Goal: Task Accomplishment & Management: Manage account settings

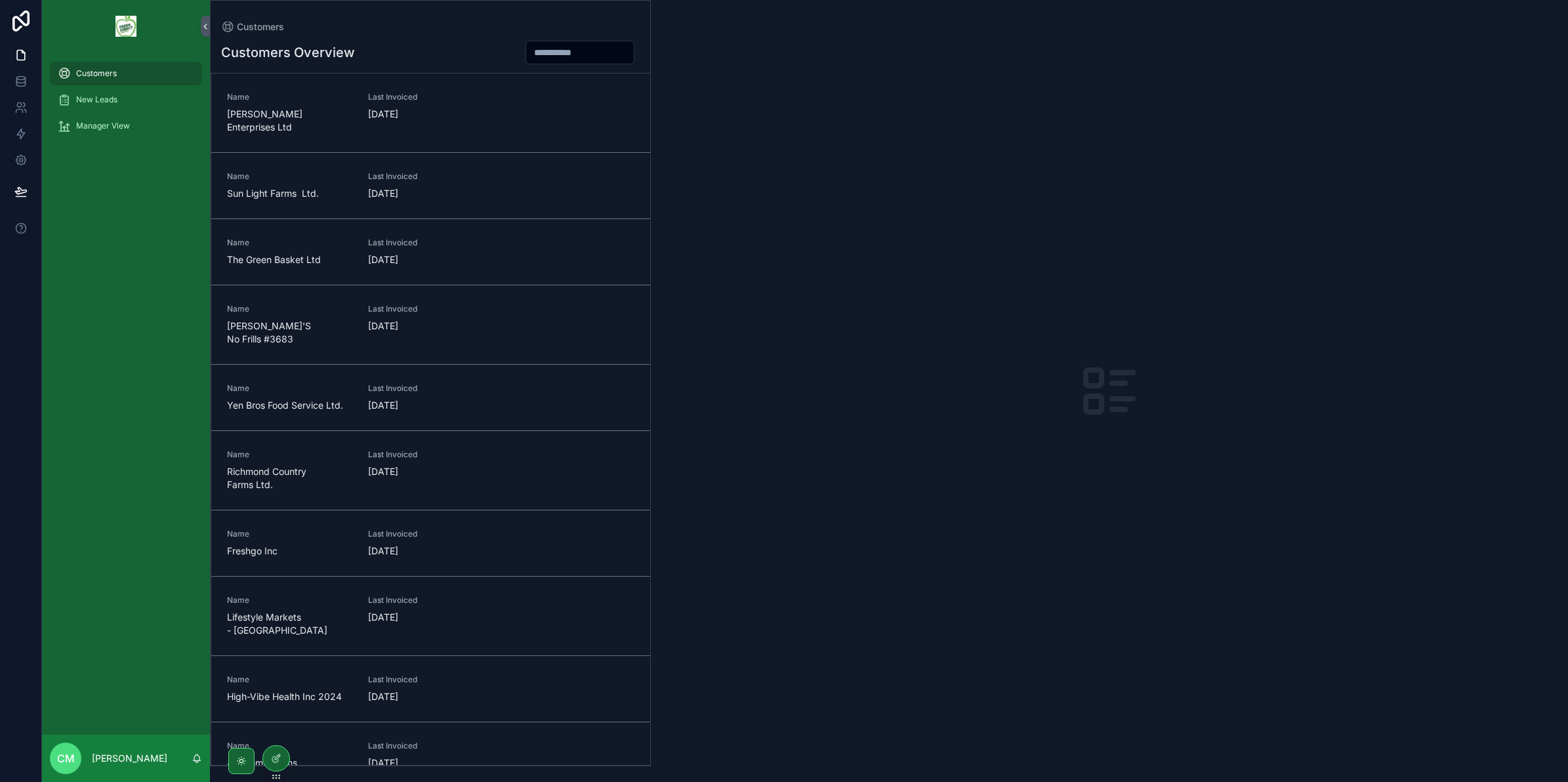
click at [570, 51] on input "scrollable content" at bounding box center [579, 52] width 107 height 19
type input "*"
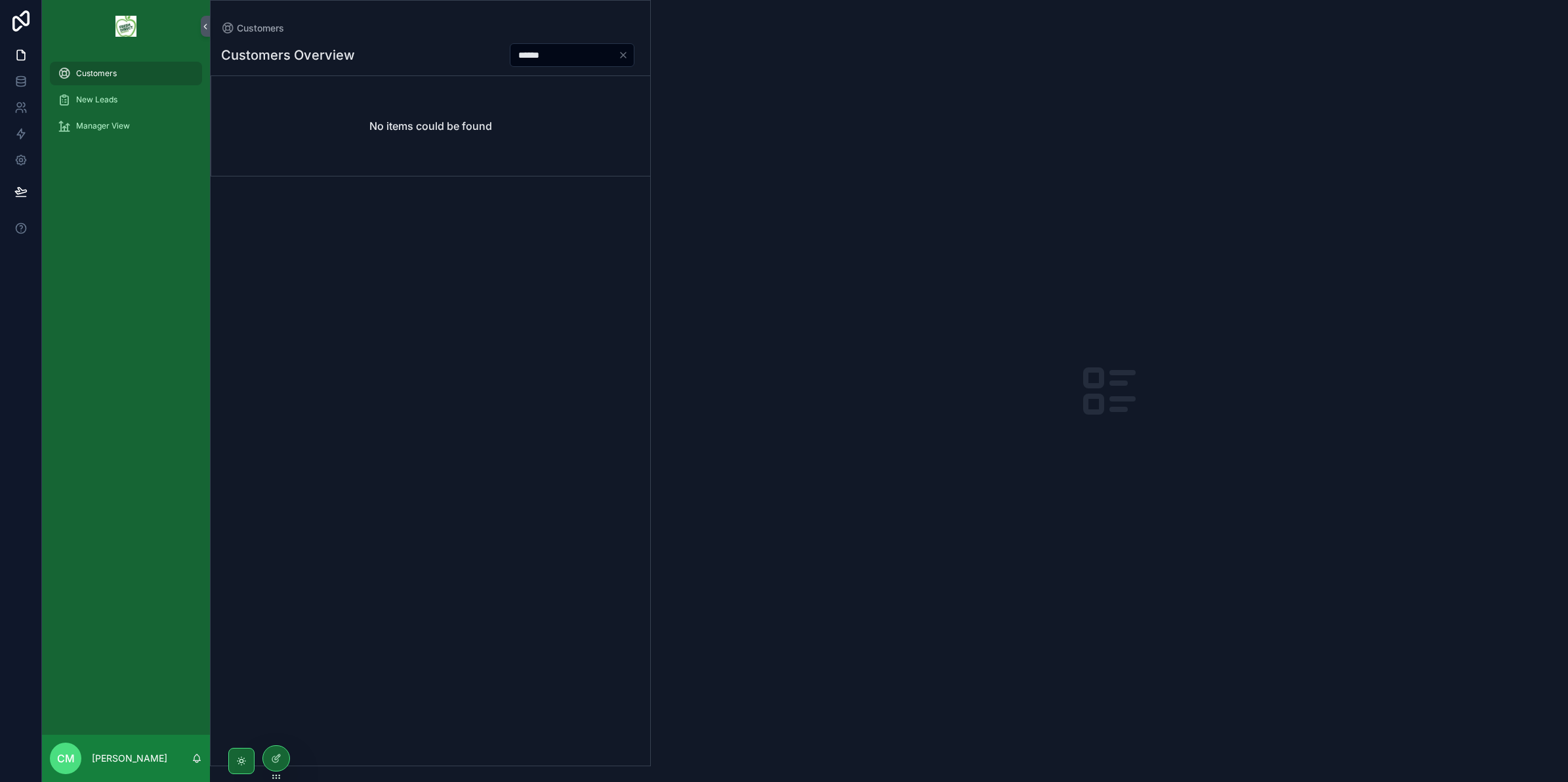
type input "******"
drag, startPoint x: 445, startPoint y: 45, endPoint x: 346, endPoint y: 77, distance: 104.0
click at [346, 77] on div "No items could be found" at bounding box center [431, 125] width 439 height 100
click at [276, 760] on icon at bounding box center [277, 758] width 6 height 6
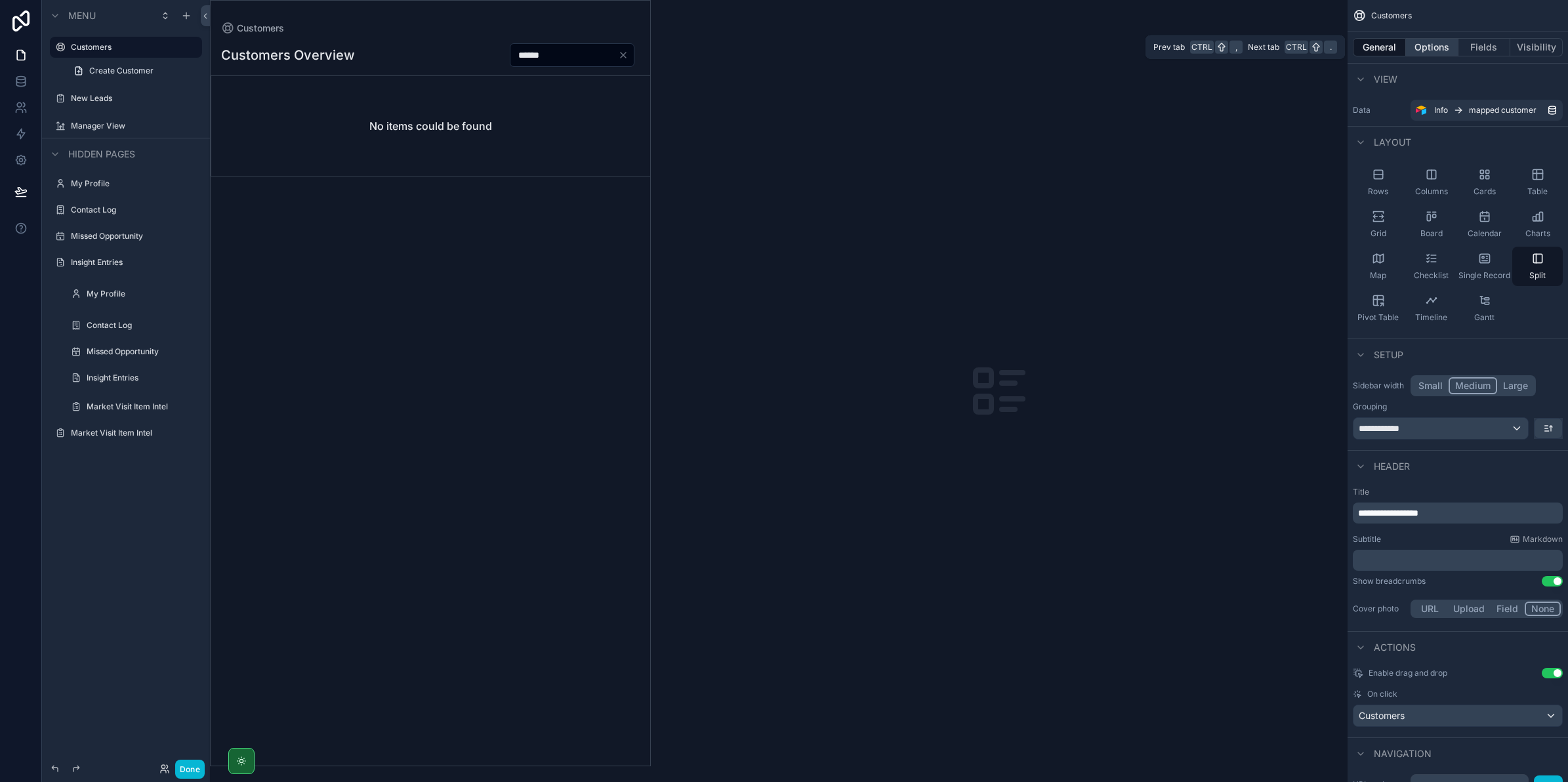
click at [1444, 41] on button "Options" at bounding box center [1432, 48] width 52 height 19
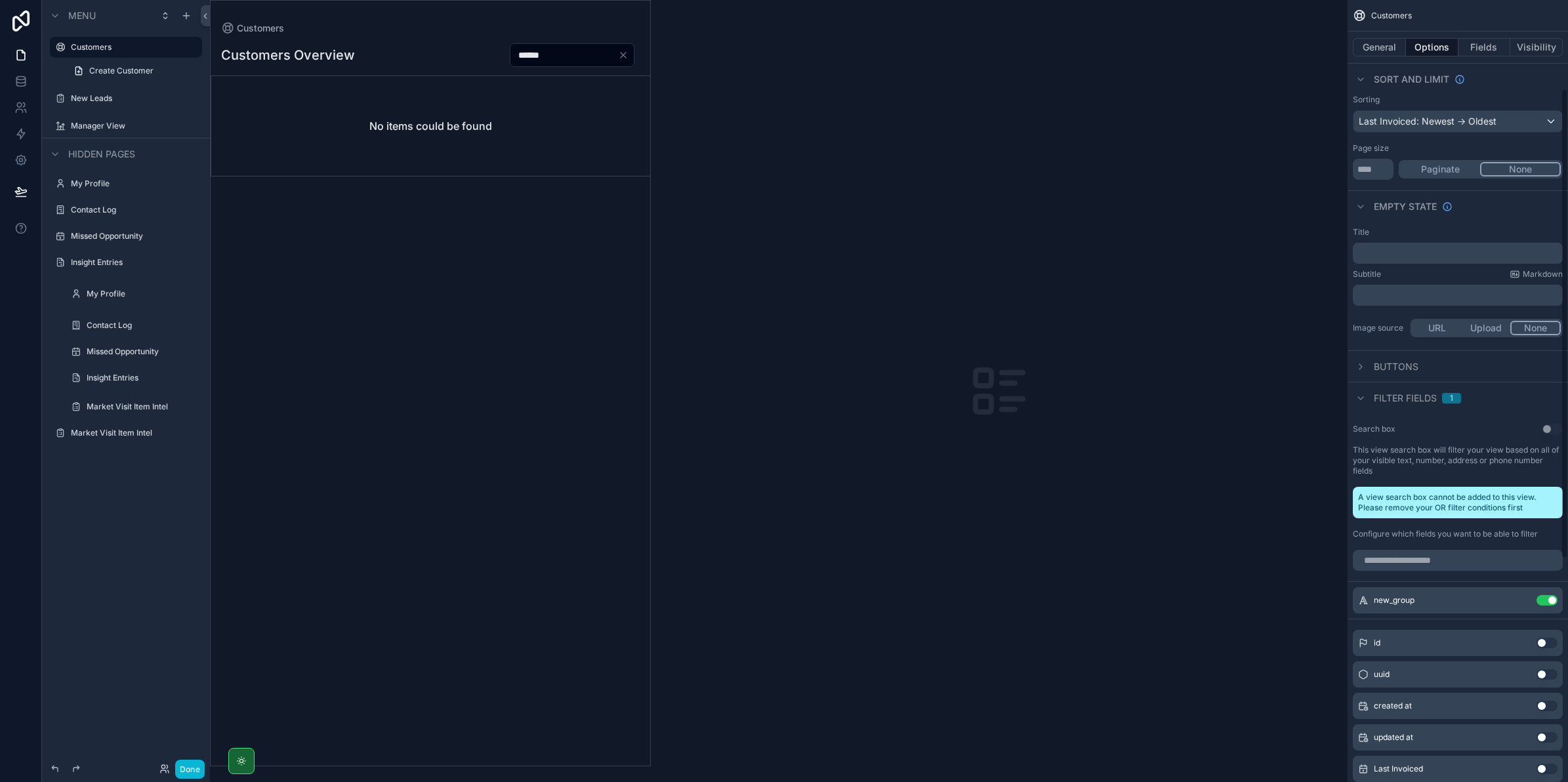
scroll to position [164, 0]
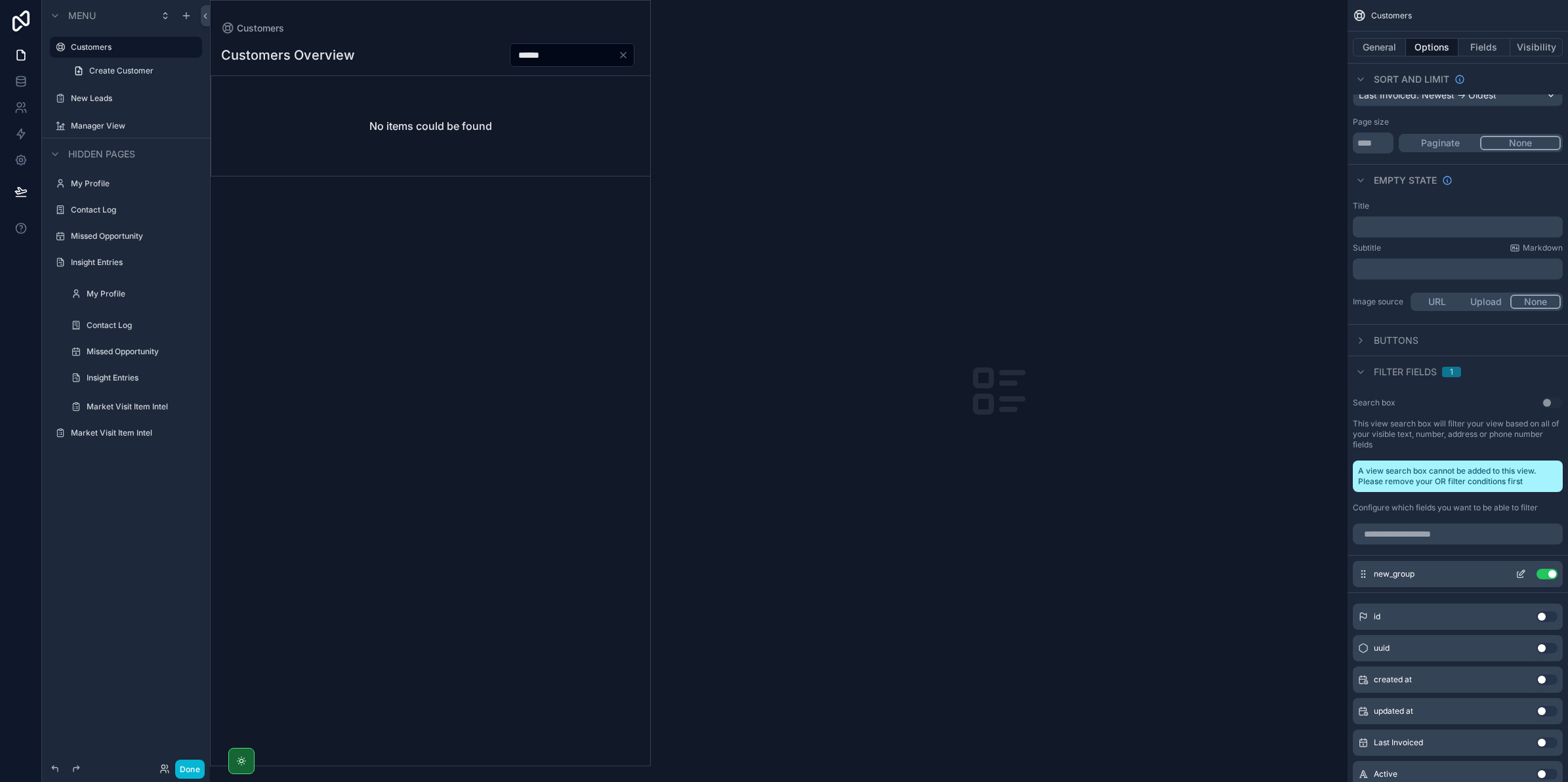
click at [1517, 572] on icon "scrollable content" at bounding box center [1519, 575] width 6 height 6
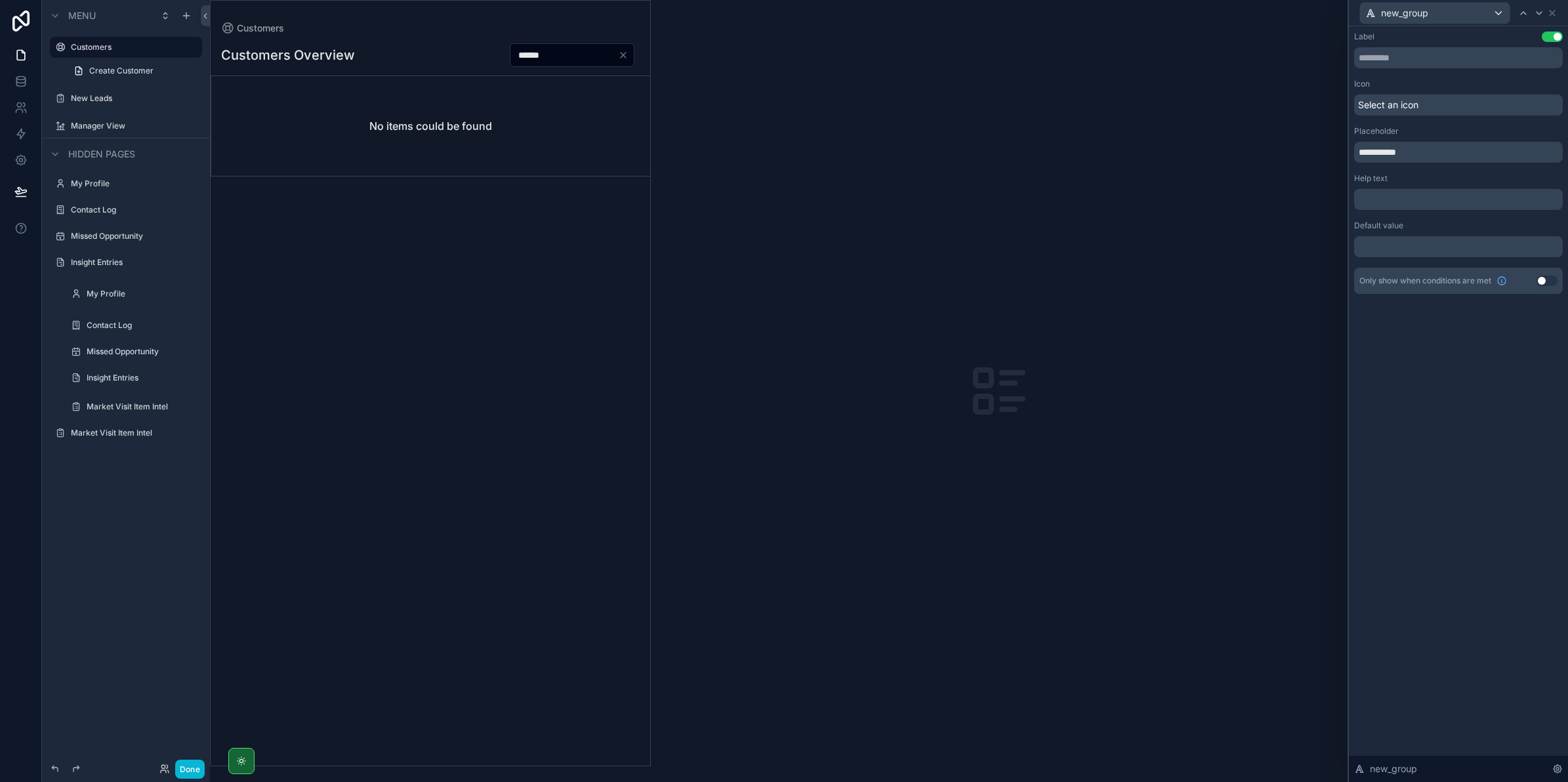
click at [1551, 765] on div "new_group" at bounding box center [1458, 769] width 219 height 26
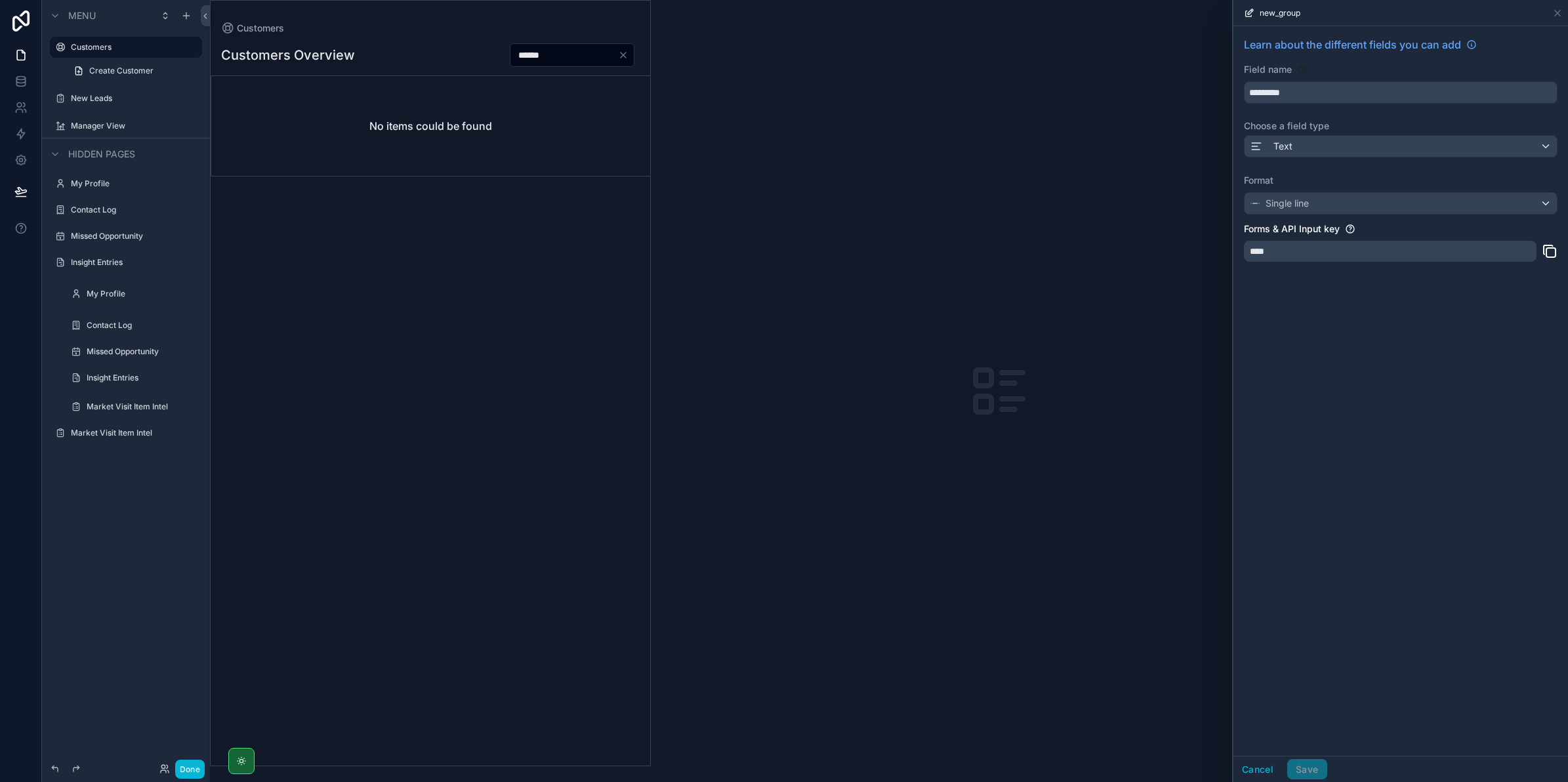
click at [1323, 250] on div "****" at bounding box center [1390, 251] width 292 height 21
click at [1279, 769] on button "Cancel" at bounding box center [1257, 770] width 49 height 21
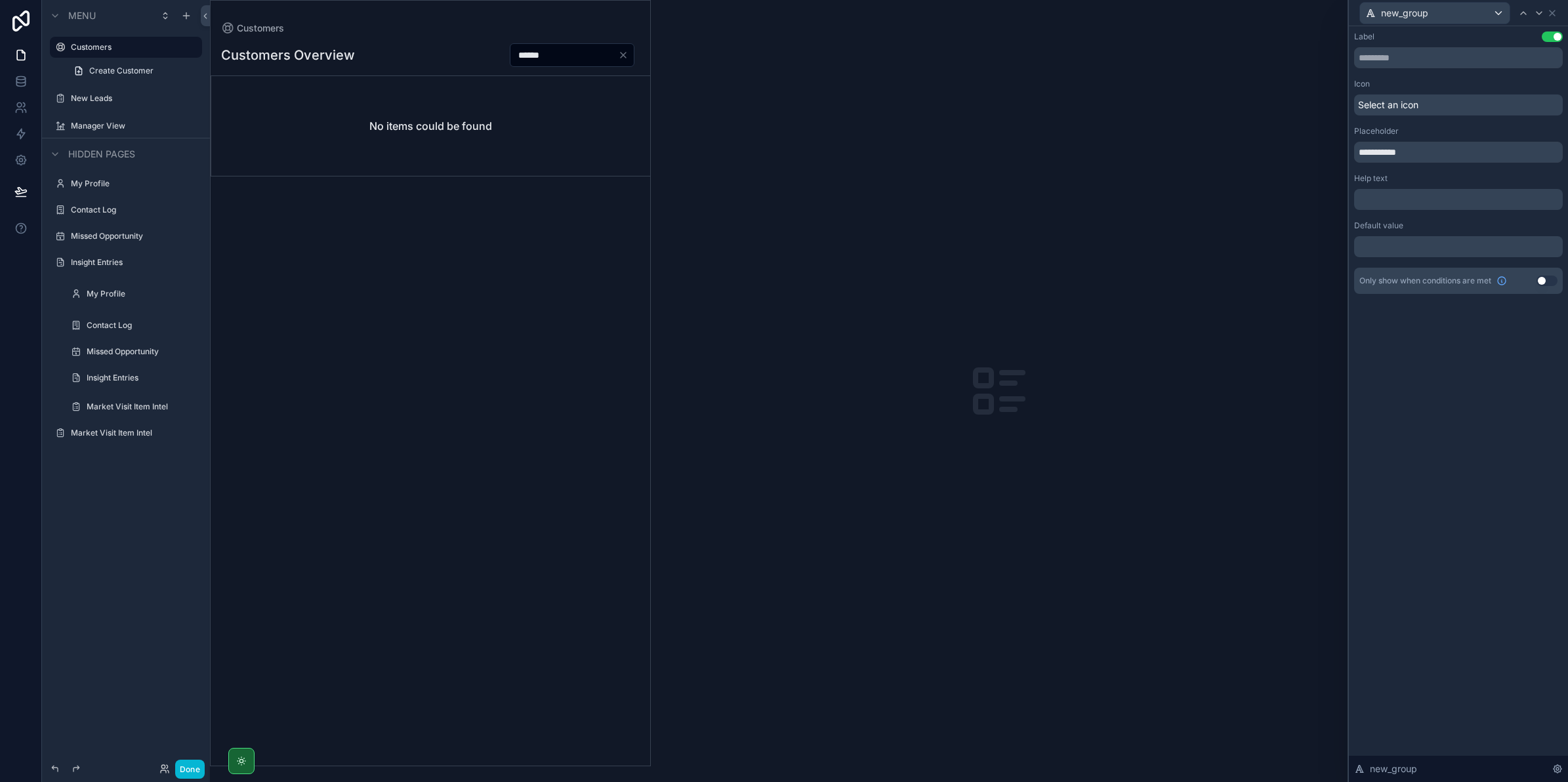
click at [1436, 103] on div "Select an icon" at bounding box center [1458, 105] width 208 height 21
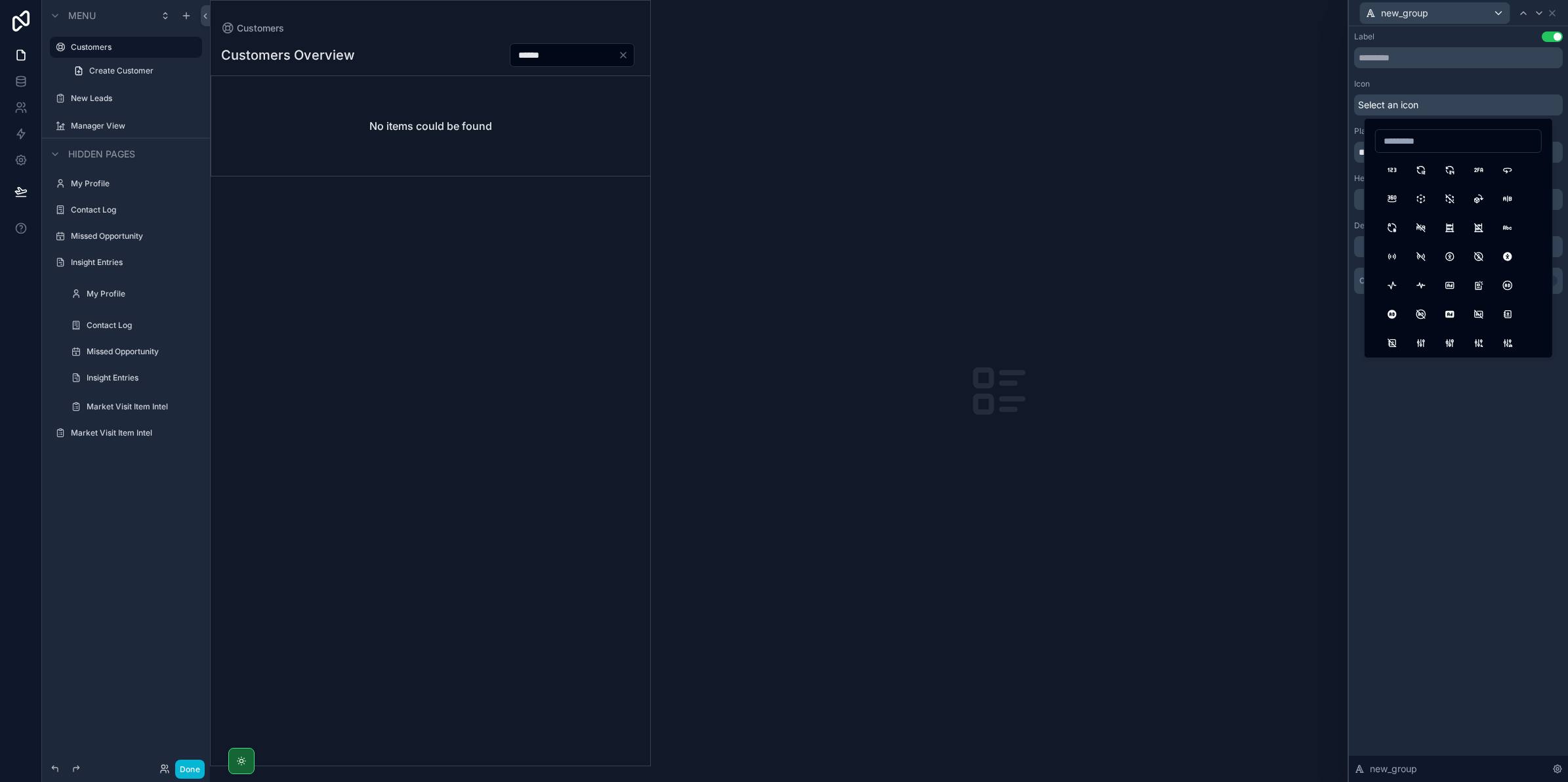
click at [1437, 479] on div "**********" at bounding box center [1458, 404] width 219 height 756
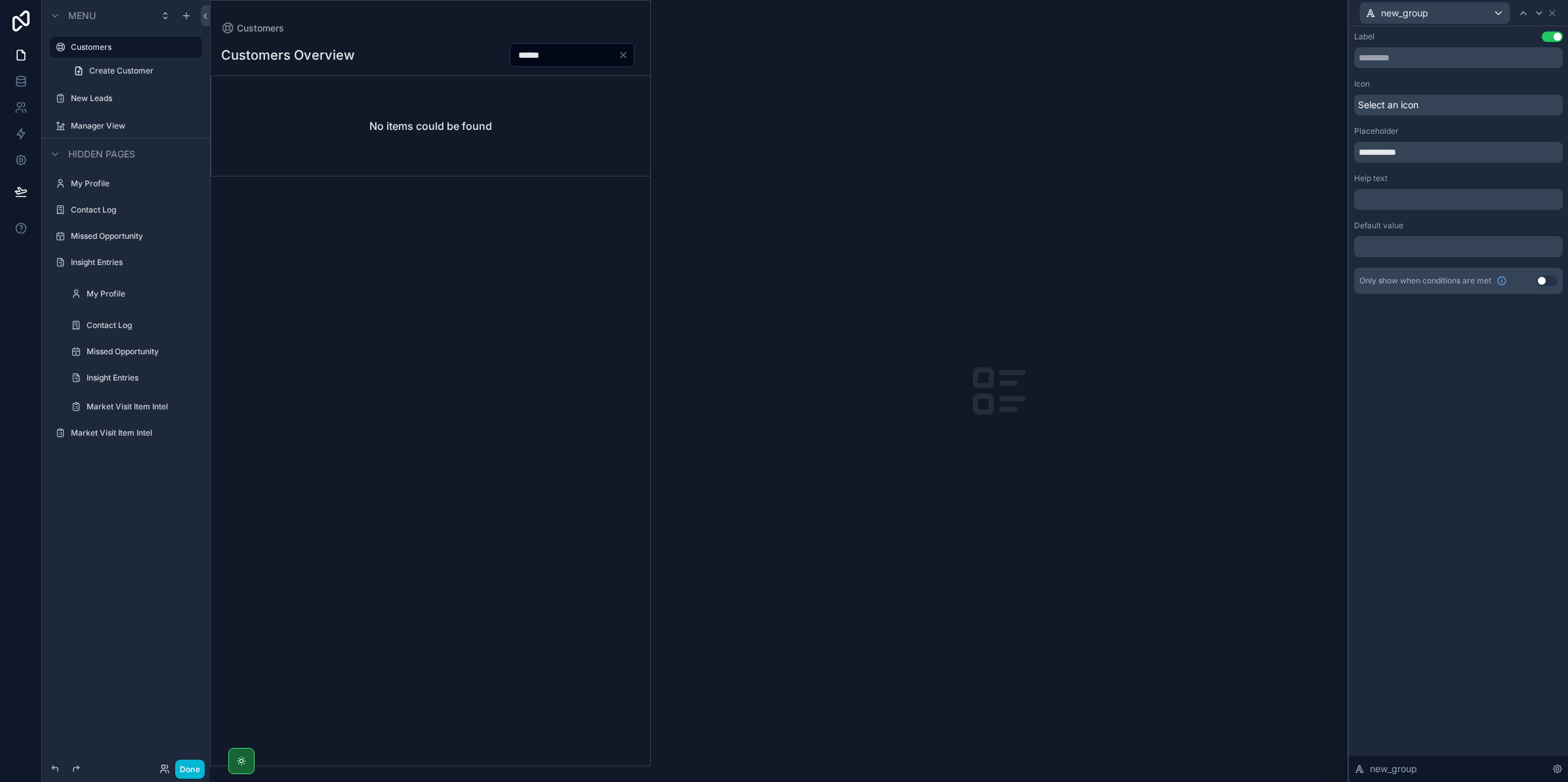
click at [1289, 627] on div "scrollable content" at bounding box center [999, 391] width 697 height 782
click at [1547, 10] on icon at bounding box center [1551, 12] width 10 height 10
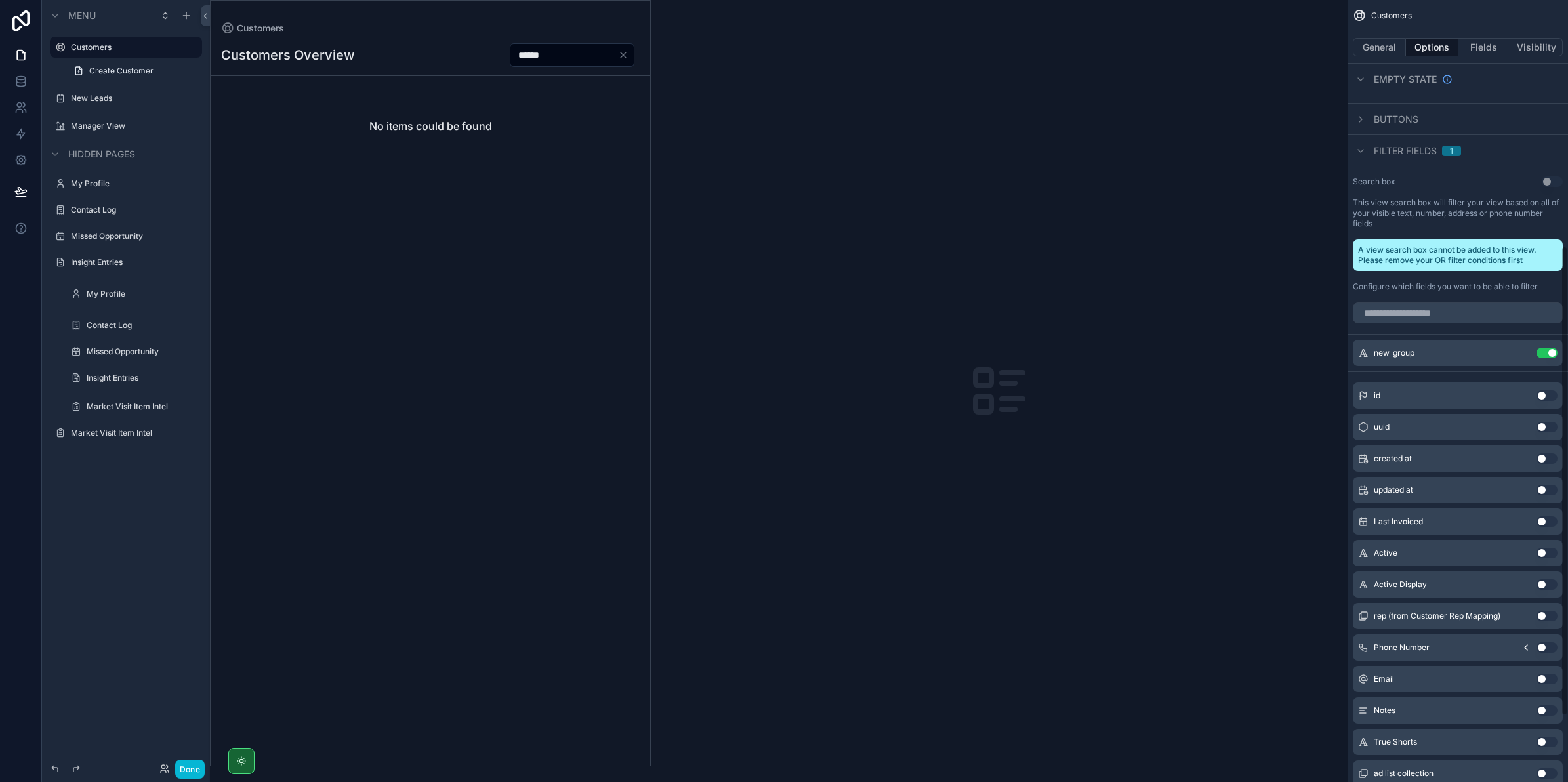
scroll to position [410, 0]
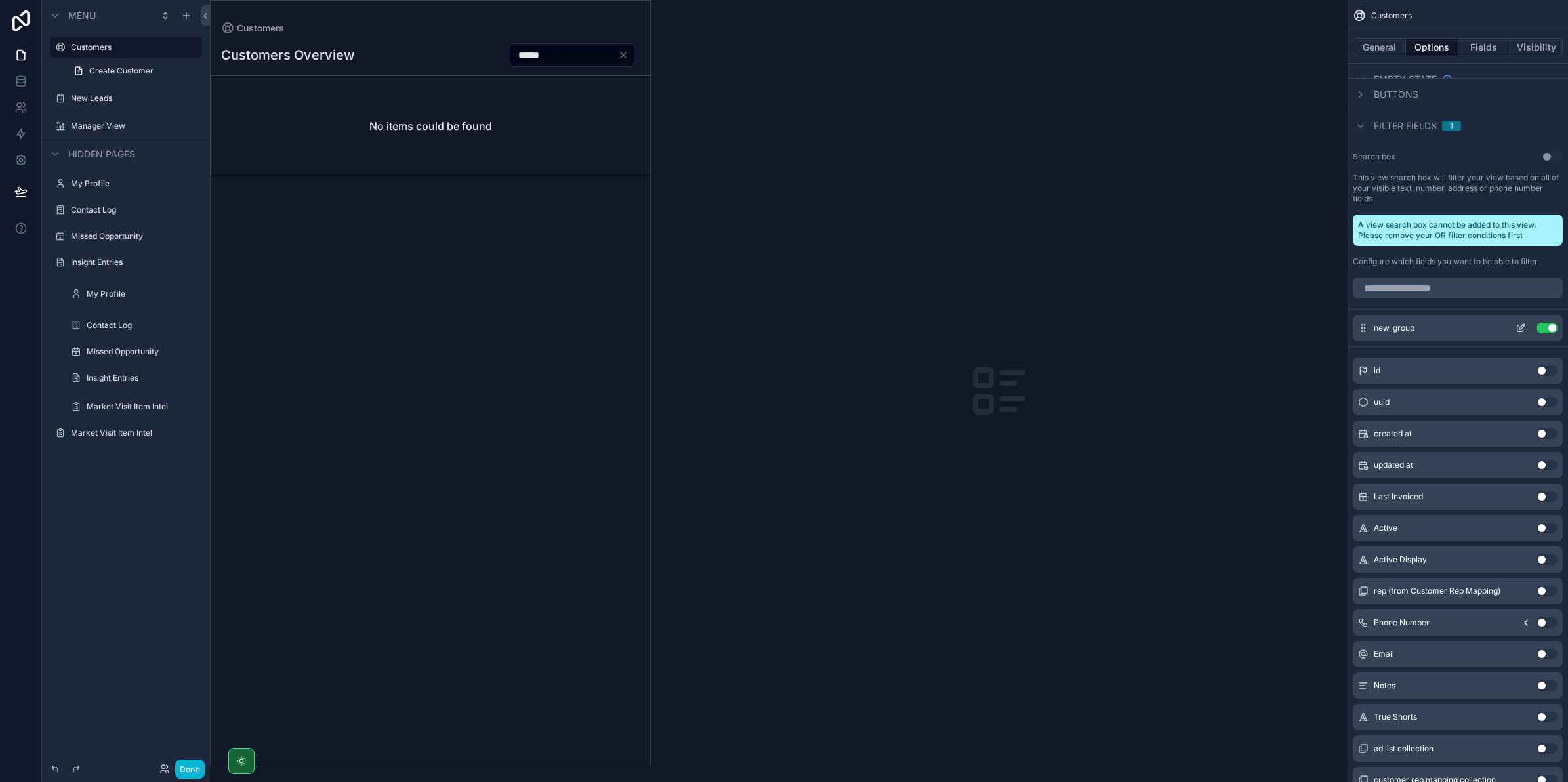
click at [1515, 326] on icon "scrollable content" at bounding box center [1519, 328] width 10 height 10
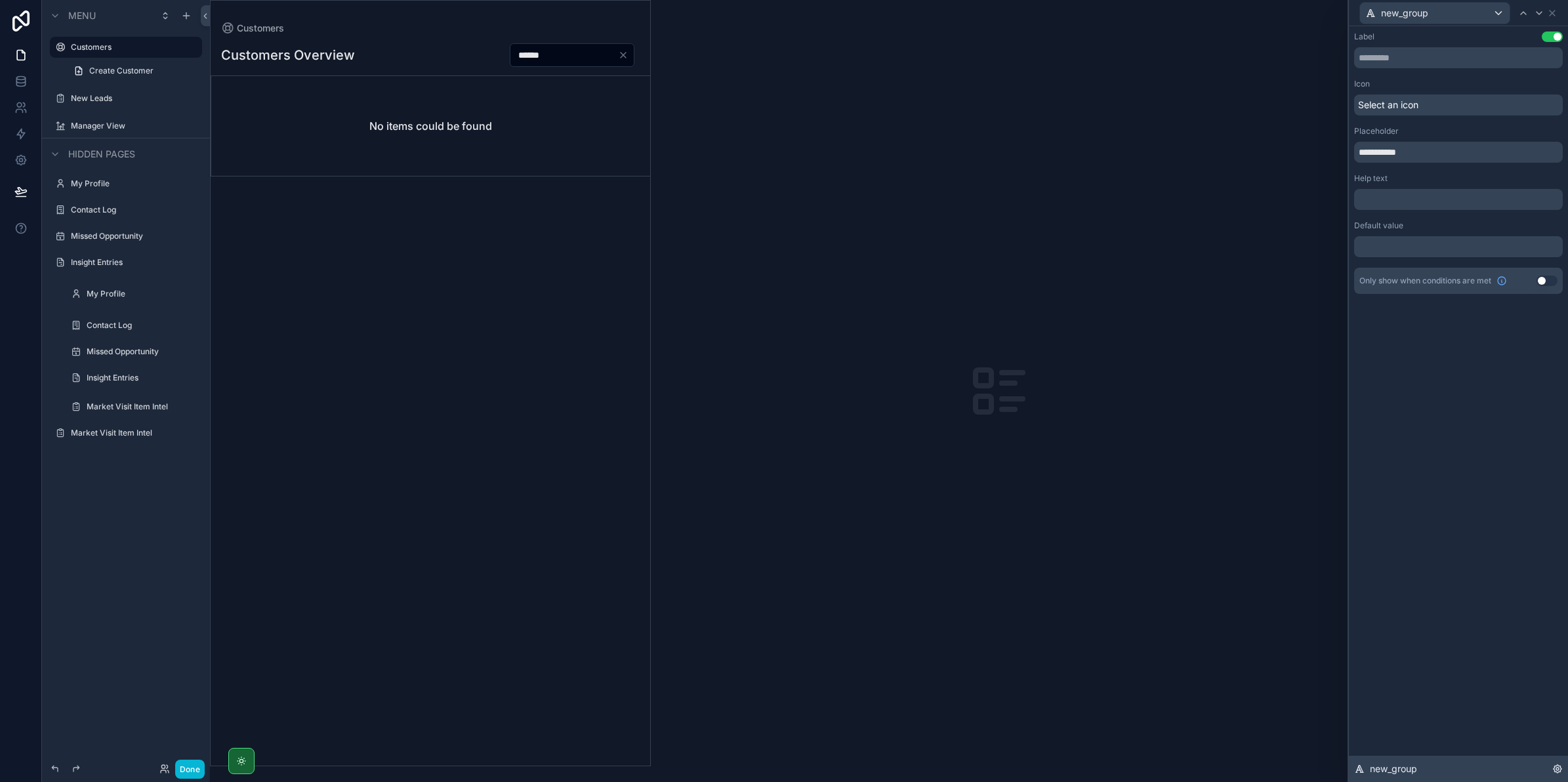
click at [1388, 770] on span "new_group" at bounding box center [1392, 769] width 48 height 13
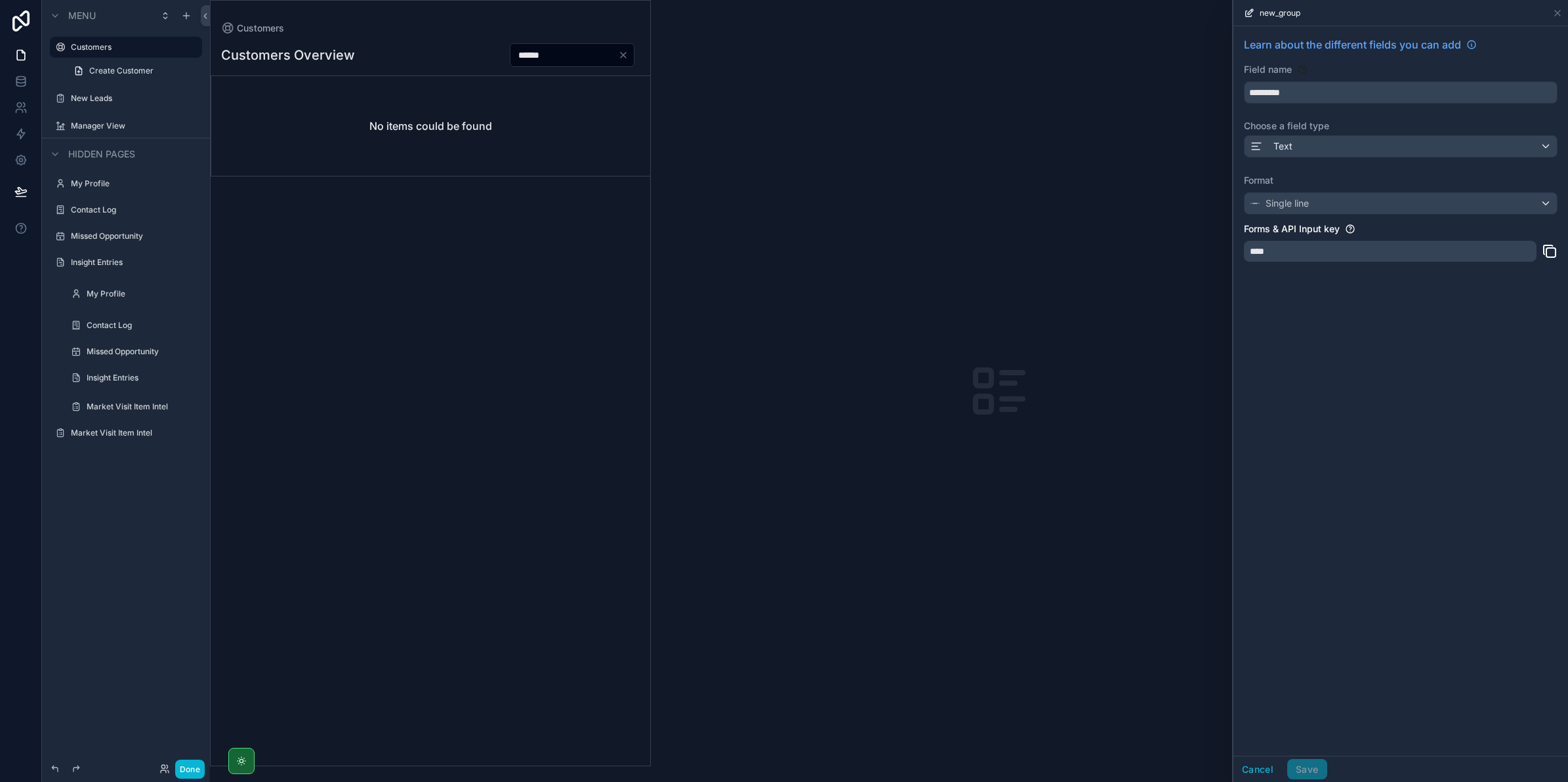
click at [1329, 245] on div "****" at bounding box center [1390, 251] width 292 height 21
click at [1254, 764] on button "Cancel" at bounding box center [1257, 770] width 49 height 21
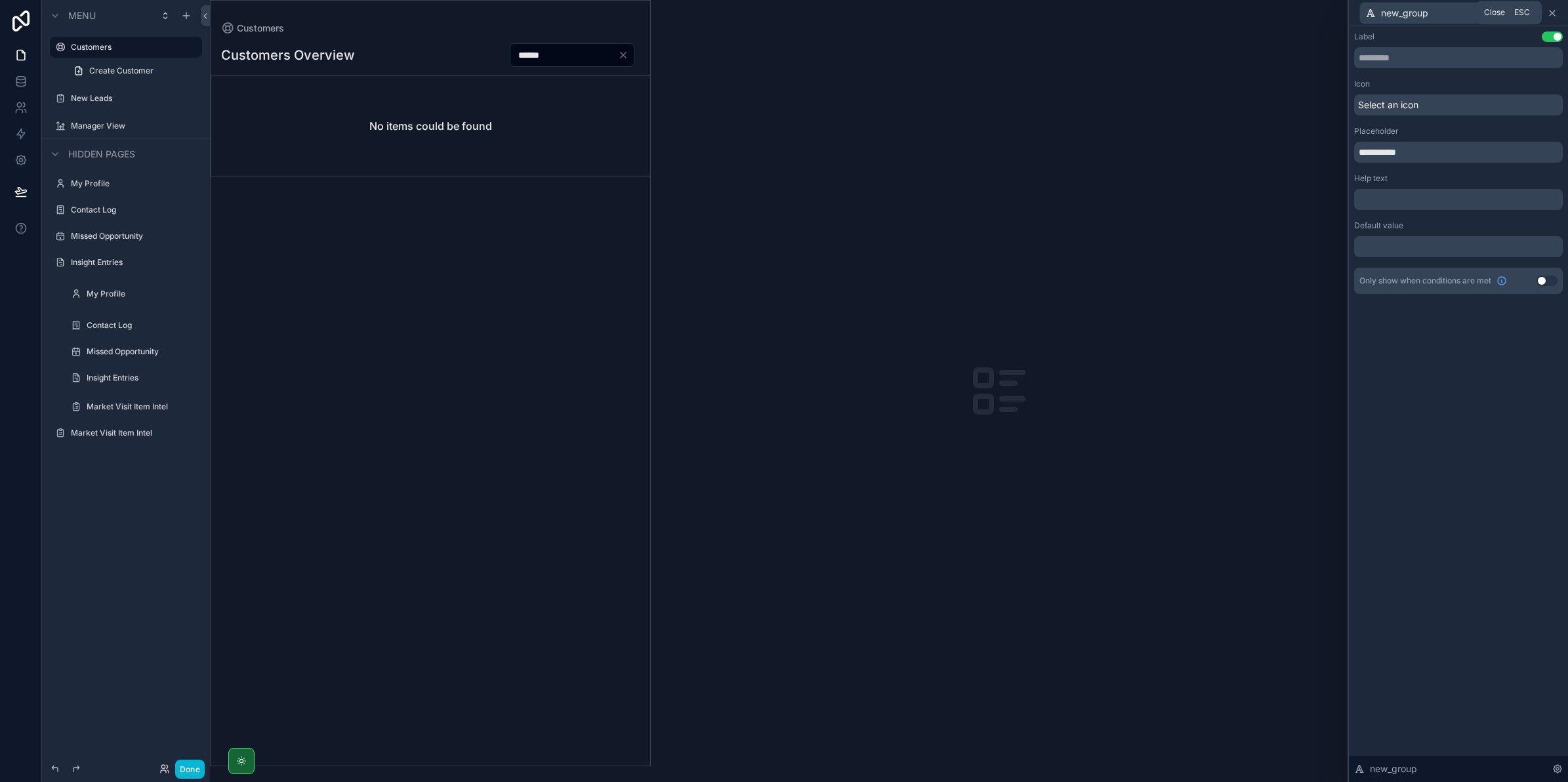
click at [1548, 13] on icon at bounding box center [1551, 12] width 10 height 10
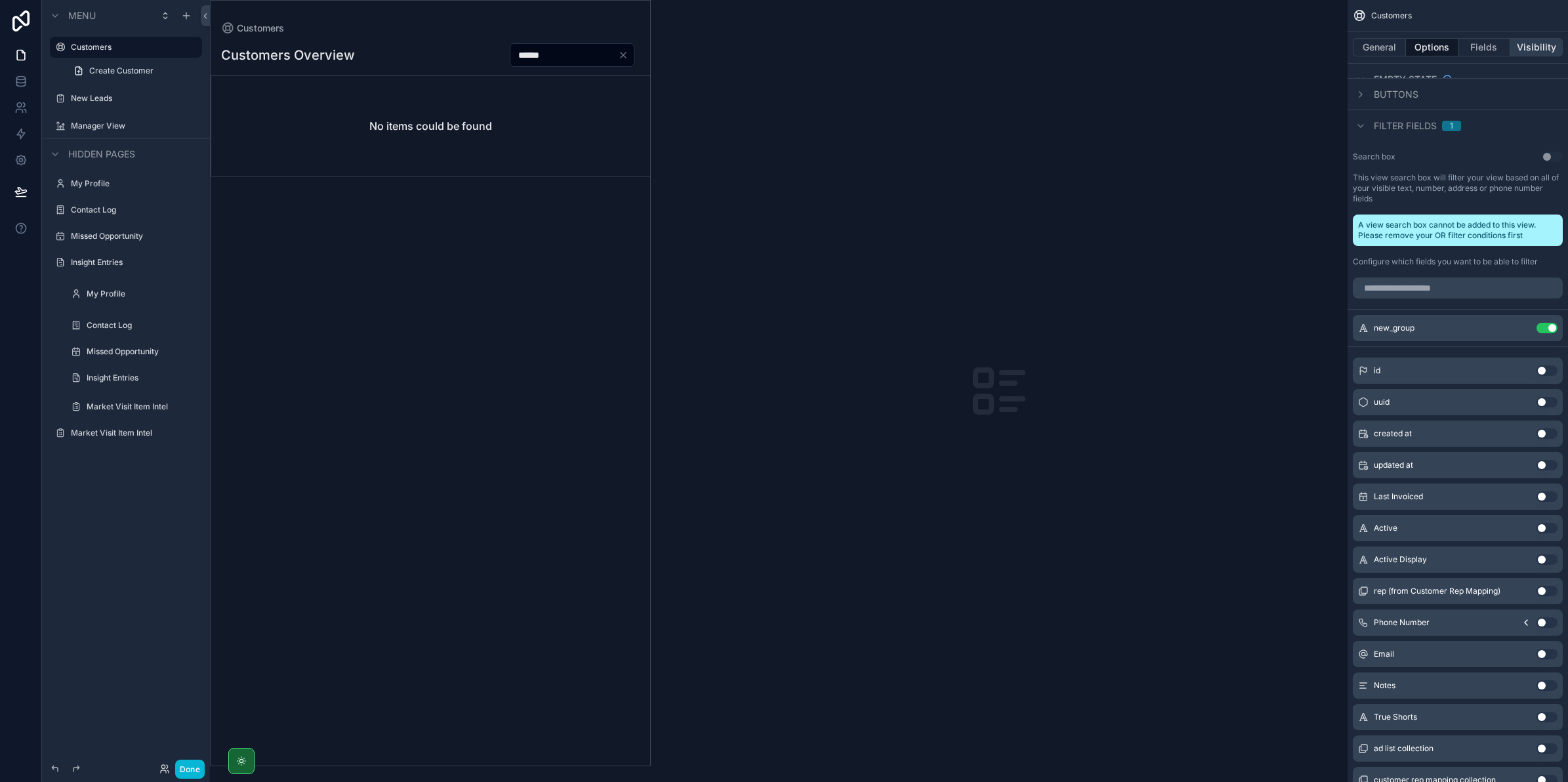
drag, startPoint x: 1548, startPoint y: 57, endPoint x: 1546, endPoint y: 50, distance: 7.3
click at [1548, 56] on div "General Options Fields Visibility" at bounding box center [1458, 48] width 220 height 32
click at [1546, 50] on button "Visibility" at bounding box center [1536, 48] width 52 height 19
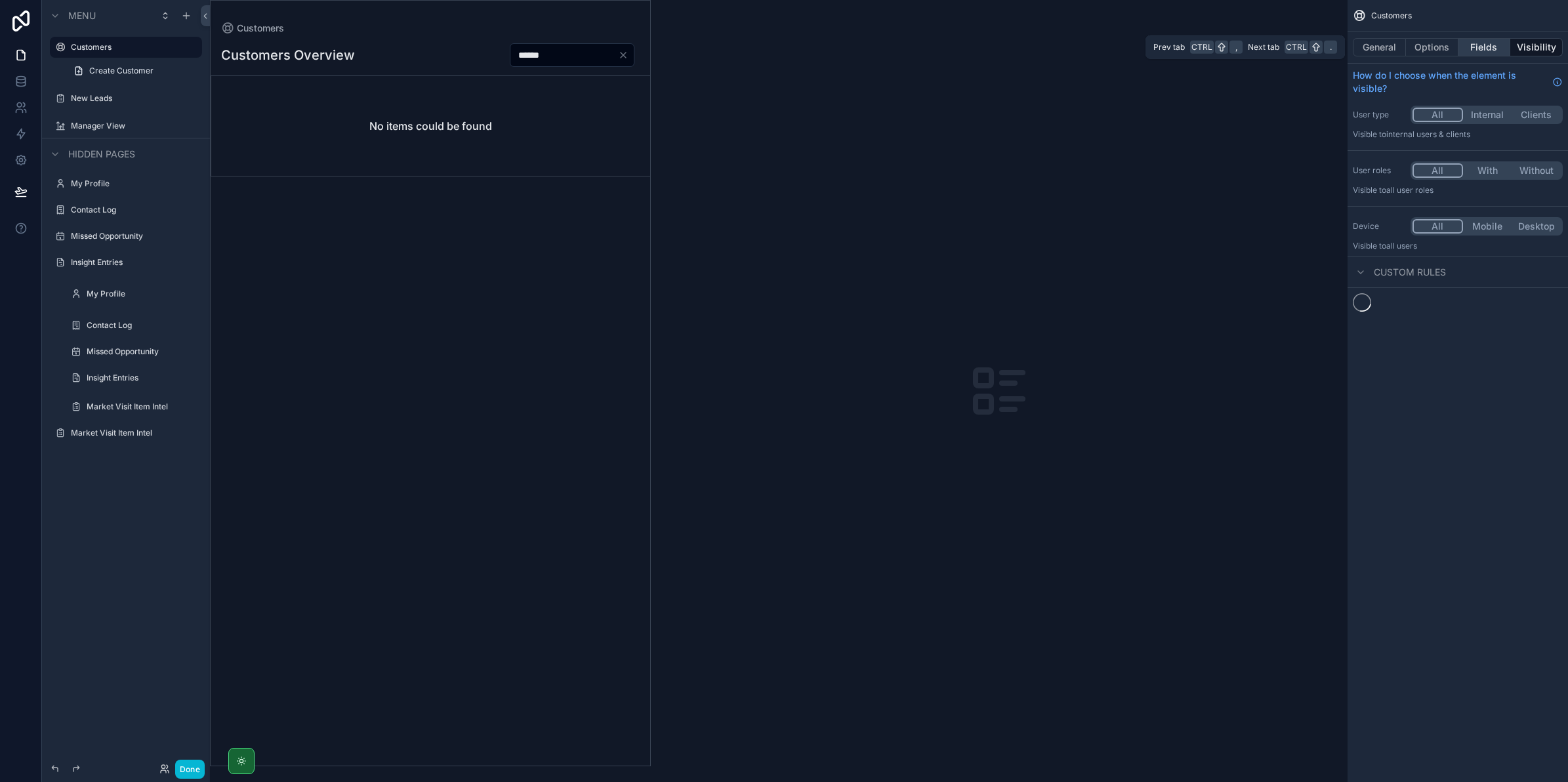
scroll to position [0, 0]
click at [1462, 43] on button "Fields" at bounding box center [1484, 48] width 52 height 19
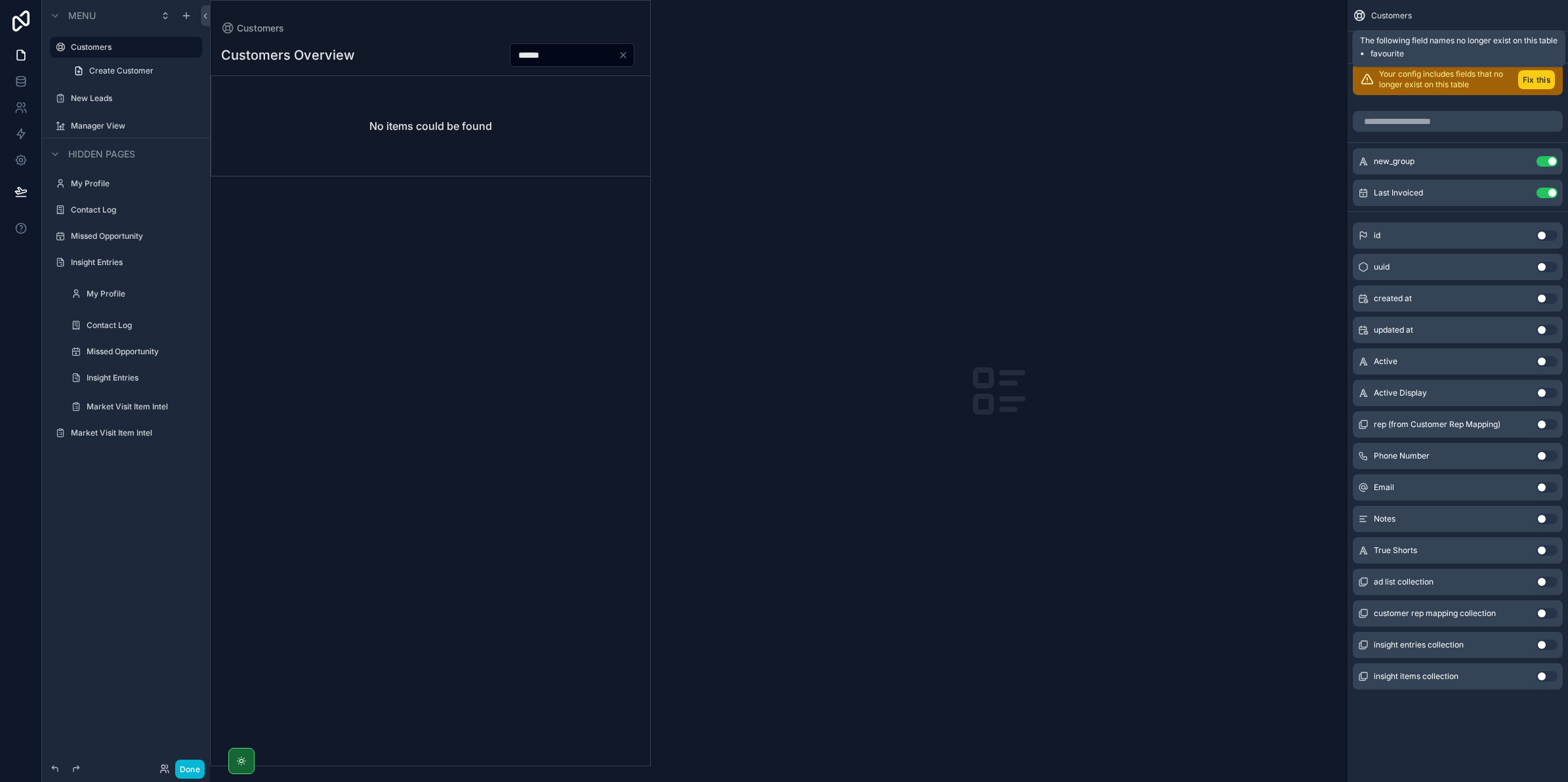
click at [1520, 79] on button "Fix this" at bounding box center [1535, 79] width 36 height 19
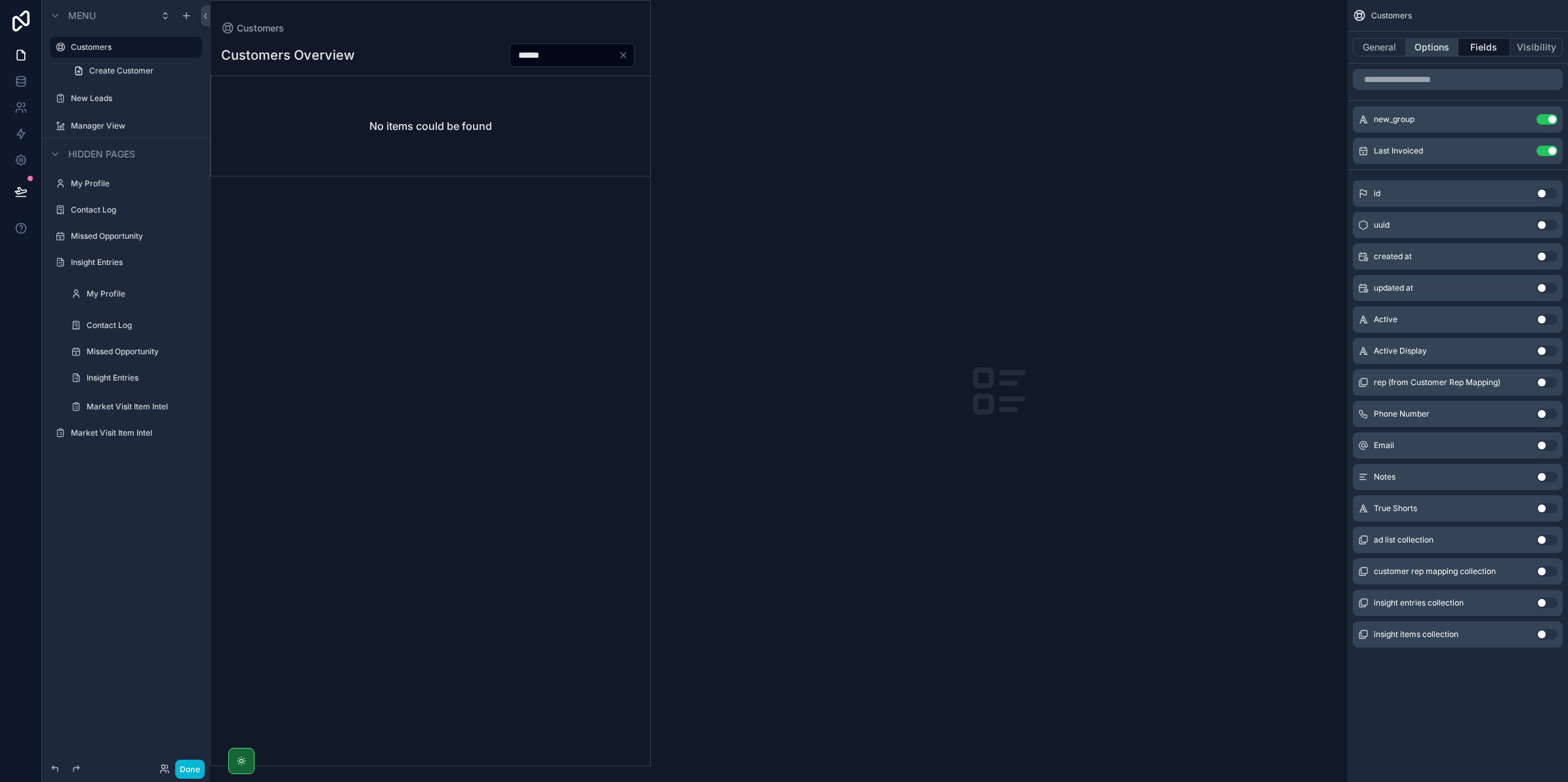
click at [1441, 53] on div "General Options Fields Visibility" at bounding box center [1458, 48] width 220 height 32
click at [1441, 48] on button "Options" at bounding box center [1432, 48] width 52 height 19
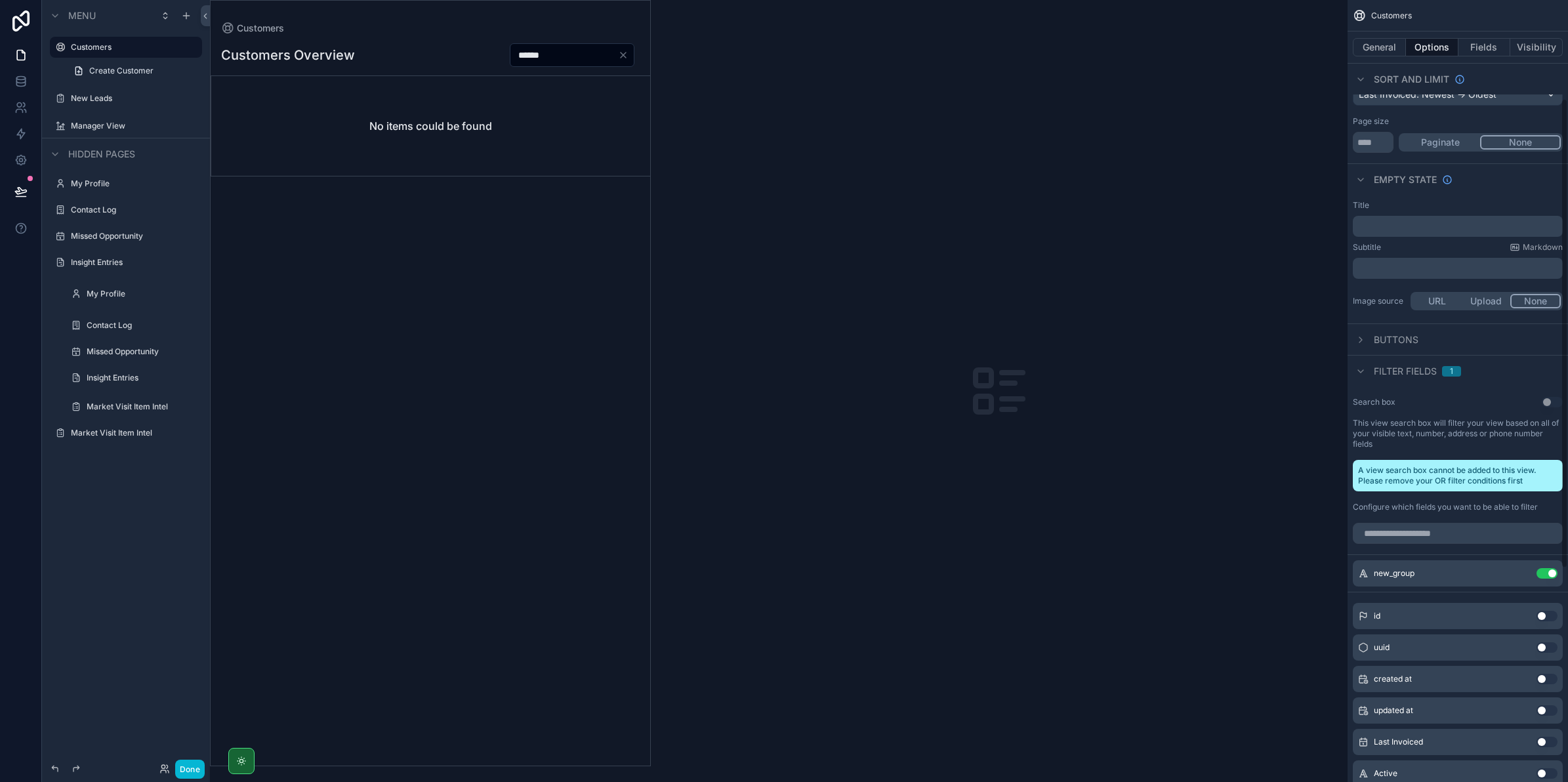
scroll to position [164, 0]
click at [1400, 368] on span "Filter fields" at bounding box center [1405, 372] width 63 height 13
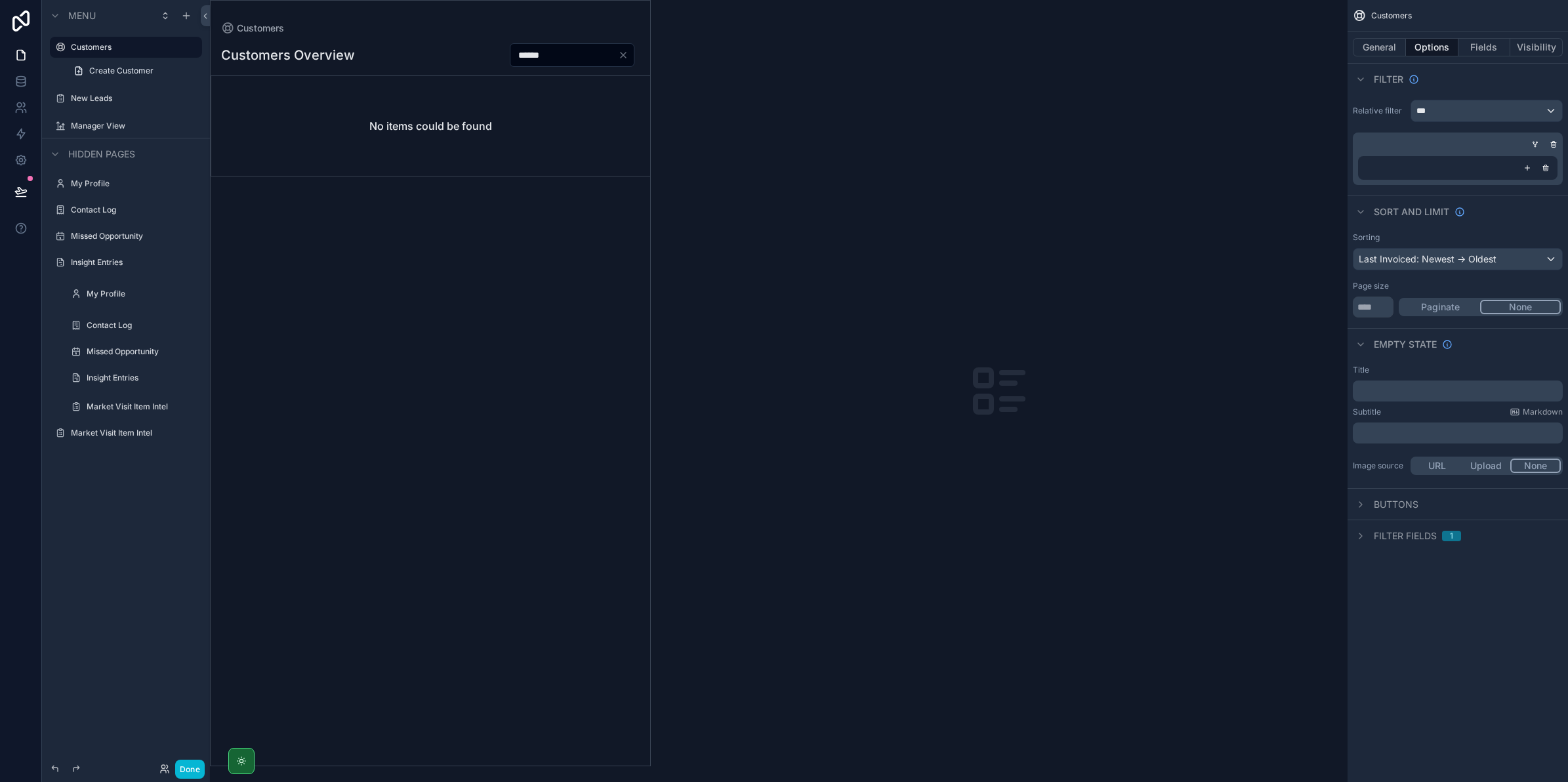
scroll to position [0, 0]
click at [1374, 533] on span "Filter fields" at bounding box center [1405, 536] width 63 height 13
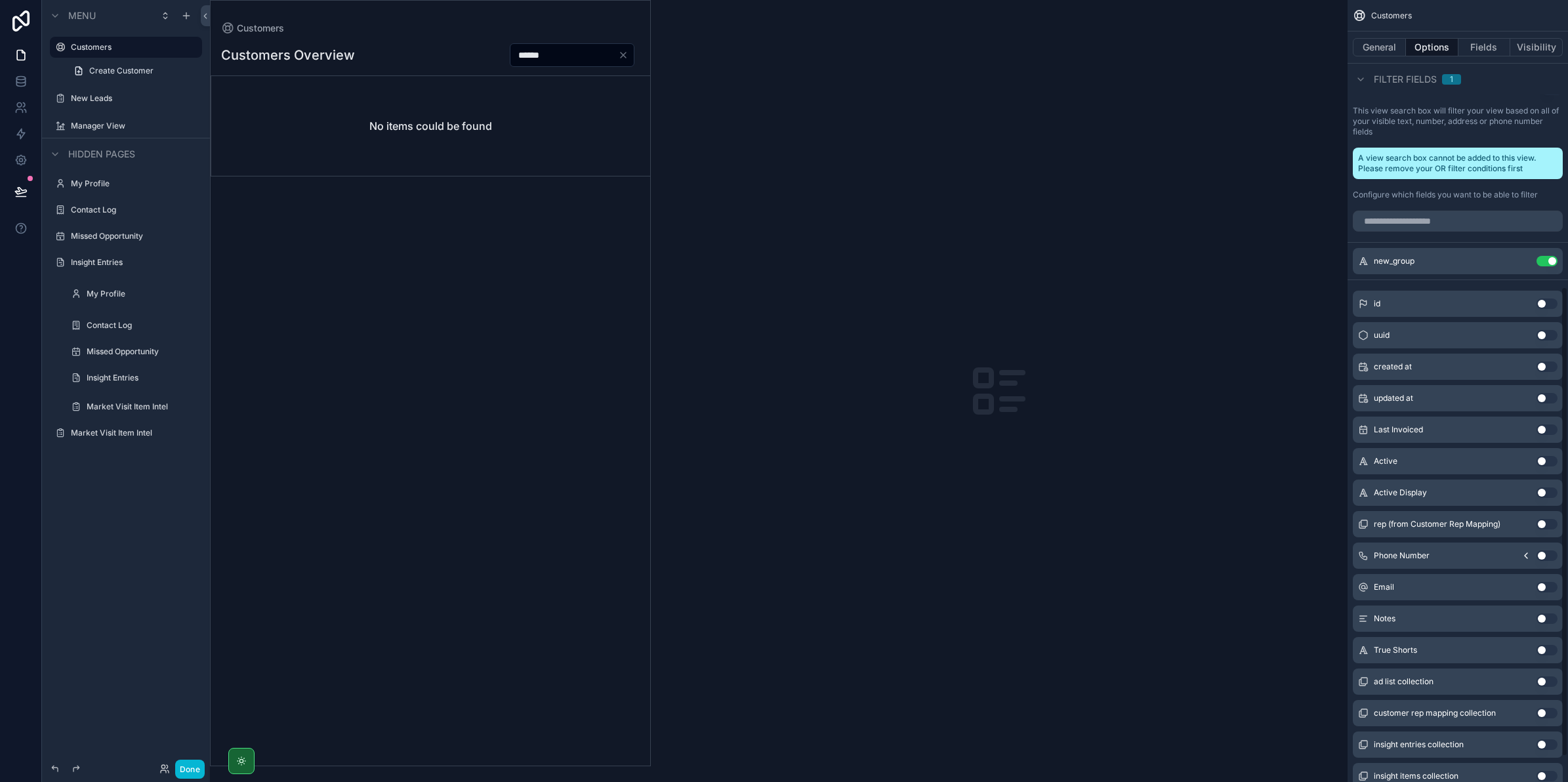
scroll to position [499, 0]
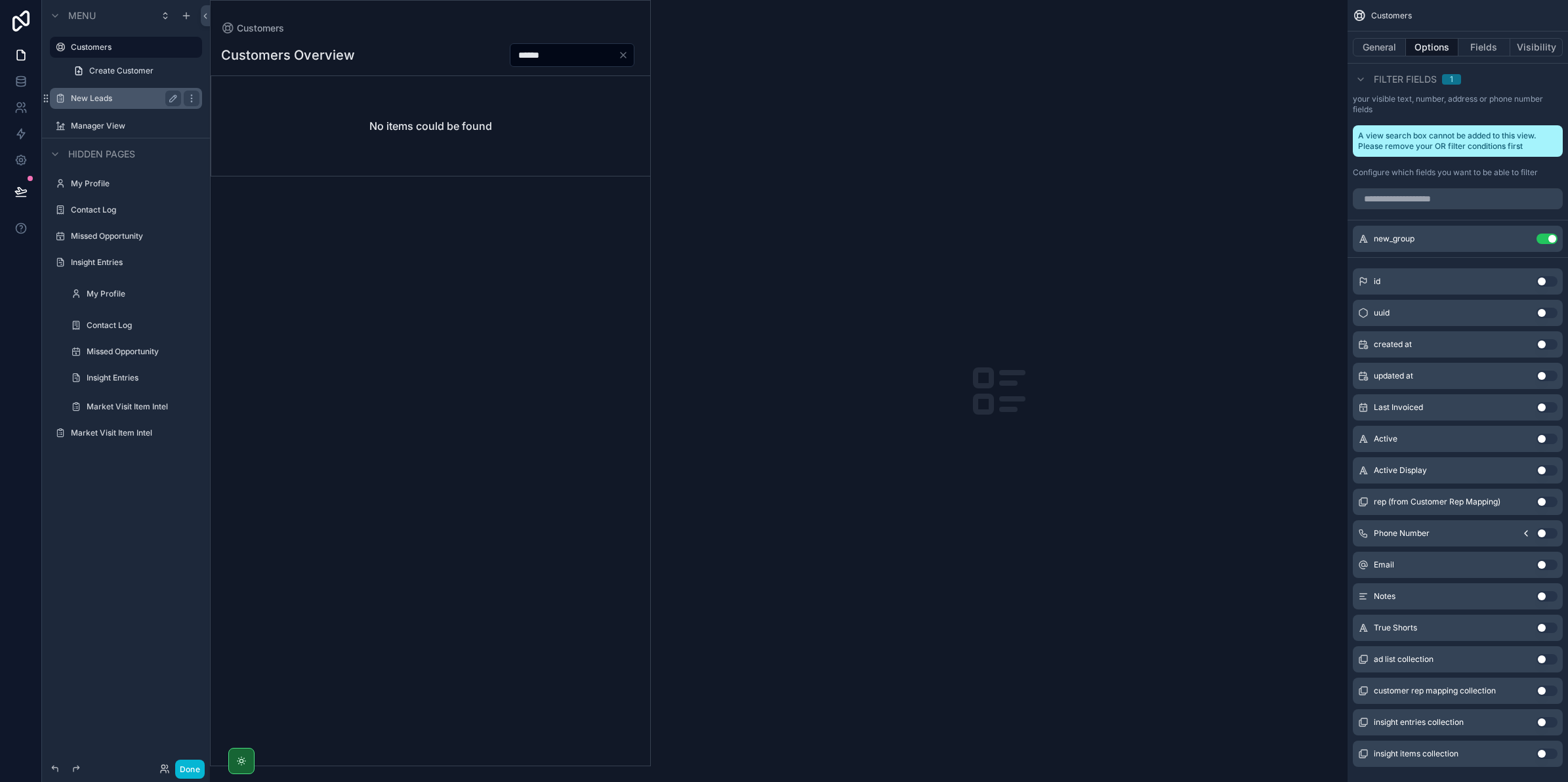
click at [133, 96] on label "New Leads" at bounding box center [123, 98] width 105 height 10
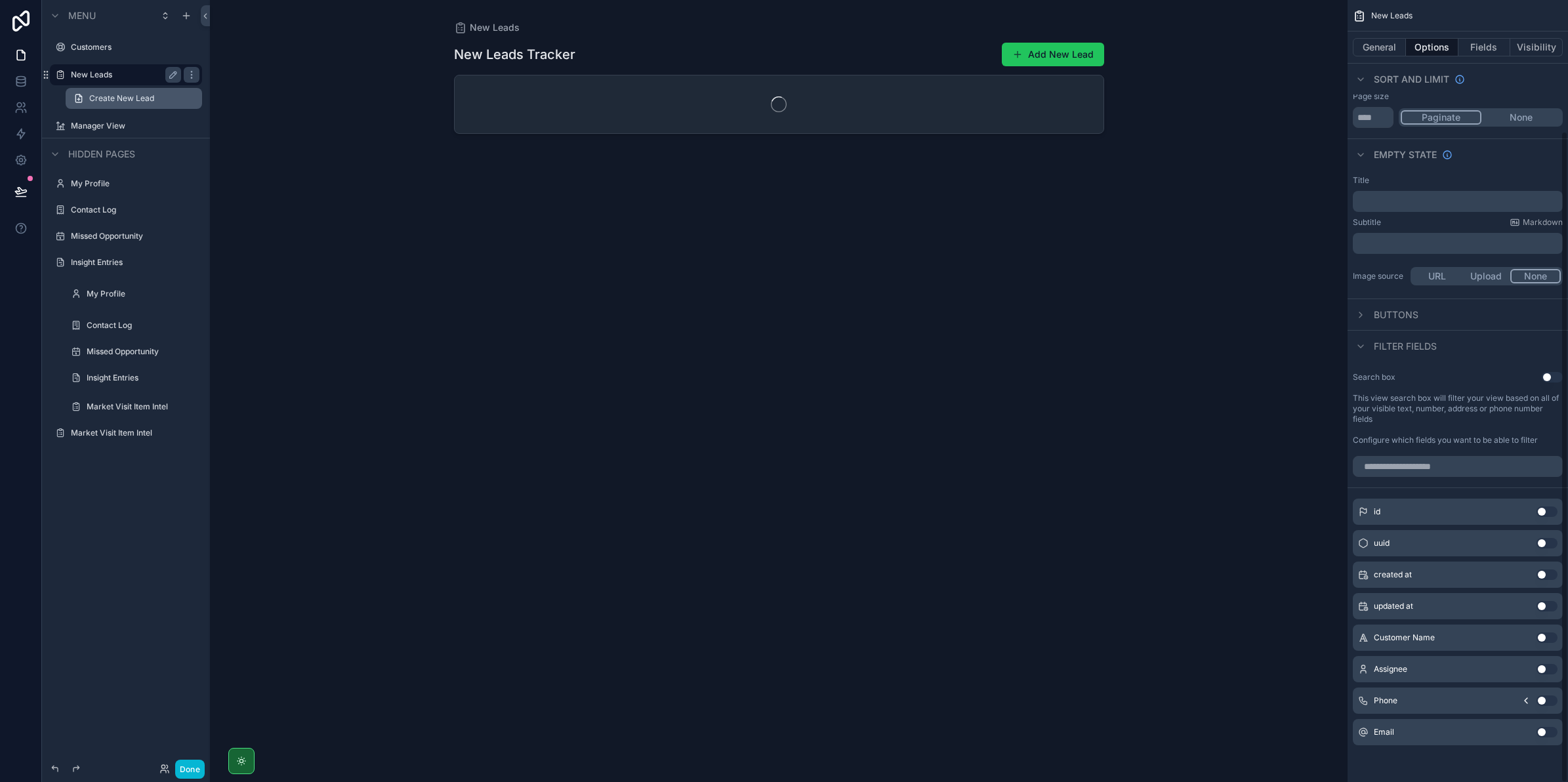
scroll to position [158, 0]
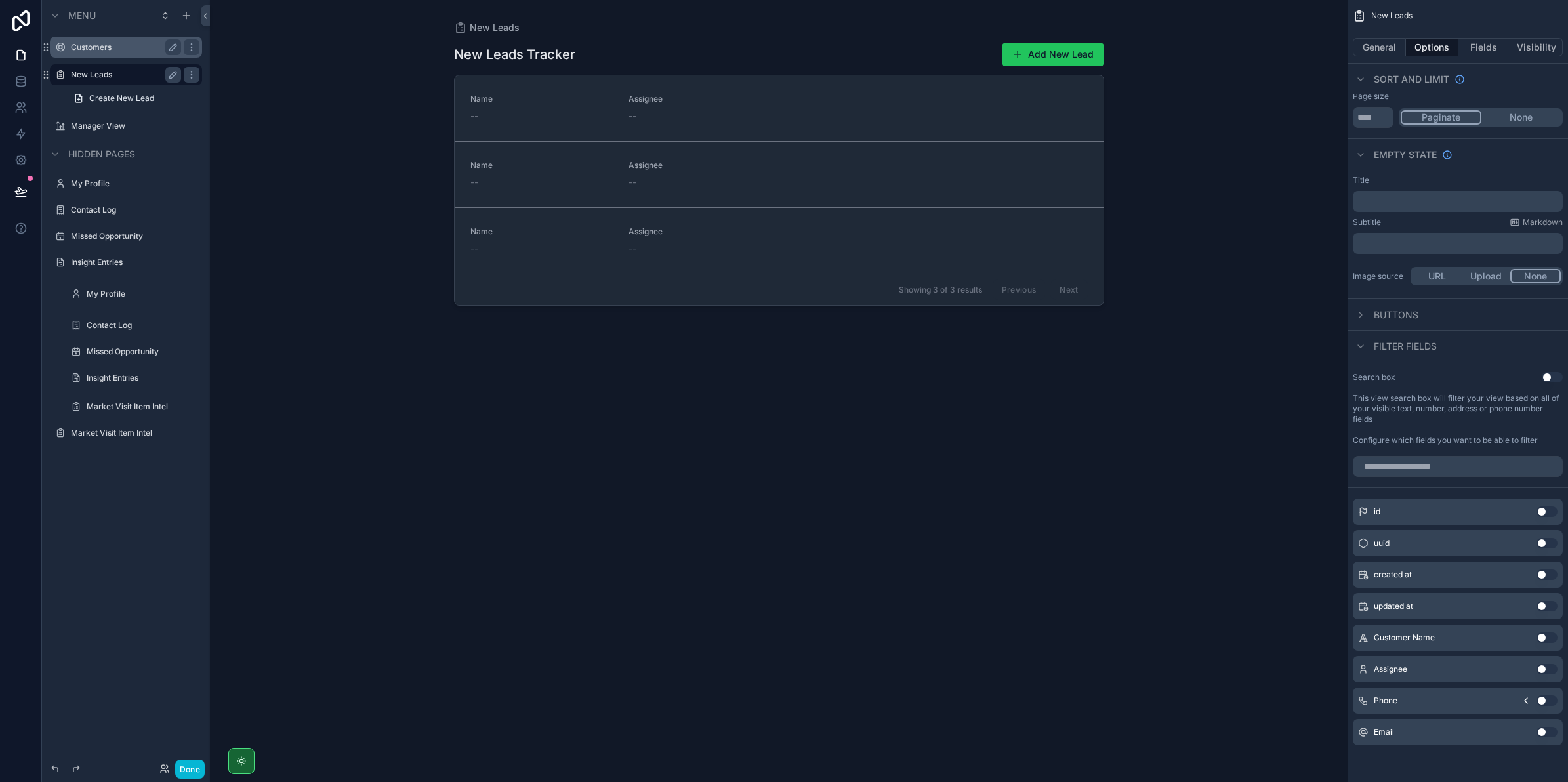
click at [131, 43] on label "Customers" at bounding box center [123, 47] width 105 height 10
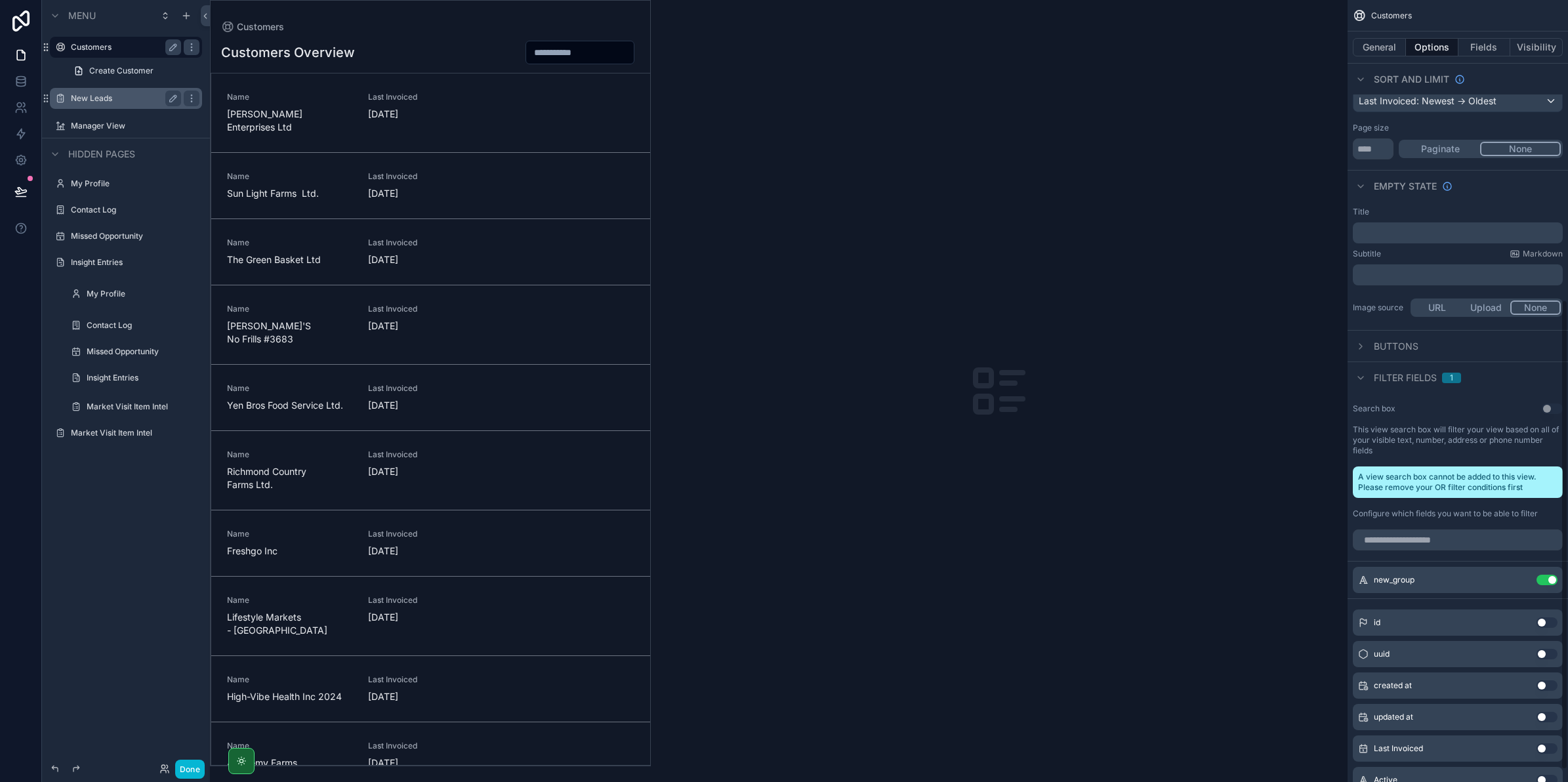
scroll to position [499, 0]
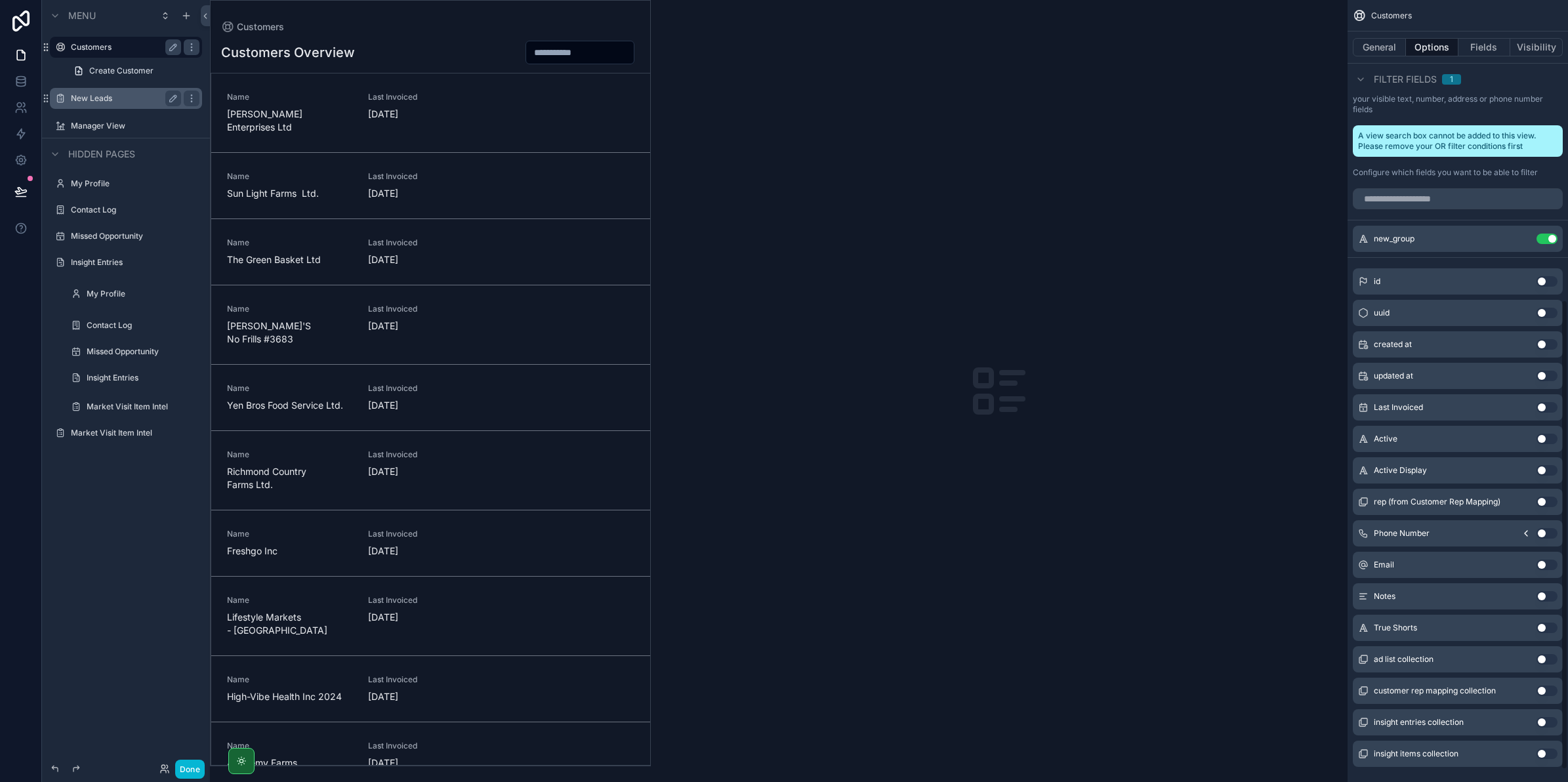
click at [308, 288] on div "scrollable content" at bounding box center [430, 383] width 440 height 765
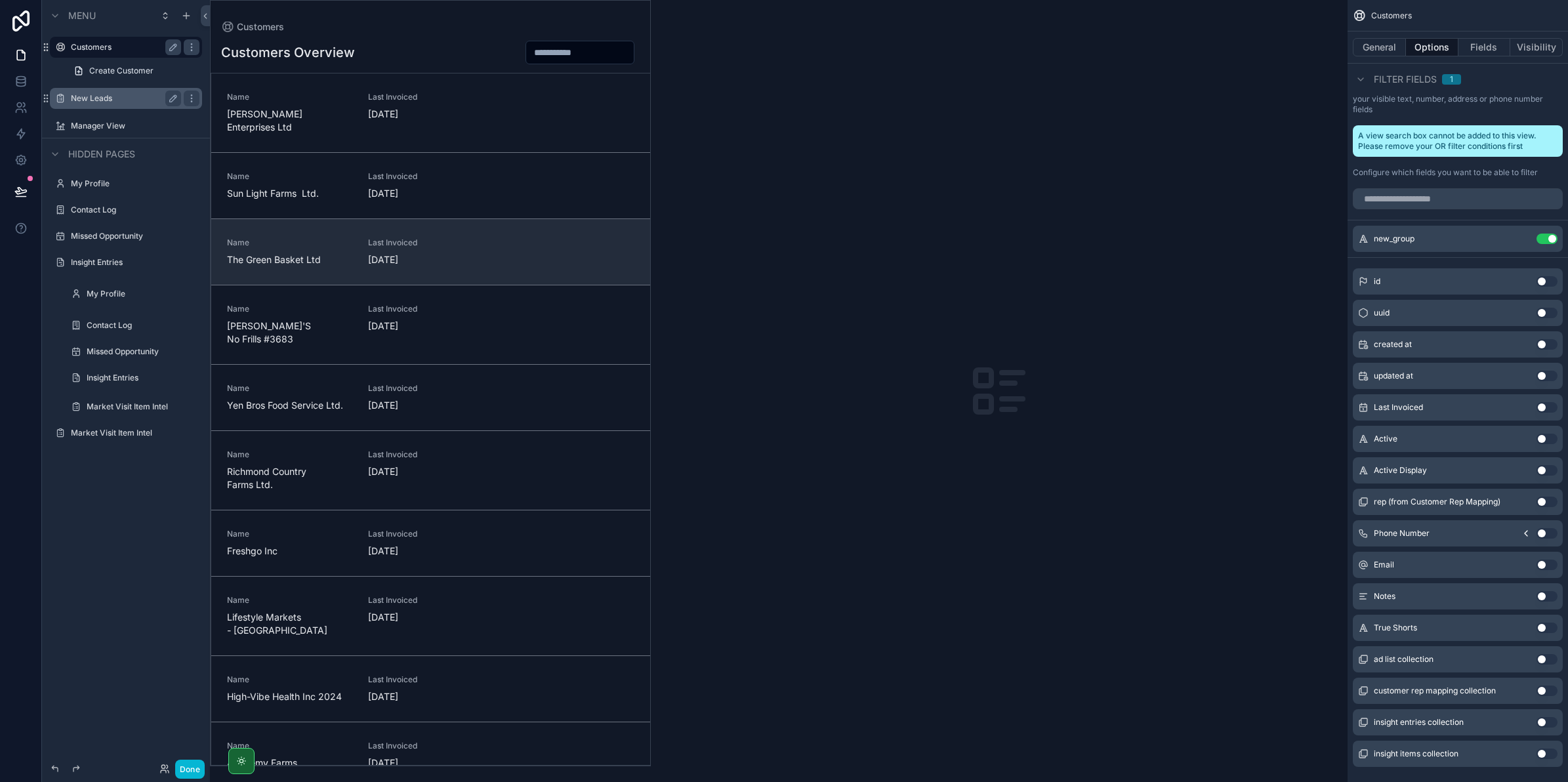
click at [305, 253] on span "The Green Basket Ltd" at bounding box center [290, 260] width 125 height 13
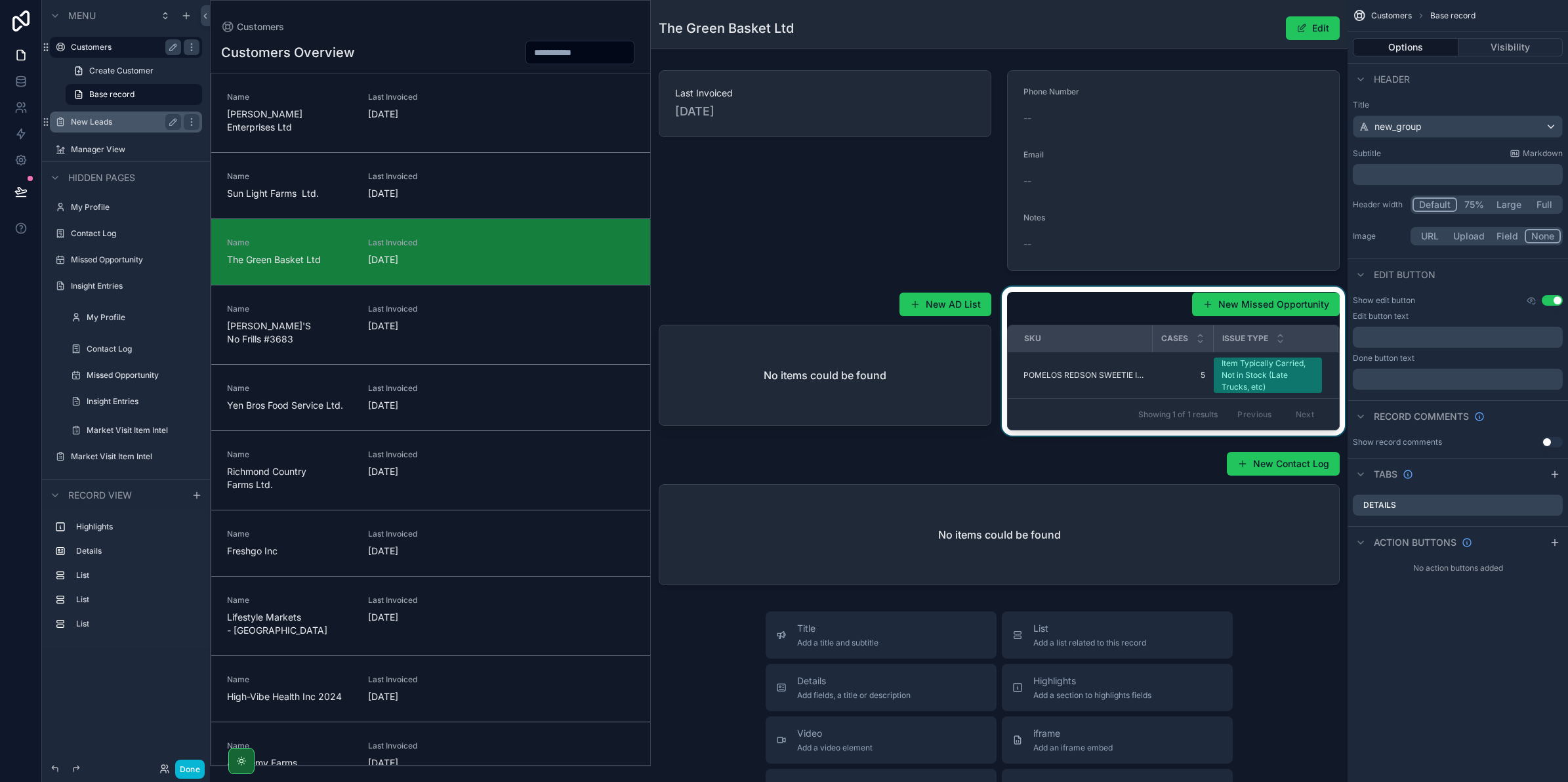
click at [1138, 364] on div "scrollable content" at bounding box center [1173, 361] width 348 height 149
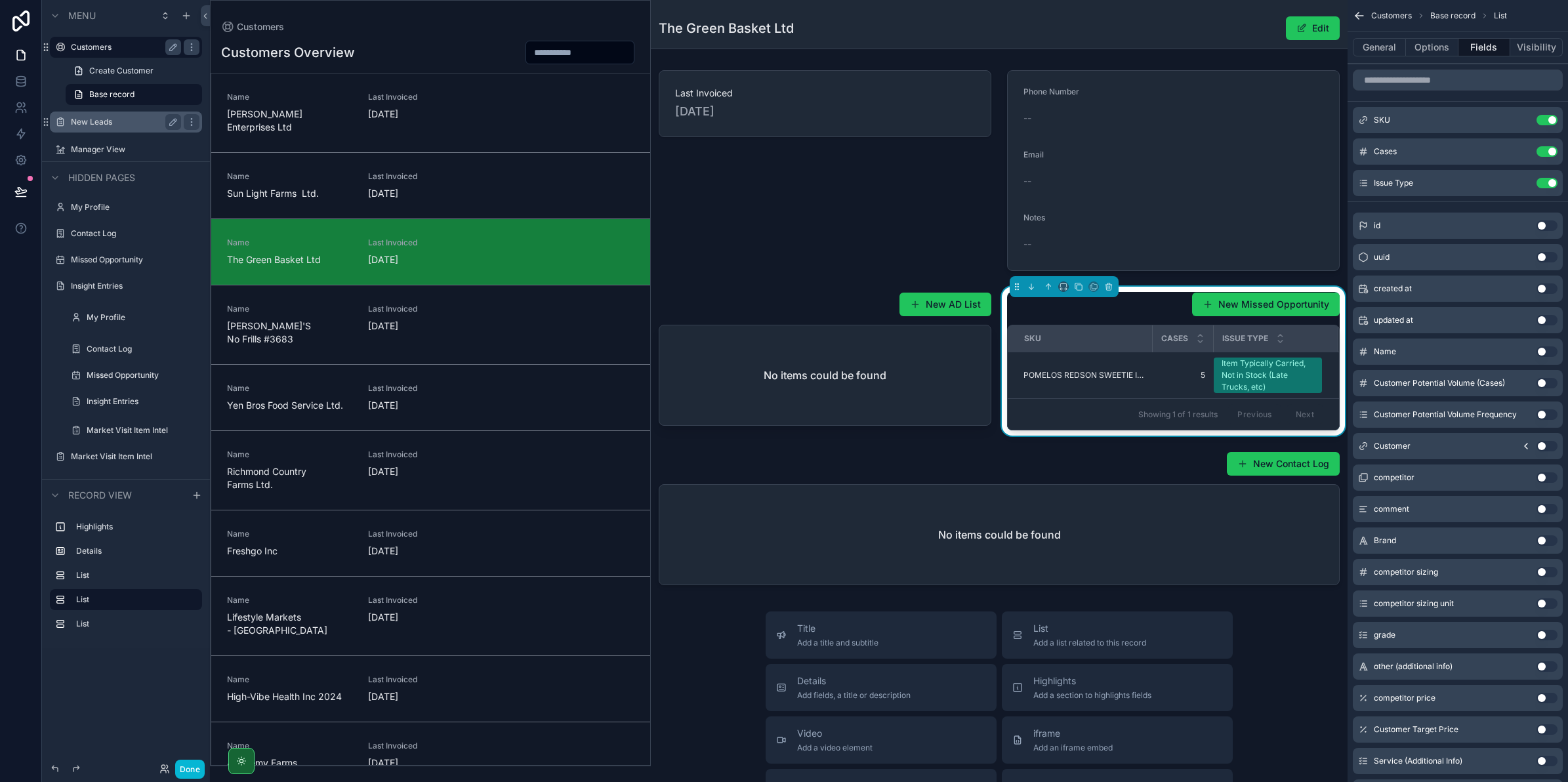
click at [1094, 372] on span "POMELOS REDSON SWEETIE ISRAEL 7 KGS 9'S" at bounding box center [1083, 375] width 120 height 10
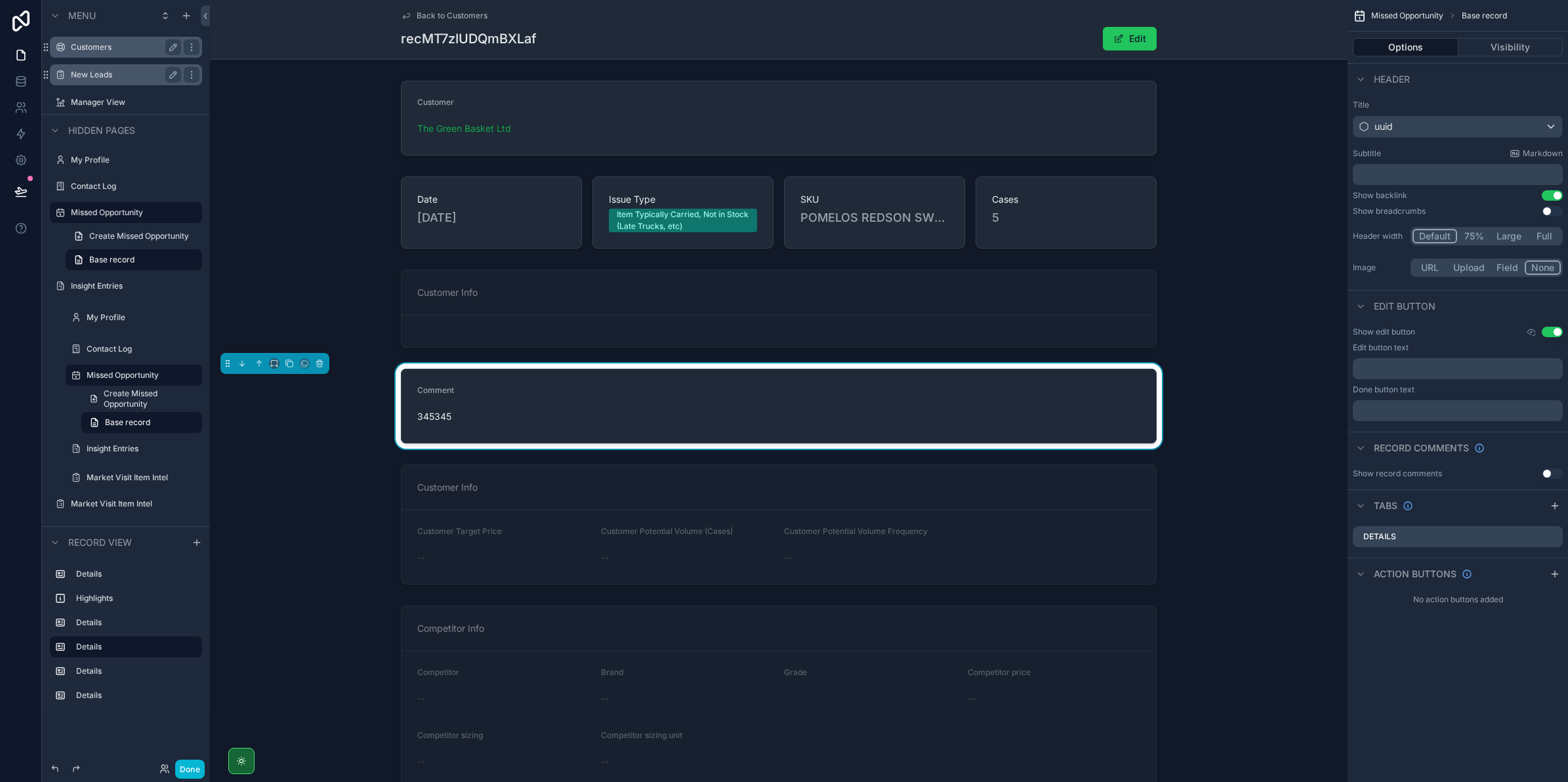
click at [503, 409] on div "345345" at bounding box center [503, 417] width 173 height 21
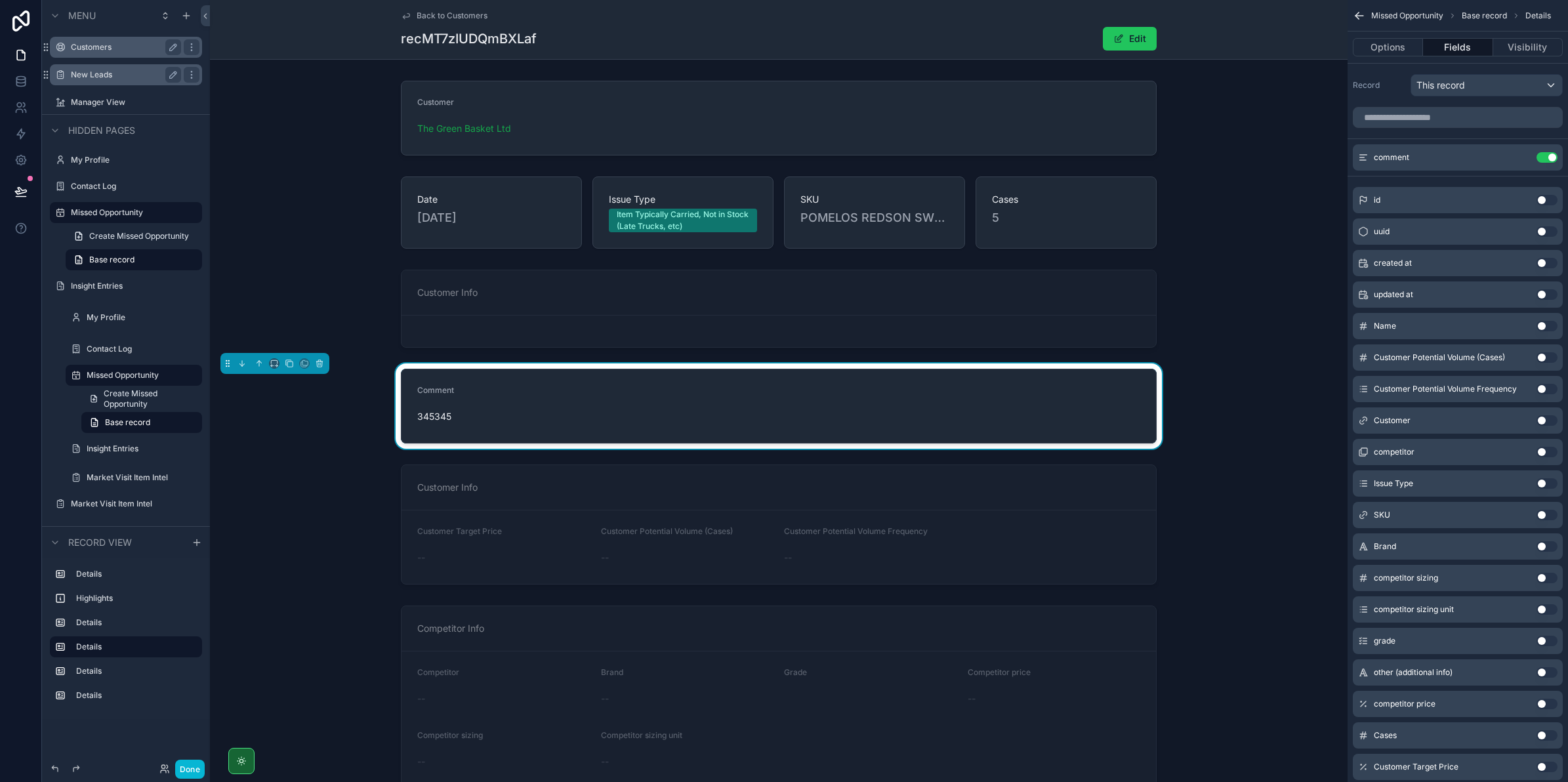
drag, startPoint x: 391, startPoint y: 392, endPoint x: 394, endPoint y: 382, distance: 10.4
click at [391, 391] on div "Comment 345345" at bounding box center [779, 405] width 1137 height 85
click at [425, 10] on span "Back to Customers" at bounding box center [452, 15] width 71 height 10
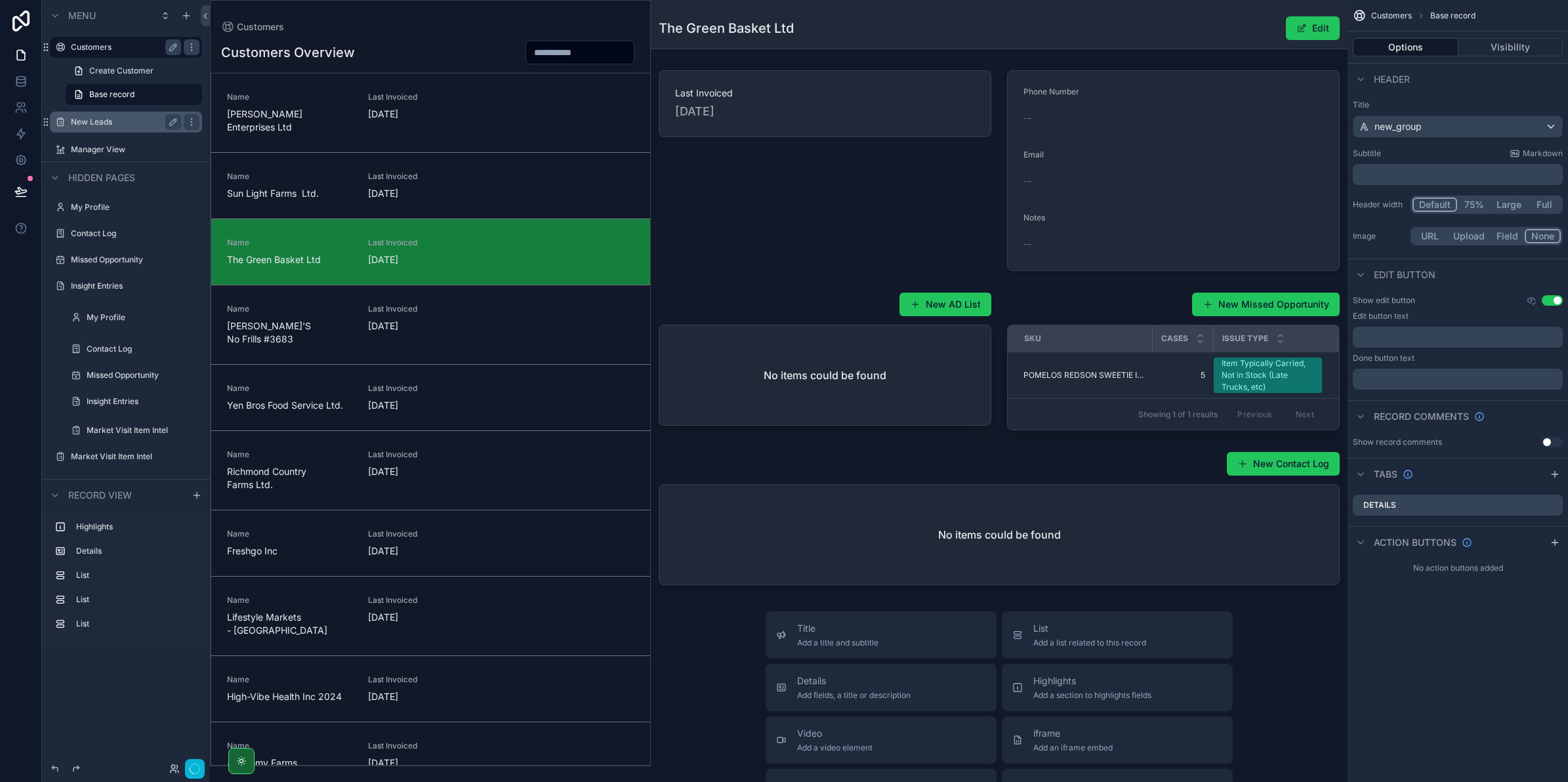
scroll to position [132, 0]
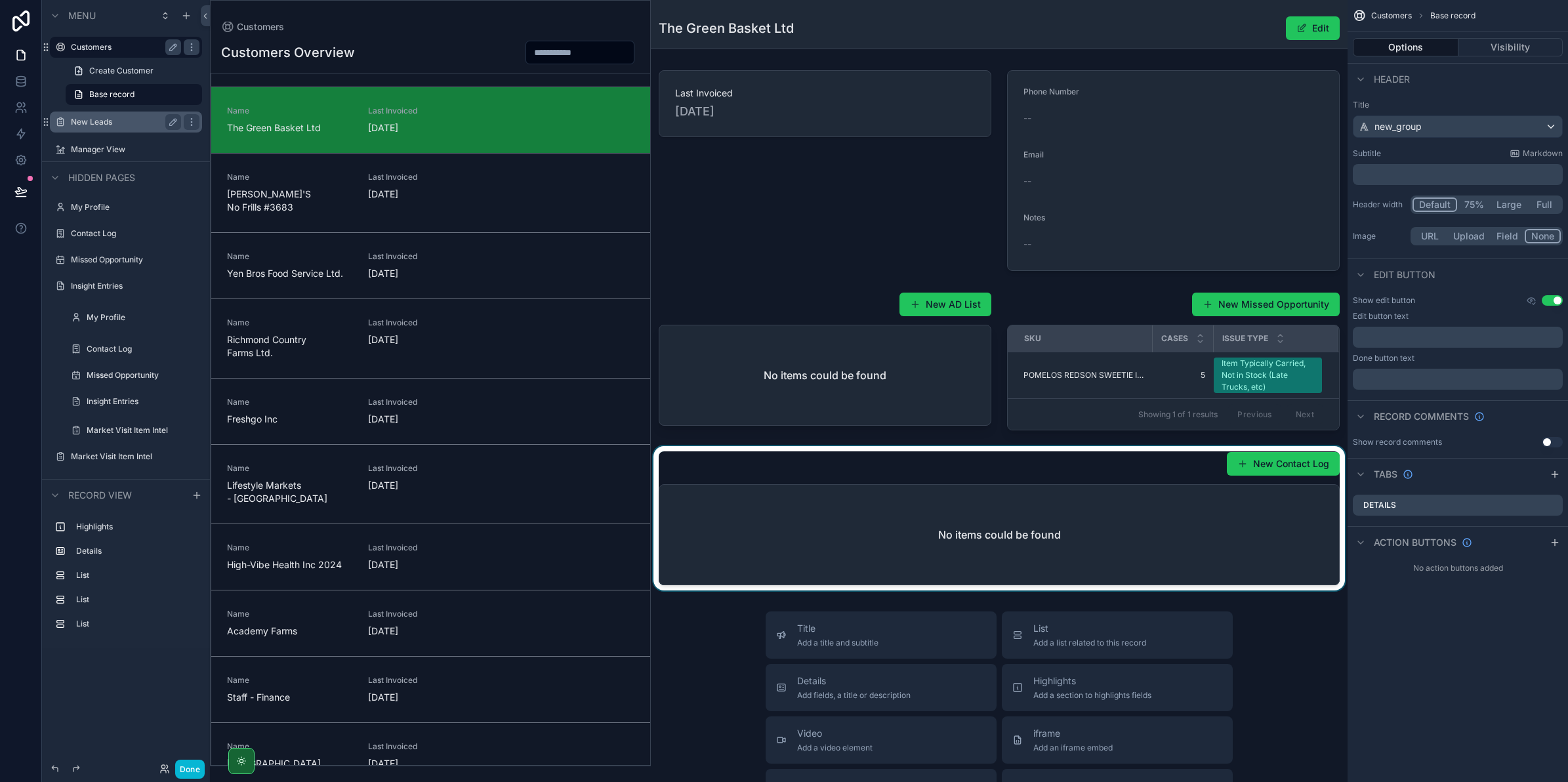
click at [1256, 453] on div "scrollable content" at bounding box center [999, 519] width 697 height 145
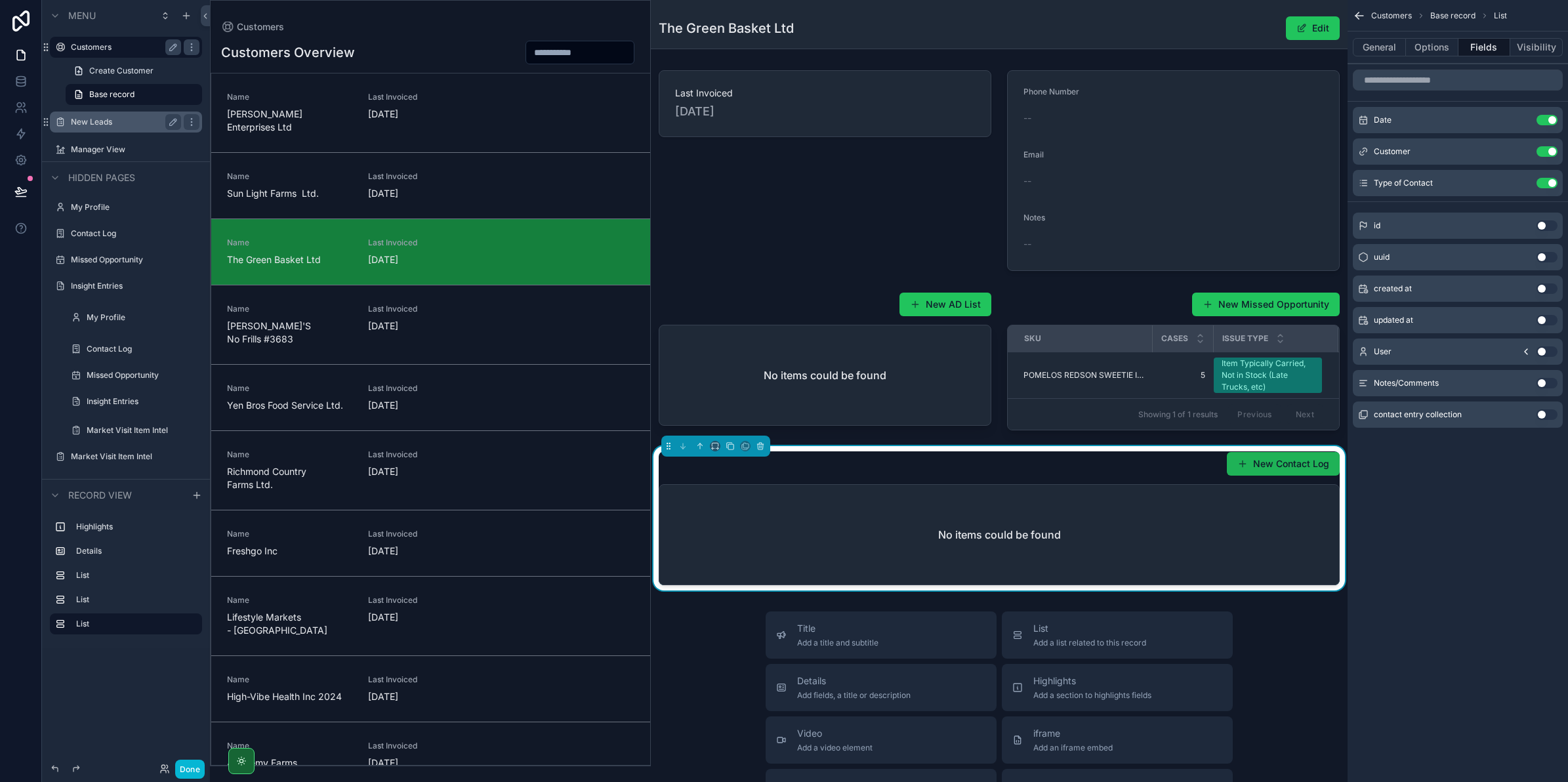
click at [1256, 460] on button "New Contact Log" at bounding box center [1282, 463] width 113 height 23
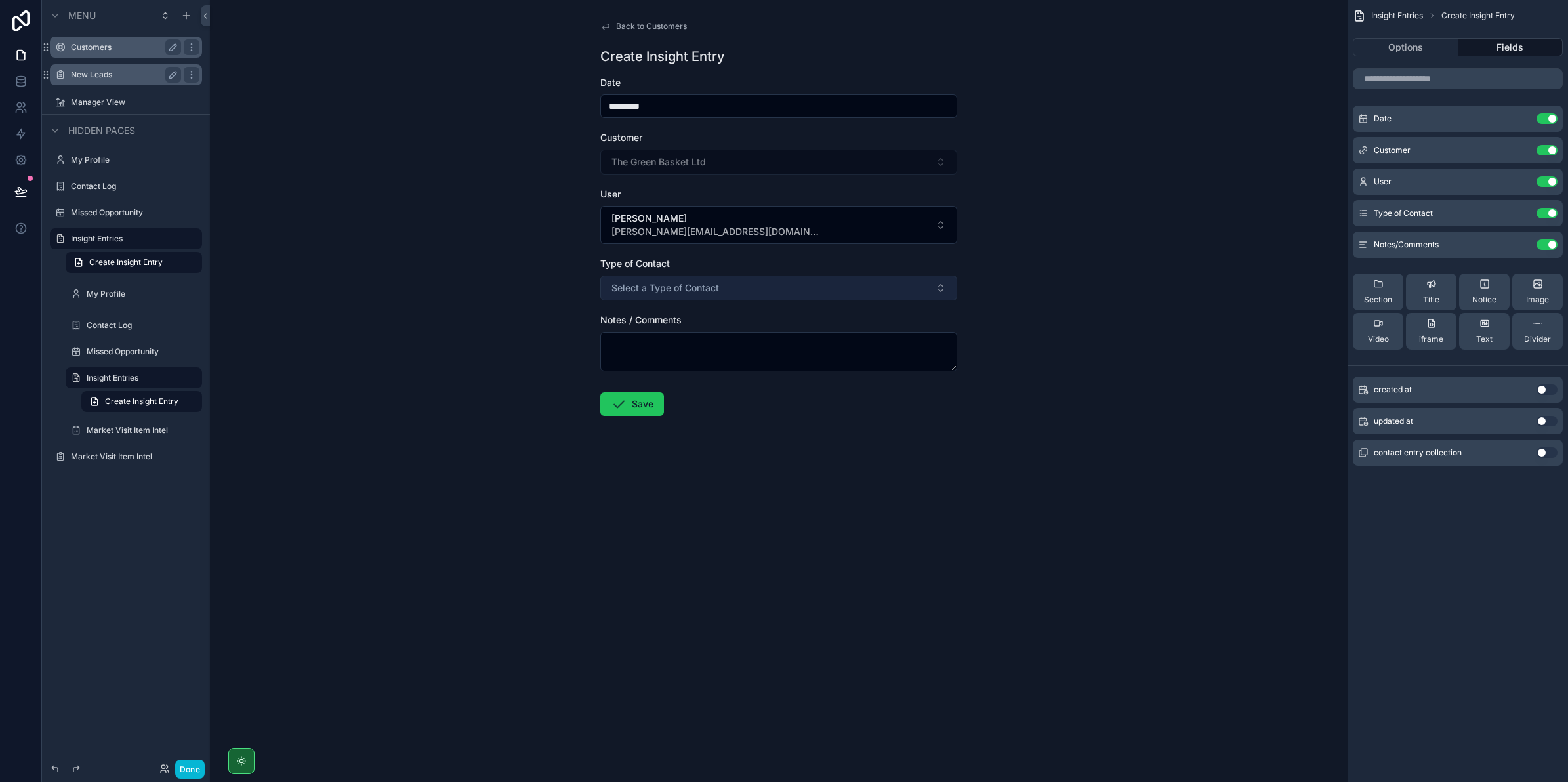
click at [677, 283] on span "Select a Type of Contact" at bounding box center [665, 288] width 107 height 13
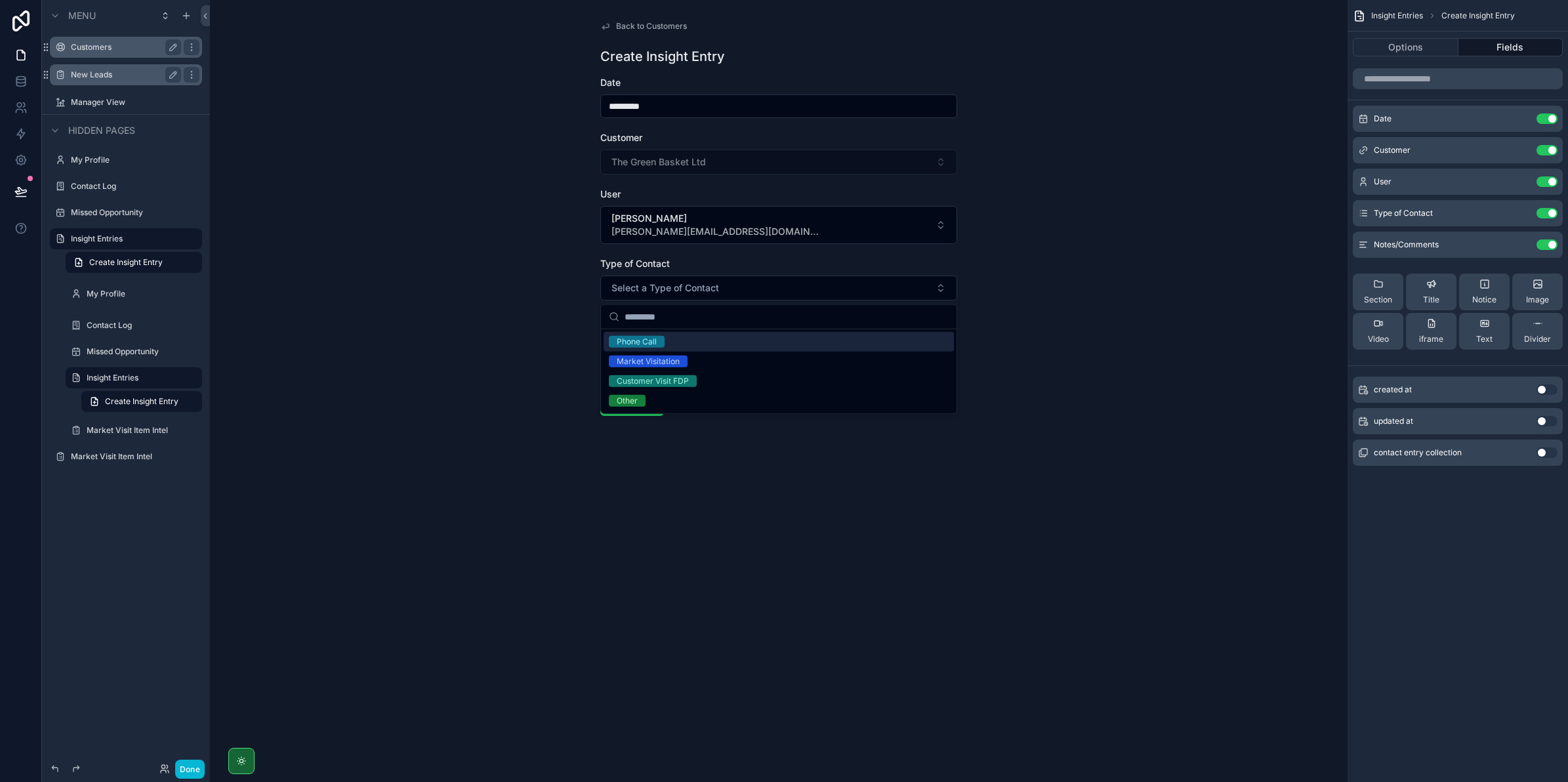
click at [660, 345] on span "Phone Call" at bounding box center [637, 342] width 56 height 12
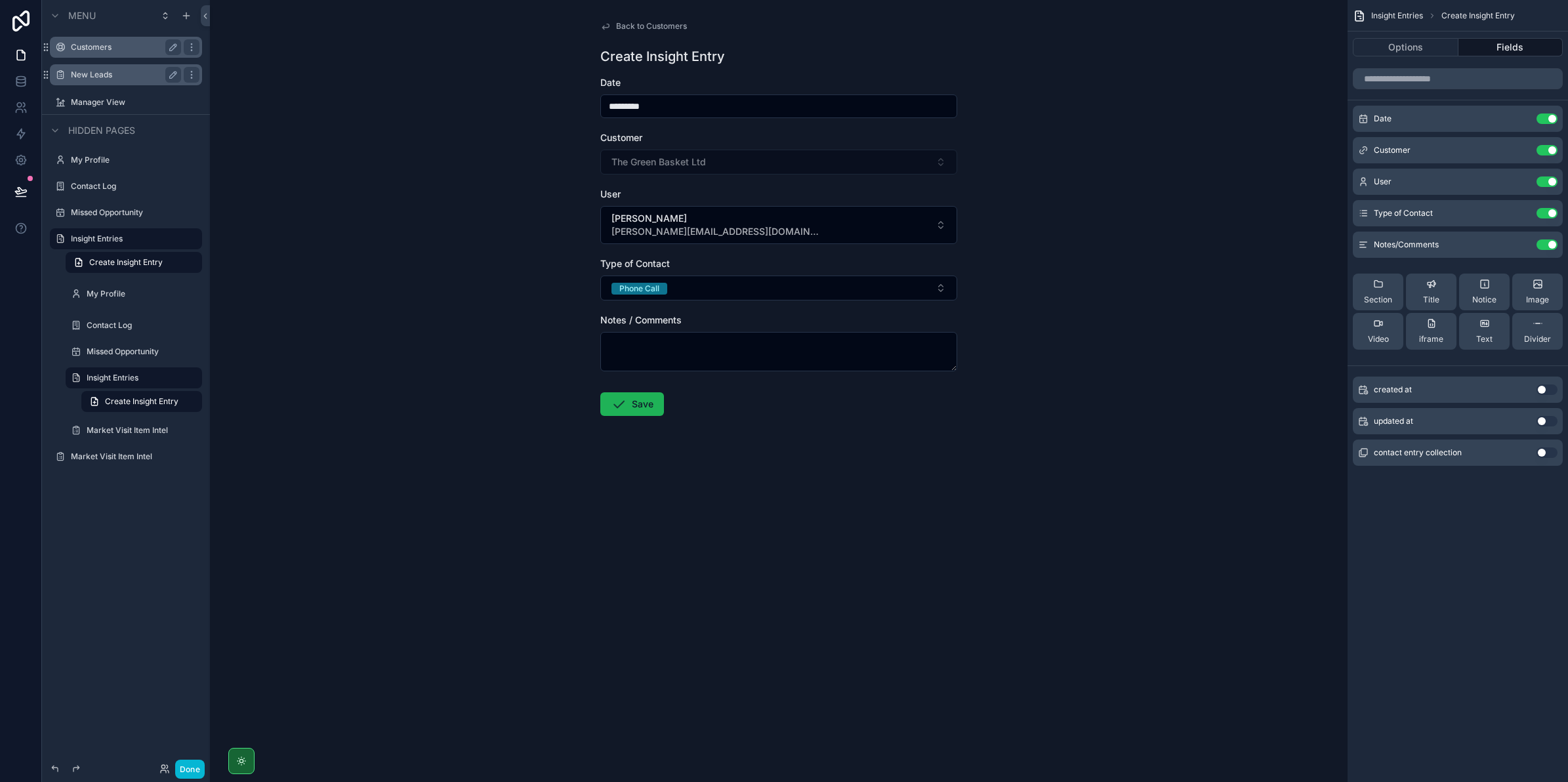
click at [644, 409] on button "Save" at bounding box center [632, 404] width 64 height 23
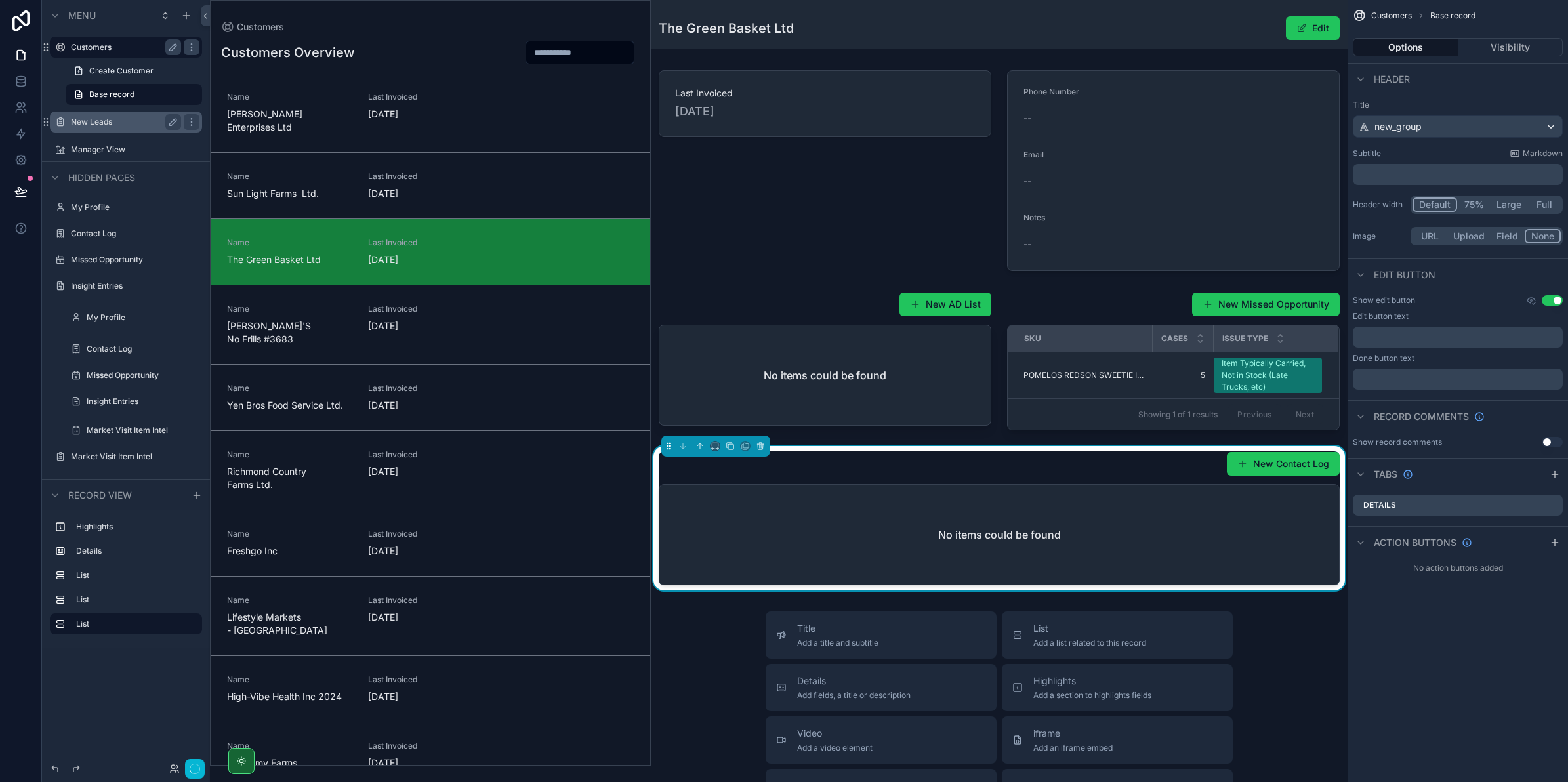
scroll to position [132, 0]
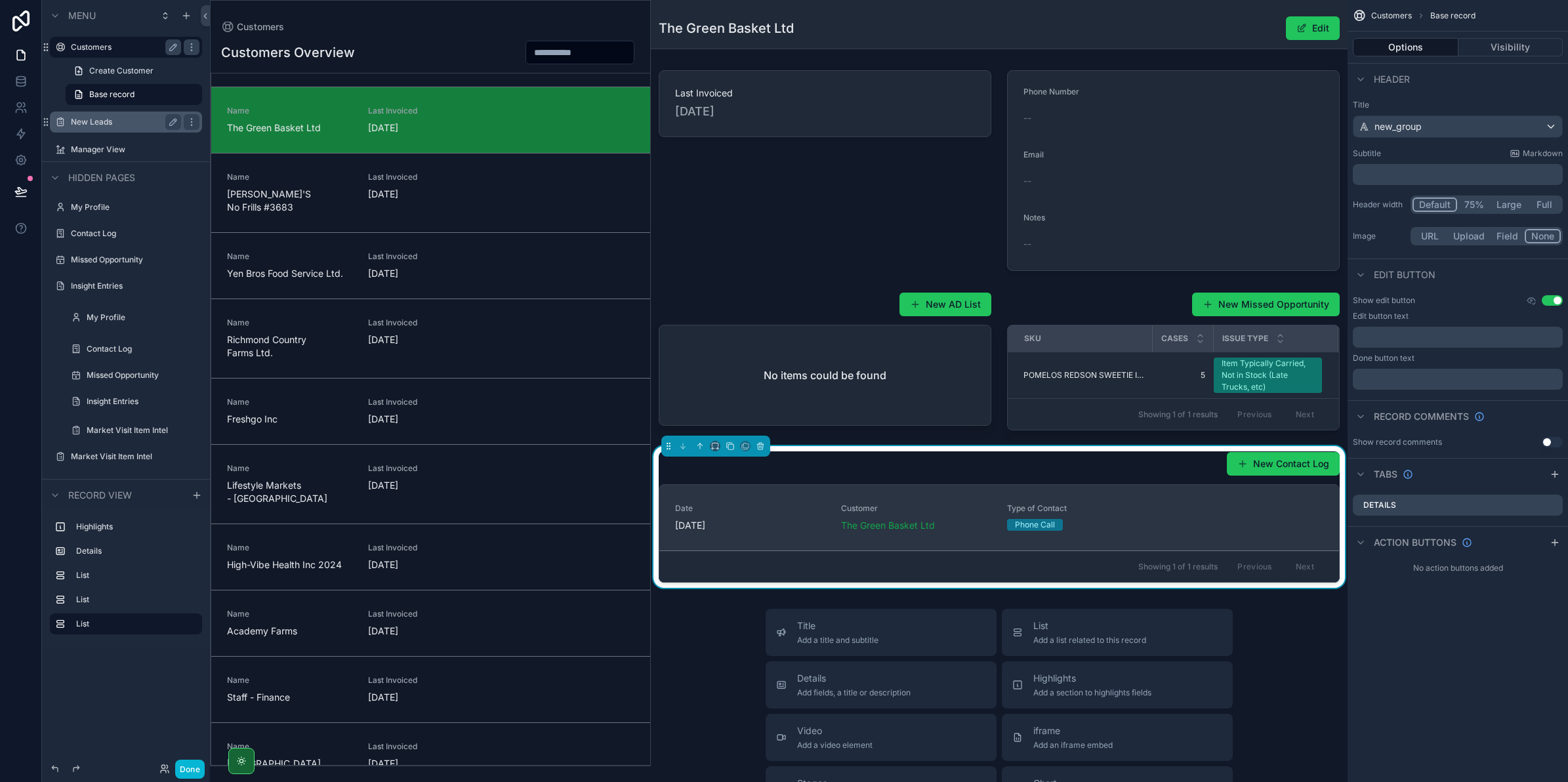
click at [1108, 497] on link "Date [DATE] Customer The Green Basket Ltd Type of Contact Phone Call" at bounding box center [999, 518] width 680 height 65
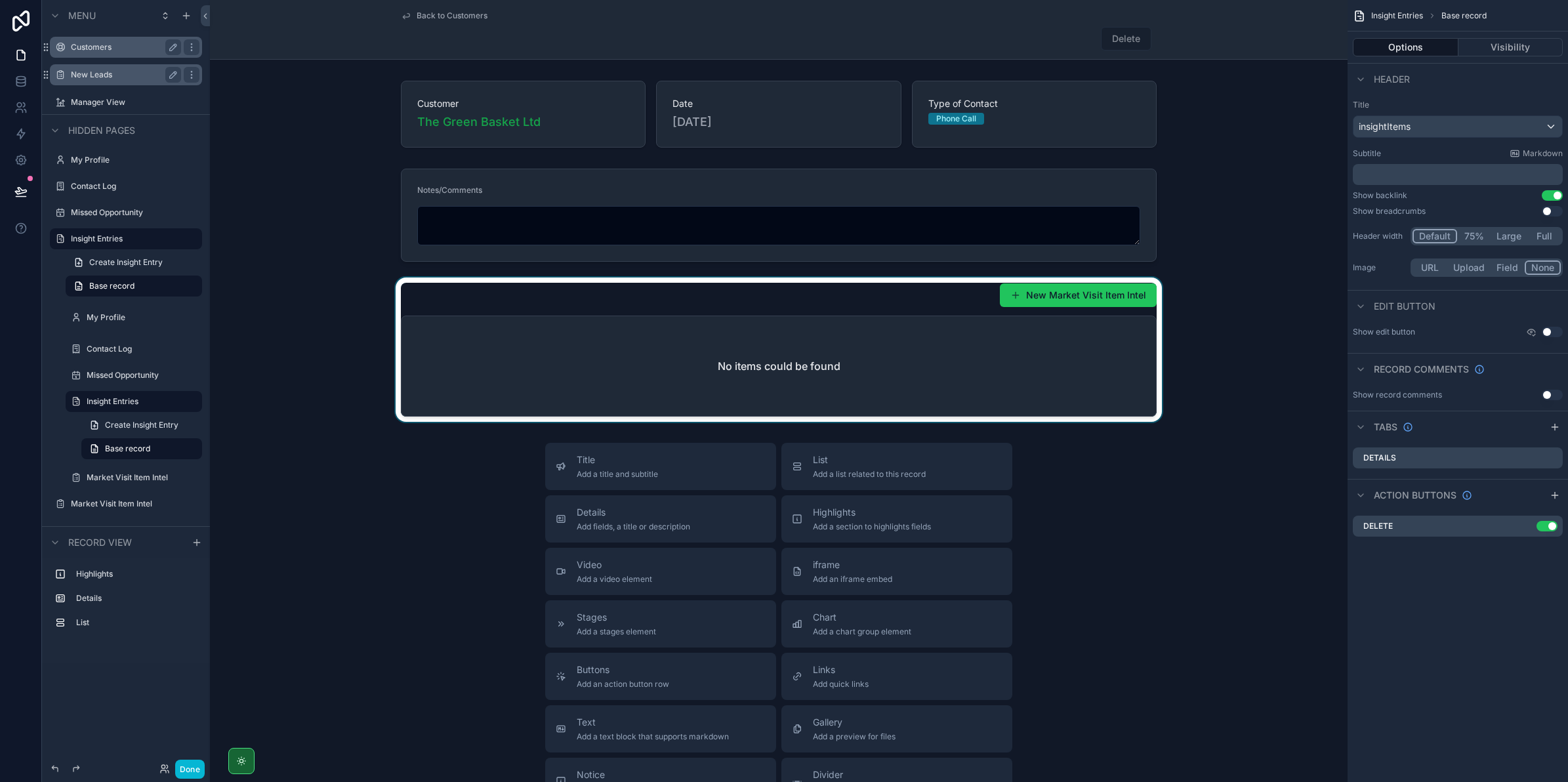
click at [1022, 293] on div "scrollable content" at bounding box center [779, 349] width 1137 height 145
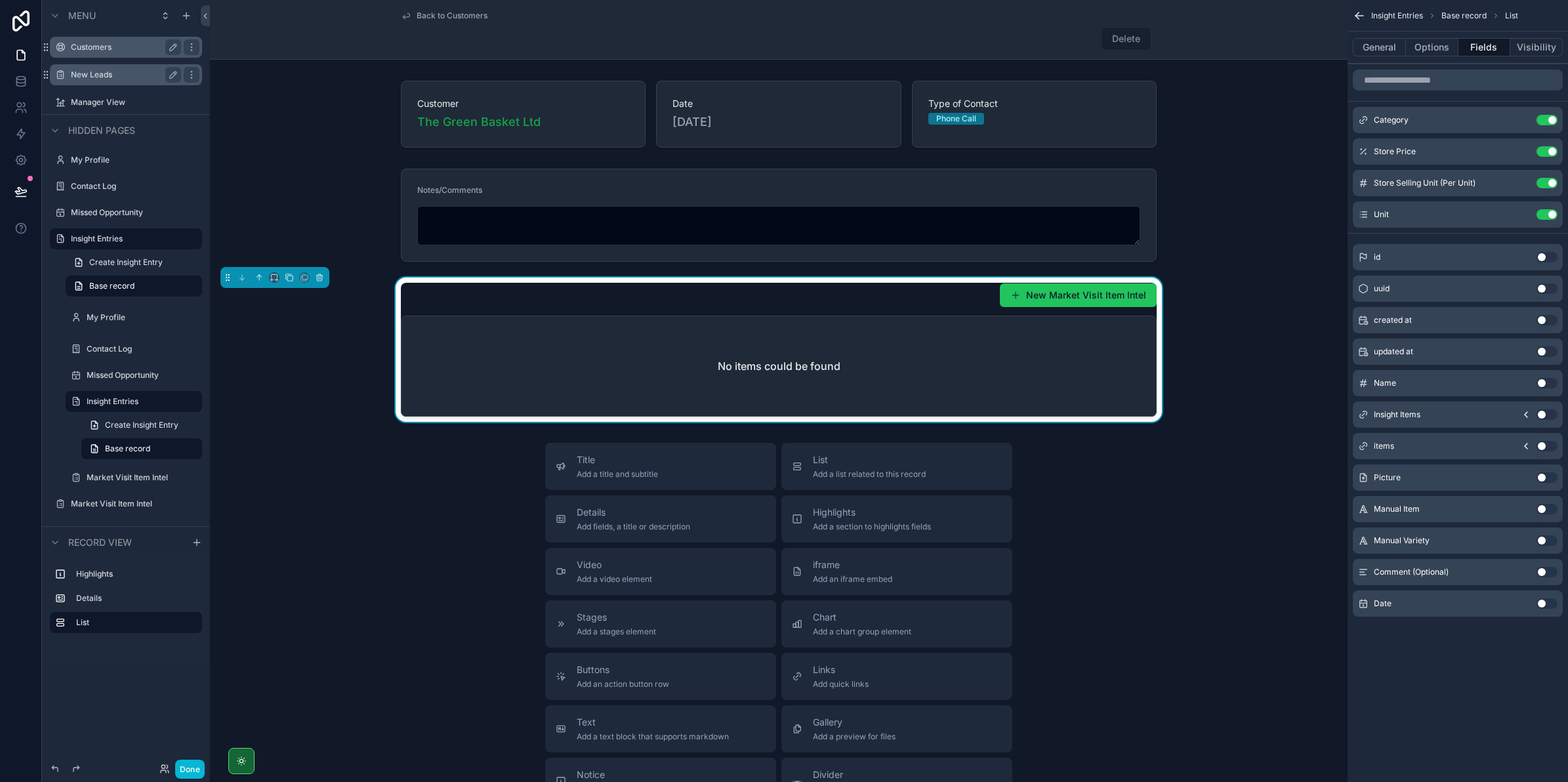
click at [972, 313] on div "New Market Visit Item Intel No items could be found" at bounding box center [778, 349] width 756 height 134
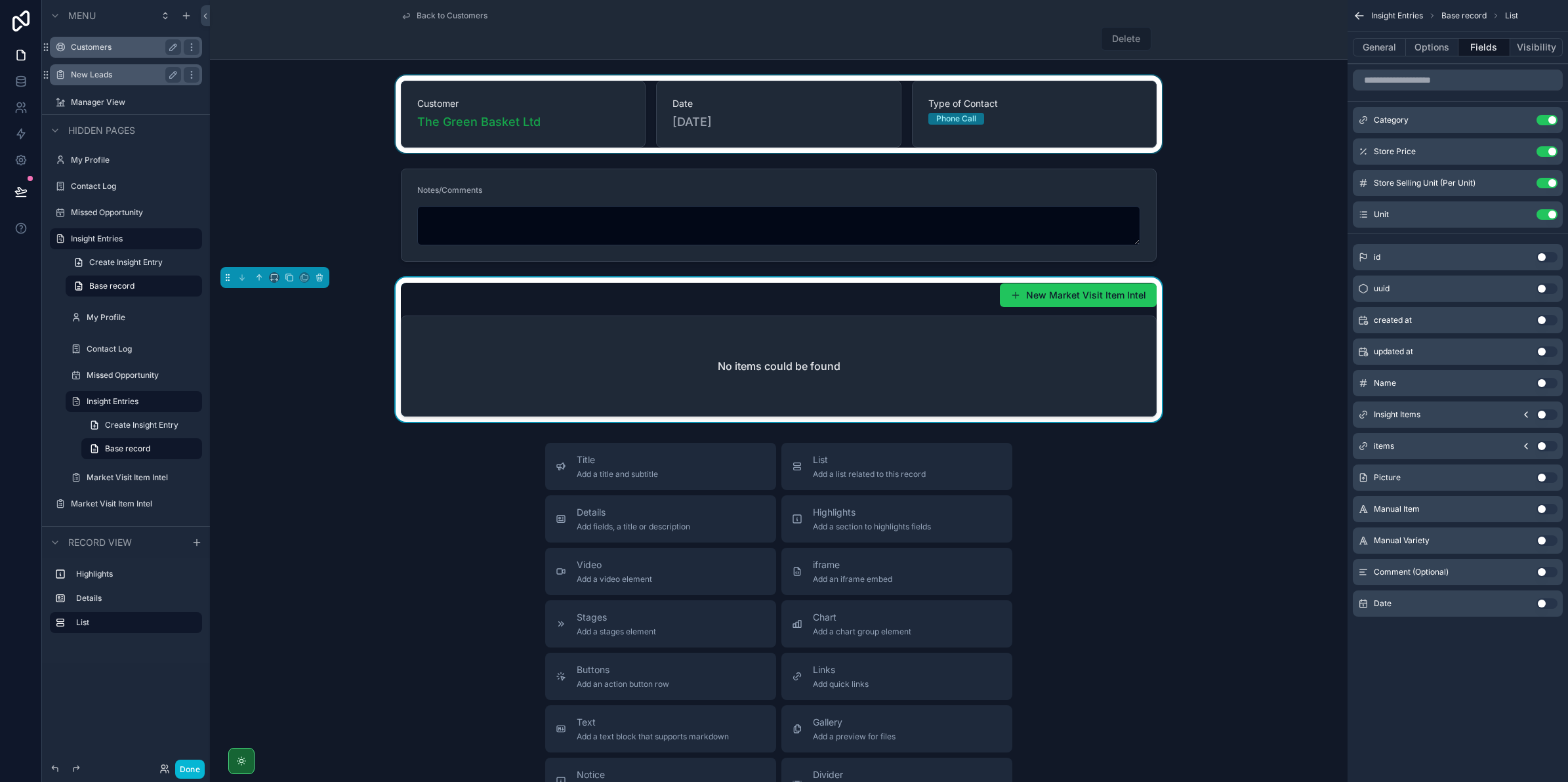
click at [944, 141] on div "scrollable content" at bounding box center [779, 114] width 1137 height 78
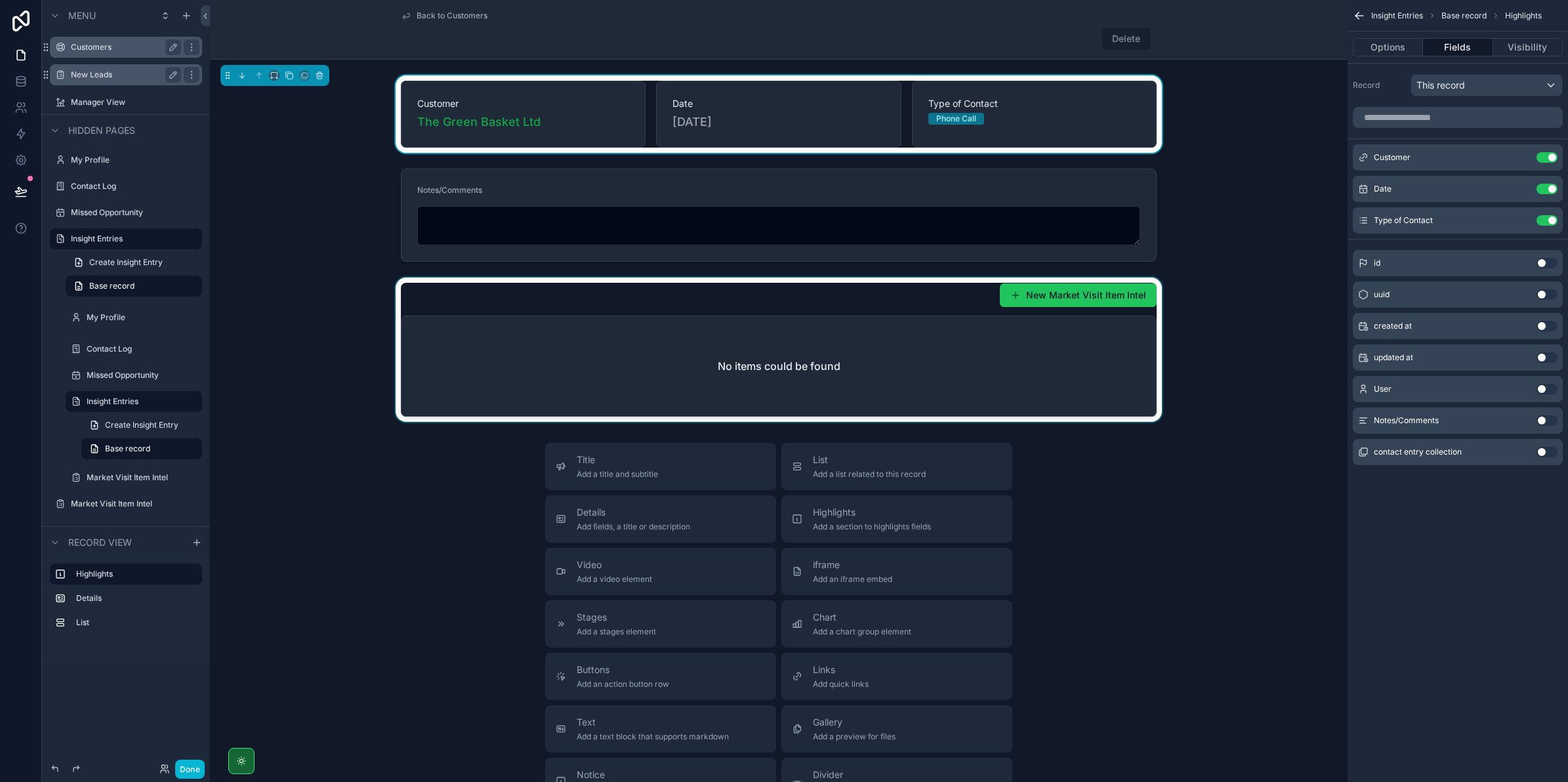
click at [817, 327] on div "scrollable content" at bounding box center [779, 349] width 1137 height 145
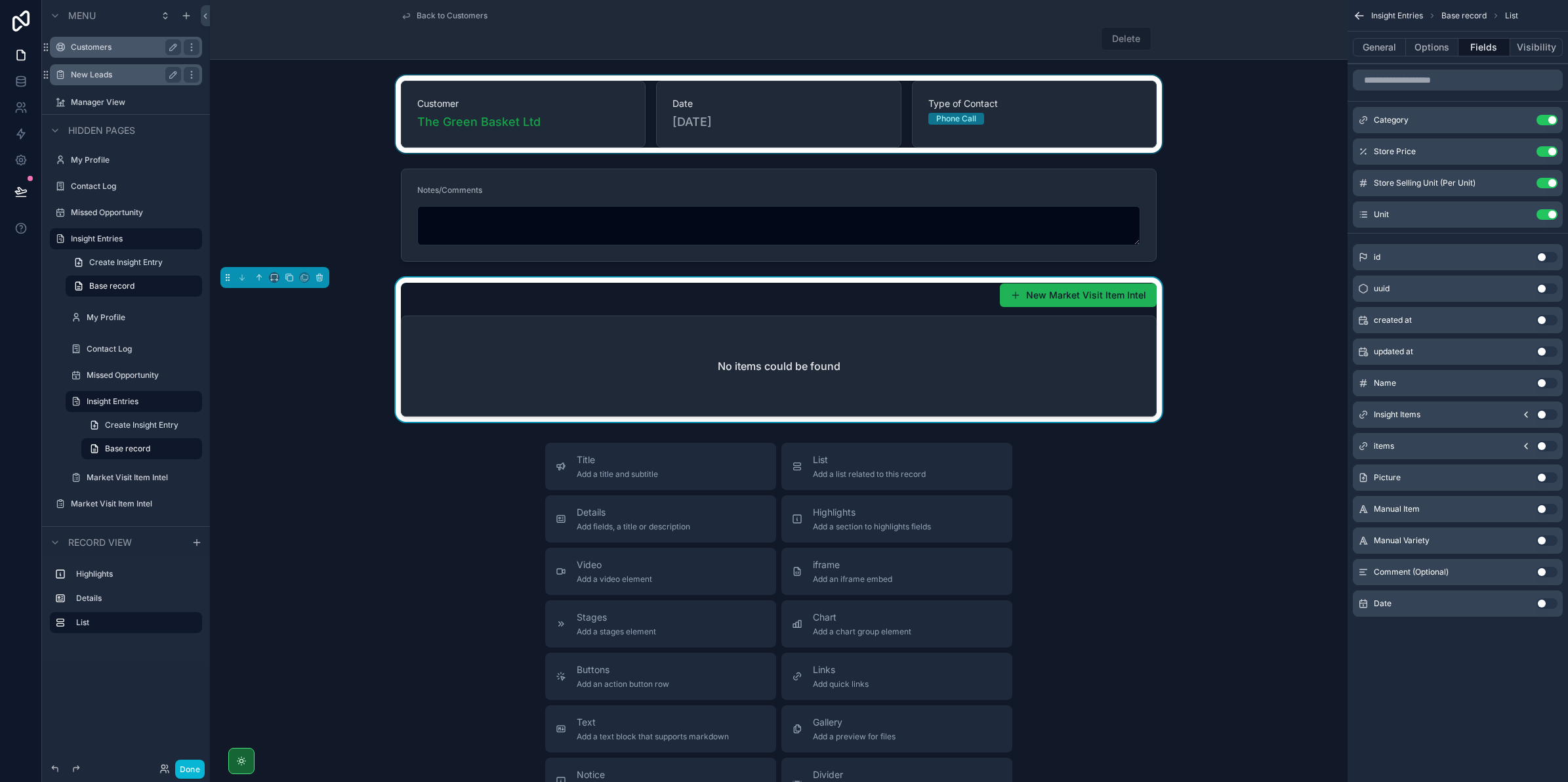
click at [1025, 302] on button "New Market Visit Item Intel" at bounding box center [1078, 294] width 157 height 23
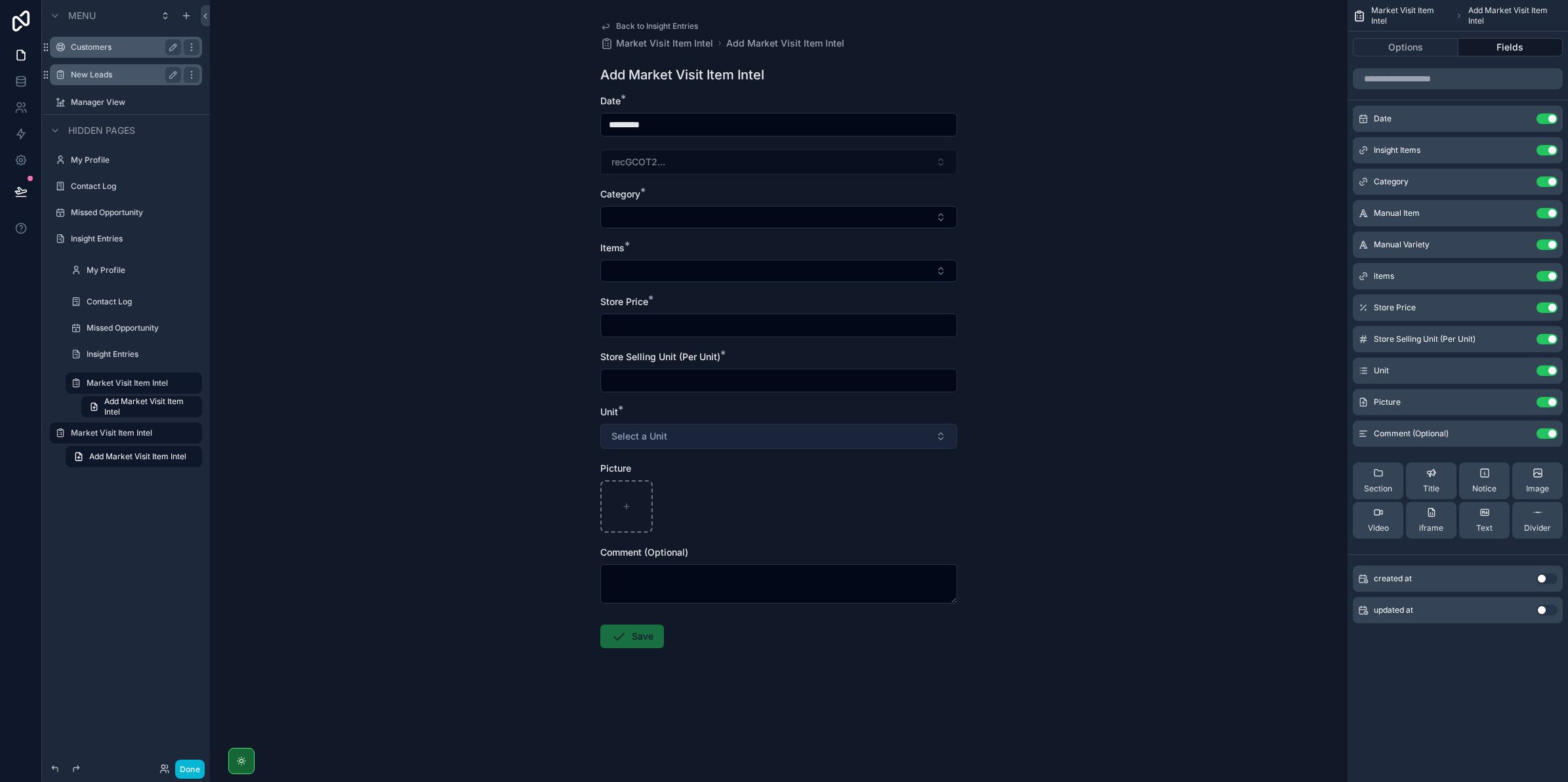
click at [647, 434] on span "Select a Unit" at bounding box center [640, 436] width 56 height 13
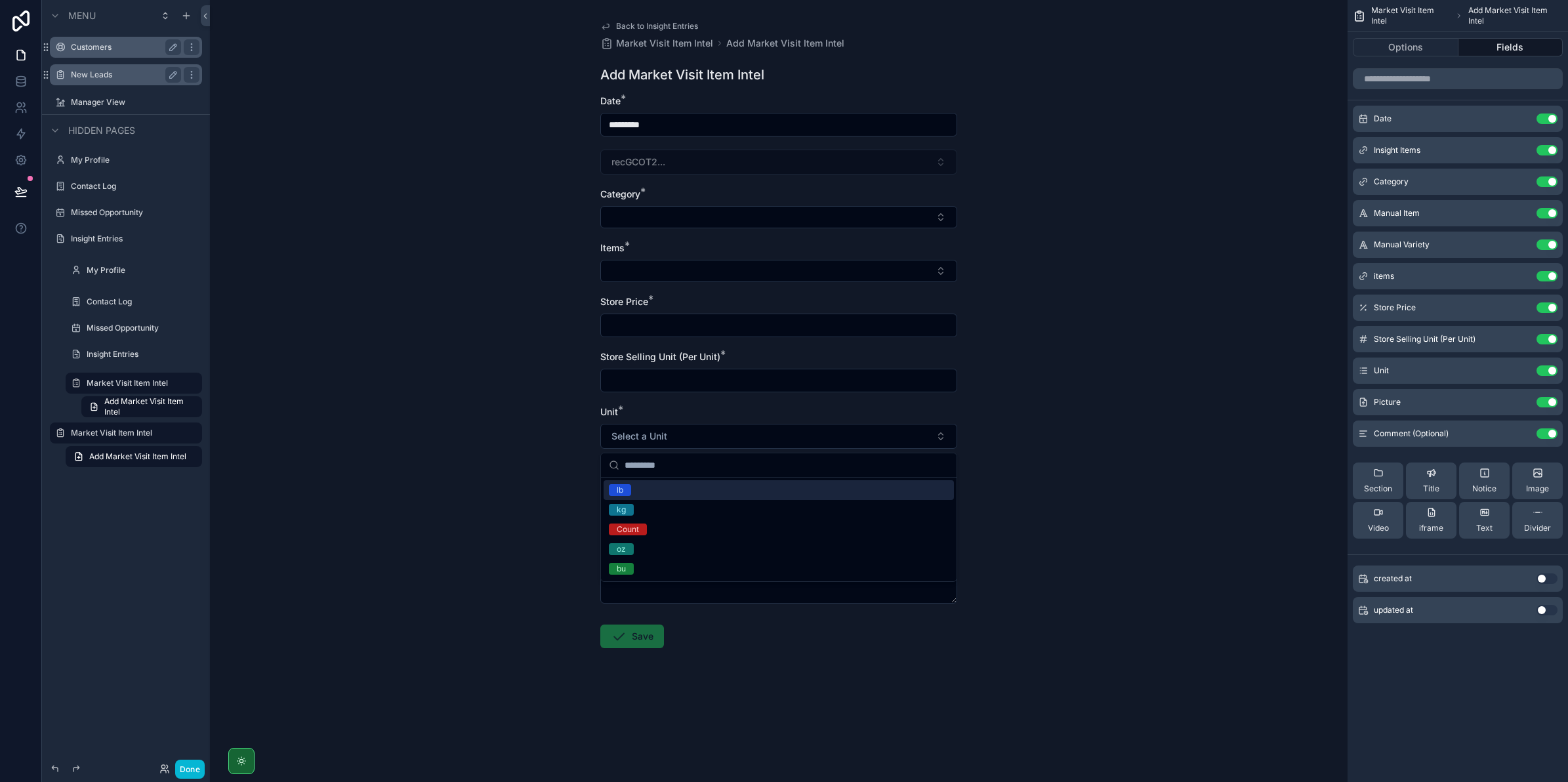
click at [649, 471] on input "scrollable content" at bounding box center [786, 464] width 324 height 23
click at [649, 494] on div "lb" at bounding box center [778, 490] width 350 height 20
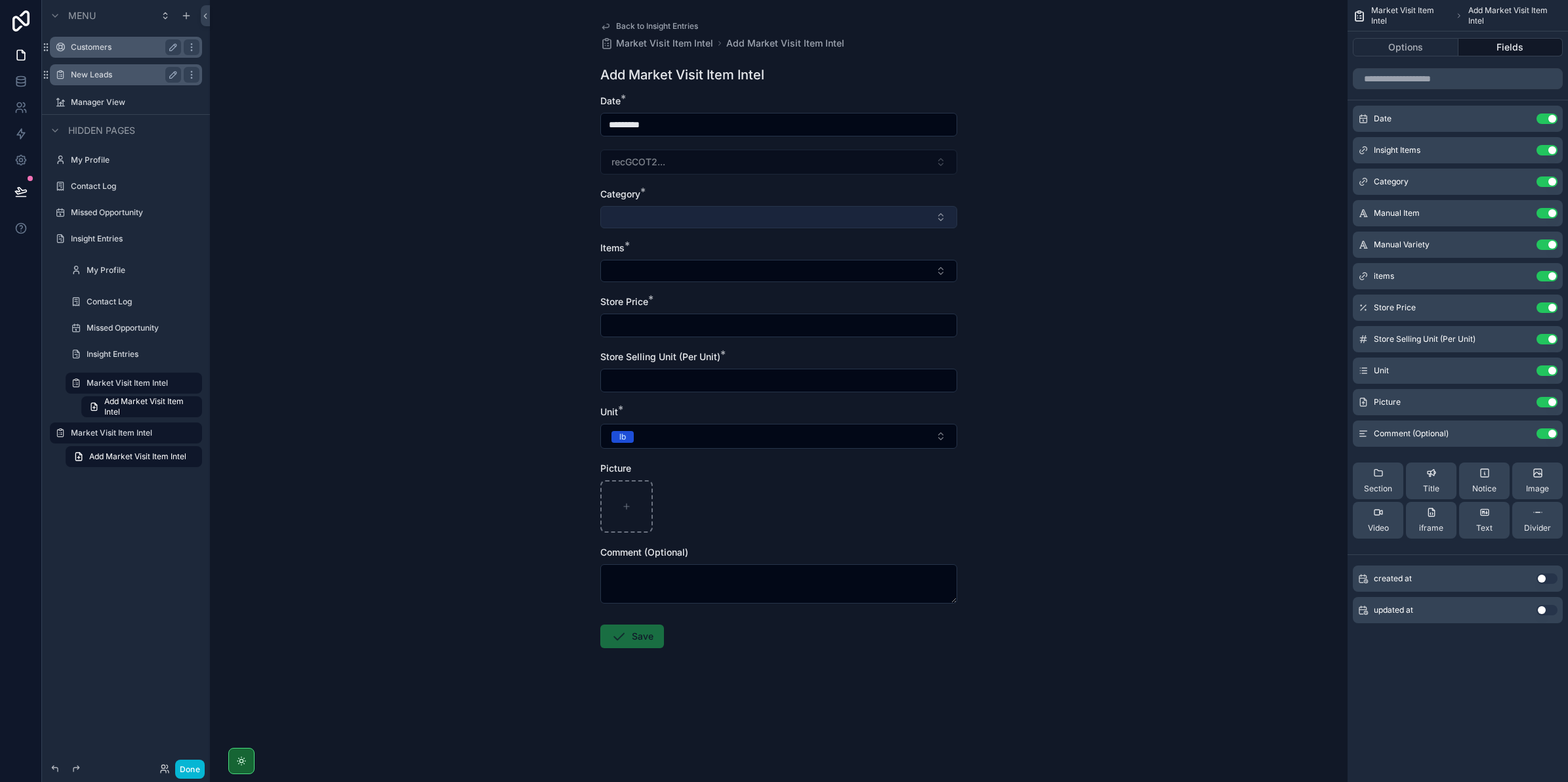
click at [655, 227] on button "Select Button" at bounding box center [779, 218] width 357 height 22
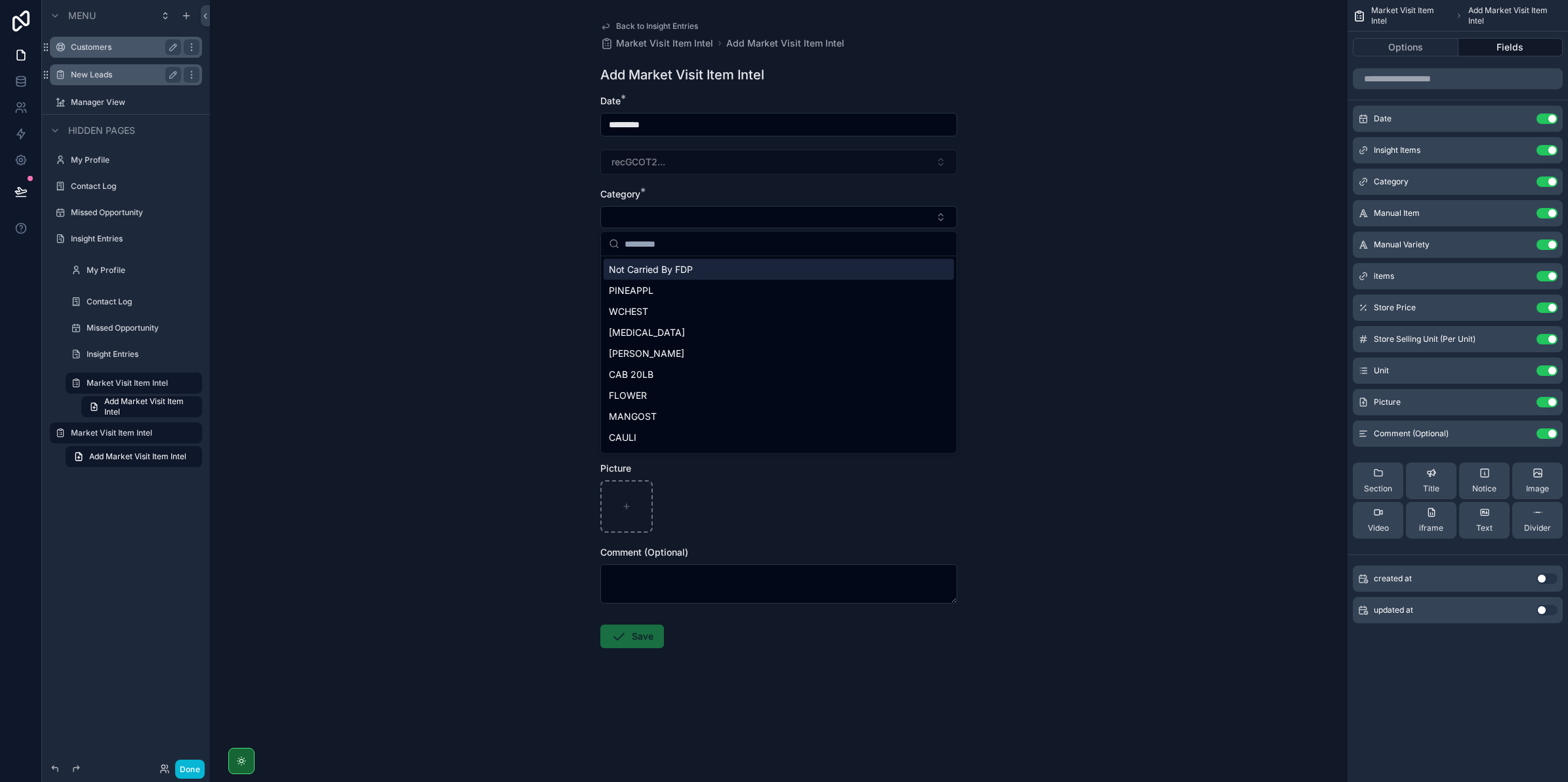
click at [656, 277] on div "Not Carried By FDP" at bounding box center [778, 269] width 350 height 21
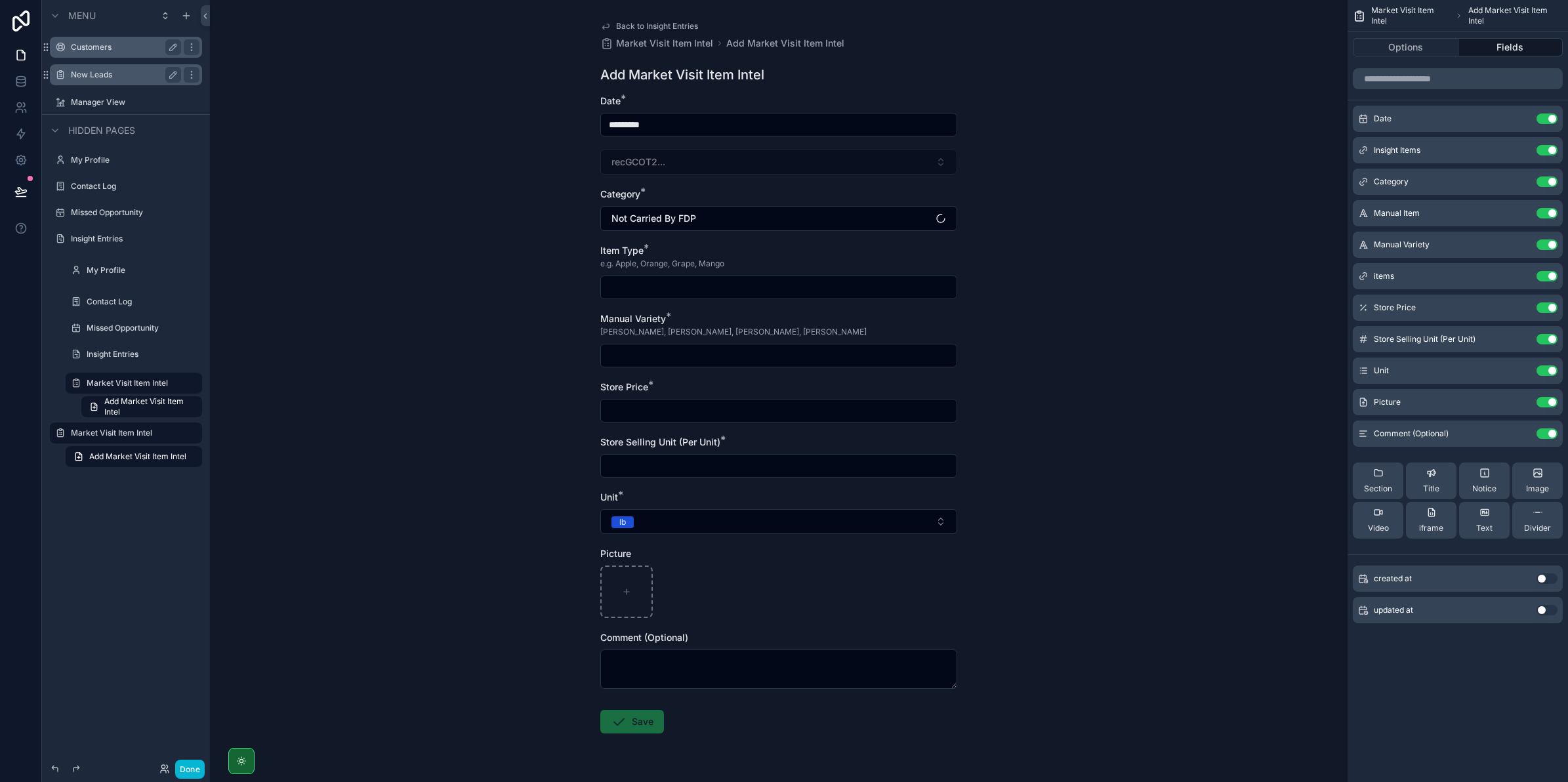
click at [655, 302] on form "Date * ********* recGCOT2... Category * Not Carried By FDP Item Type * e.g. App…" at bounding box center [779, 456] width 357 height 723
click at [664, 282] on input "scrollable content" at bounding box center [778, 288] width 356 height 19
type input "***"
click at [660, 363] on input "scrollable content" at bounding box center [778, 356] width 356 height 19
type input "***"
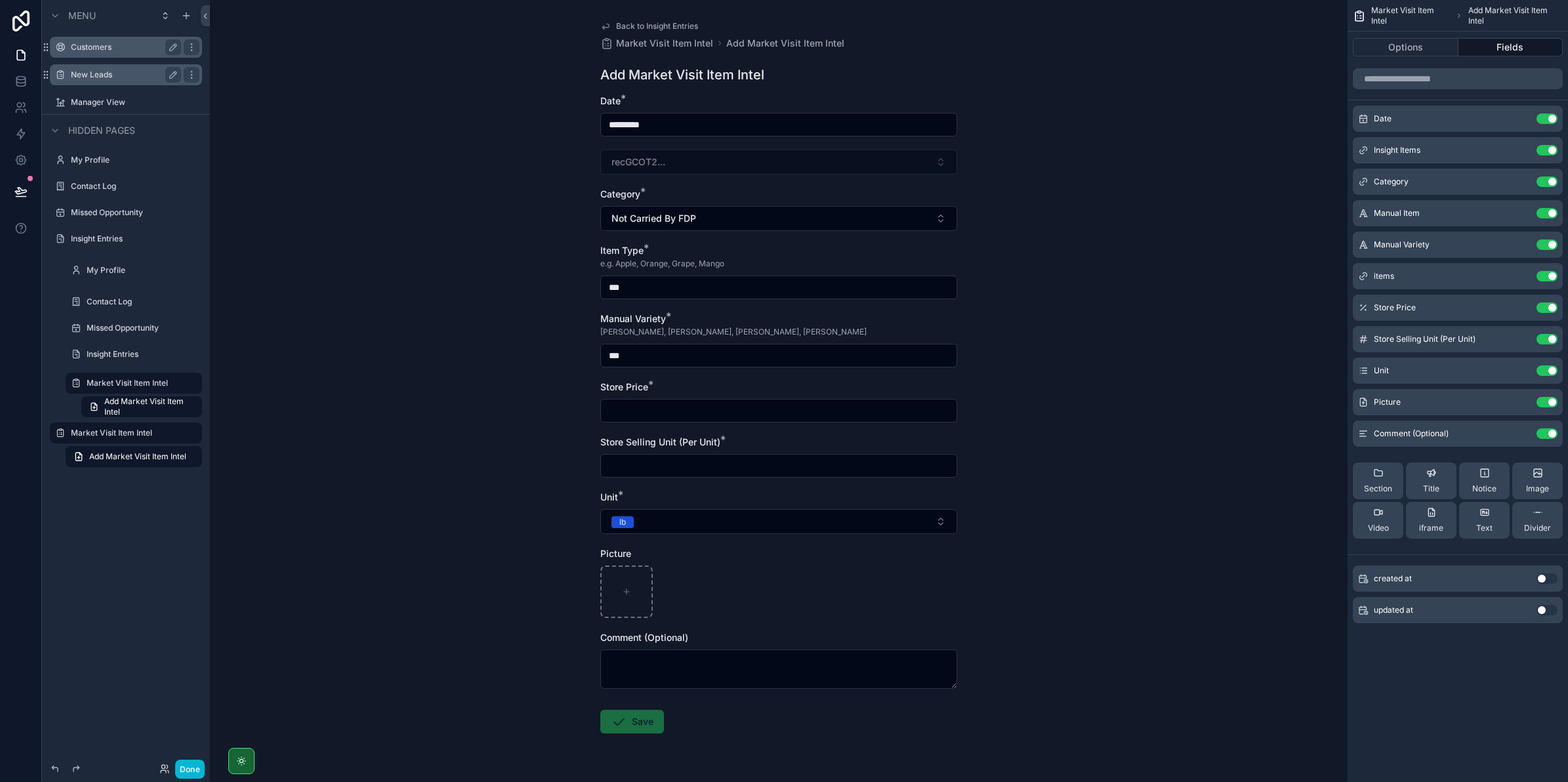
click at [705, 631] on form "Date * ********* recGCOT2... Category * Not Carried By FDP Item Type * e.g. App…" at bounding box center [779, 456] width 357 height 723
click at [663, 417] on input "scrollable content" at bounding box center [778, 411] width 356 height 19
type input "*****"
click at [661, 467] on input "scrollable content" at bounding box center [778, 466] width 356 height 19
type input "**"
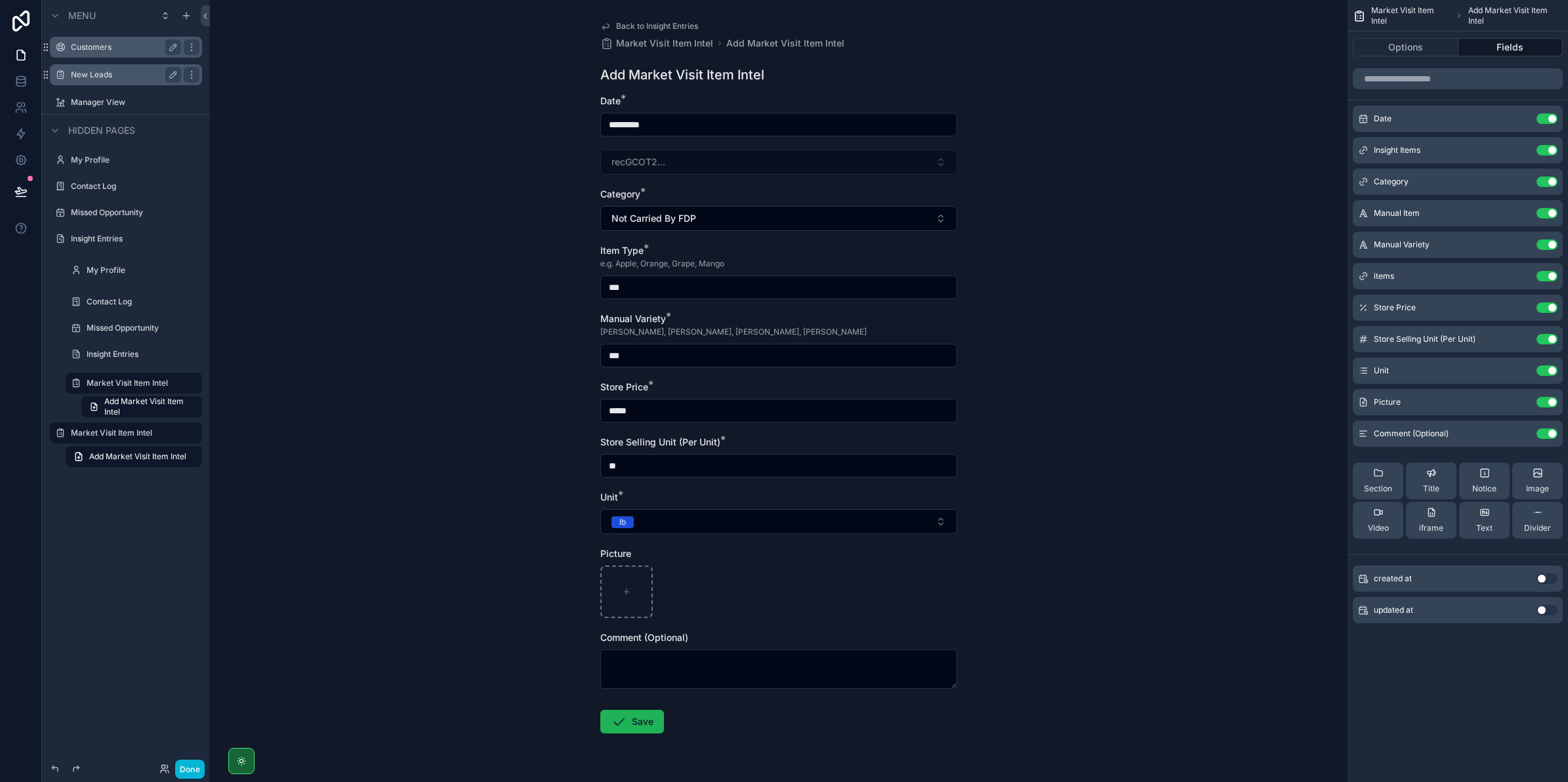
click at [644, 722] on button "Save" at bounding box center [632, 721] width 64 height 23
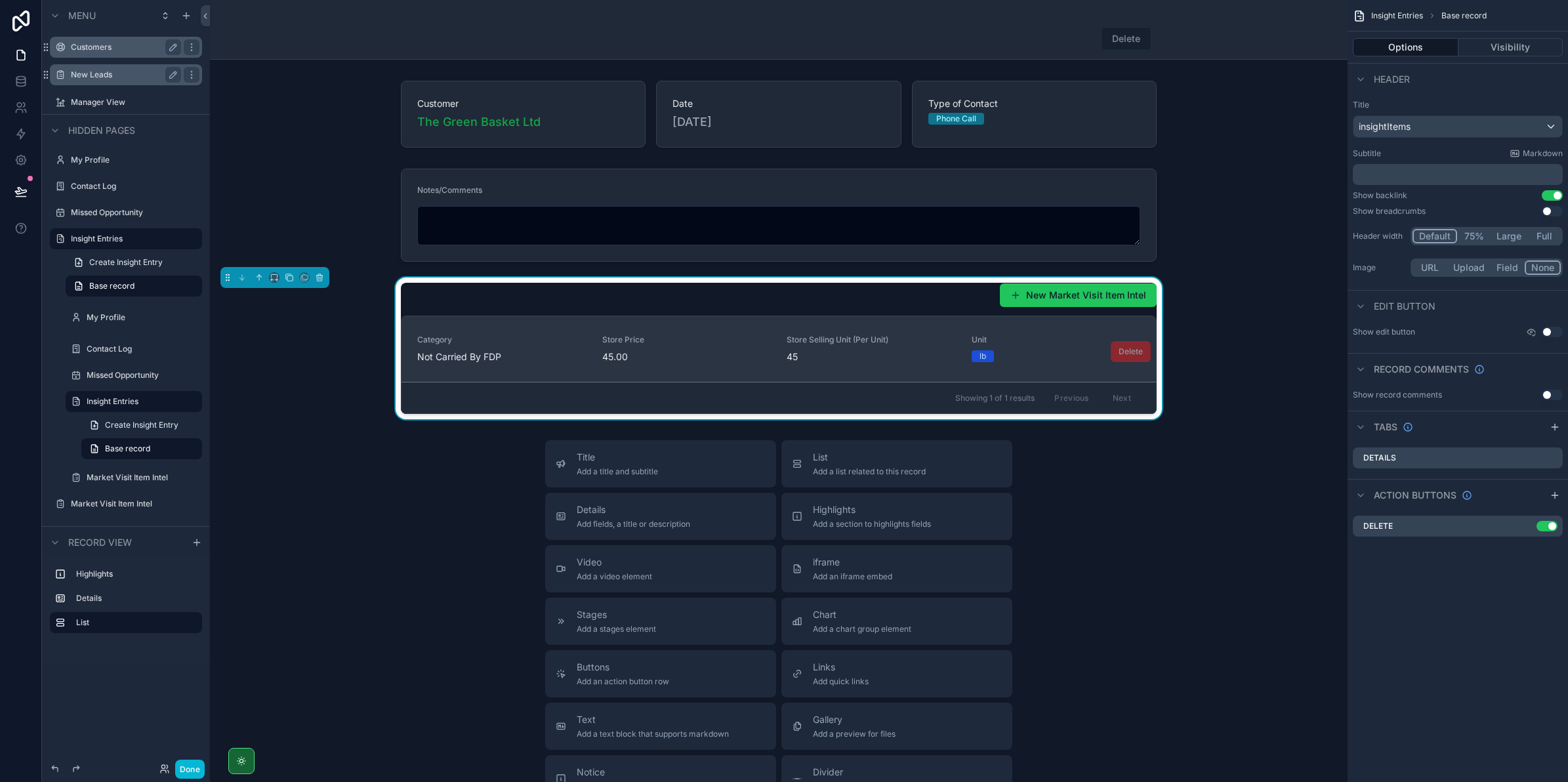
click at [739, 363] on span "45.00" at bounding box center [686, 357] width 169 height 13
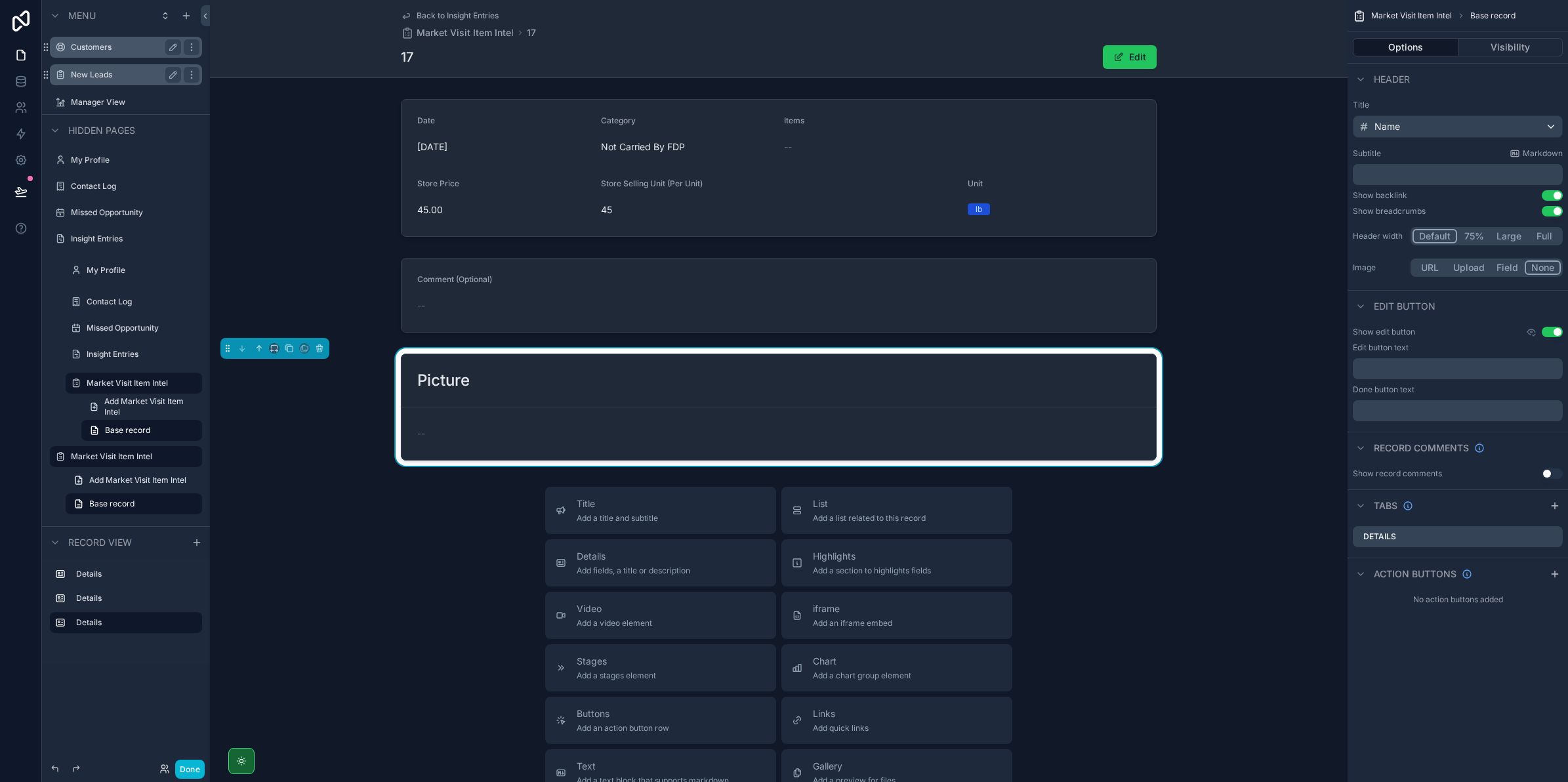
click at [411, 12] on link "Back to Insight Entries" at bounding box center [449, 15] width 98 height 10
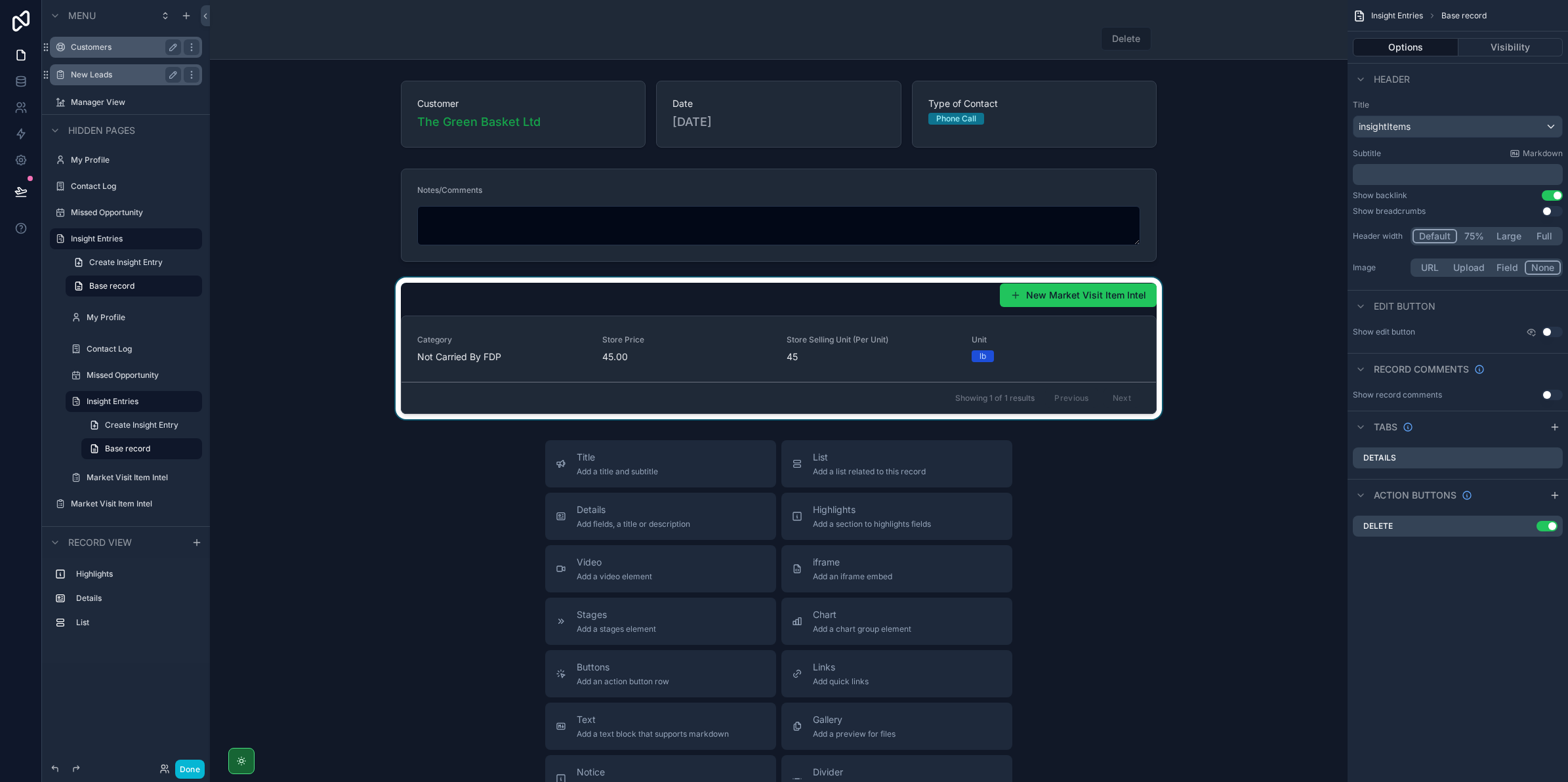
click at [907, 352] on div "scrollable content" at bounding box center [779, 348] width 1137 height 142
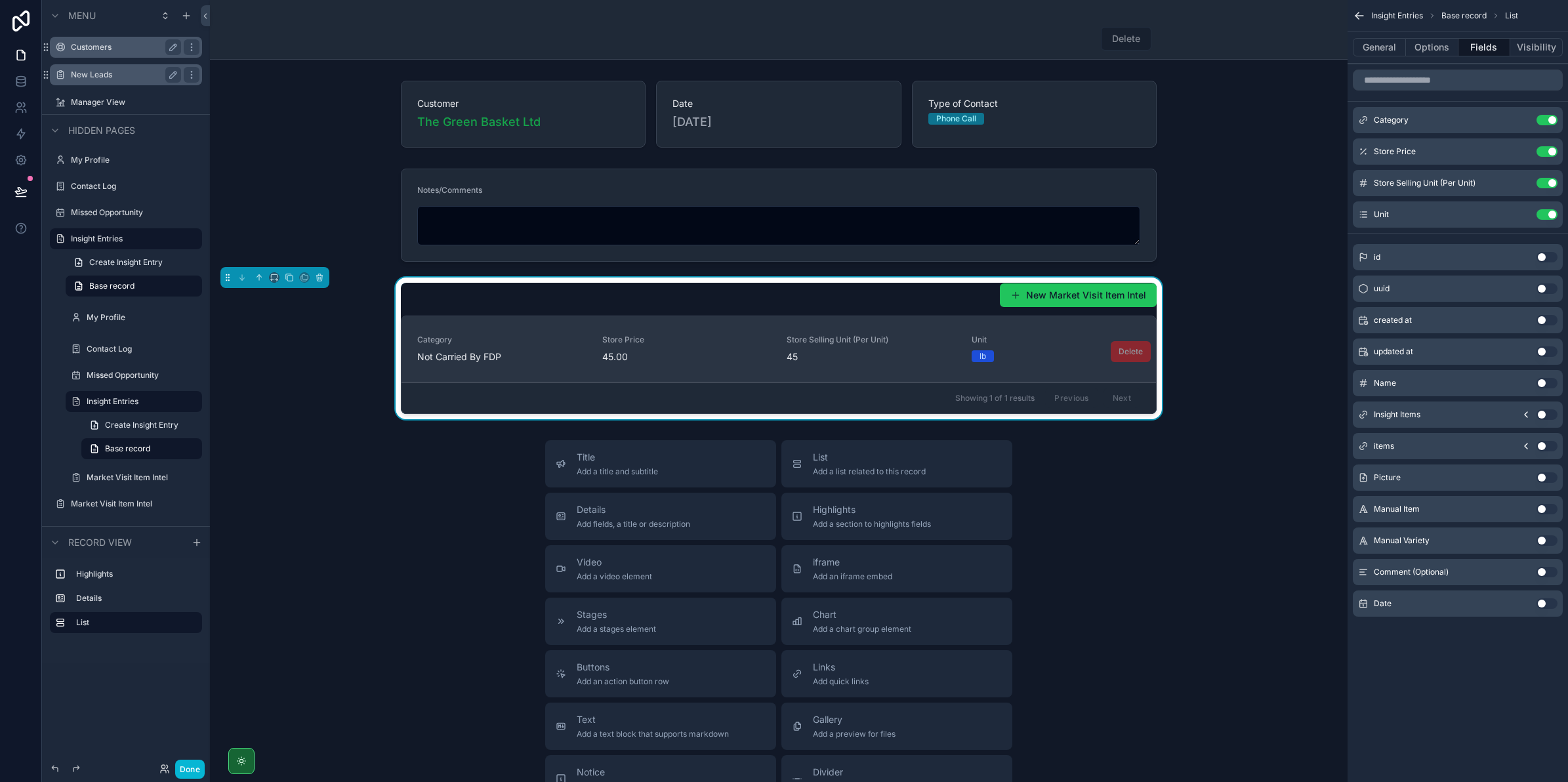
click at [897, 347] on div "Store Selling Unit (Per Unit) 45" at bounding box center [870, 348] width 169 height 29
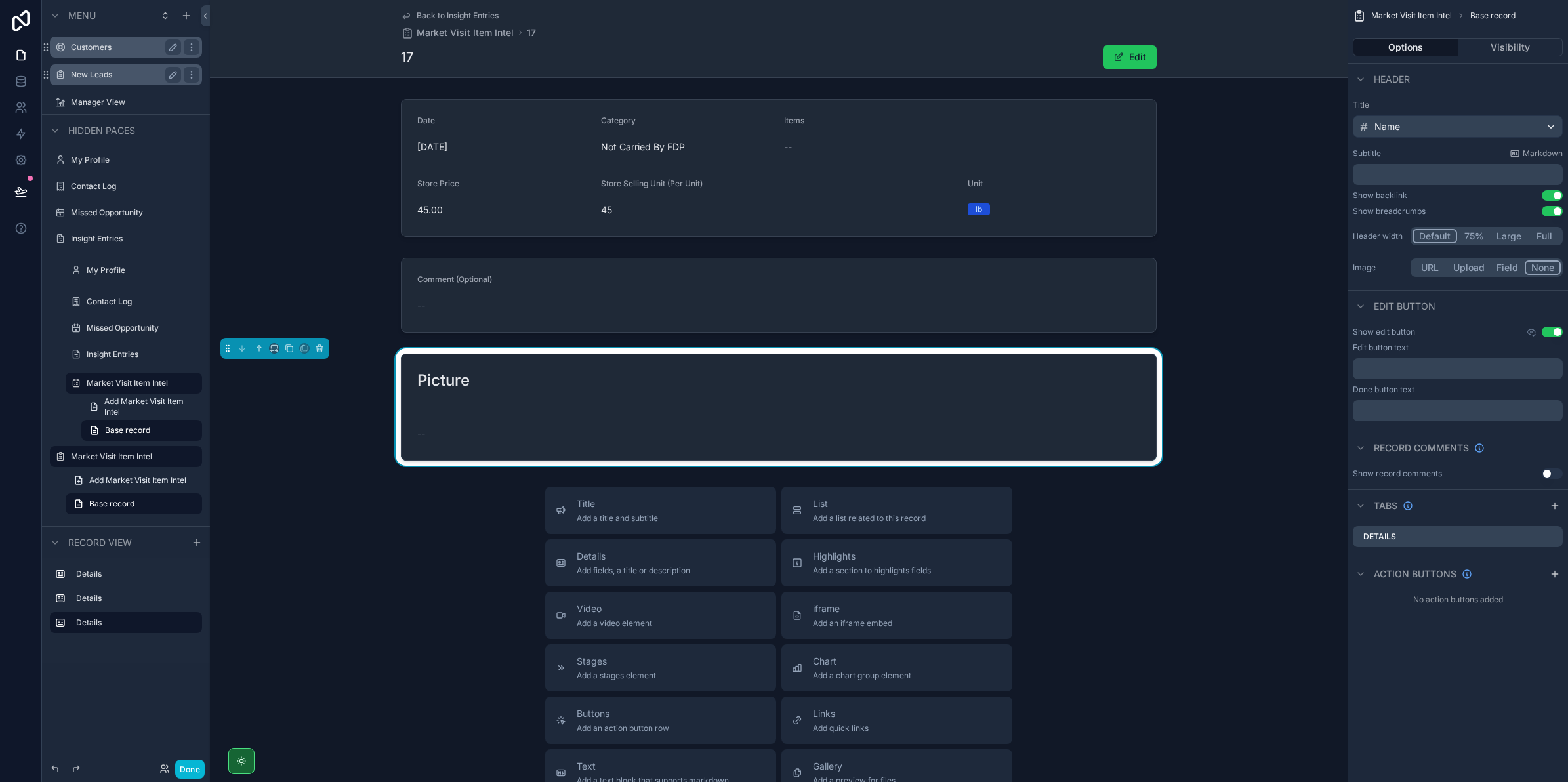
click at [411, 8] on div "Back to Insight Entries Market Visit Item Intel 17 17 Edit" at bounding box center [778, 38] width 756 height 78
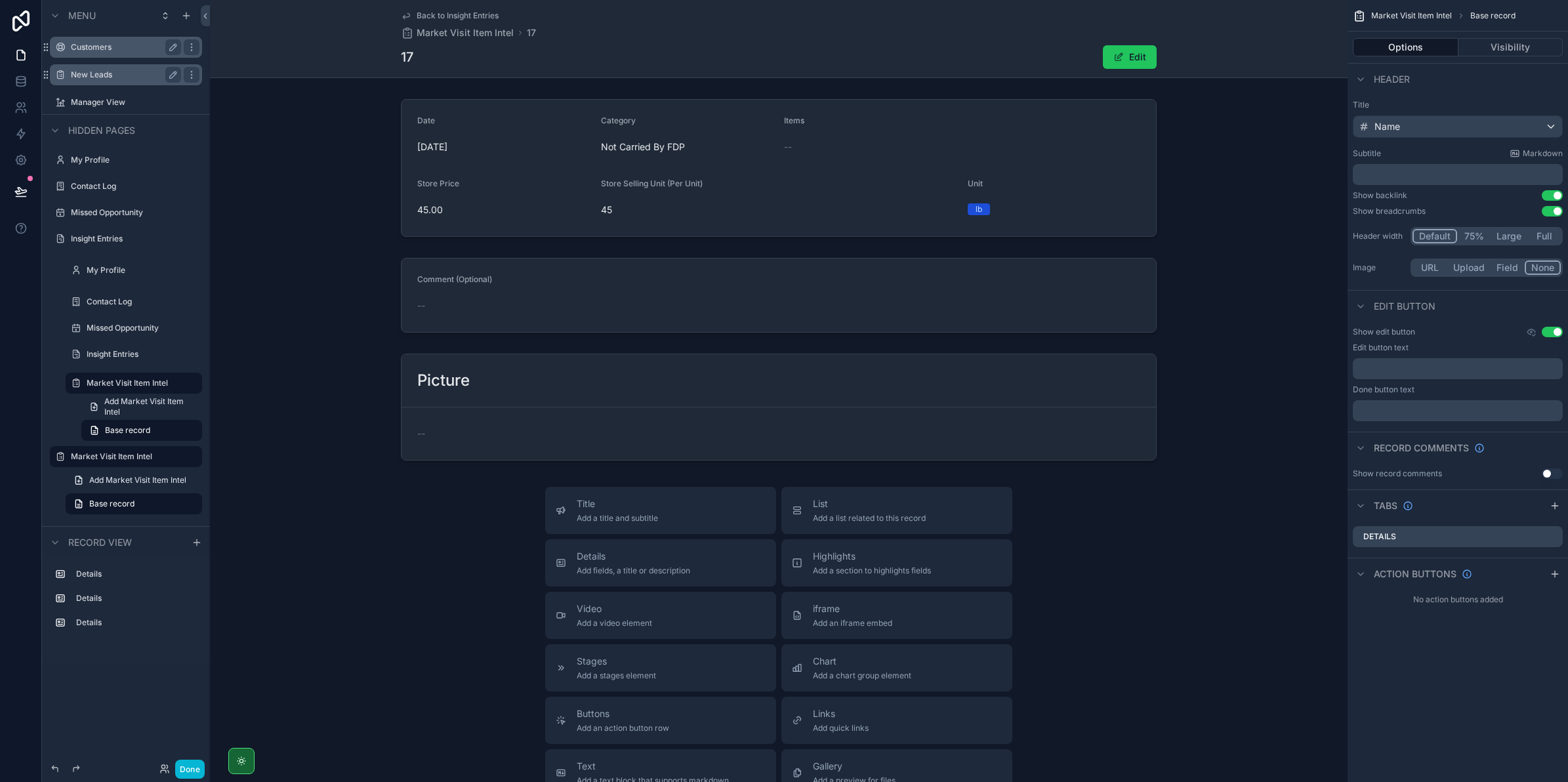
click at [411, 12] on link "Back to Insight Entries" at bounding box center [449, 15] width 98 height 10
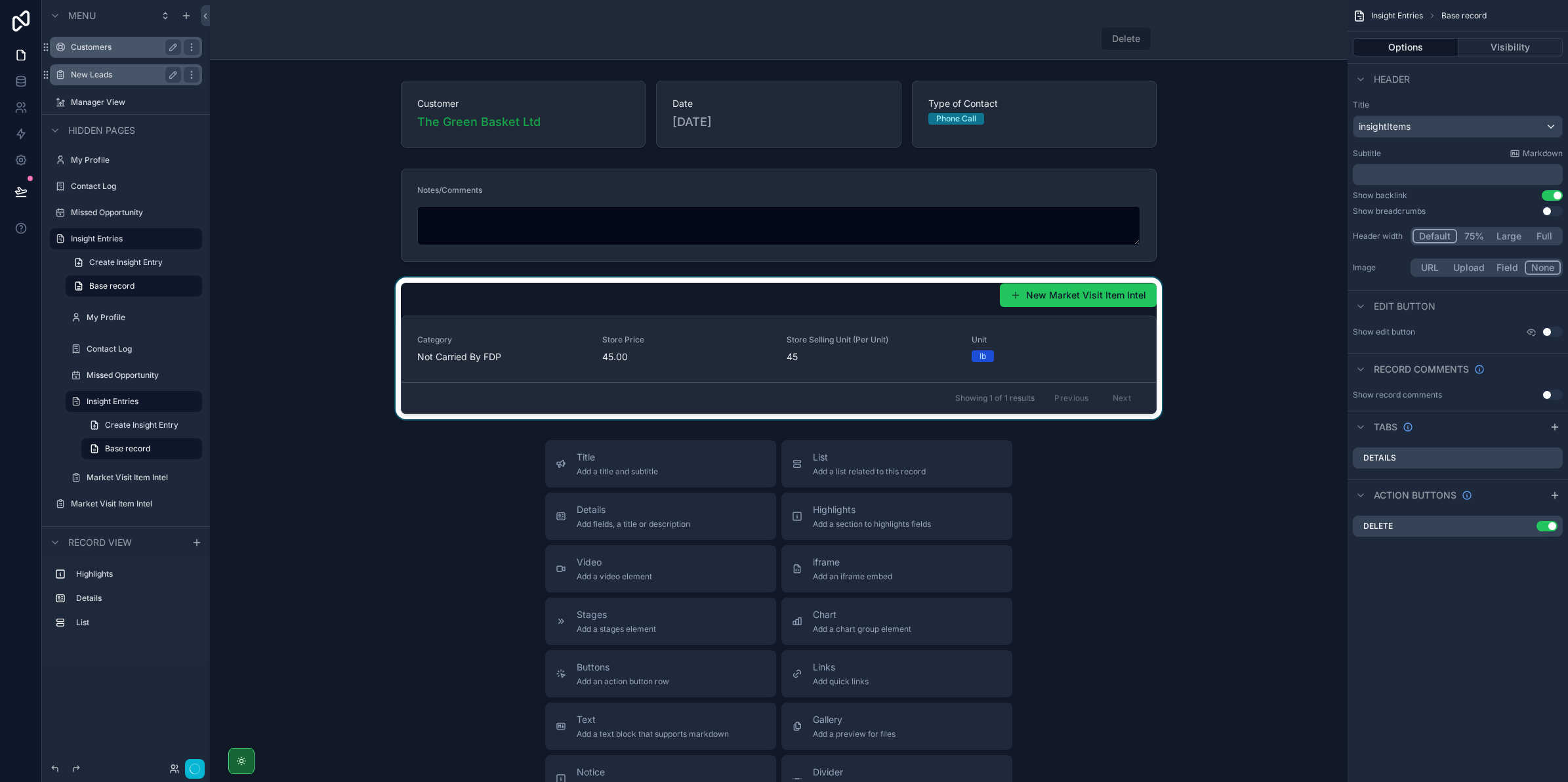
click at [988, 343] on div "scrollable content" at bounding box center [779, 348] width 1137 height 142
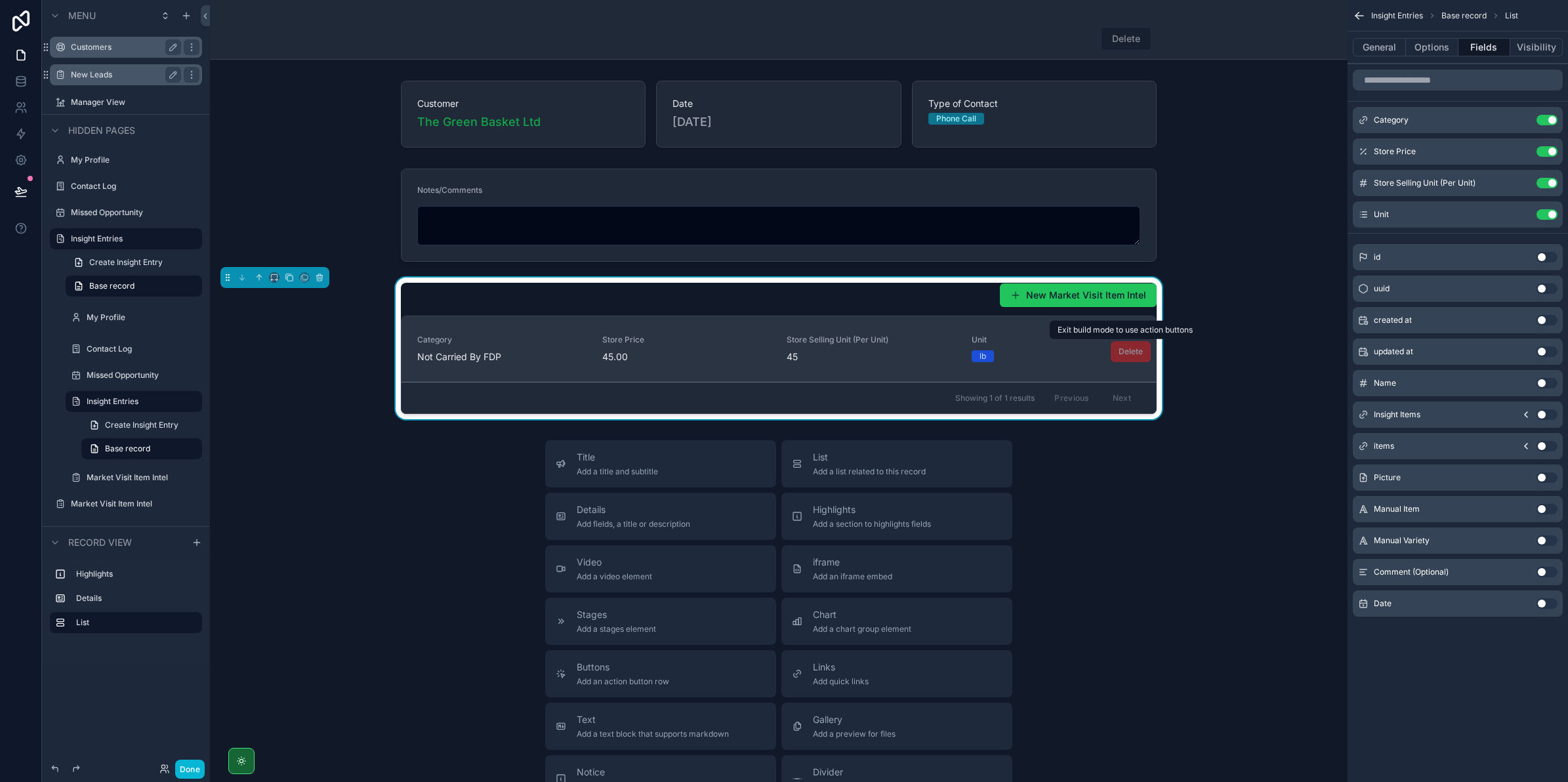
click at [1112, 355] on span "Delete" at bounding box center [1130, 351] width 40 height 21
click at [1053, 356] on div "lb" at bounding box center [1055, 356] width 169 height 12
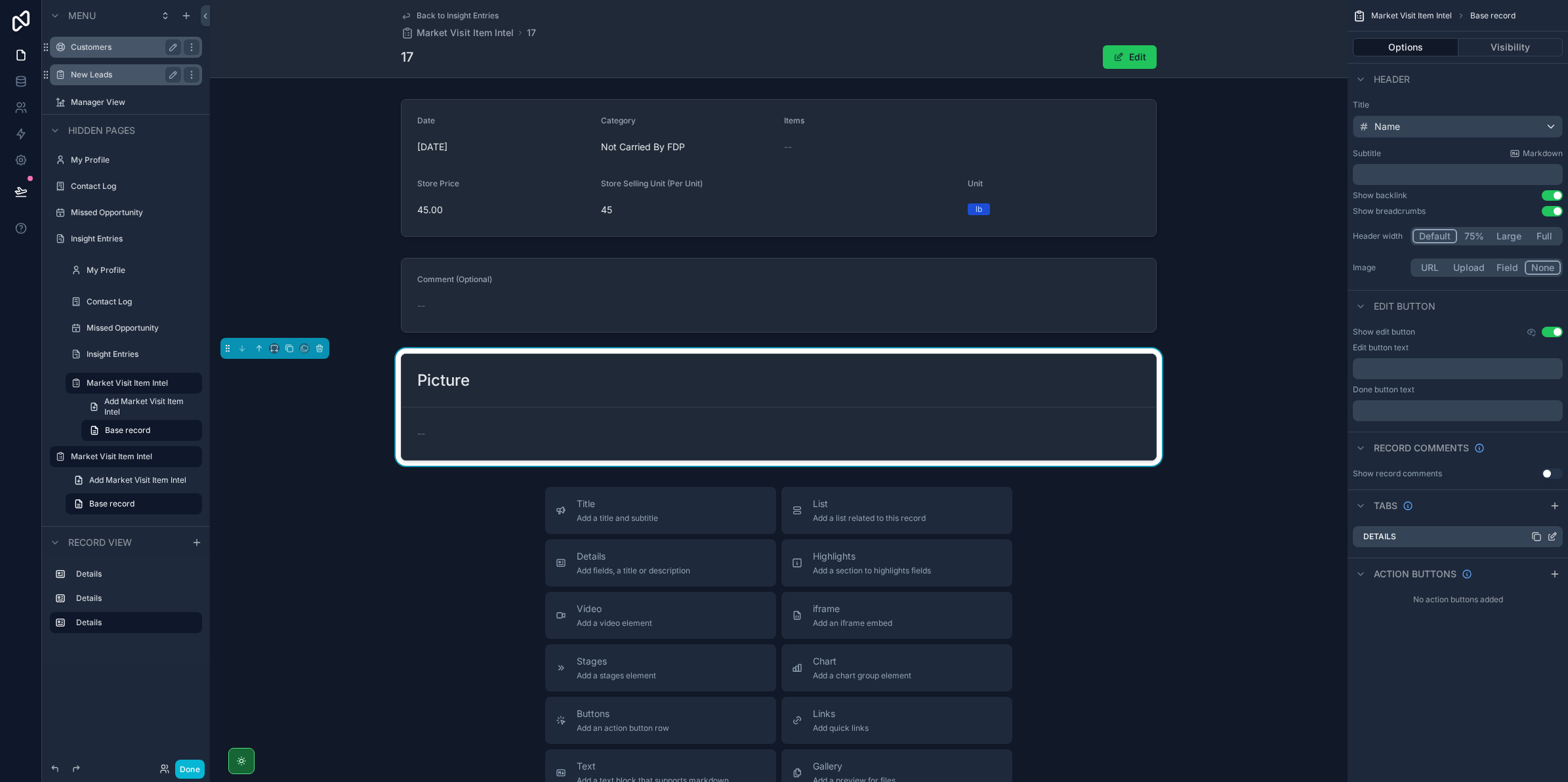
click at [1479, 538] on div "Details" at bounding box center [1457, 536] width 210 height 21
click at [1552, 575] on icon "scrollable content" at bounding box center [1554, 575] width 6 height 0
click at [1522, 604] on icon "scrollable content" at bounding box center [1525, 605] width 6 height 6
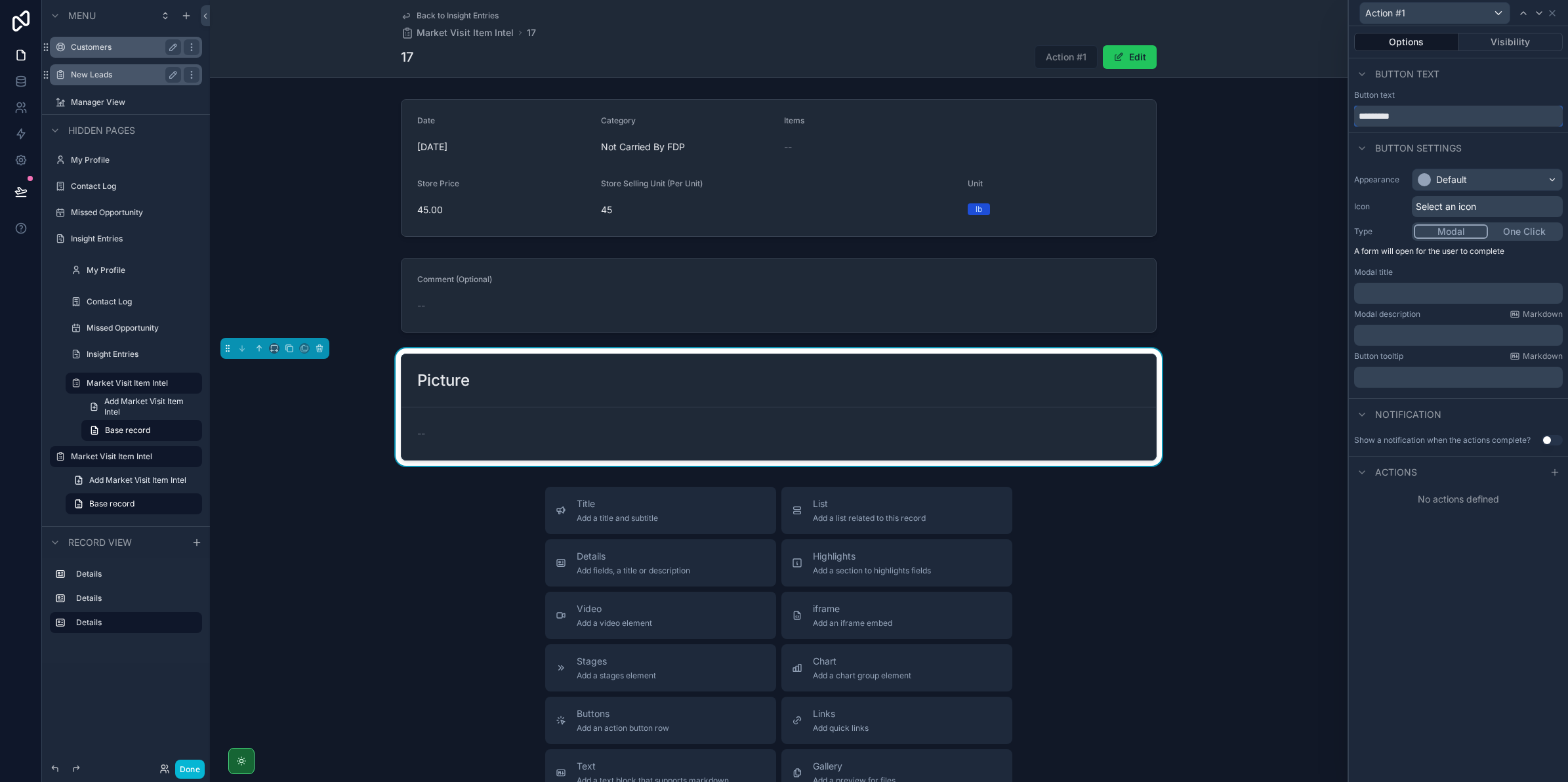
click at [1408, 117] on input "*********" at bounding box center [1458, 116] width 208 height 21
type input "******"
click at [1417, 529] on div "Options Visibility Button text Button text ****** Button settings Appearance De…" at bounding box center [1458, 404] width 219 height 756
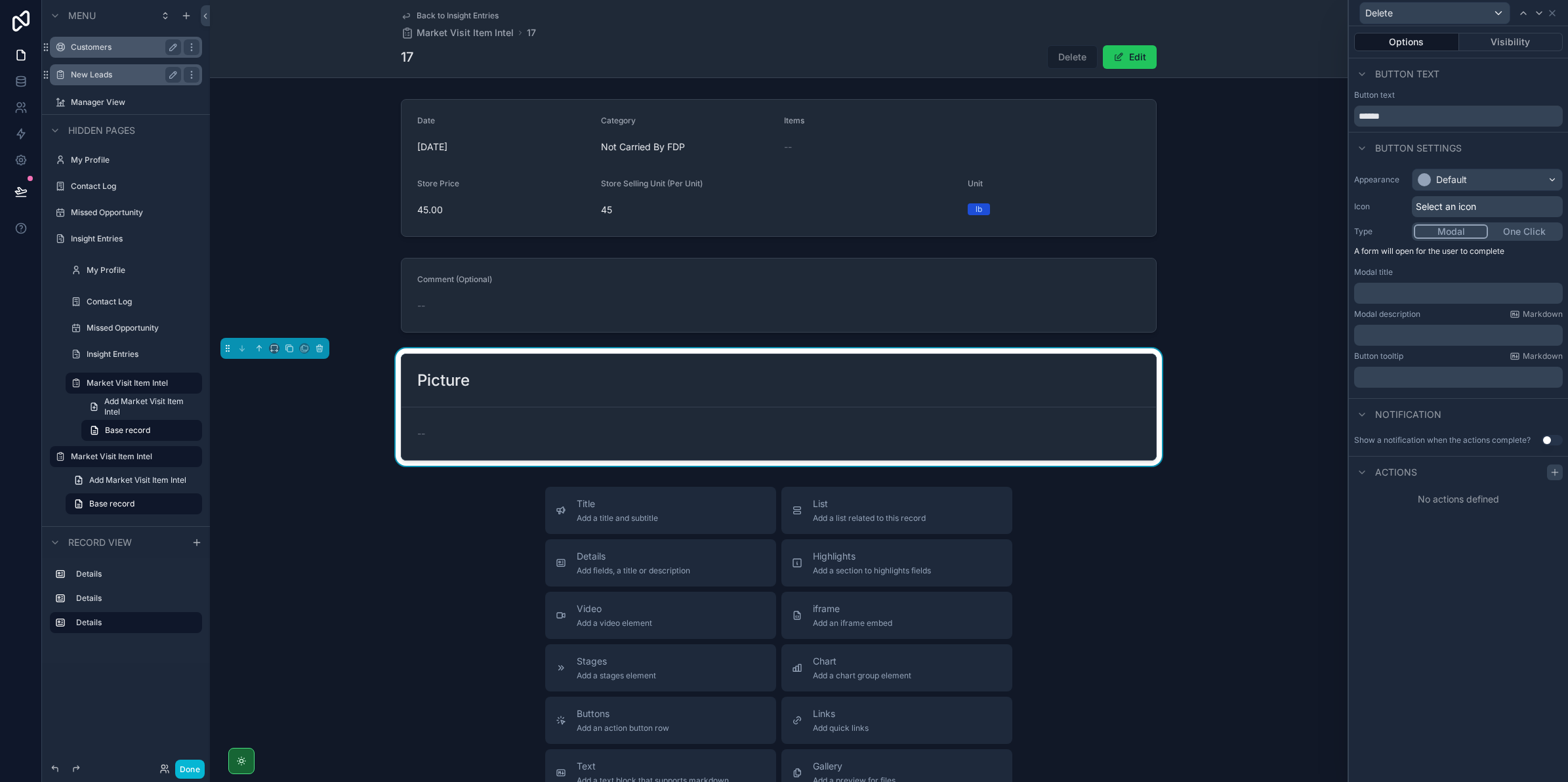
click at [1549, 474] on icon at bounding box center [1554, 472] width 10 height 10
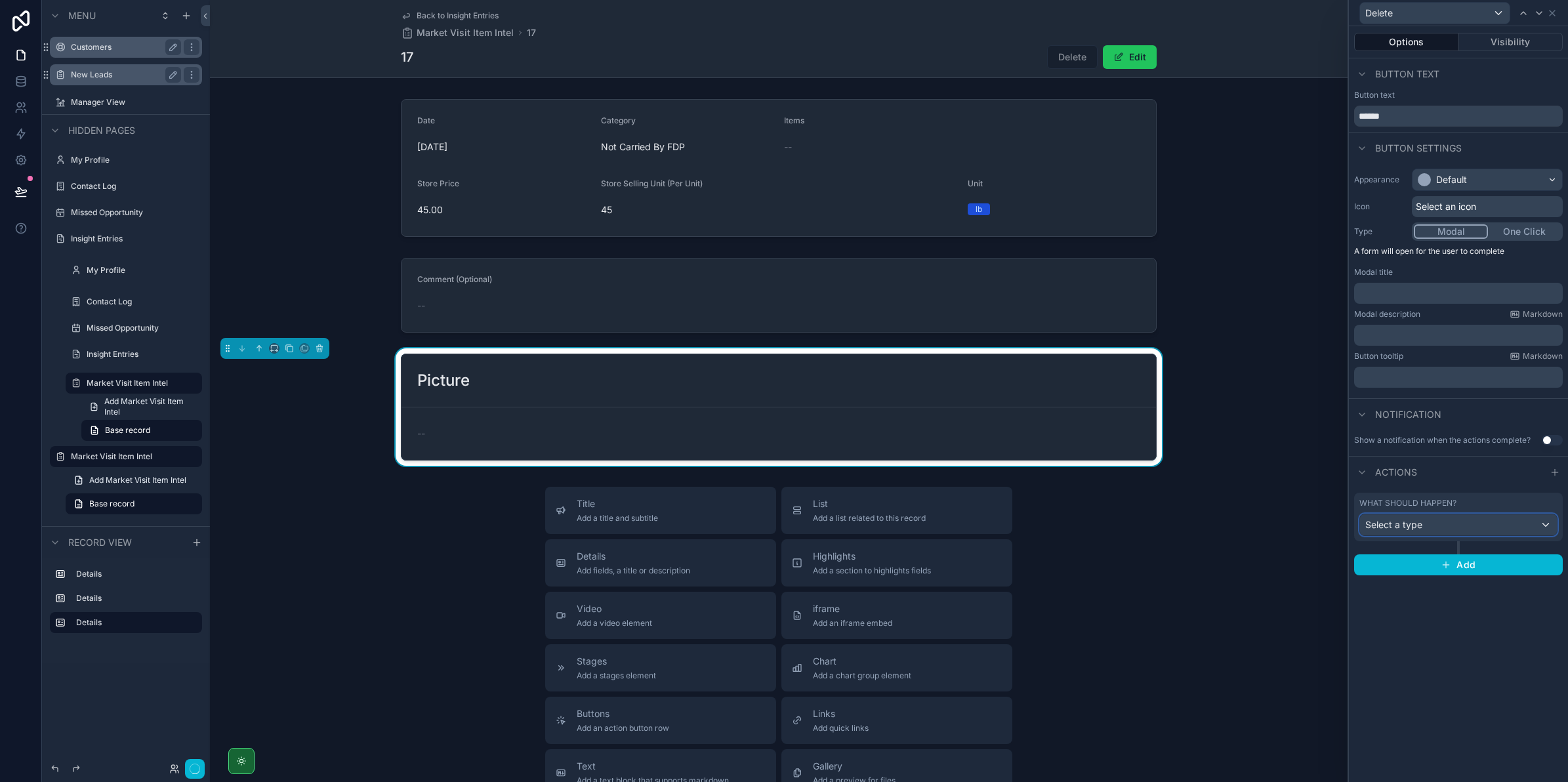
click at [1409, 521] on span "Select a type" at bounding box center [1393, 525] width 57 height 11
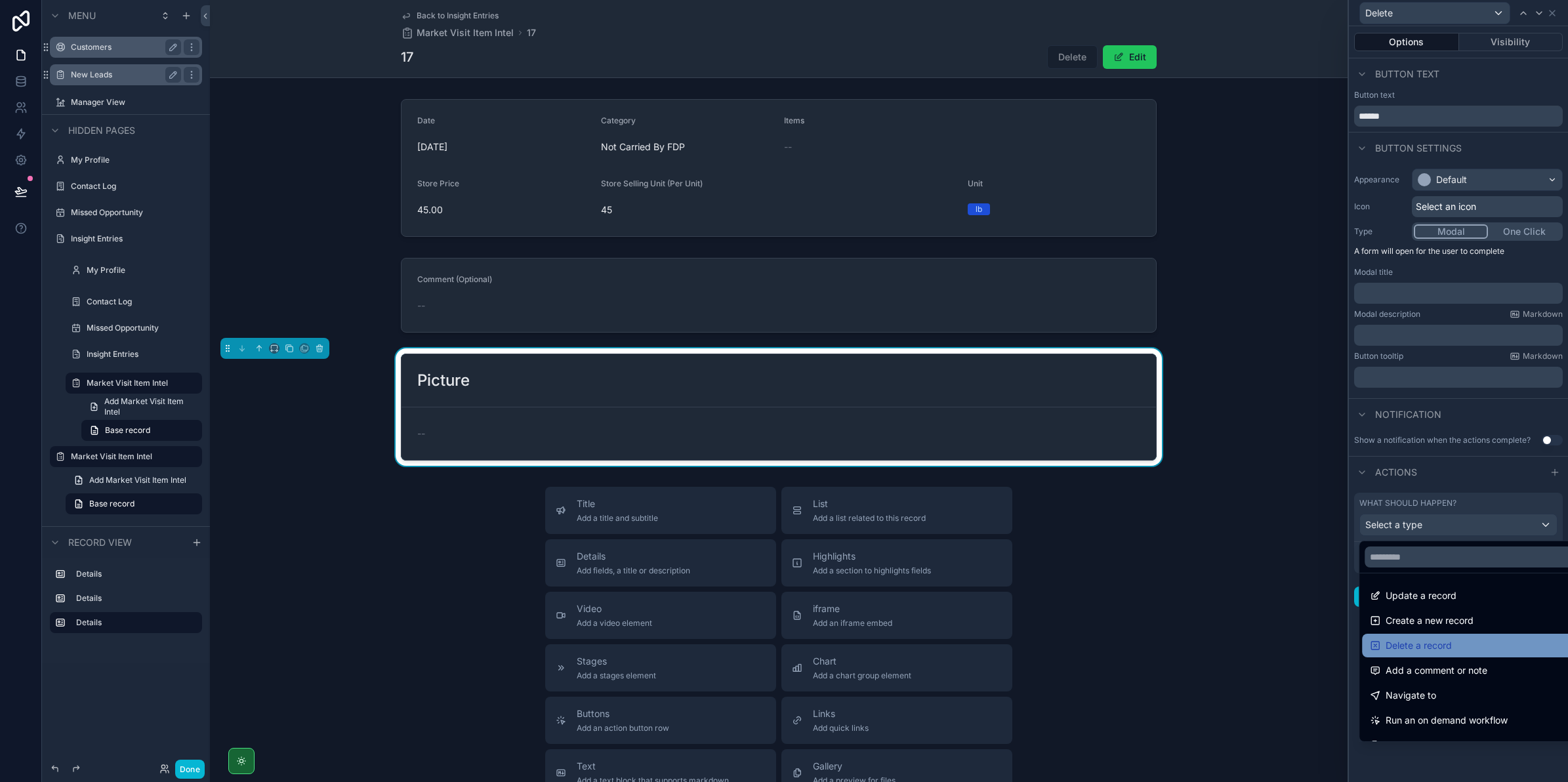
click at [1416, 644] on span "Delete a record" at bounding box center [1418, 646] width 66 height 16
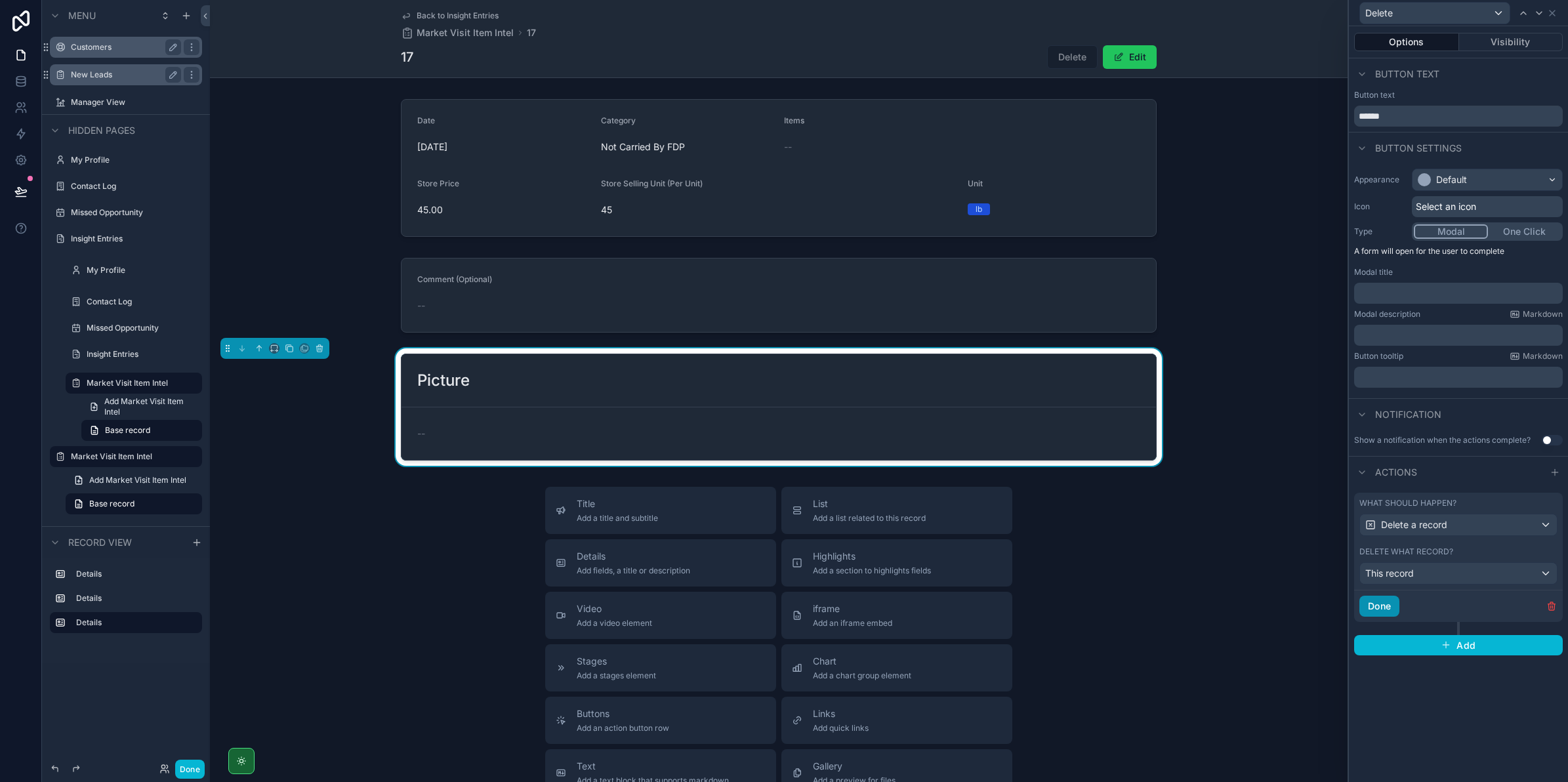
click at [1385, 611] on button "Done" at bounding box center [1378, 606] width 40 height 21
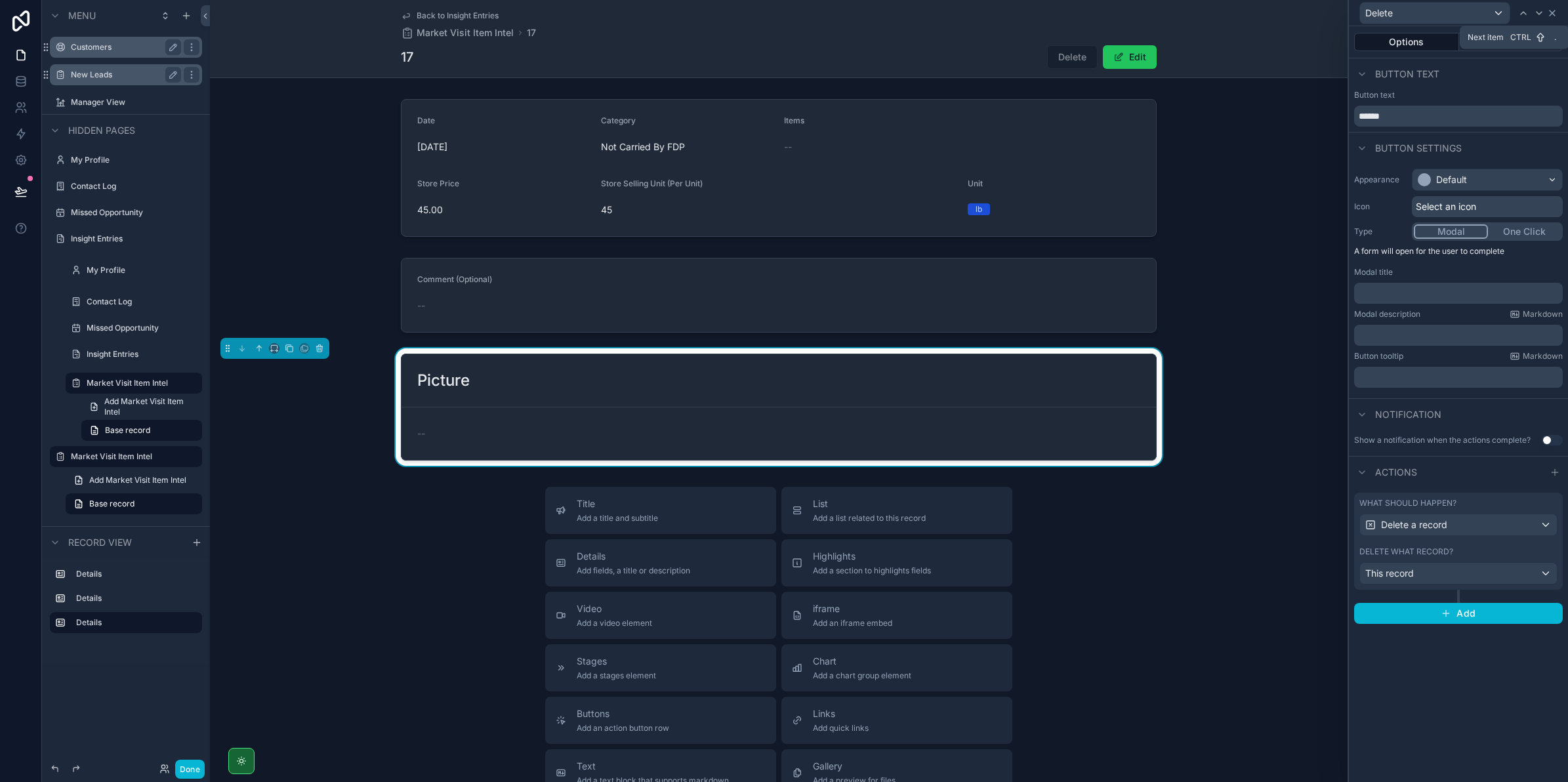
click at [1550, 12] on icon at bounding box center [1551, 12] width 10 height 10
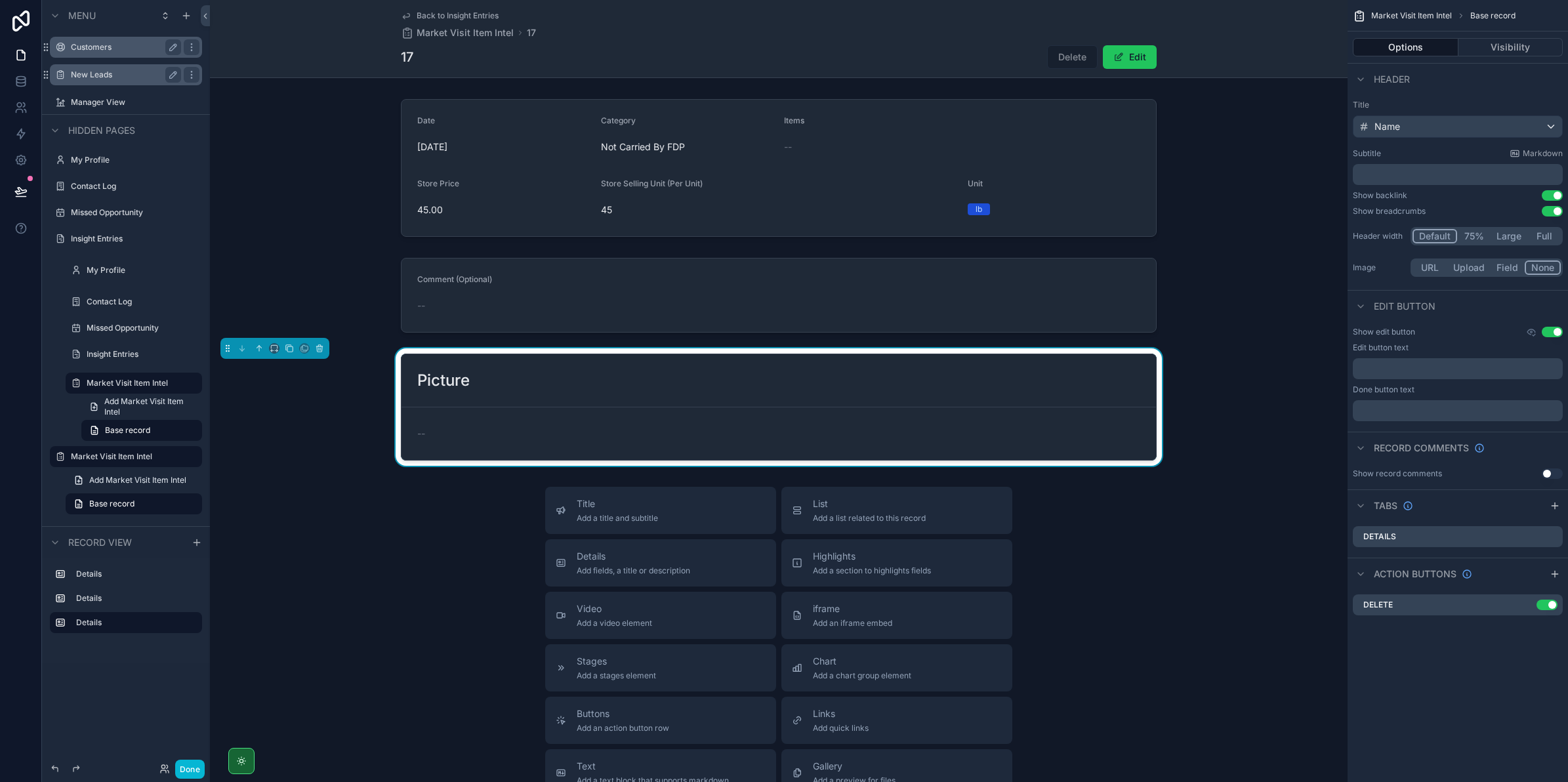
click at [1063, 60] on span "Delete" at bounding box center [1072, 56] width 50 height 23
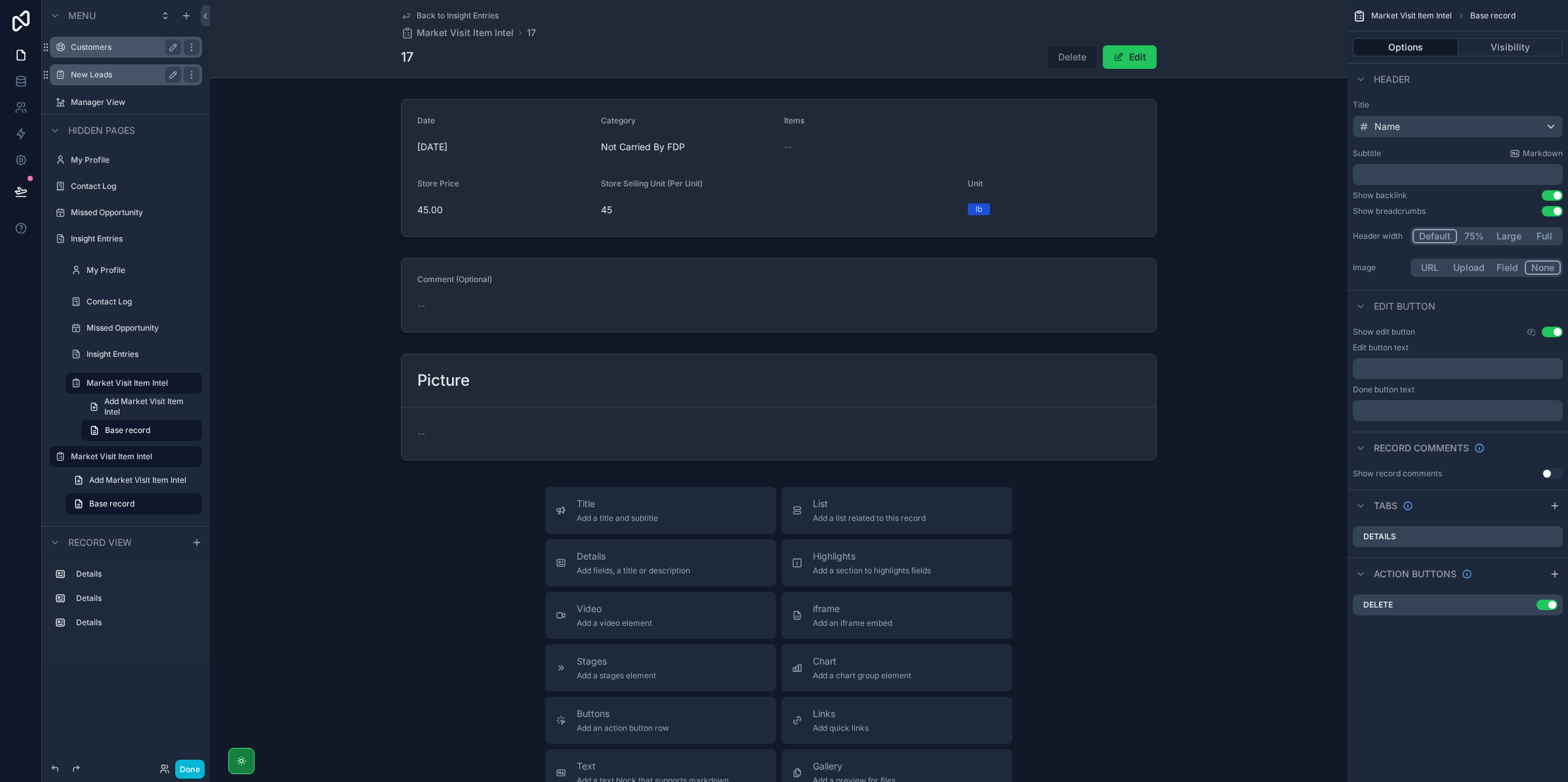
click at [230, 760] on div "scrollable content" at bounding box center [239, 761] width 32 height 26
click at [200, 761] on button "Done" at bounding box center [191, 769] width 30 height 19
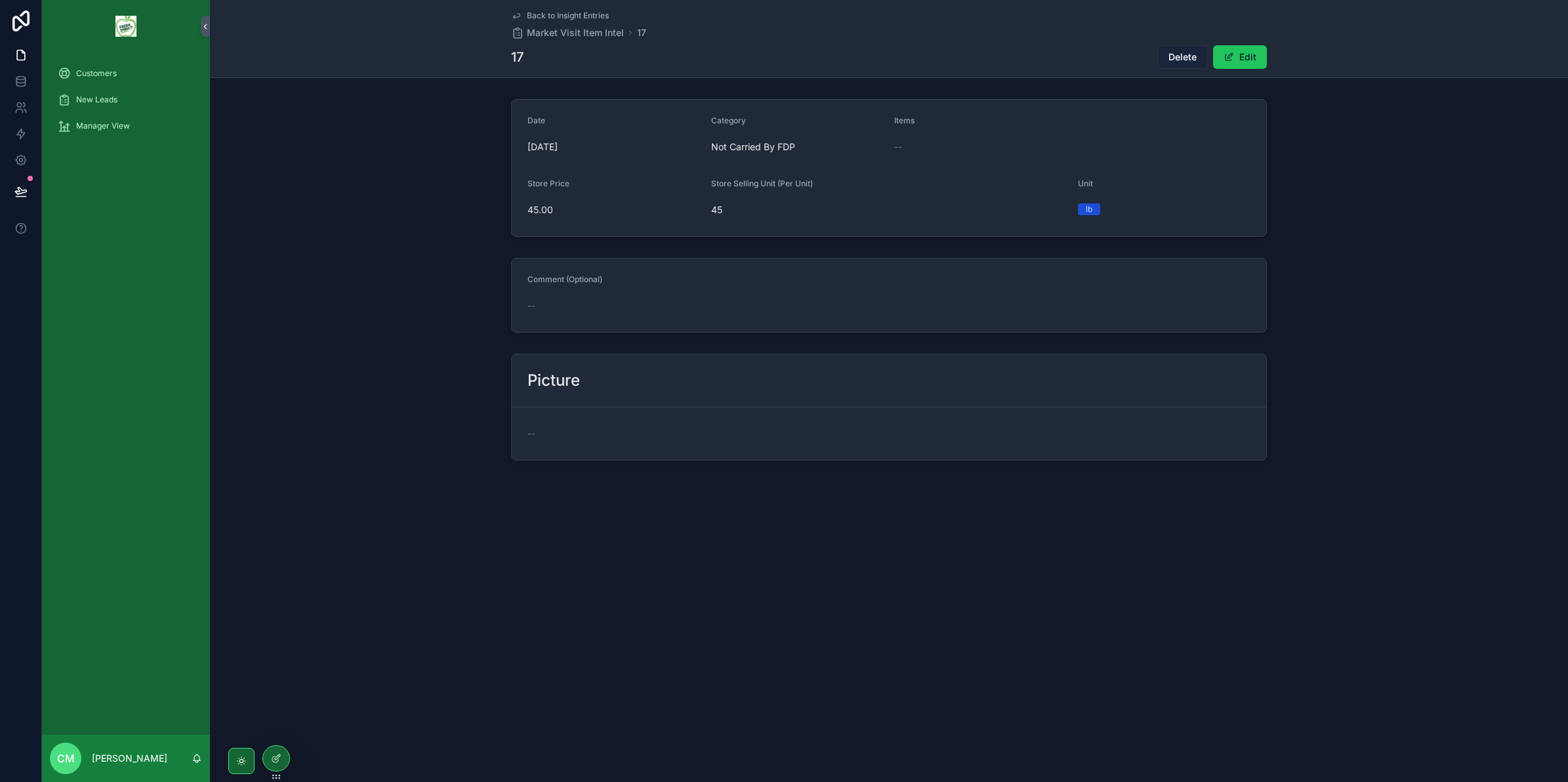
click at [1165, 58] on button "Delete" at bounding box center [1182, 56] width 50 height 23
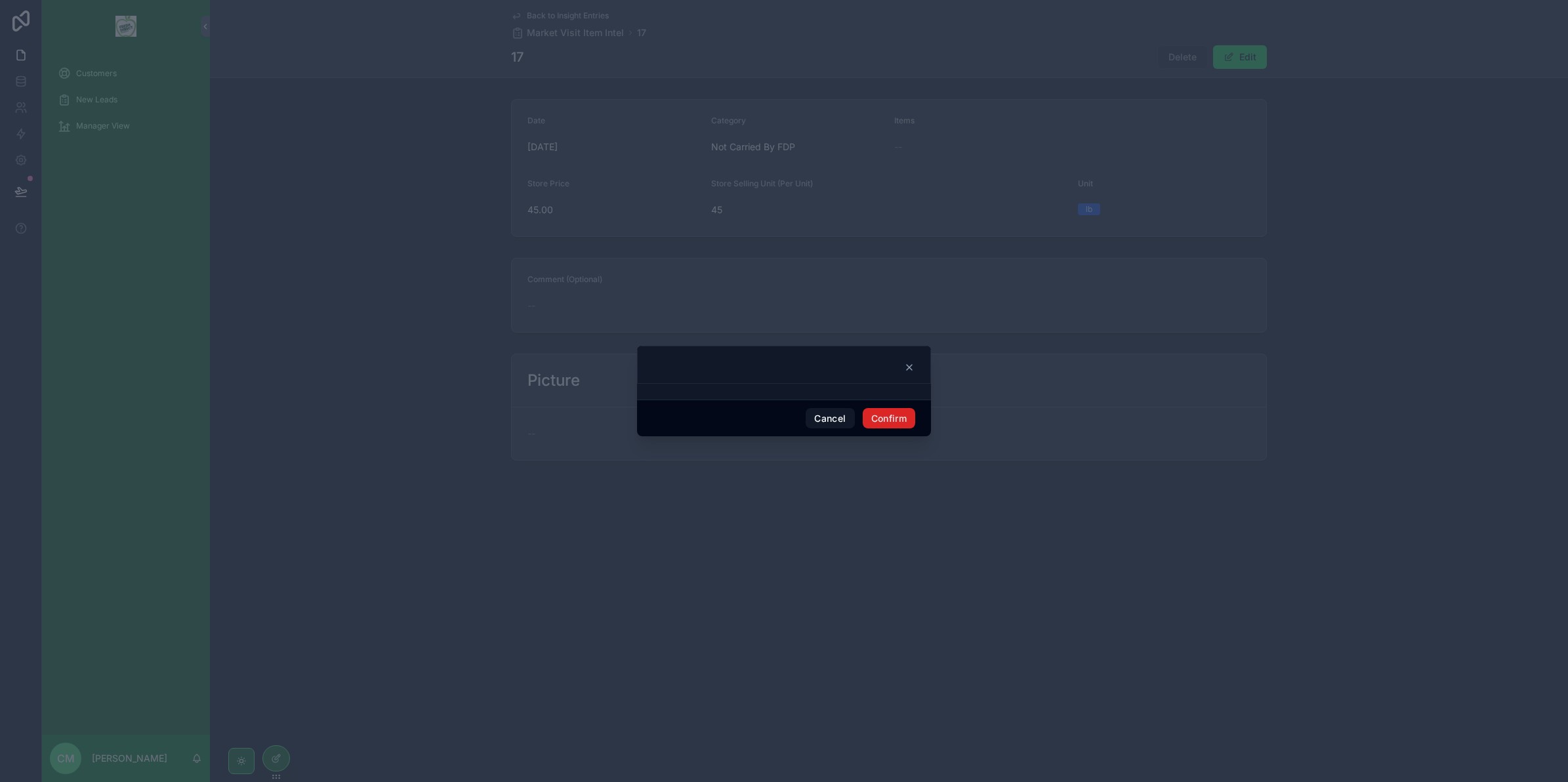
click at [876, 421] on button "Confirm" at bounding box center [889, 419] width 52 height 21
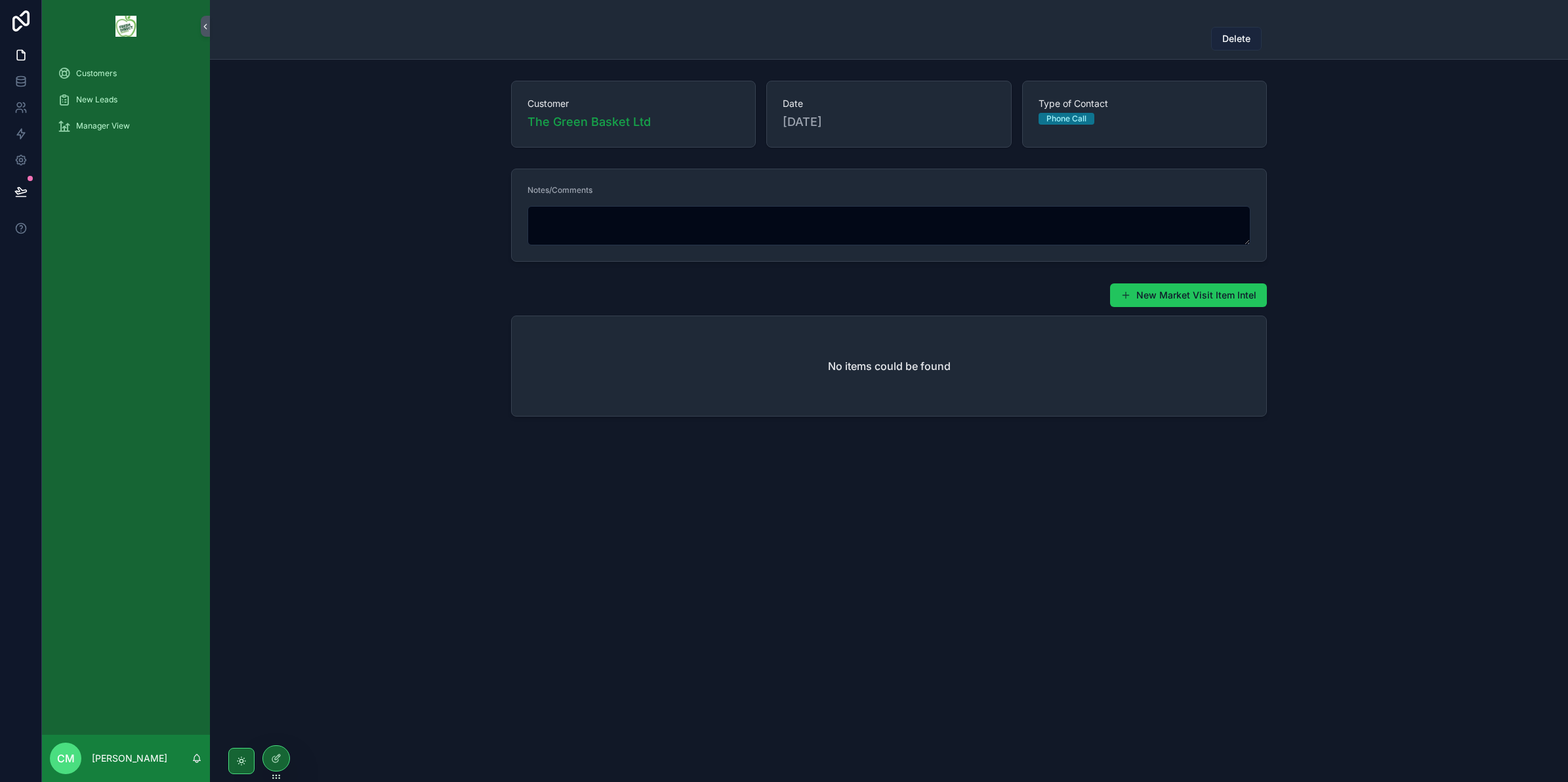
click at [1223, 40] on span "Delete" at bounding box center [1236, 38] width 28 height 13
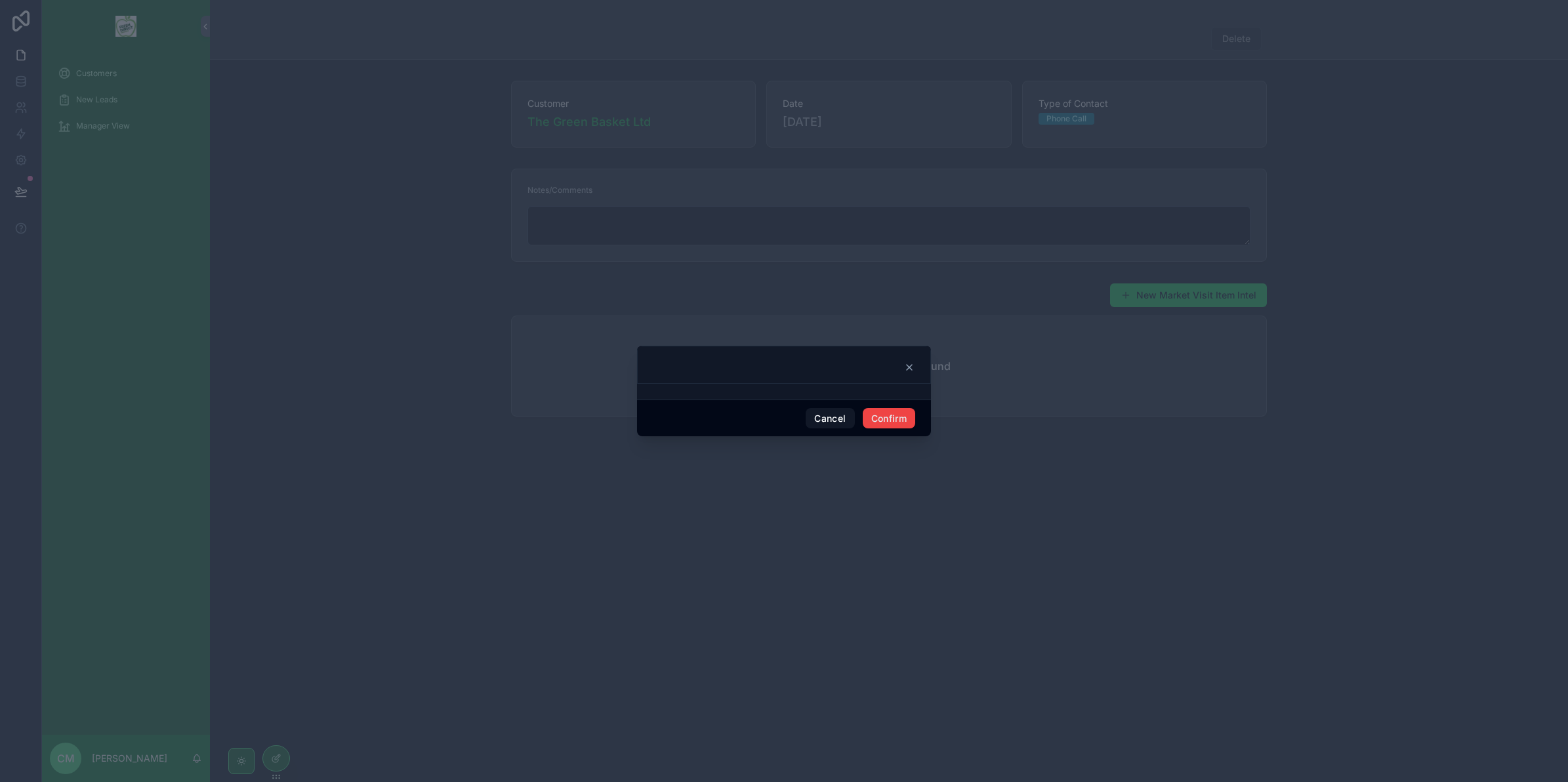
click at [913, 367] on div at bounding box center [784, 364] width 294 height 38
click at [911, 363] on icon at bounding box center [909, 367] width 10 height 10
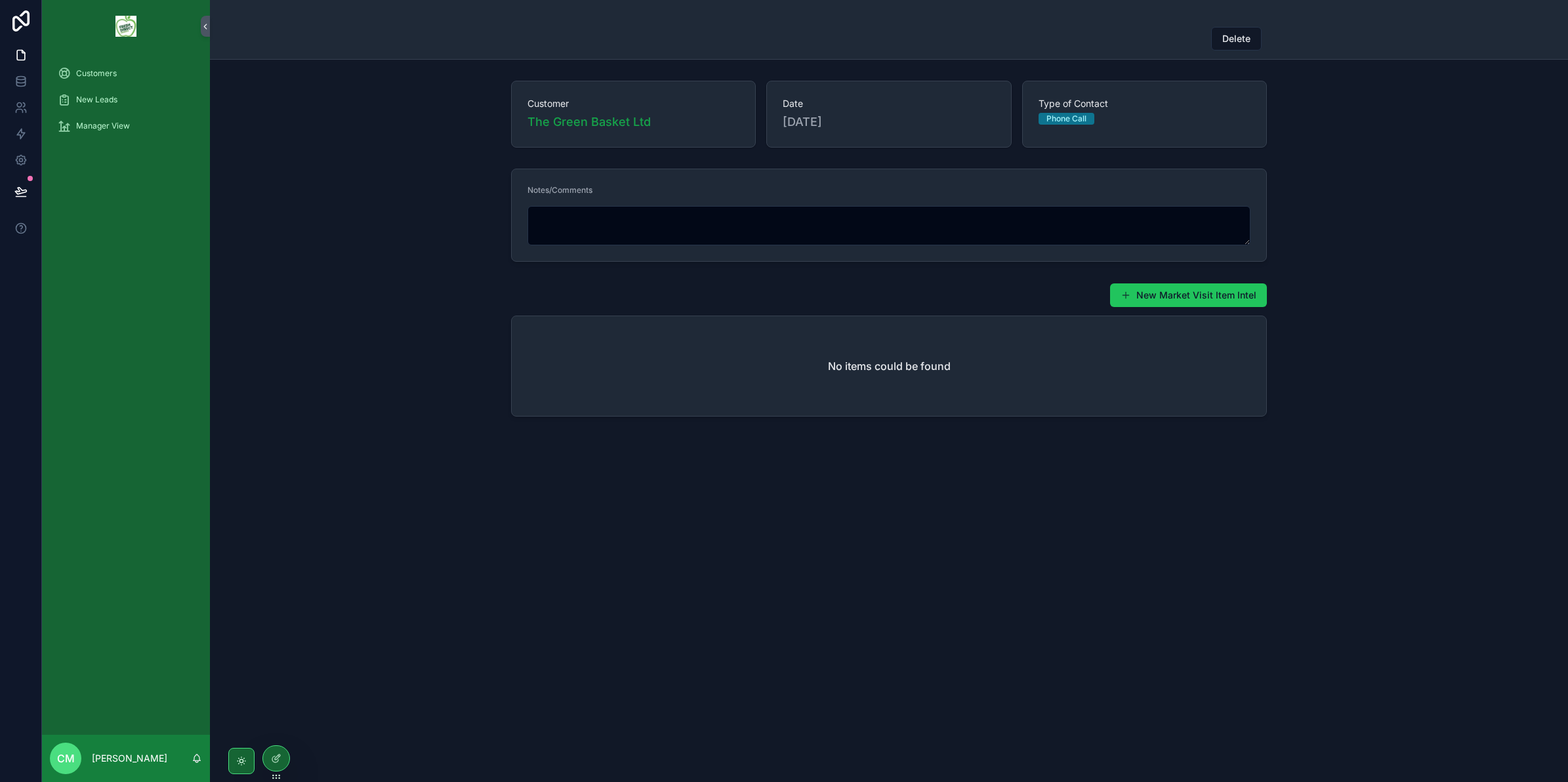
click at [953, 330] on div "No items could be found" at bounding box center [889, 366] width 755 height 100
click at [67, 69] on icon "scrollable content" at bounding box center [64, 74] width 13 height 13
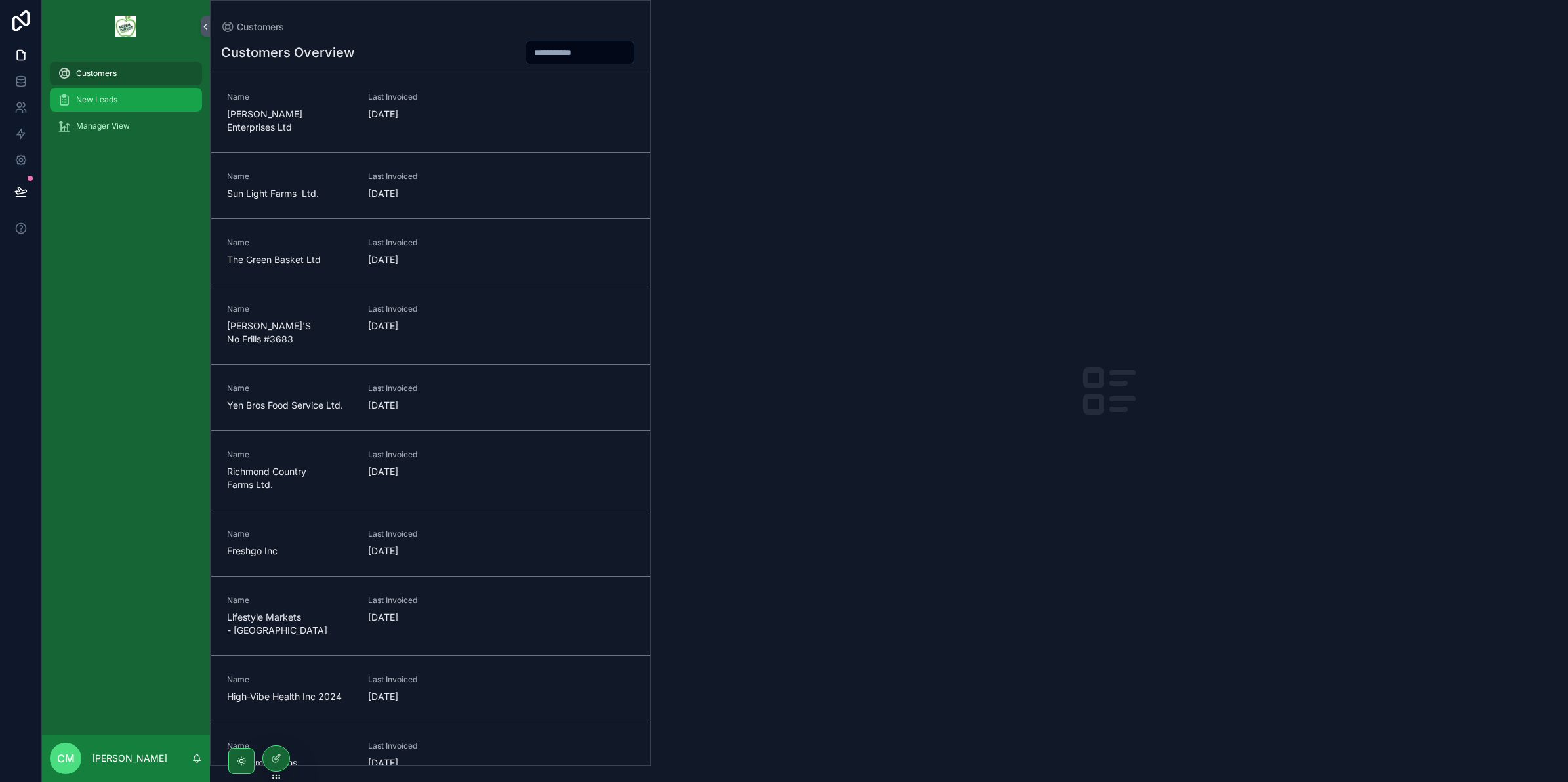
click at [93, 92] on div "New Leads" at bounding box center [126, 100] width 136 height 21
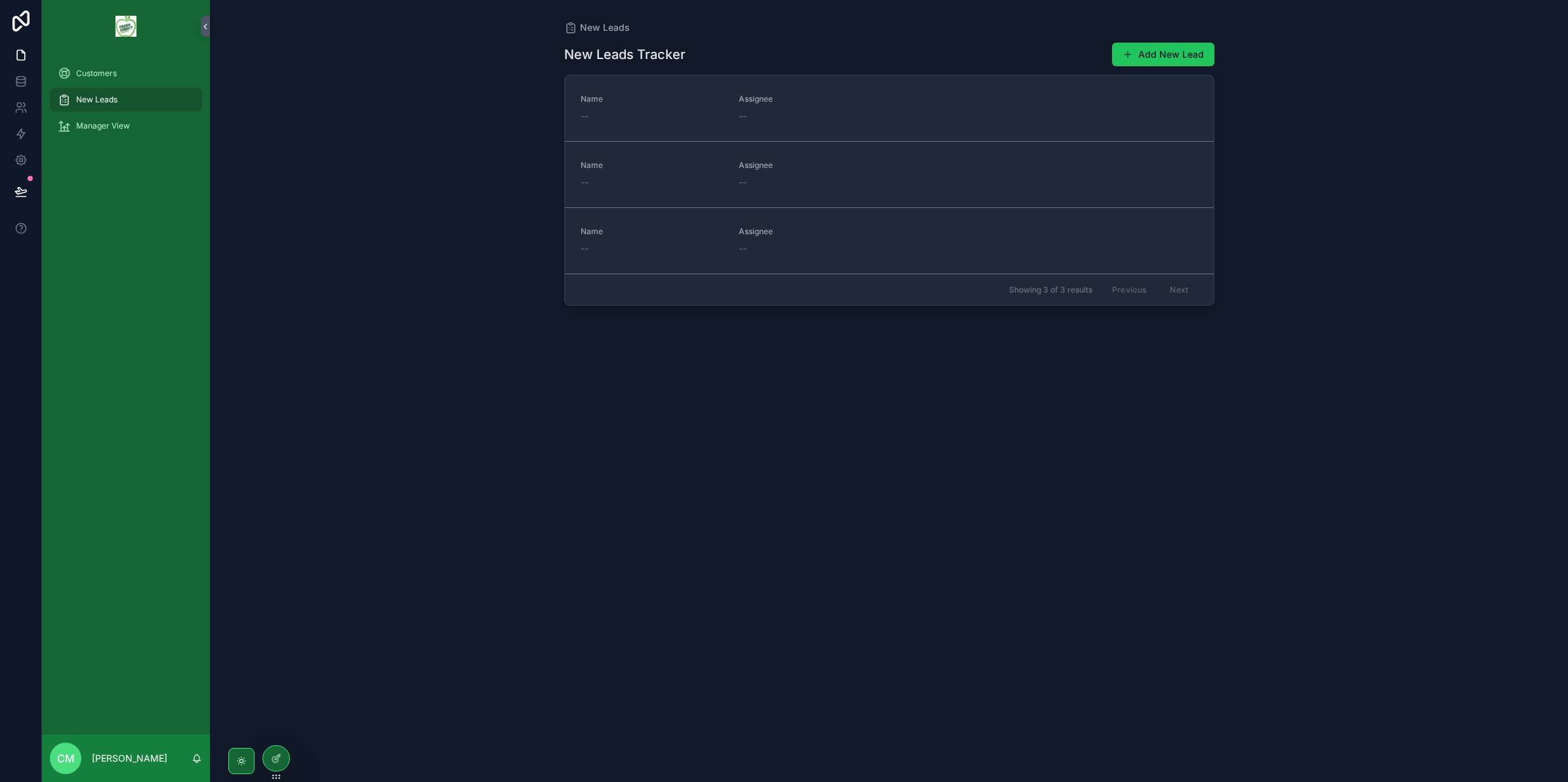
click at [116, 59] on div "Customers New Leads Manager View" at bounding box center [126, 104] width 168 height 103
click at [116, 74] on span "Customers" at bounding box center [96, 73] width 41 height 10
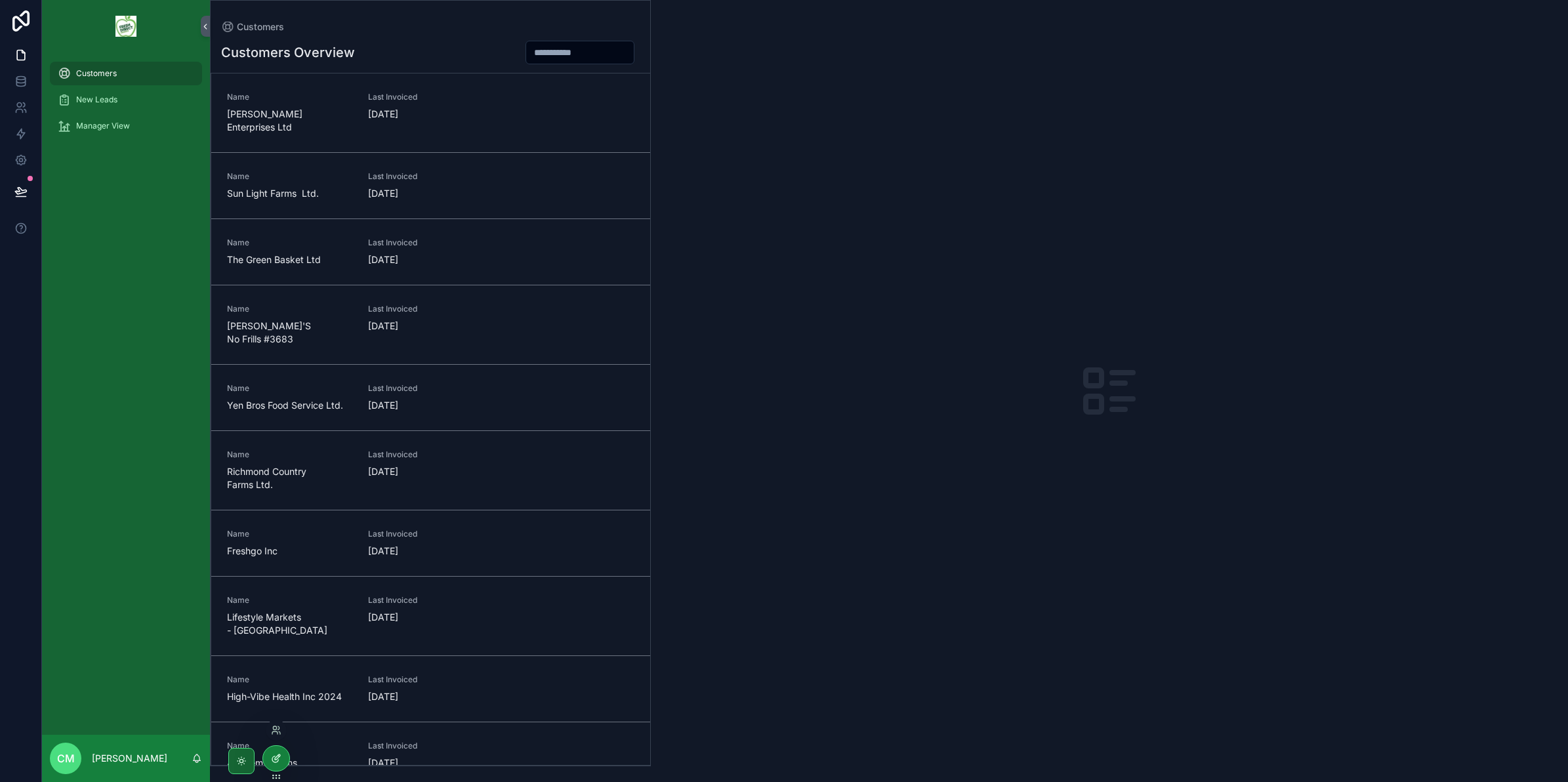
click at [275, 756] on icon at bounding box center [275, 758] width 10 height 10
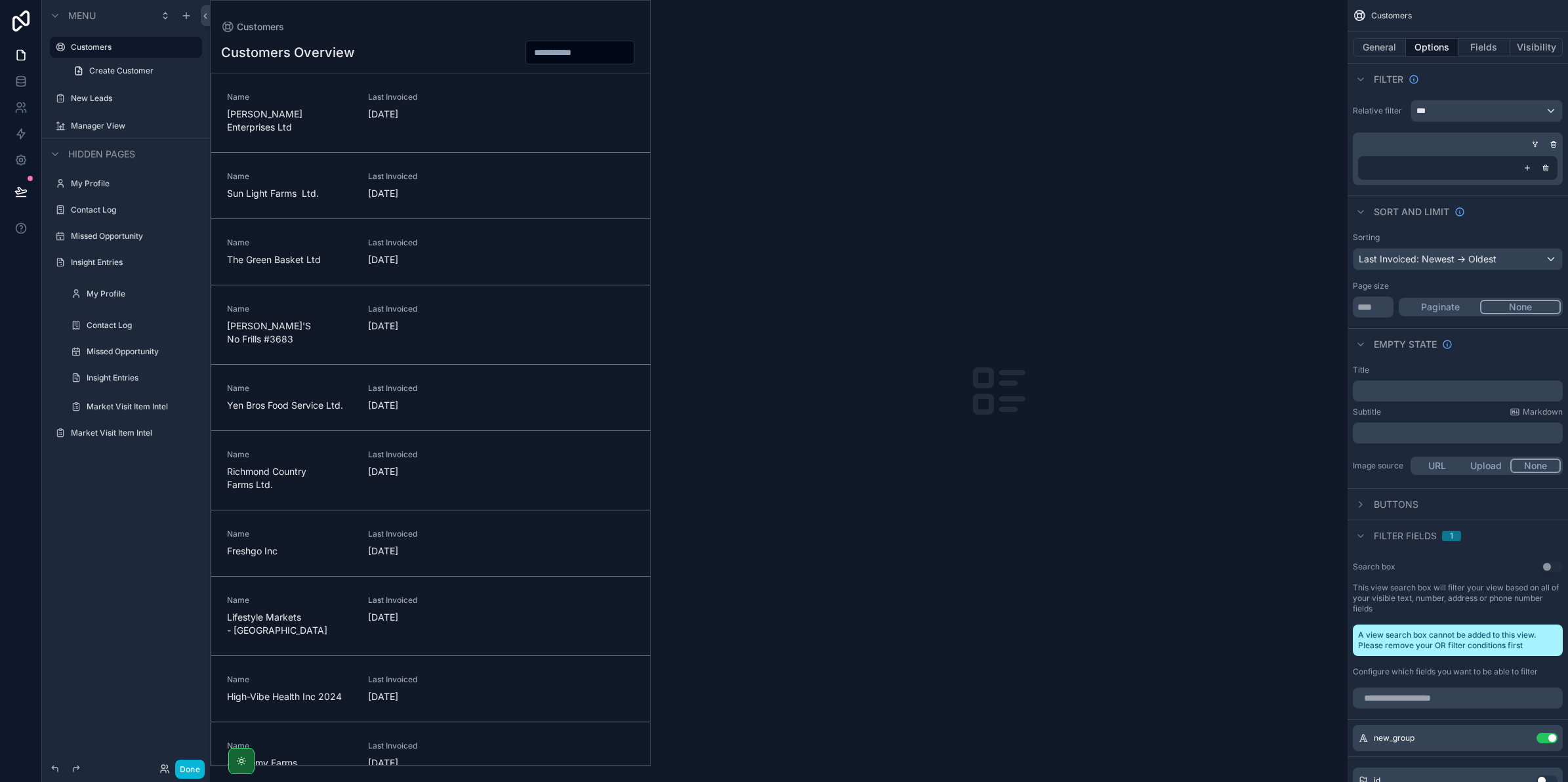
click at [277, 748] on div "scrollable content" at bounding box center [430, 383] width 440 height 765
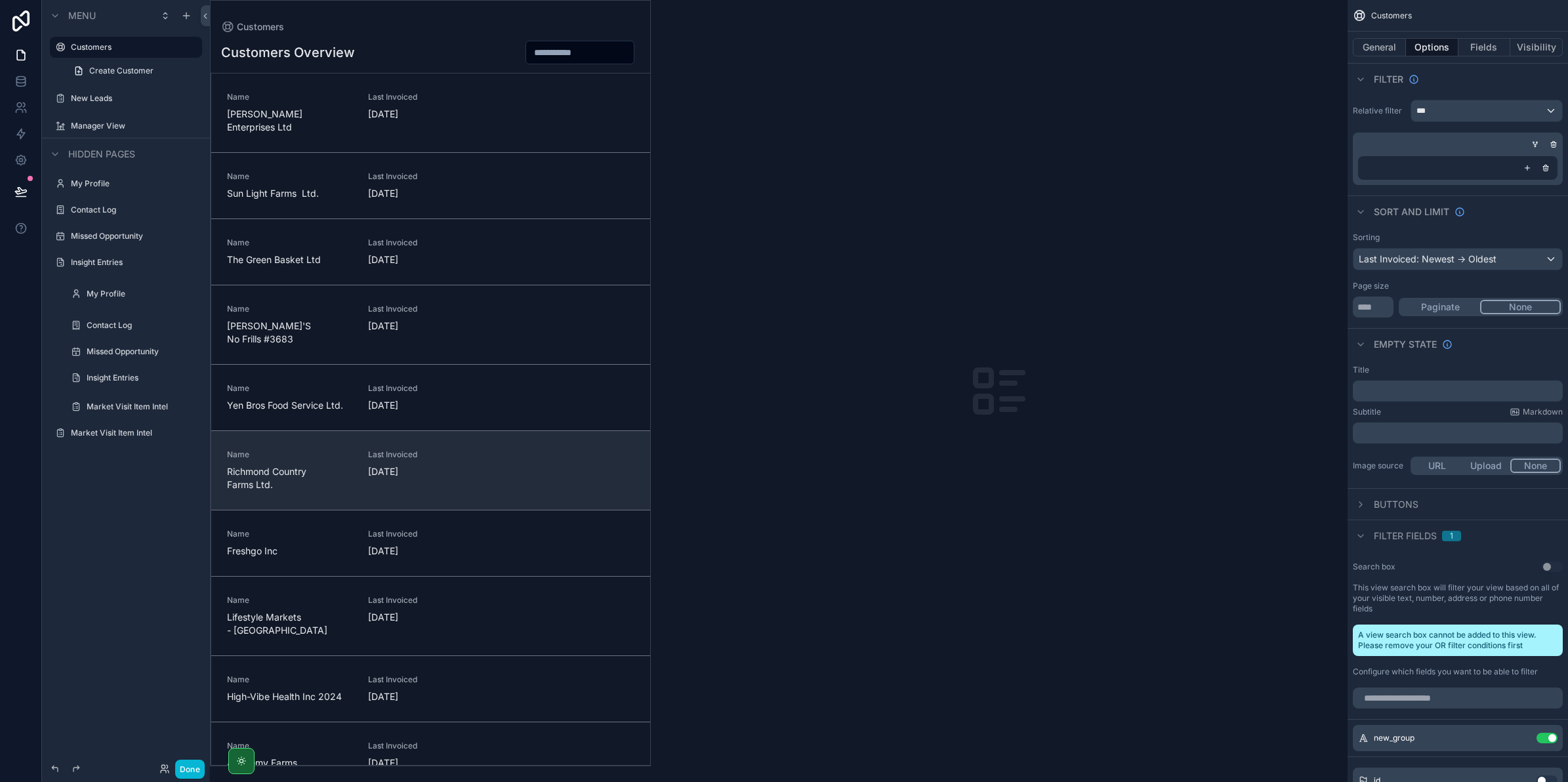
click at [321, 465] on span "Richmond Country Farms Ltd." at bounding box center [290, 478] width 125 height 26
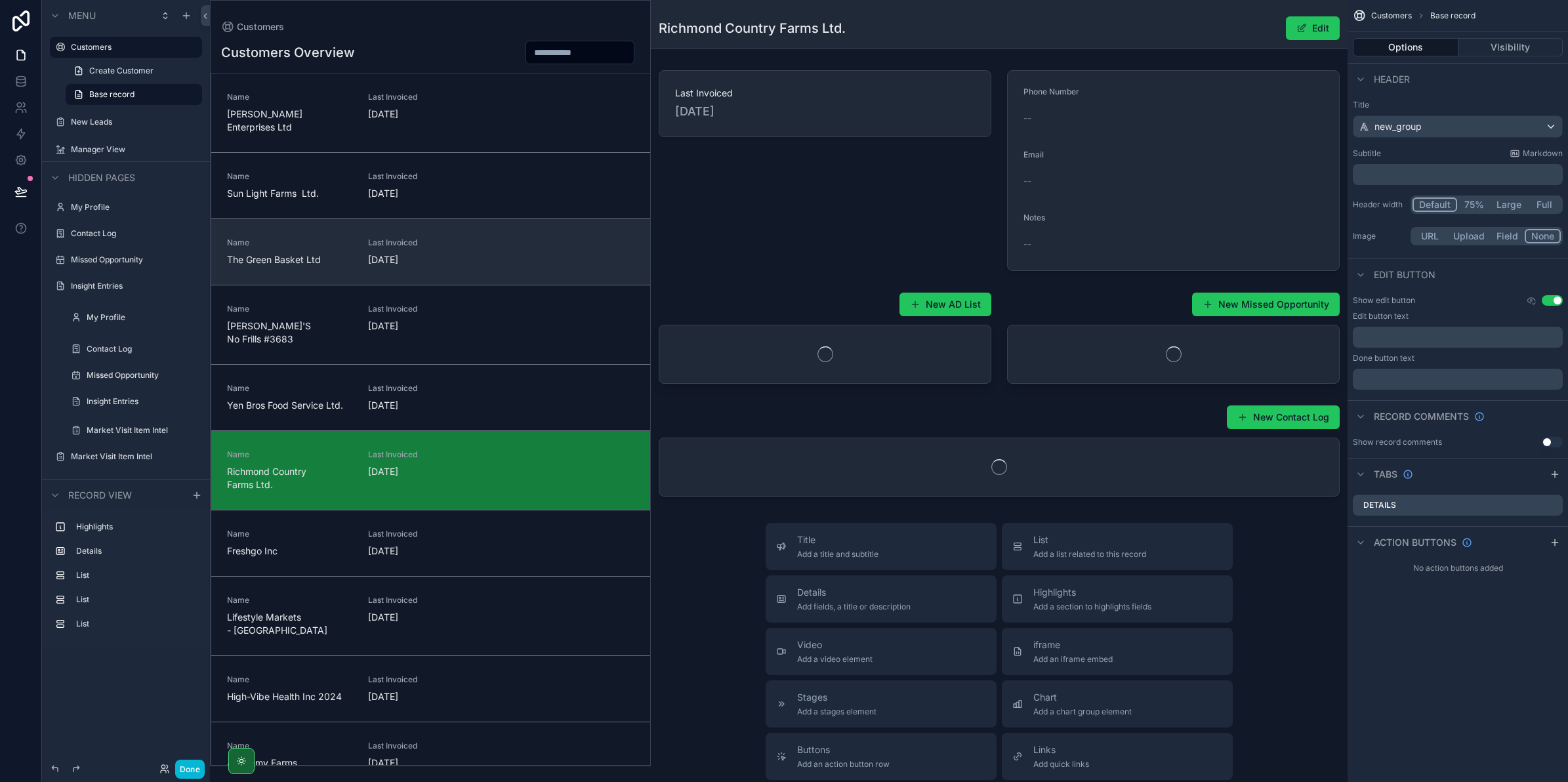
click at [336, 265] on link "Name The Green Basket Ltd Last Invoiced [DATE]" at bounding box center [431, 251] width 439 height 66
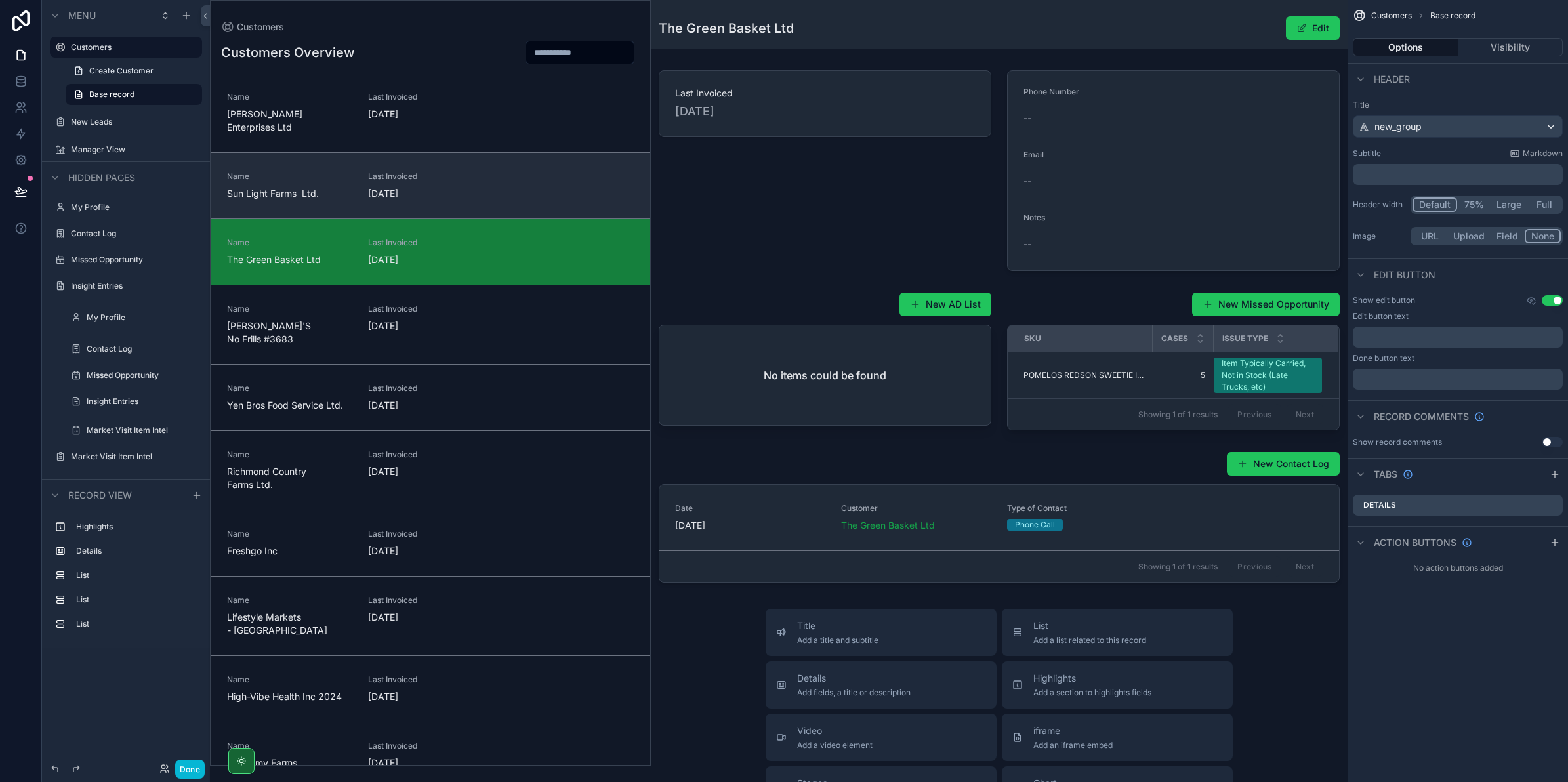
click at [374, 187] on span "[DATE]" at bounding box center [431, 193] width 125 height 13
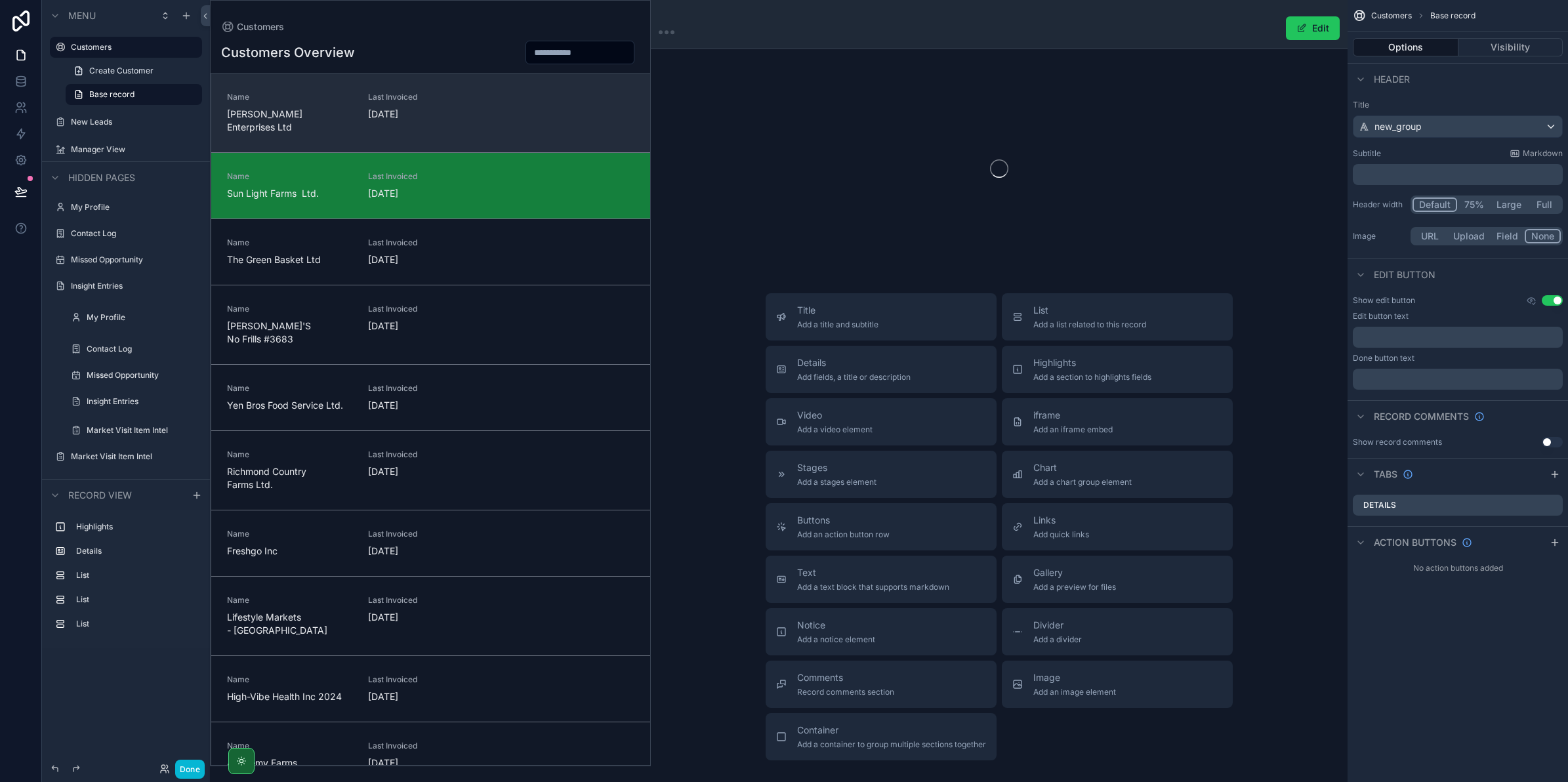
click at [403, 131] on link "Name [PERSON_NAME] Enterprises Ltd Last Invoiced [DATE]" at bounding box center [431, 113] width 439 height 78
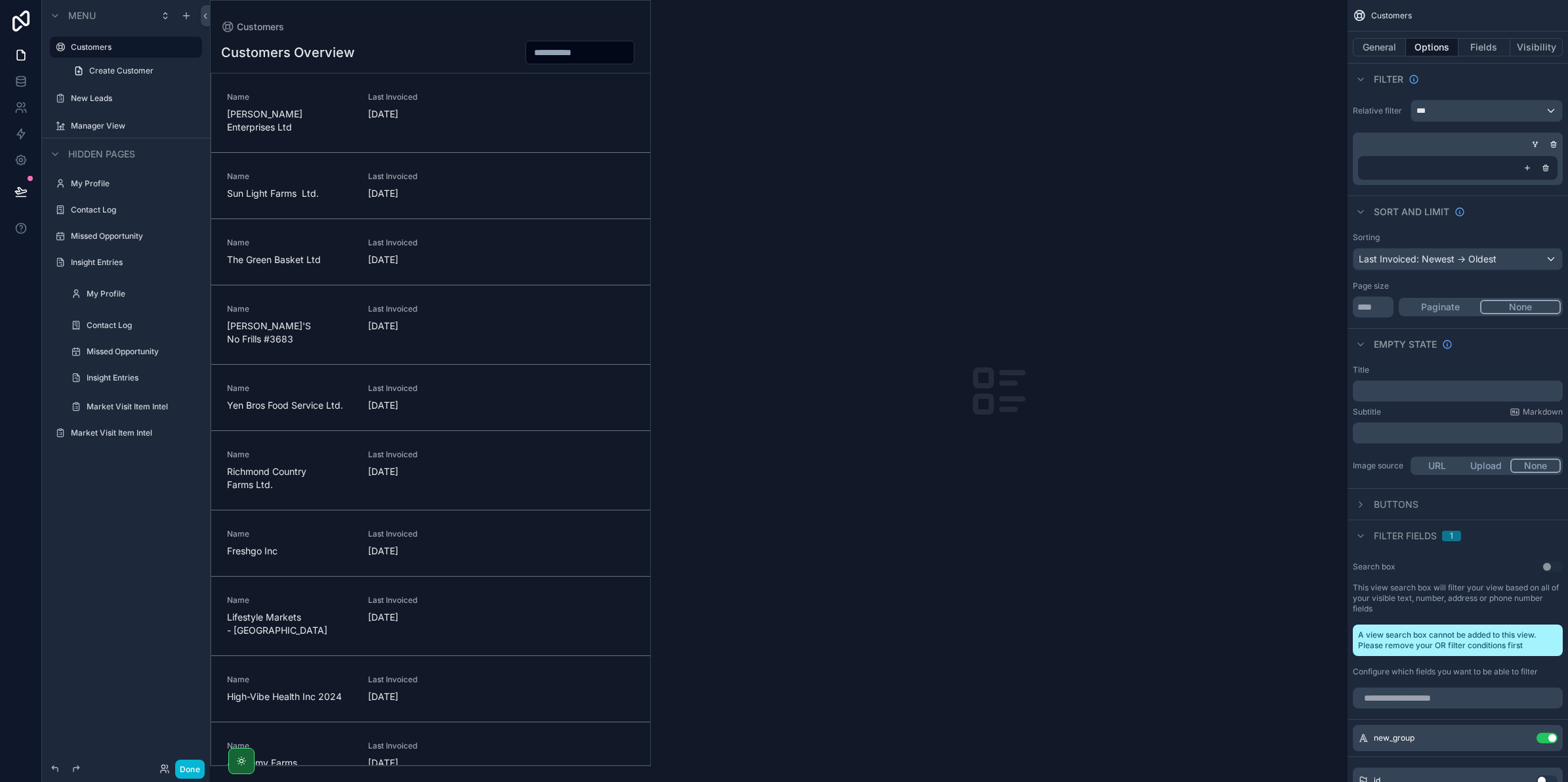
click at [512, 134] on div "scrollable content" at bounding box center [430, 383] width 440 height 765
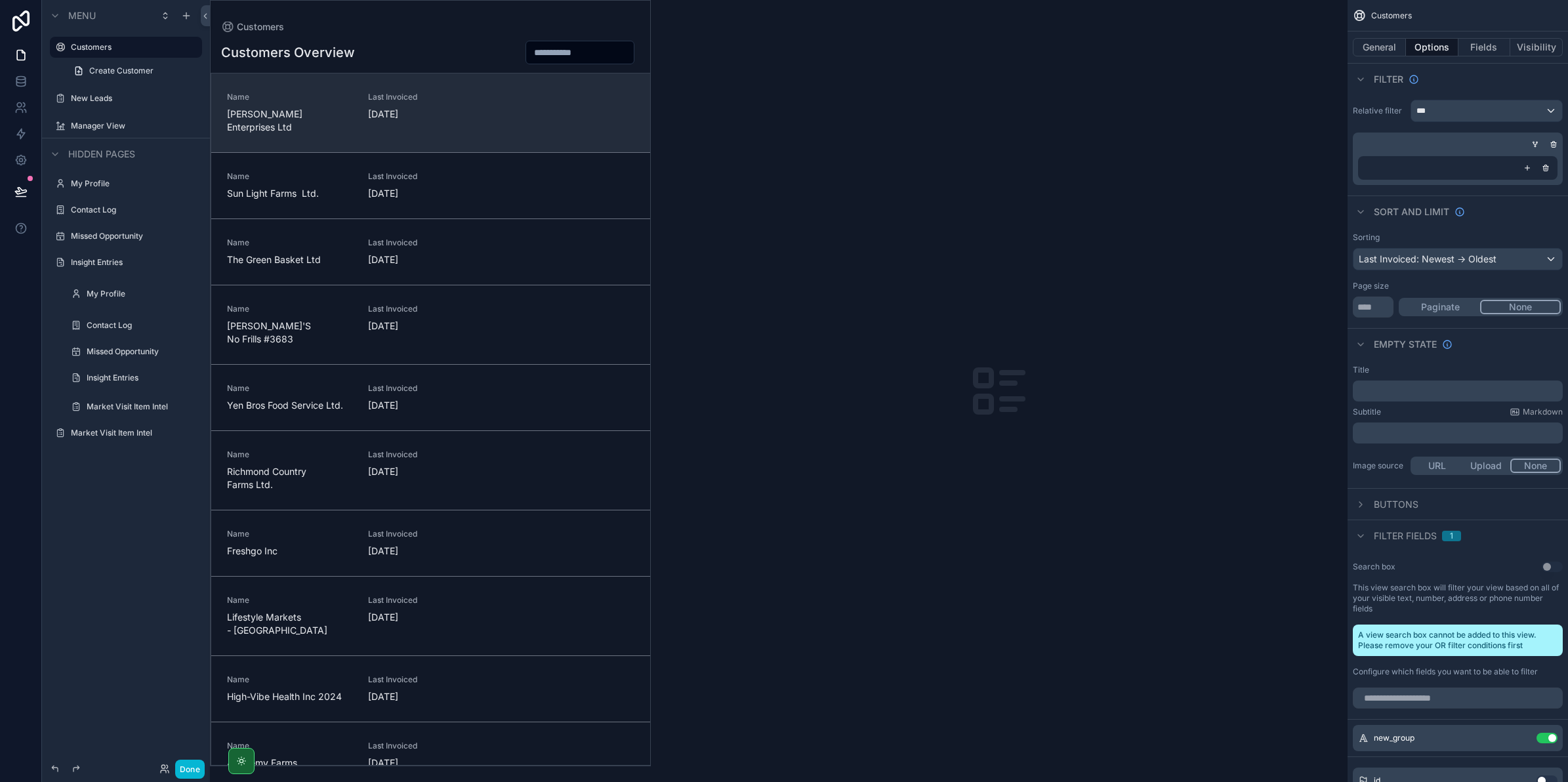
click at [477, 112] on span "[DATE]" at bounding box center [431, 114] width 125 height 13
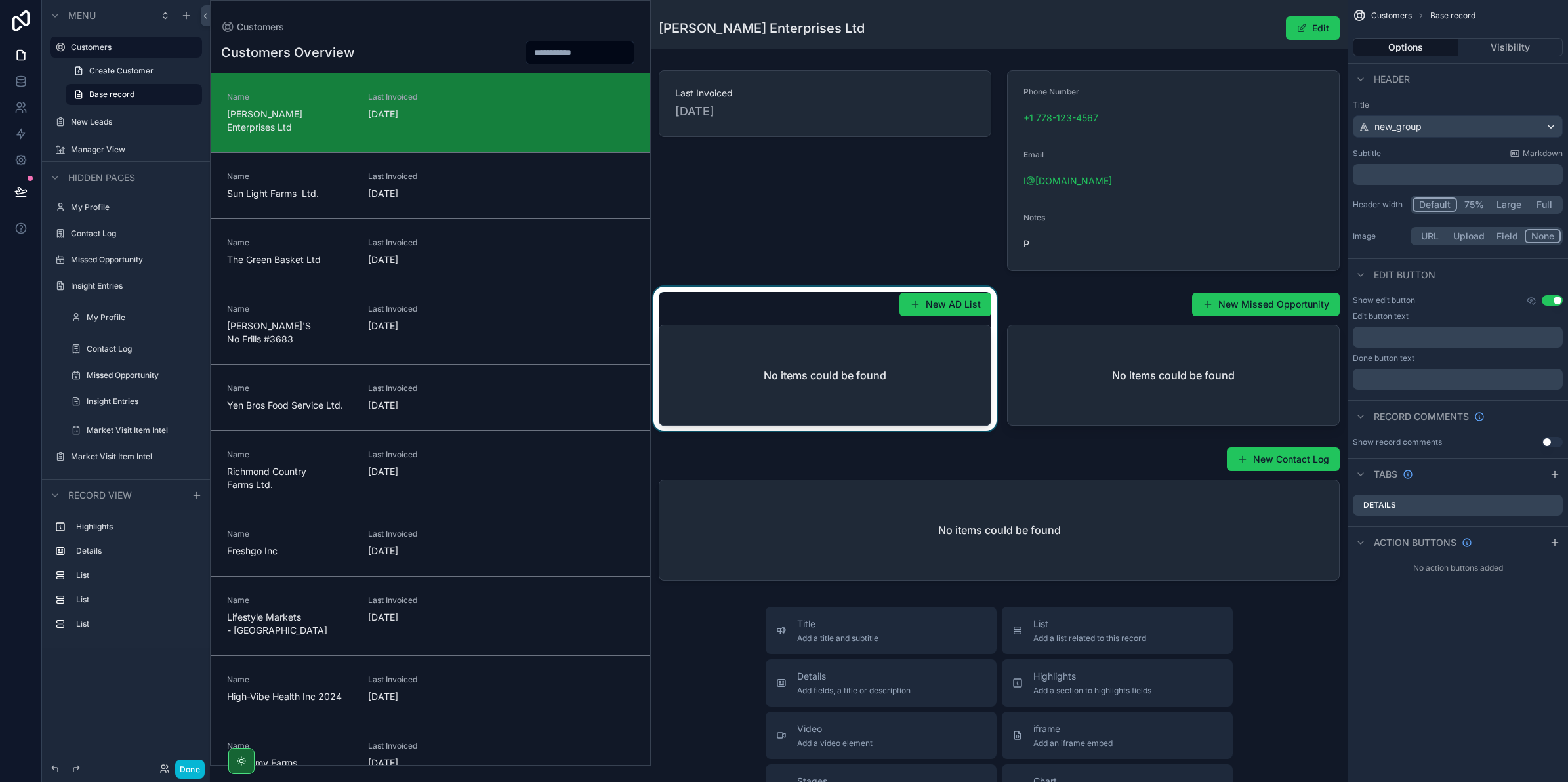
click at [904, 303] on div "scrollable content" at bounding box center [825, 359] width 348 height 145
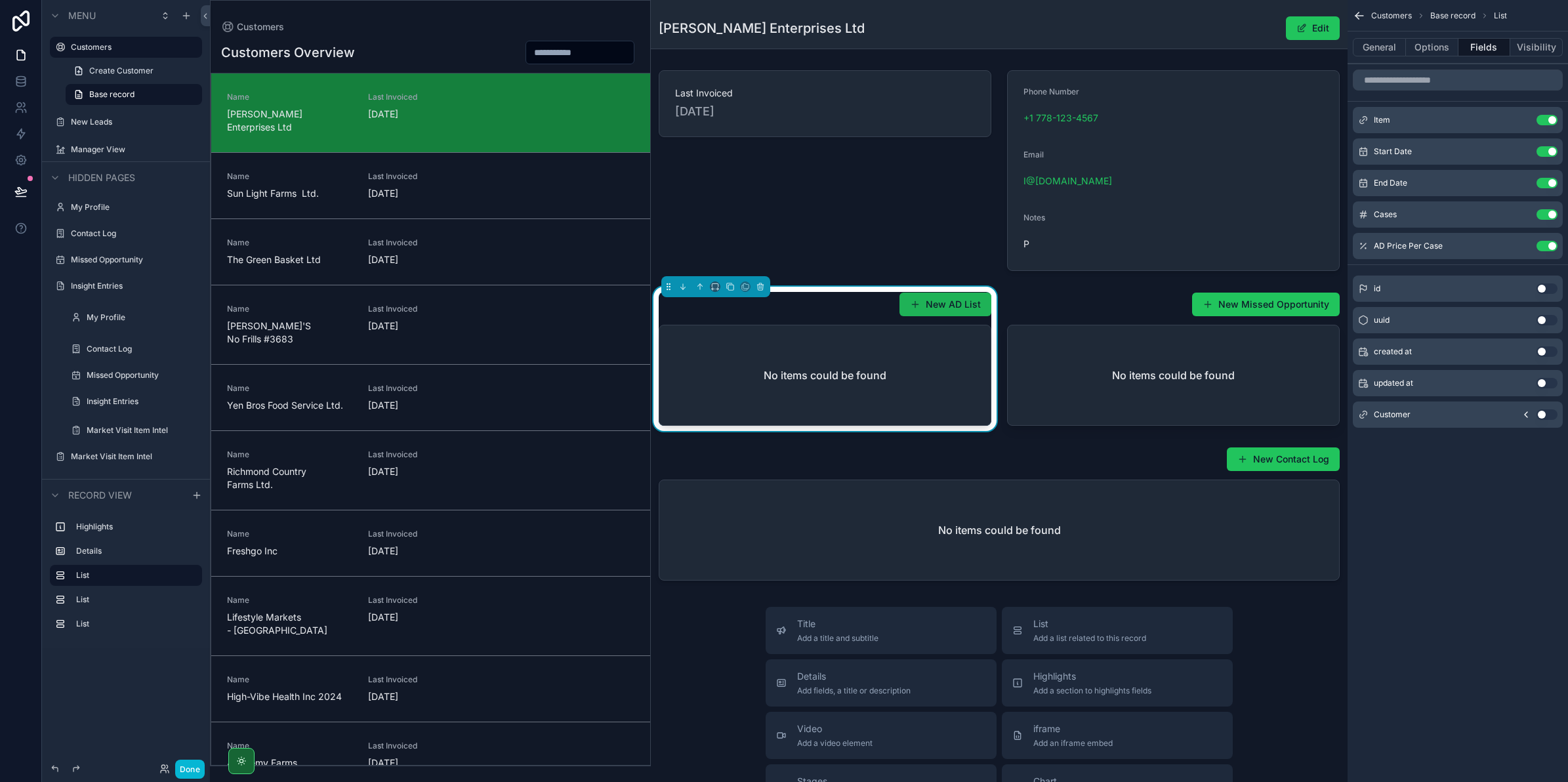
click at [911, 303] on span "scrollable content" at bounding box center [914, 304] width 10 height 10
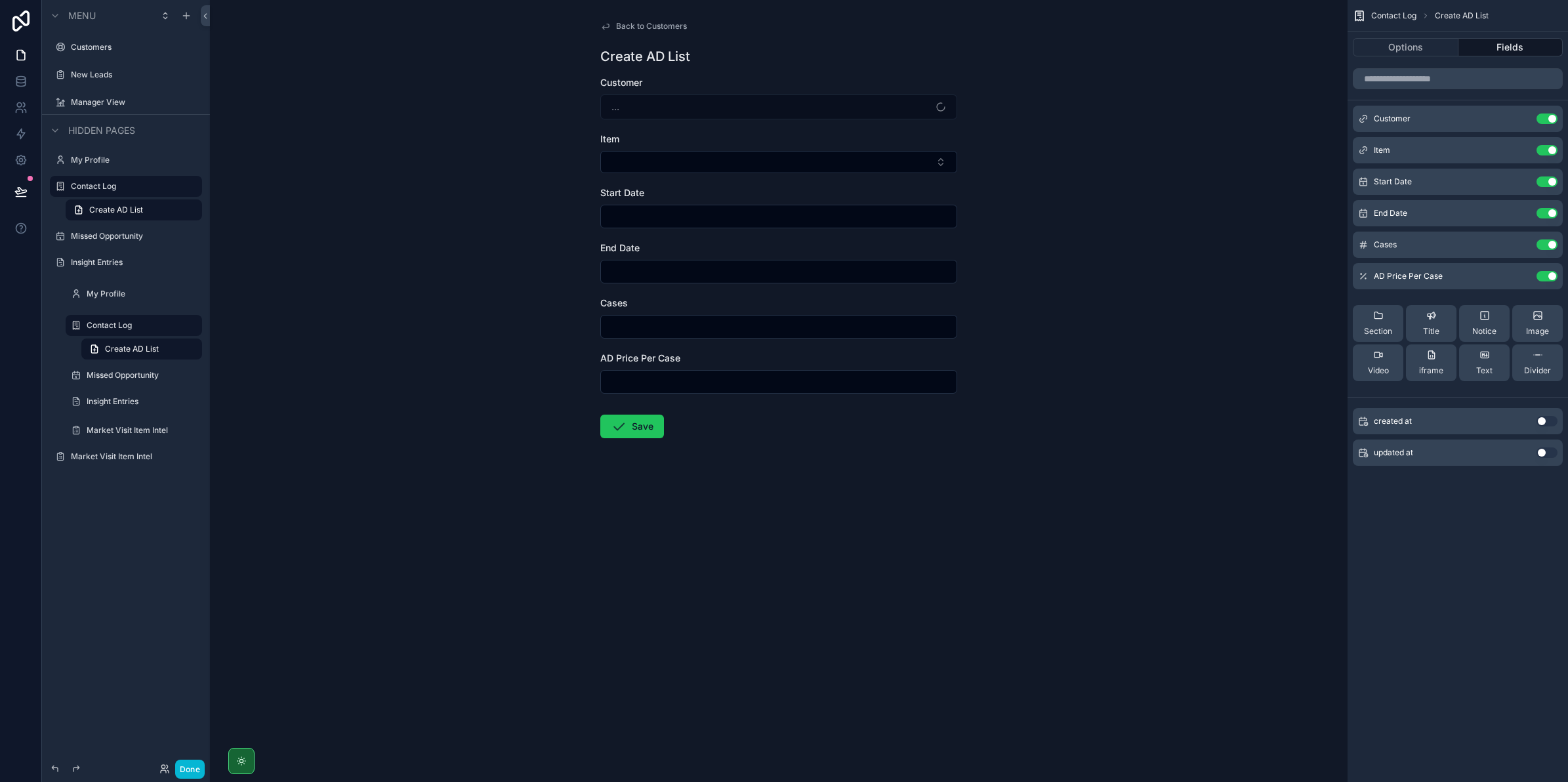
drag, startPoint x: 655, startPoint y: 187, endPoint x: 654, endPoint y: 180, distance: 7.1
click at [654, 180] on form "Customer ... Item Start Date End Date Cases AD Price Per Case Save" at bounding box center [779, 299] width 357 height 447
click at [646, 151] on button "Select Button" at bounding box center [779, 163] width 357 height 22
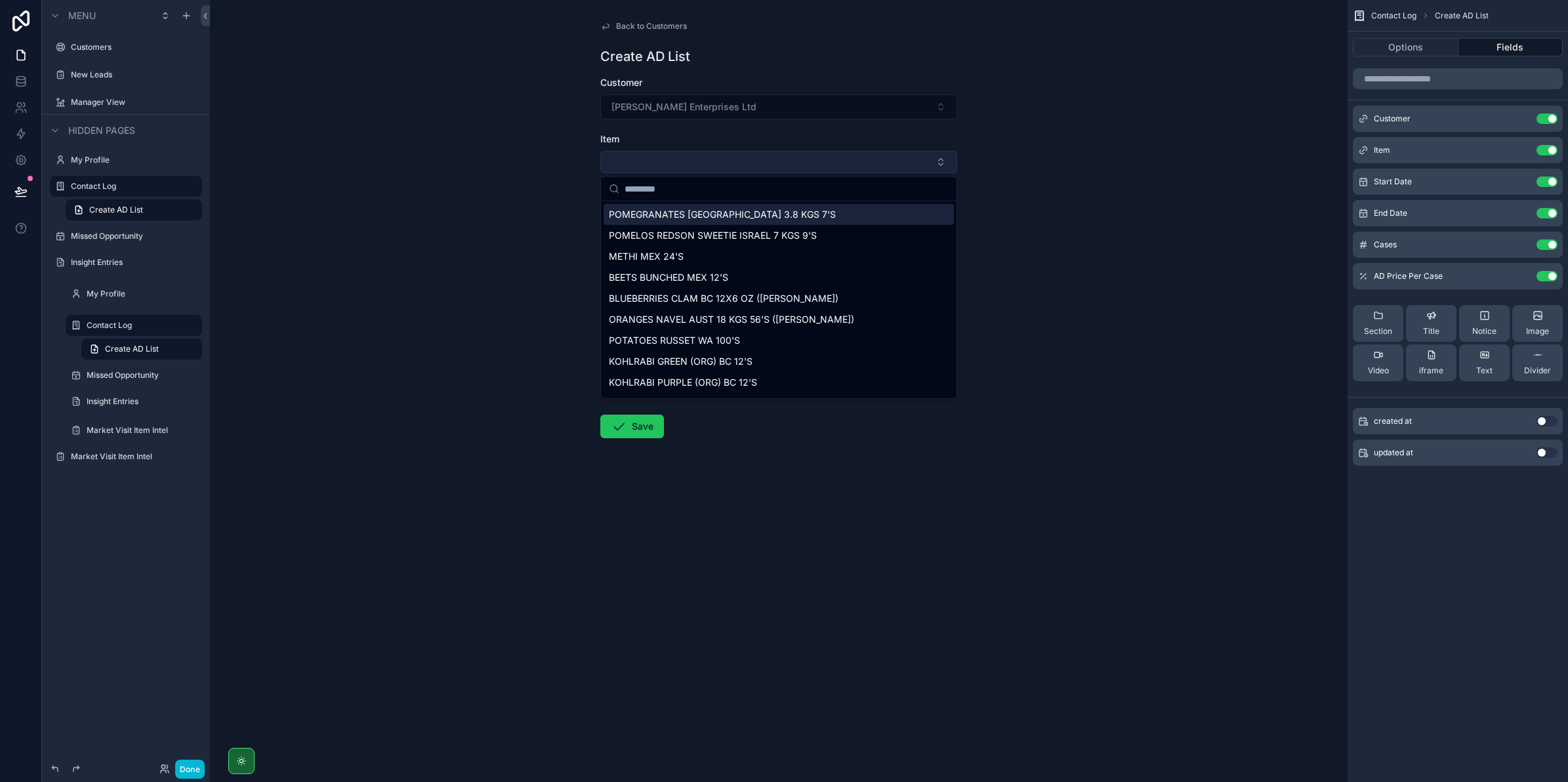
click at [709, 171] on form "Customer Kang Bao Enterprises Ltd Item Start Date End Date Cases AD Price Per C…" at bounding box center [779, 299] width 357 height 447
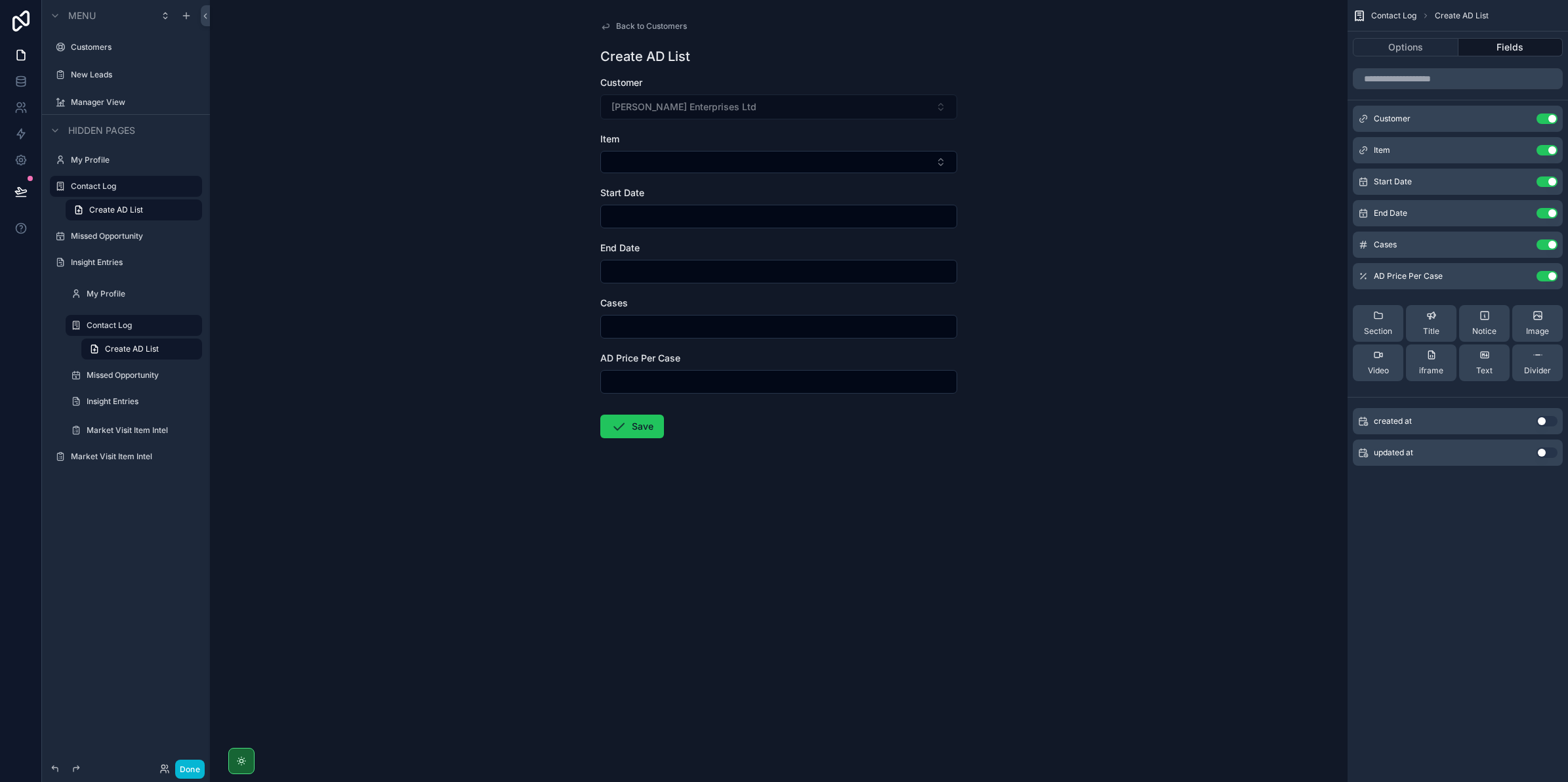
click at [612, 25] on link "Back to Customers" at bounding box center [643, 25] width 87 height 10
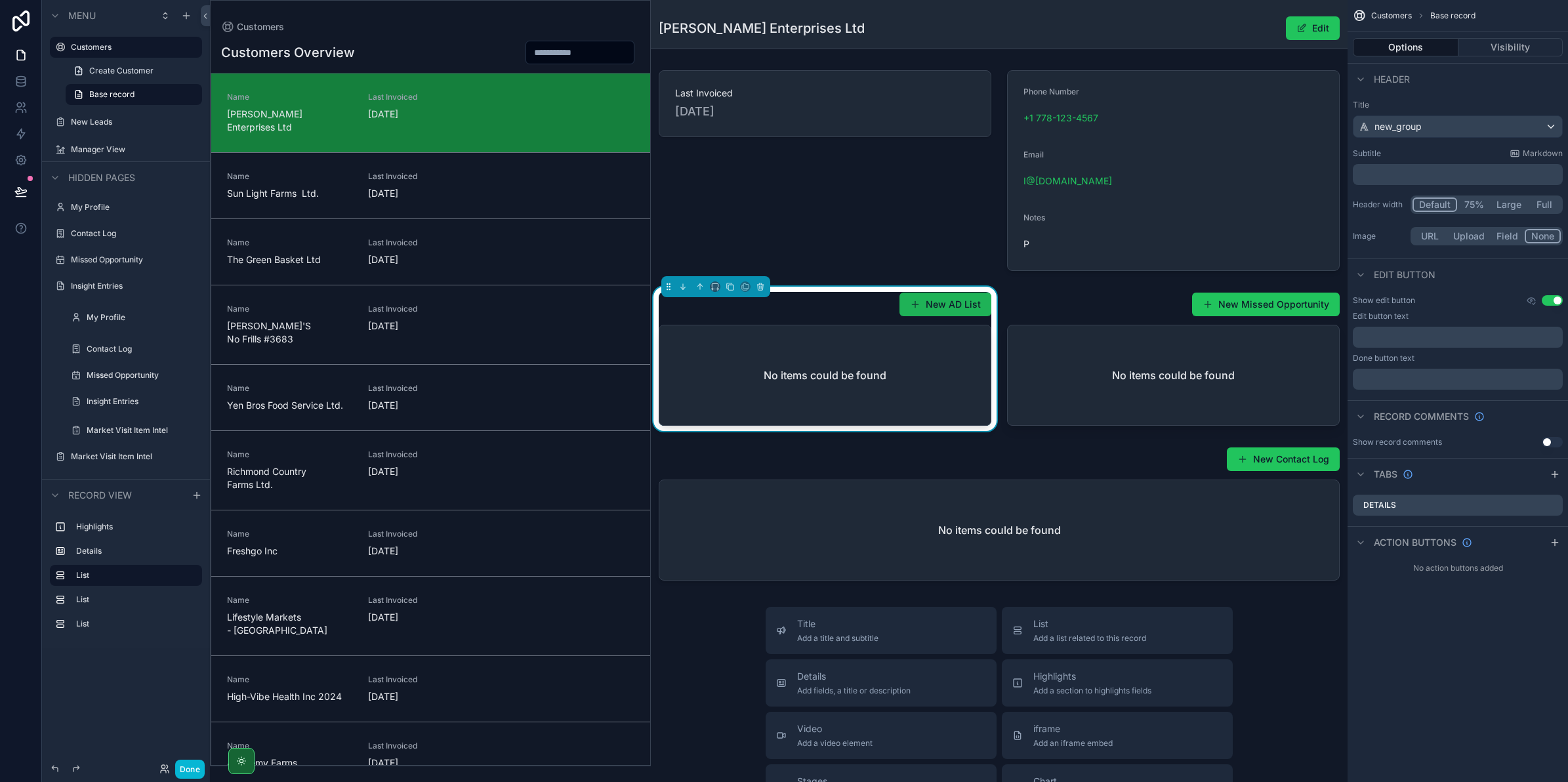
click at [974, 308] on button "New AD List" at bounding box center [945, 304] width 92 height 23
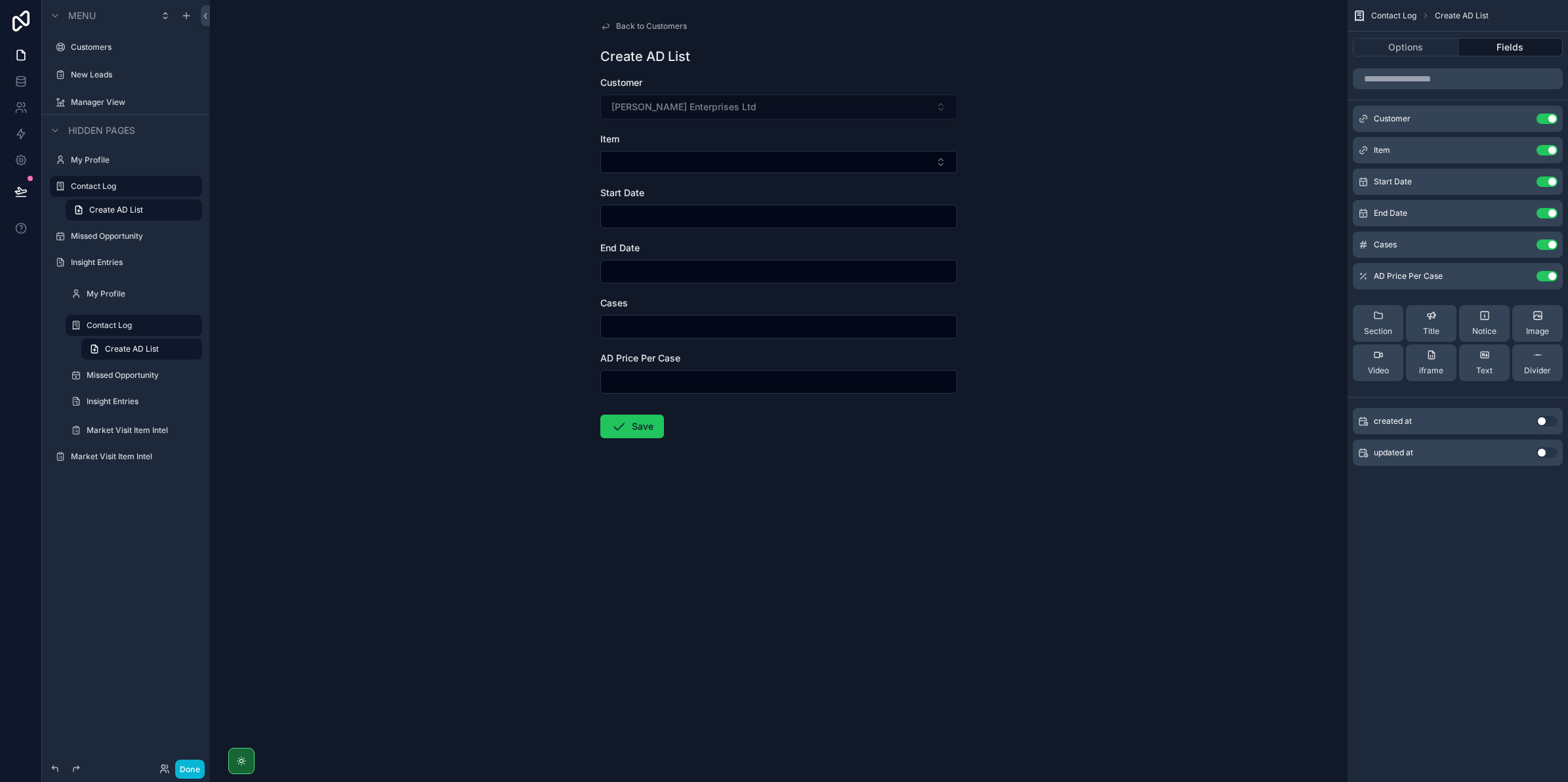
click at [759, 178] on form "Customer Kang Bao Enterprises Ltd Item Start Date End Date Cases AD Price Per C…" at bounding box center [779, 299] width 357 height 447
click at [726, 161] on button "Select Button" at bounding box center [779, 163] width 357 height 22
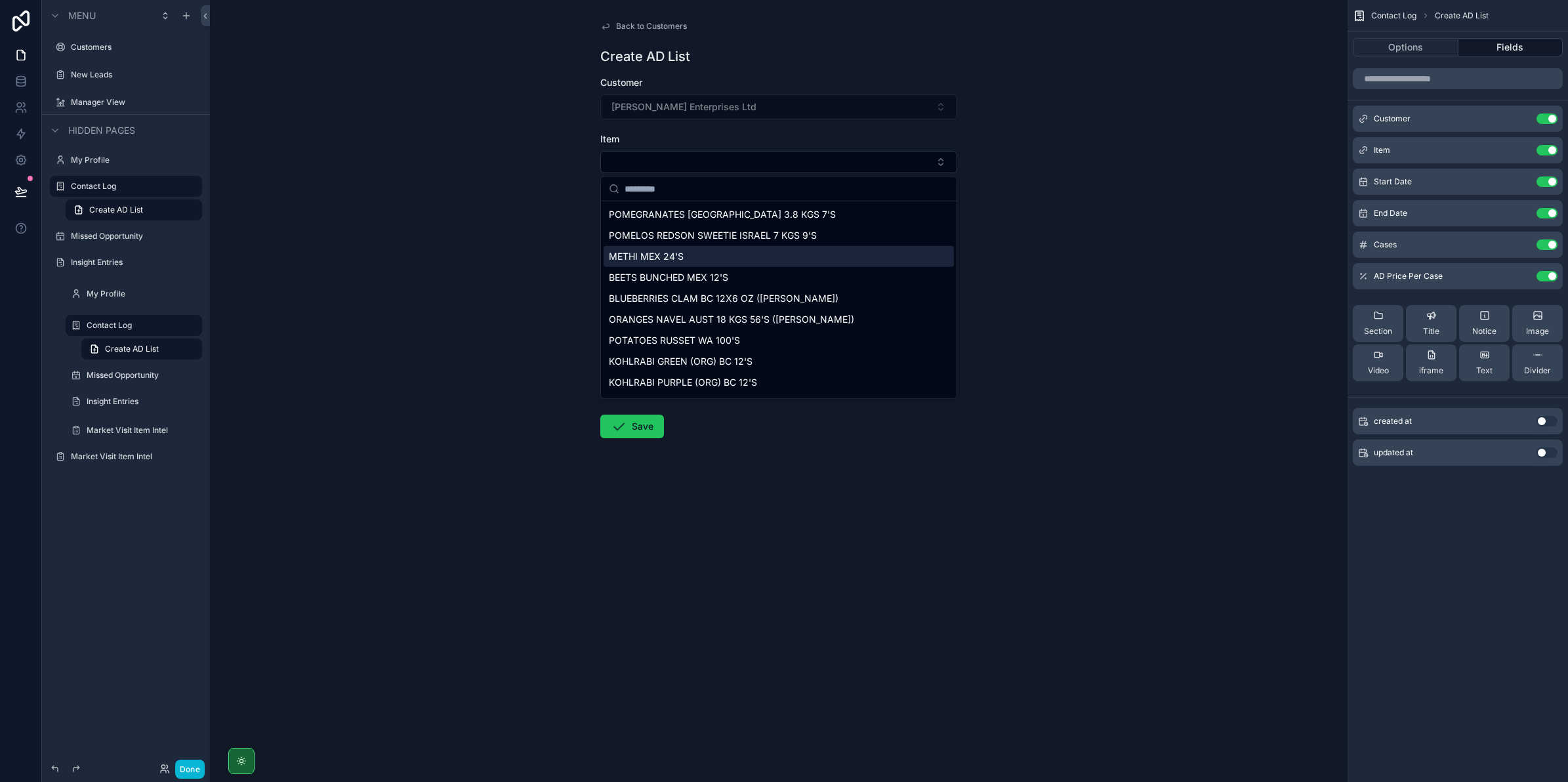
click at [762, 246] on div "METHI MEX 24'S" at bounding box center [778, 256] width 350 height 21
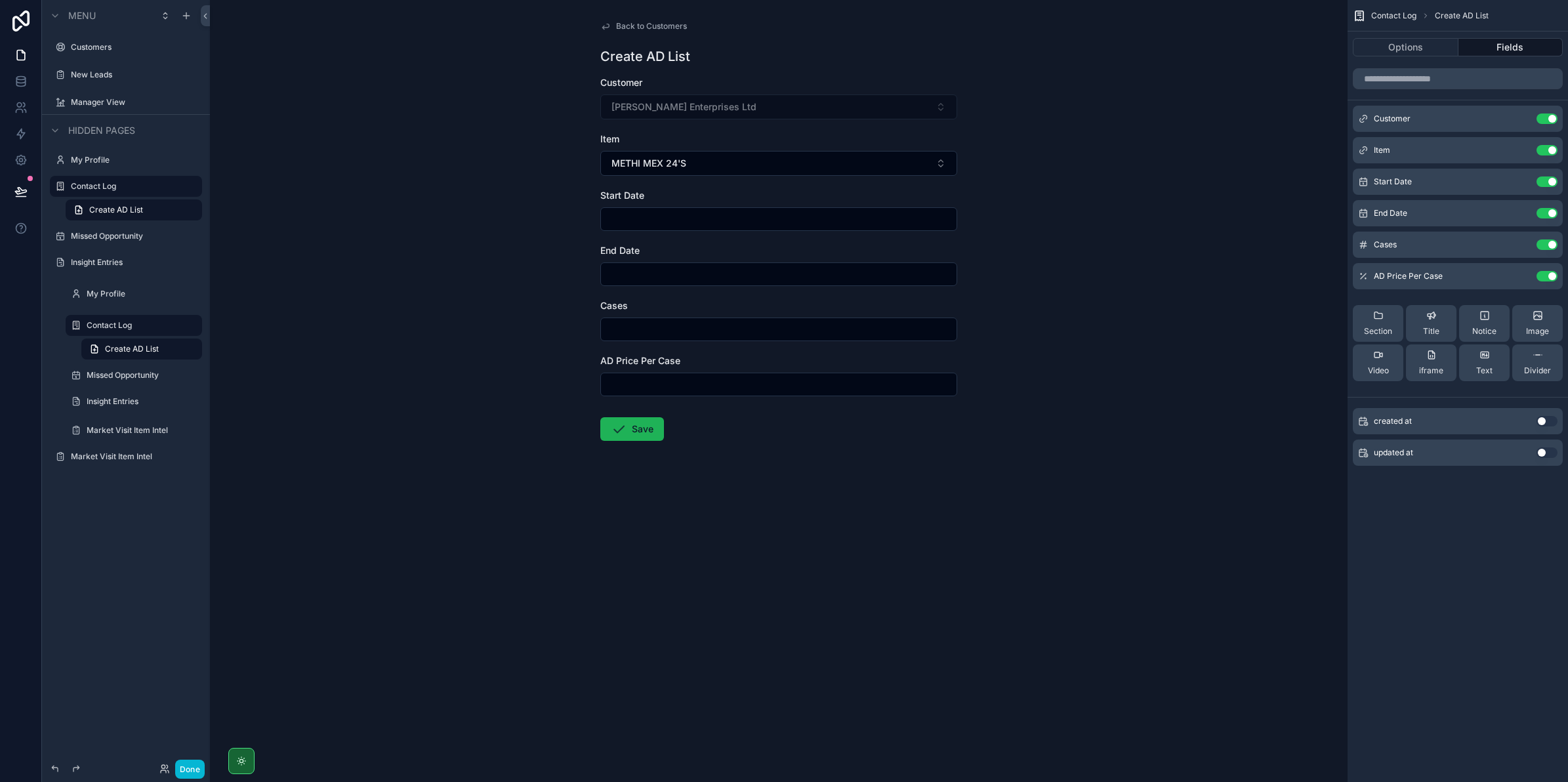
click at [654, 429] on button "Save" at bounding box center [632, 429] width 64 height 23
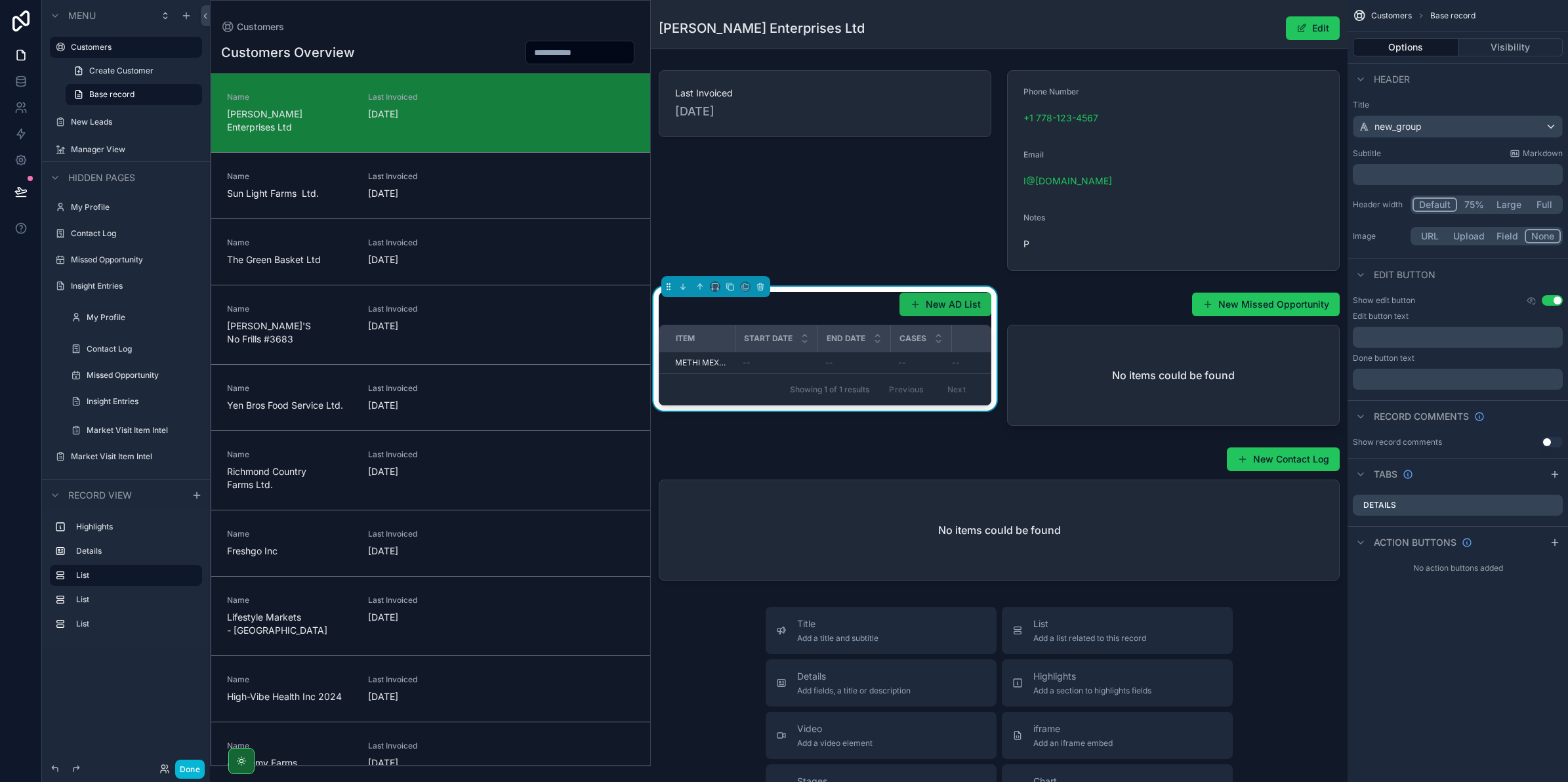
click at [929, 301] on button "New AD List" at bounding box center [945, 304] width 92 height 23
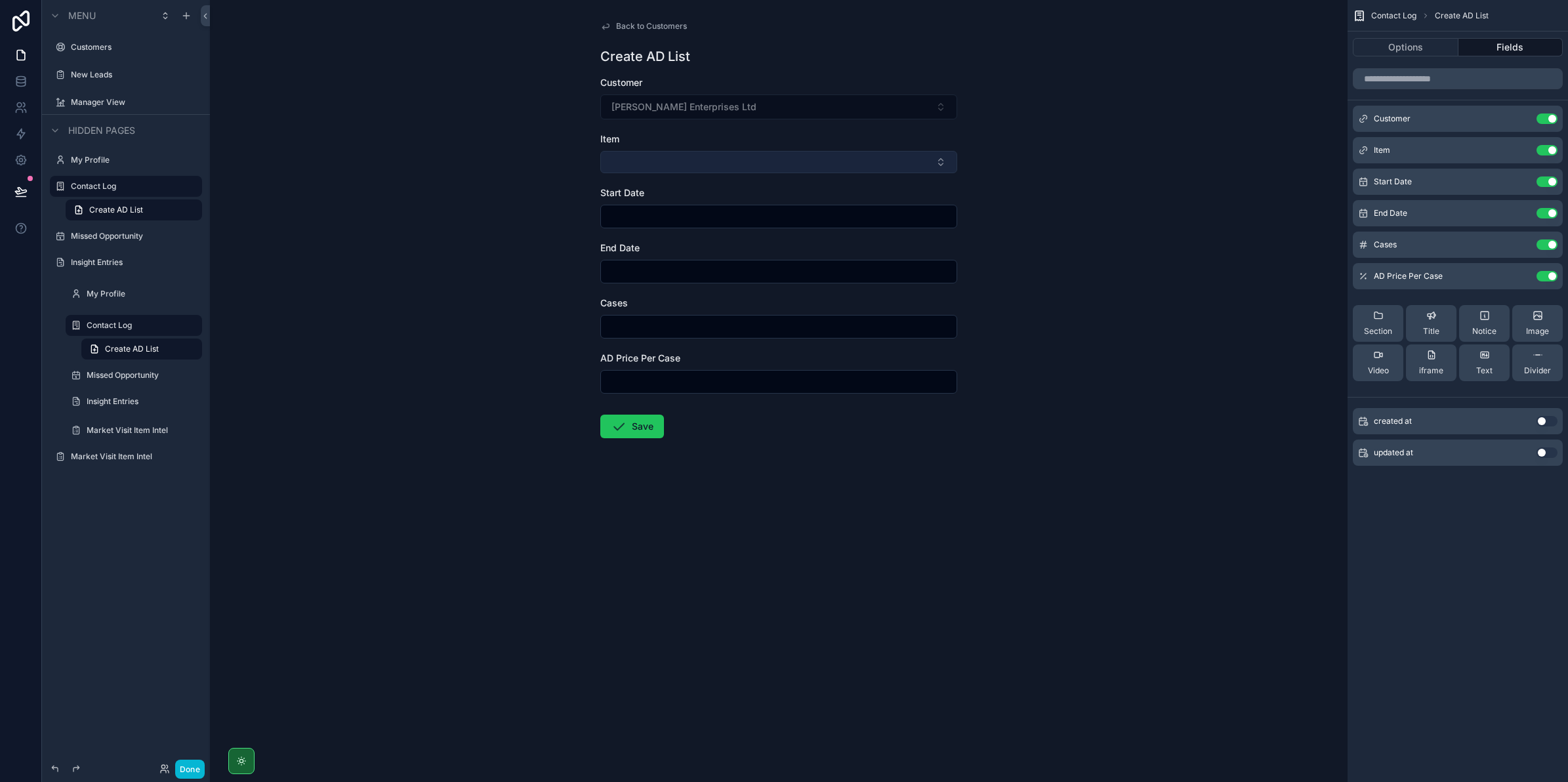
click at [667, 160] on button "Select Button" at bounding box center [779, 163] width 357 height 22
click at [627, 21] on span "Back to Customers" at bounding box center [651, 25] width 71 height 10
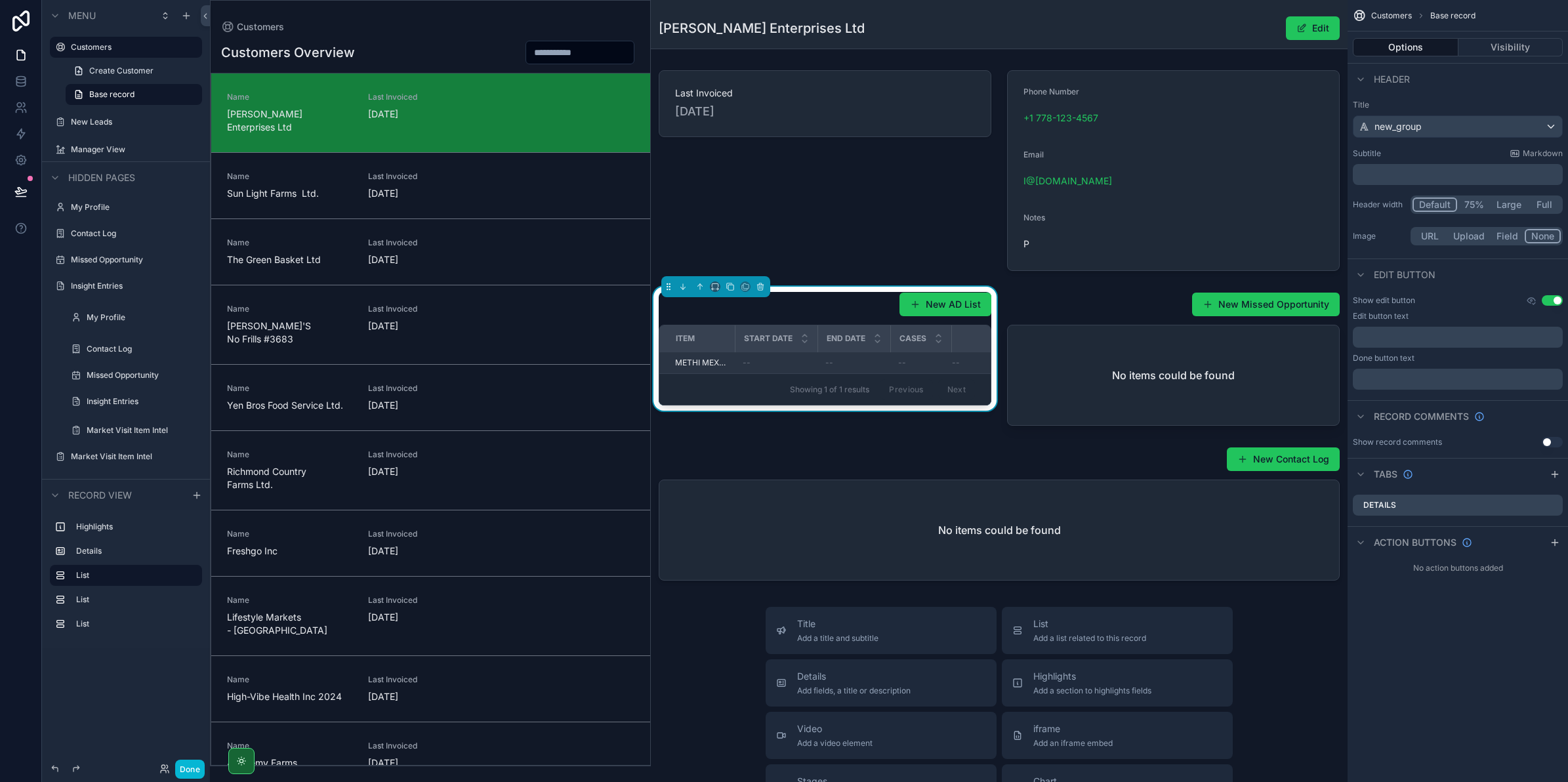
click at [762, 356] on td "--" at bounding box center [776, 363] width 82 height 21
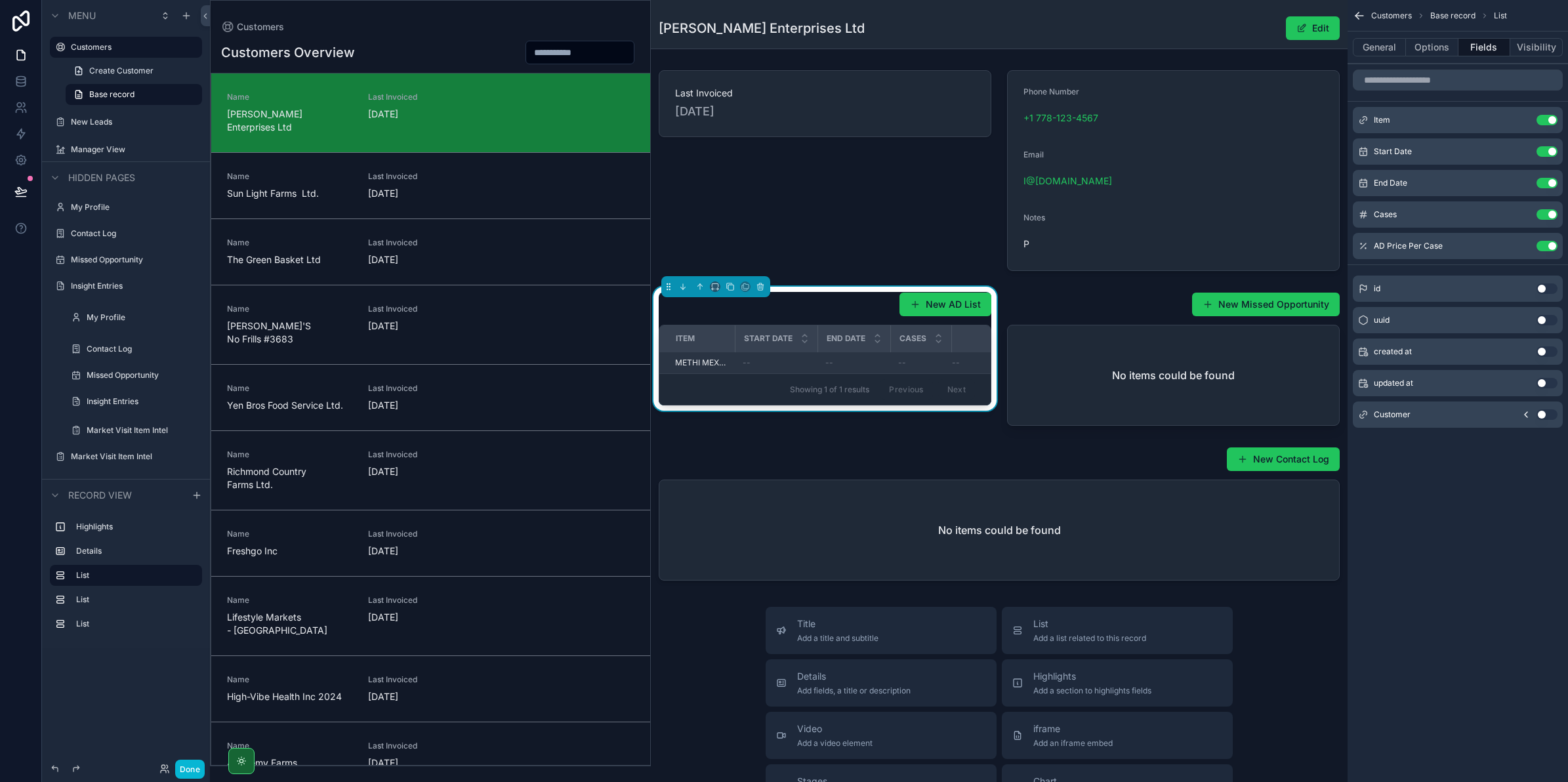
click at [782, 362] on div "--" at bounding box center [776, 363] width 67 height 10
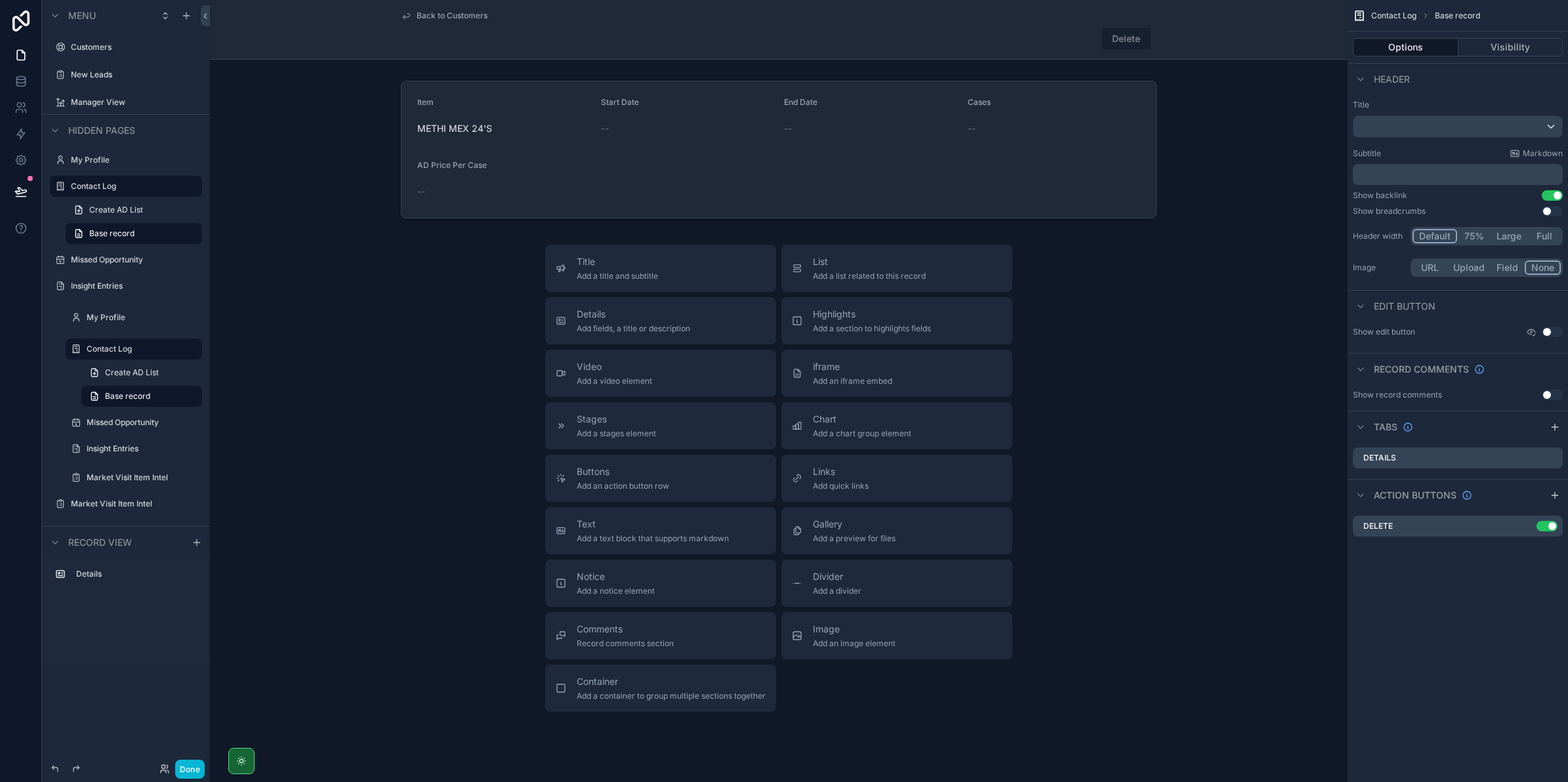
click at [404, 17] on icon "scrollable content" at bounding box center [405, 15] width 10 height 10
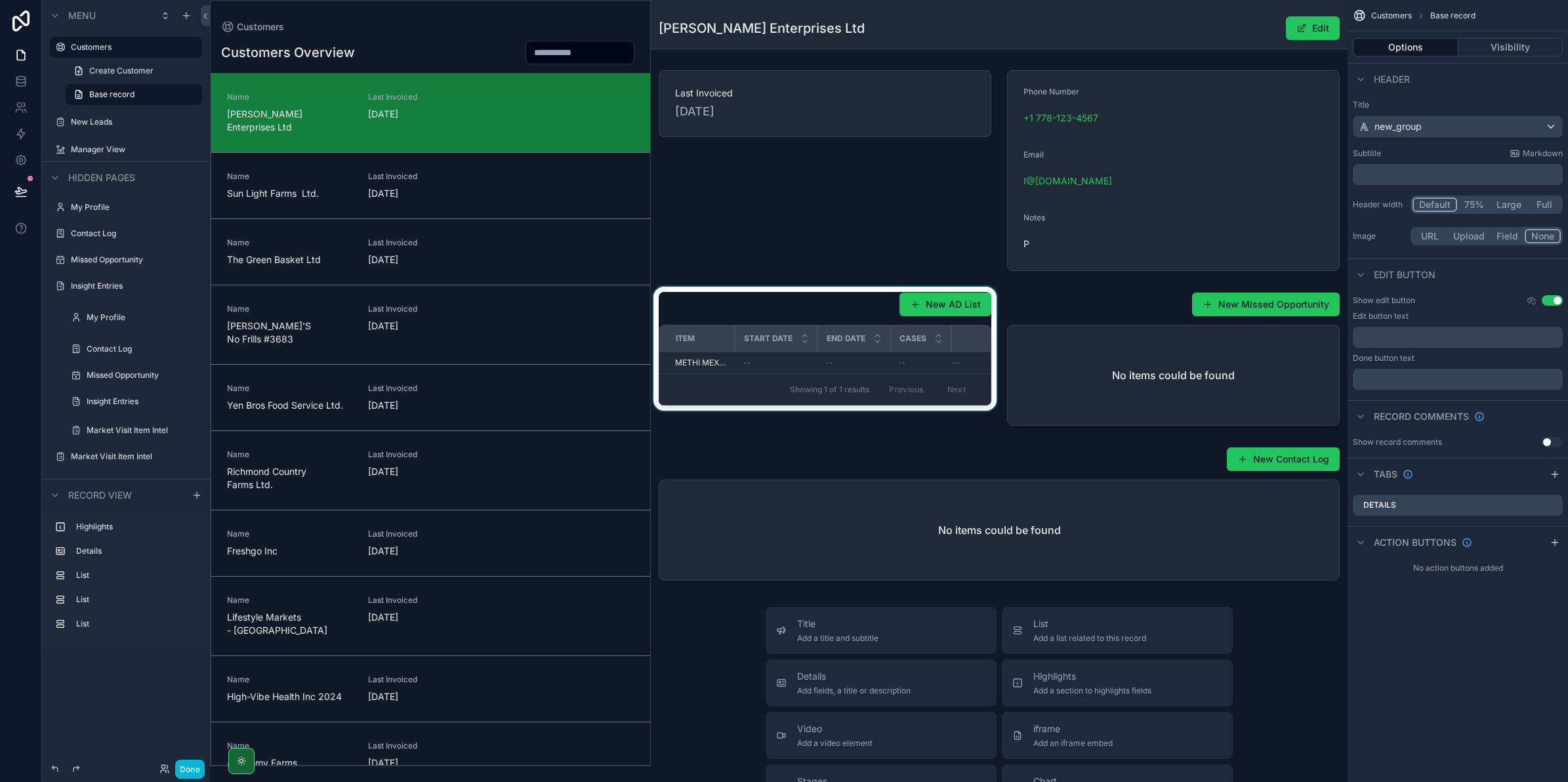
click at [889, 362] on div "scrollable content" at bounding box center [825, 359] width 348 height 145
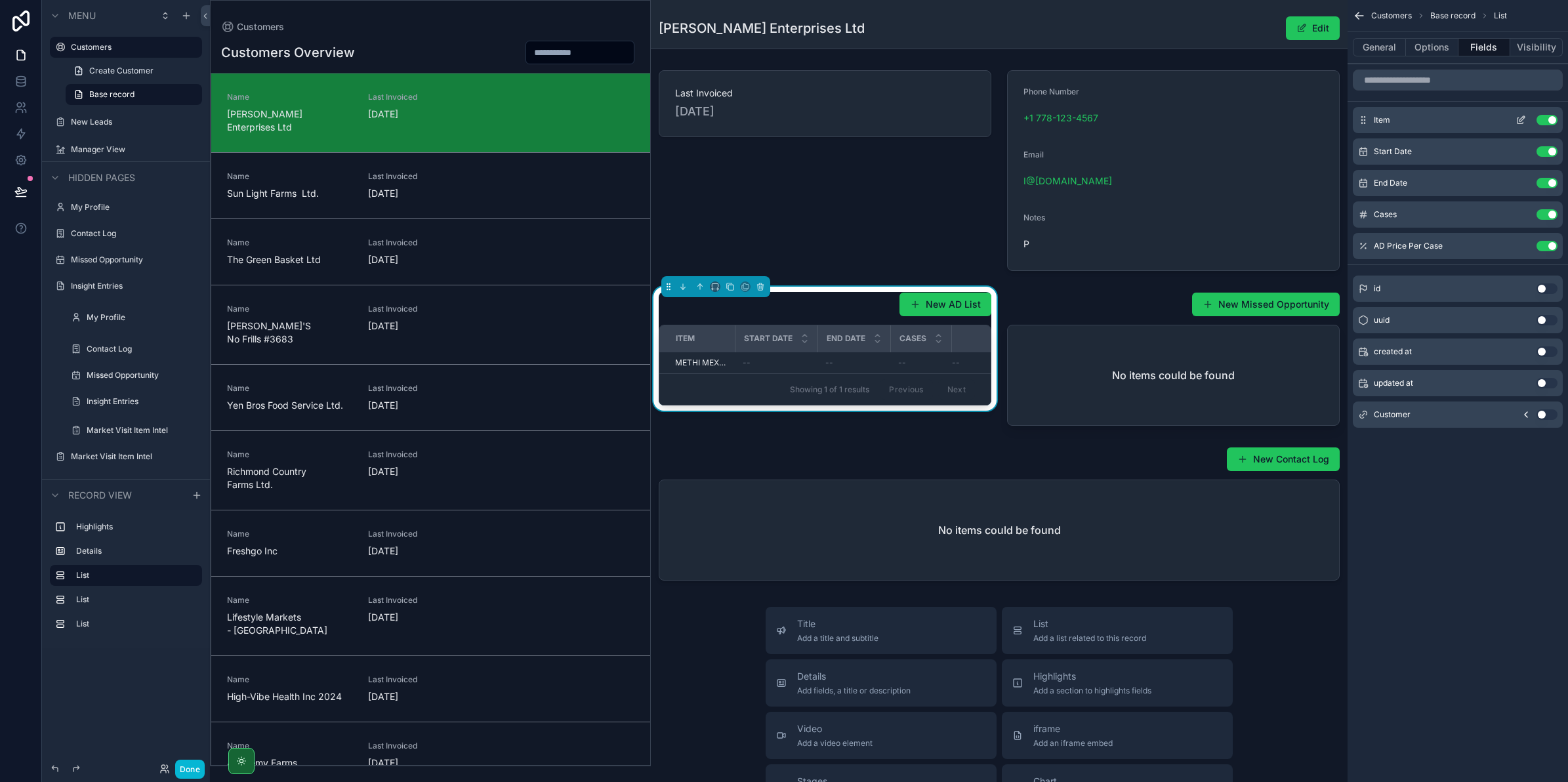
click at [1516, 120] on icon "scrollable content" at bounding box center [1519, 120] width 10 height 10
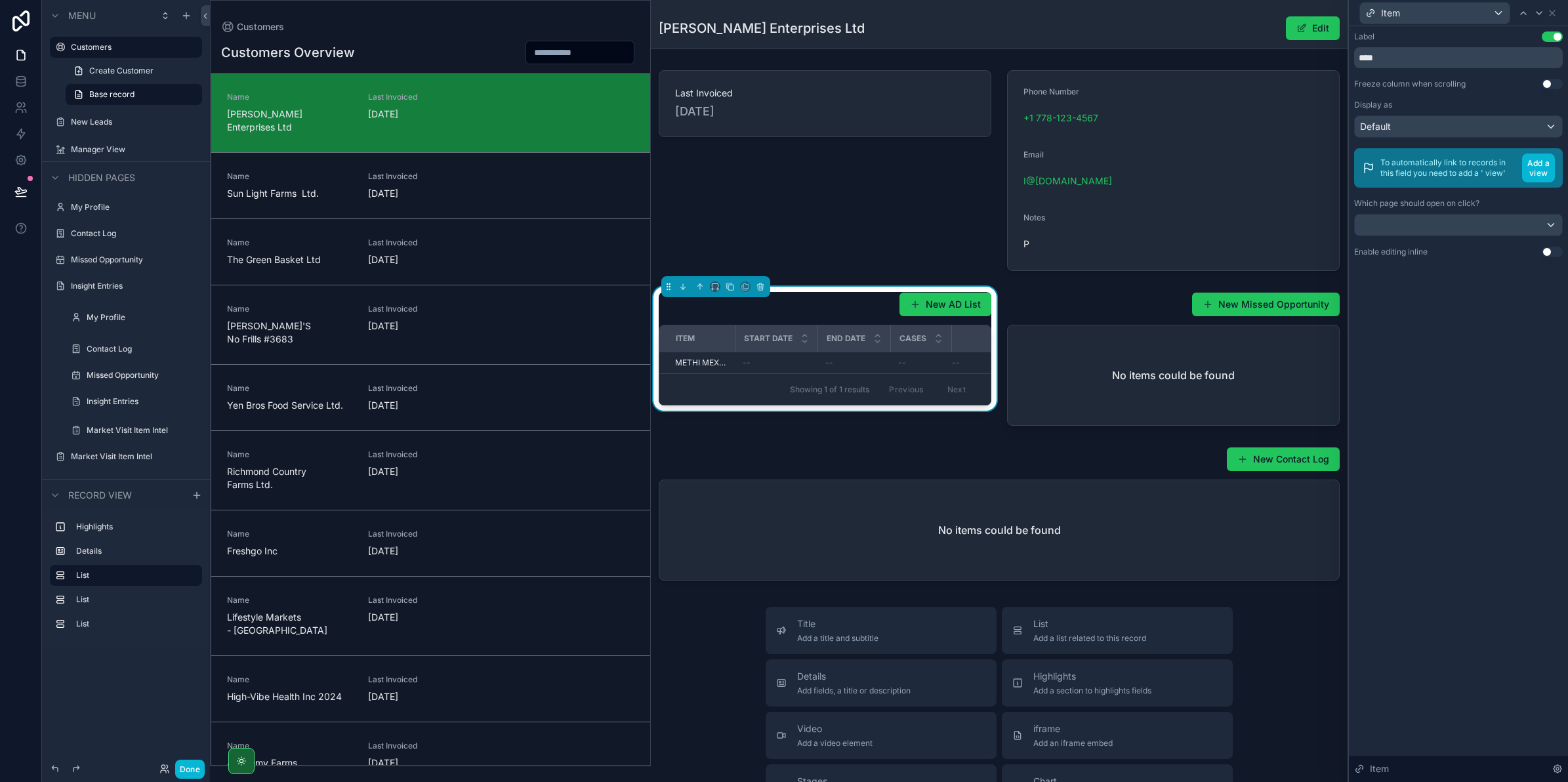
click at [1559, 4] on div "Item" at bounding box center [1458, 12] width 208 height 25
click at [1550, 7] on icon at bounding box center [1551, 12] width 10 height 10
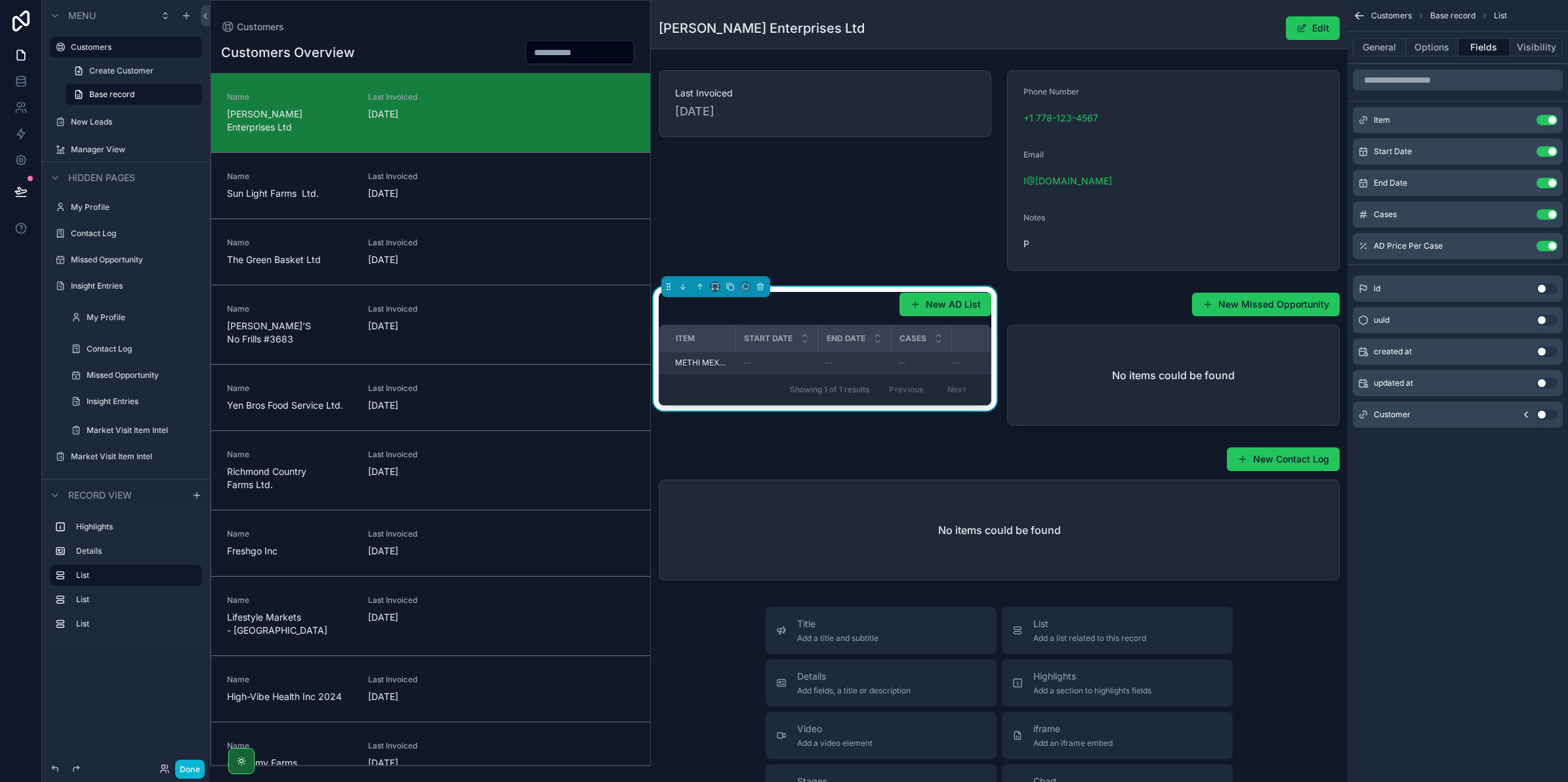
click at [928, 358] on div "--" at bounding box center [920, 363] width 45 height 10
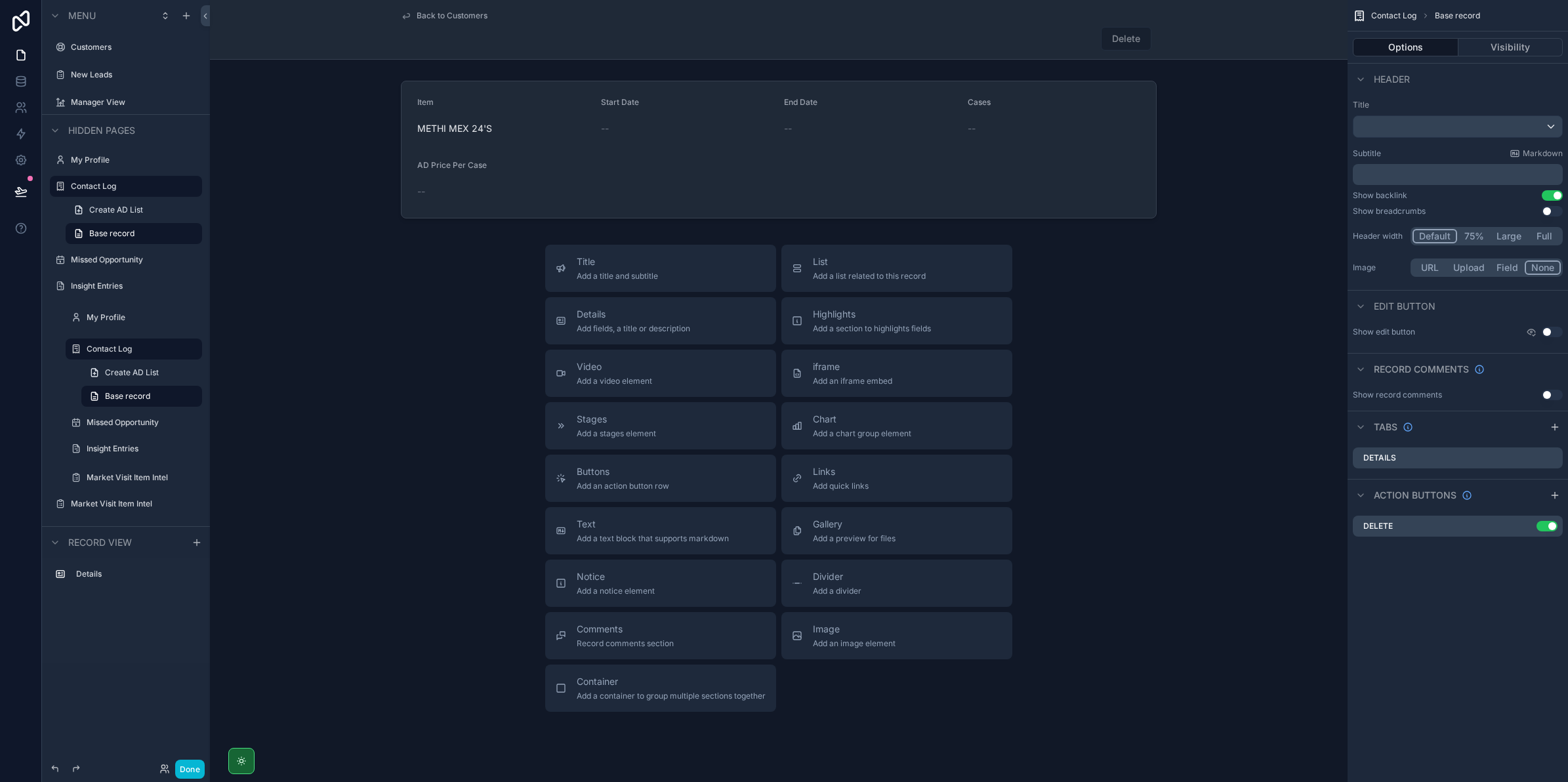
click at [473, 10] on div "Back to Customers Delete" at bounding box center [778, 29] width 756 height 59
click at [473, 14] on span "Back to Customers" at bounding box center [452, 15] width 71 height 10
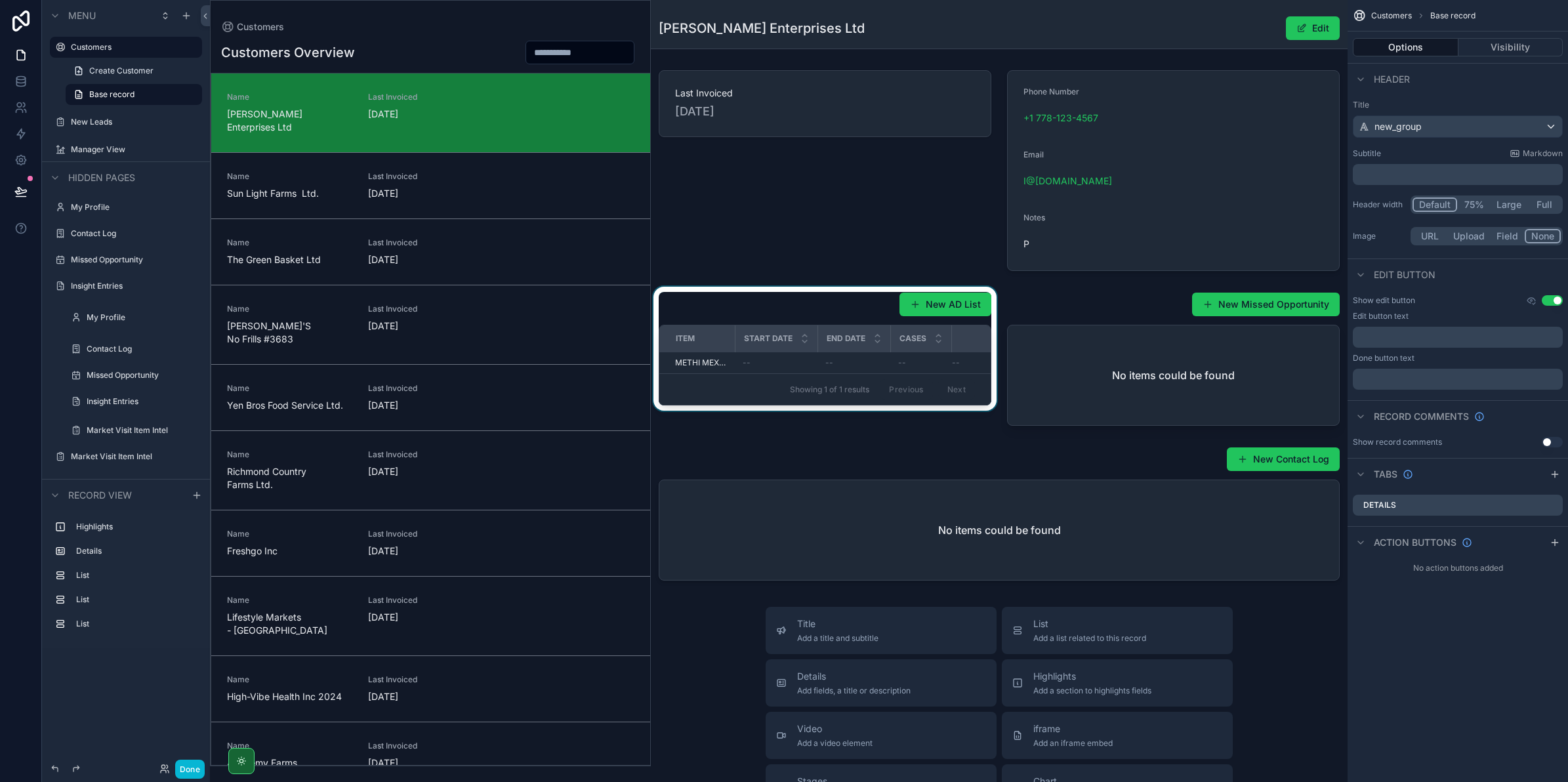
click at [916, 363] on div "scrollable content" at bounding box center [825, 359] width 348 height 145
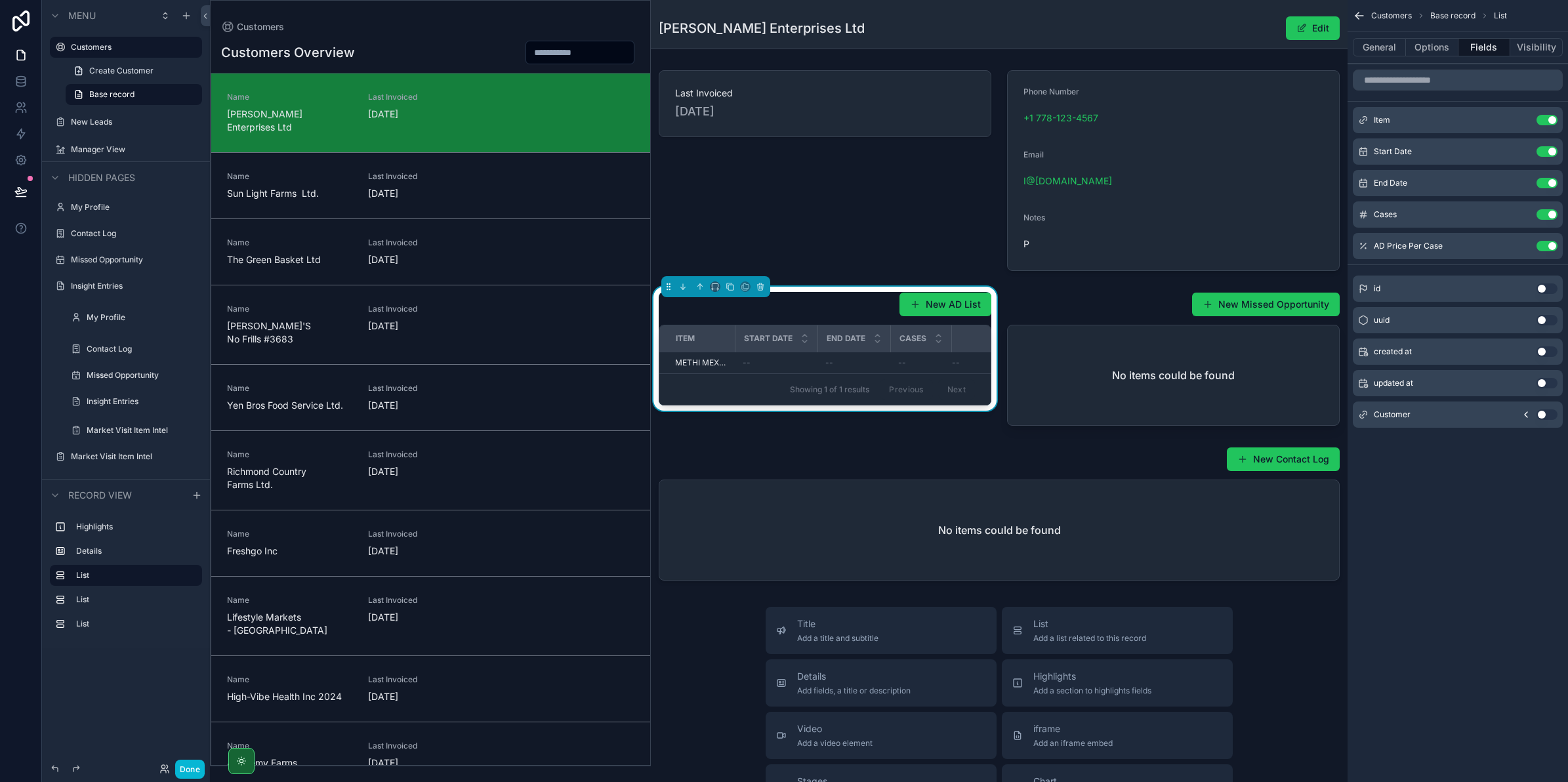
click at [861, 358] on div "--" at bounding box center [854, 363] width 57 height 10
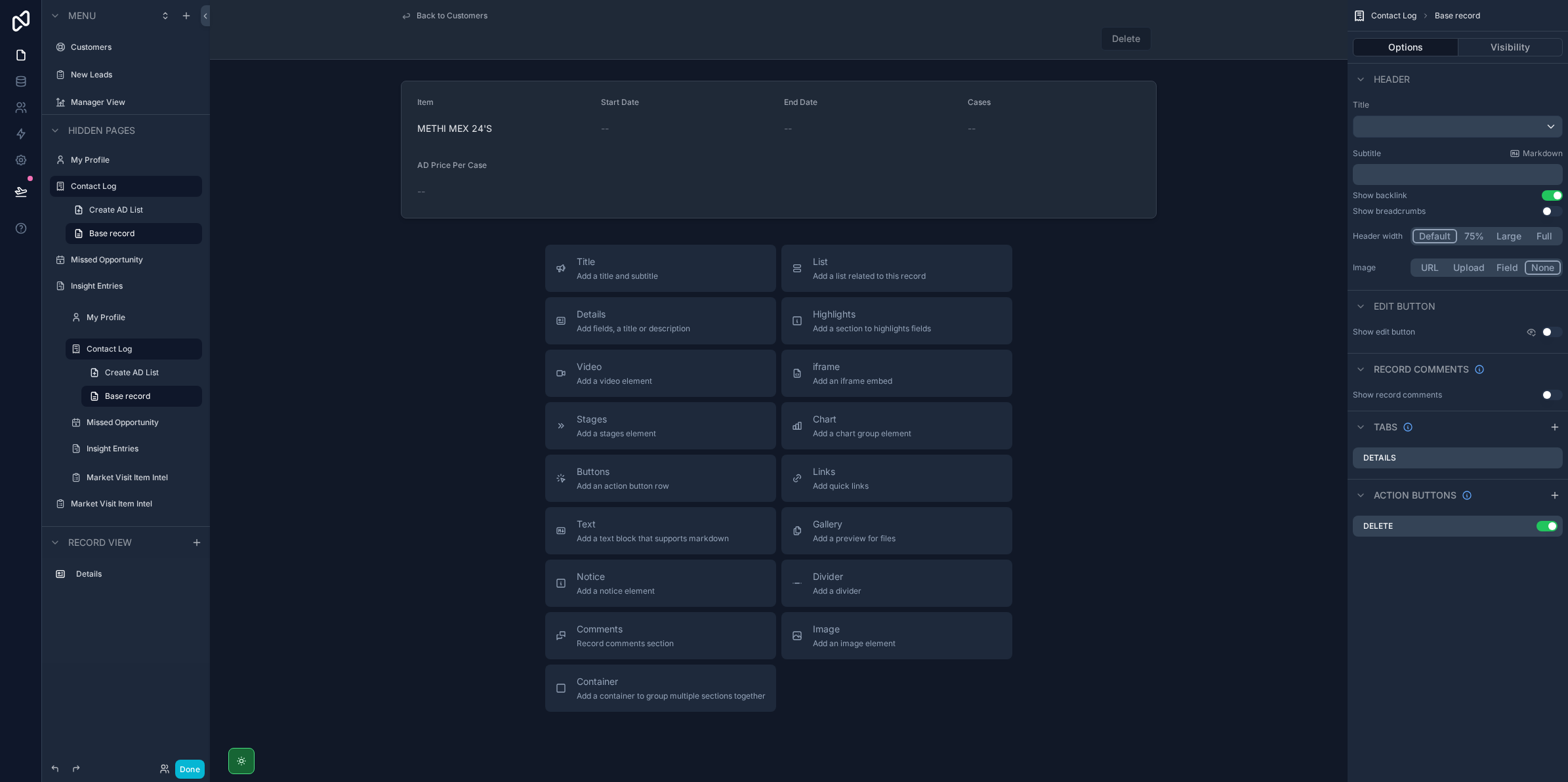
click at [1121, 43] on span "Delete" at bounding box center [1125, 38] width 50 height 23
click at [197, 773] on button "Done" at bounding box center [191, 769] width 30 height 19
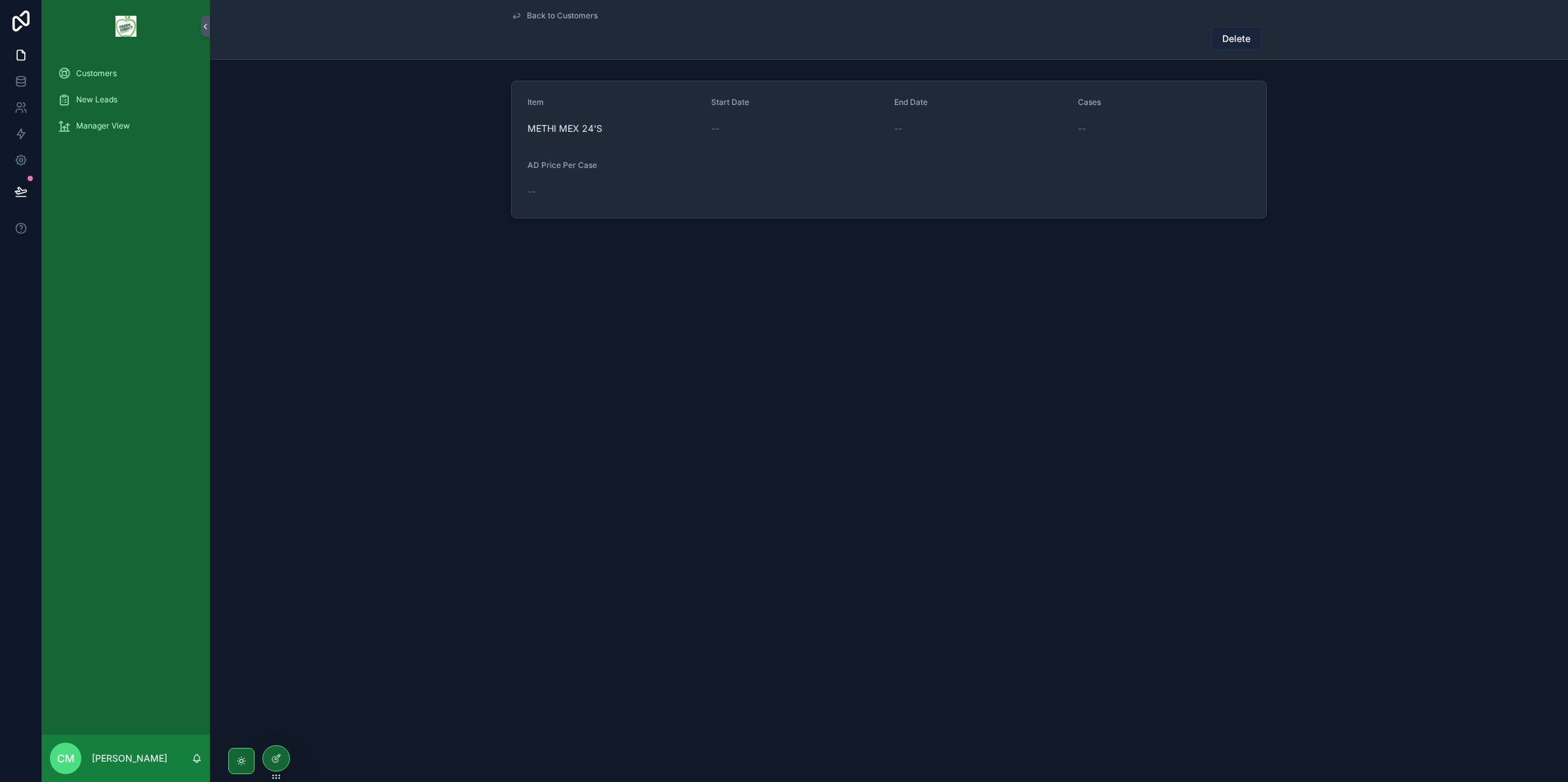
click at [1222, 37] on span "Delete" at bounding box center [1236, 38] width 28 height 13
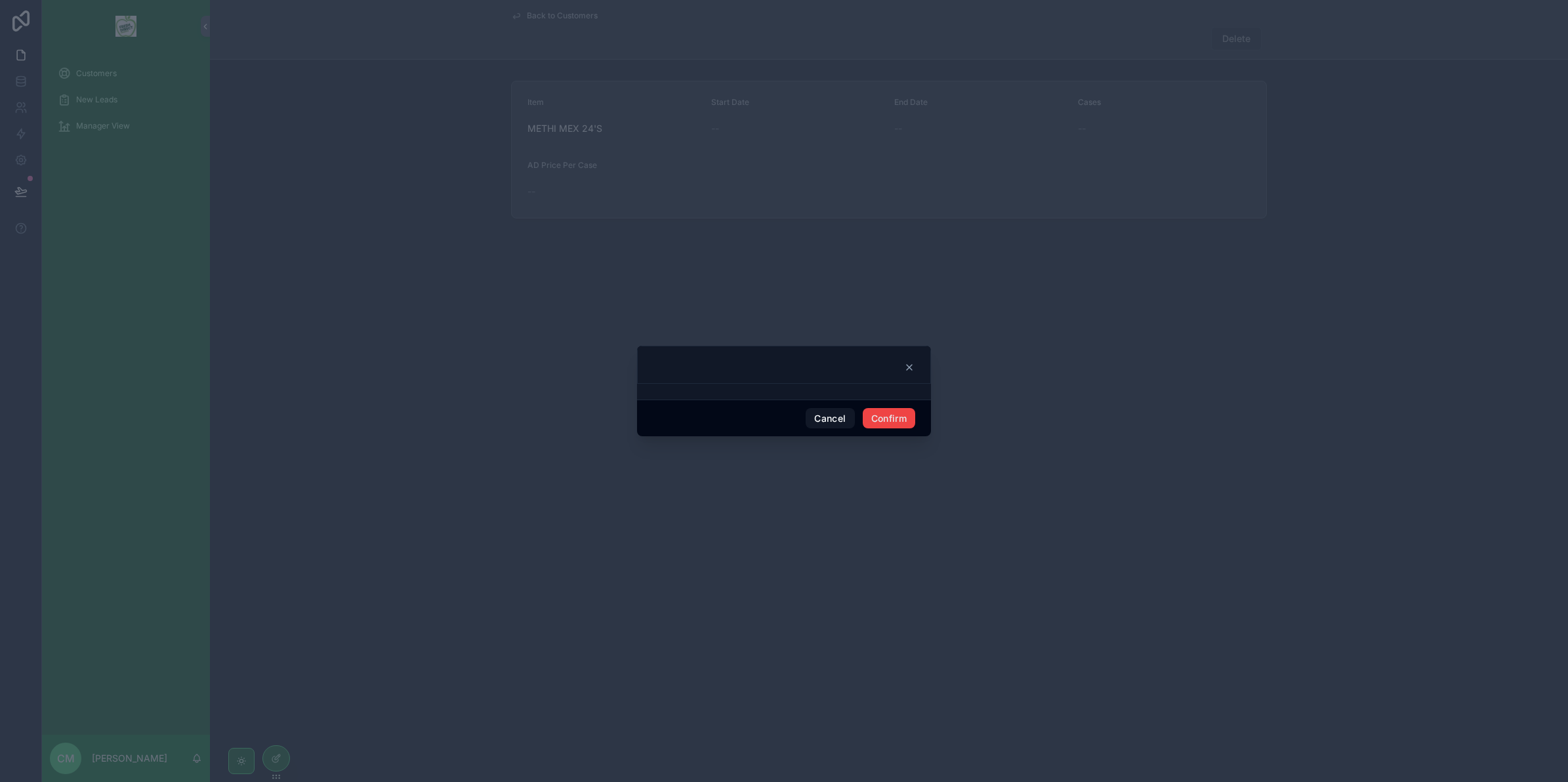
click at [883, 431] on div "Cancel Confirm" at bounding box center [784, 419] width 294 height 37
click at [885, 421] on button "Confirm" at bounding box center [889, 419] width 52 height 21
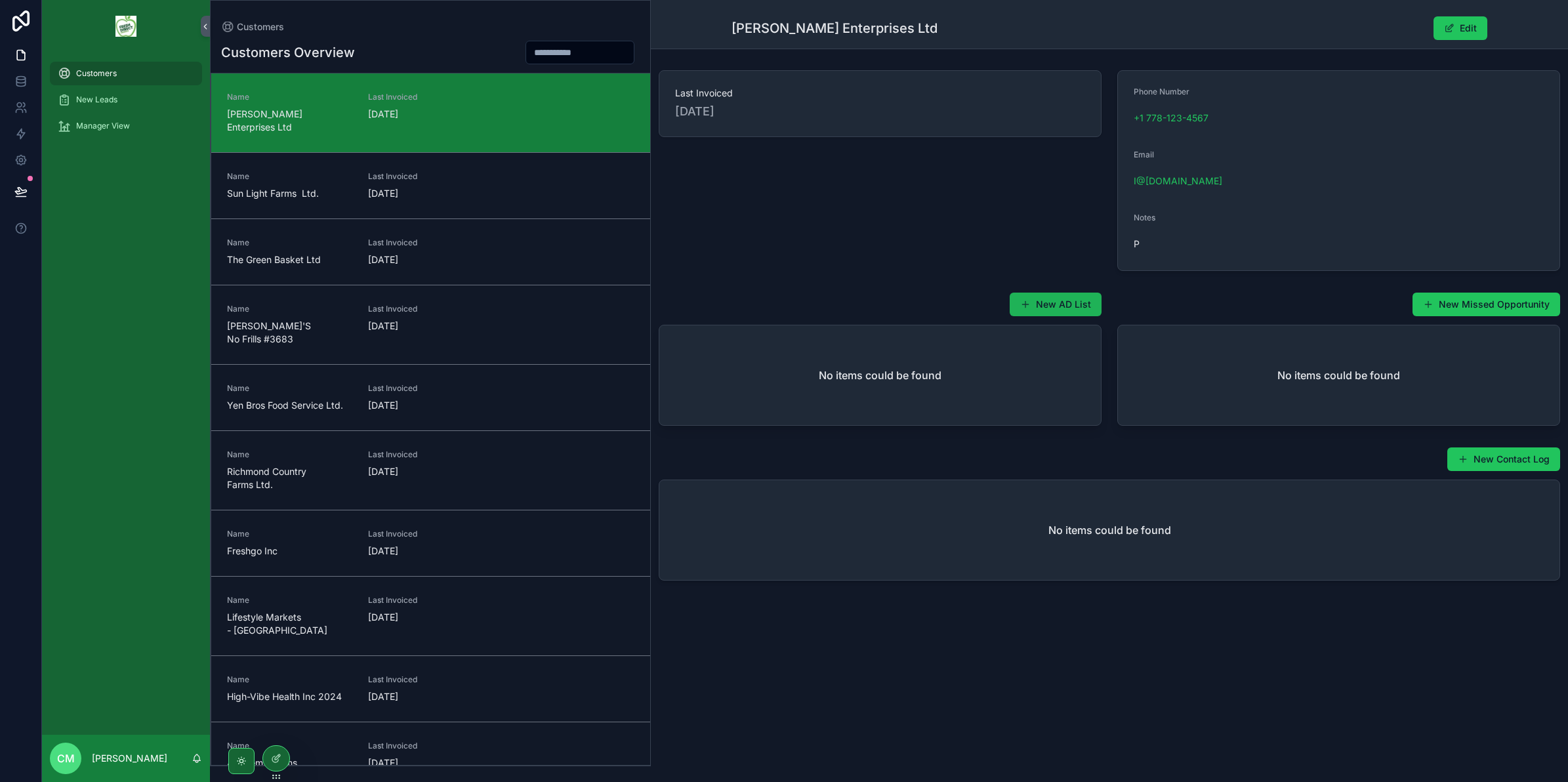
click at [1030, 303] on span "scrollable content" at bounding box center [1024, 304] width 10 height 10
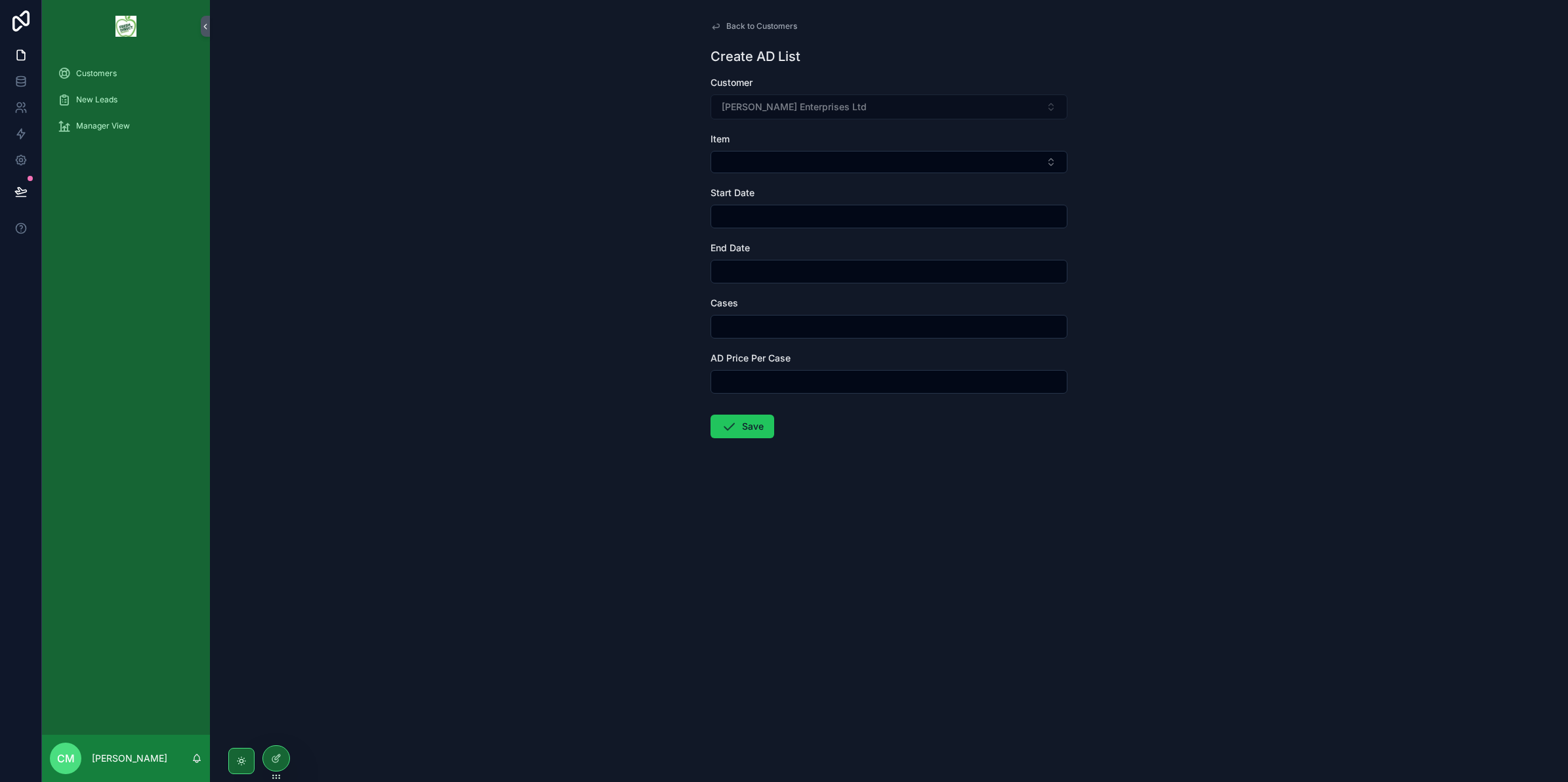
click at [817, 178] on form "Customer Kang Bao Enterprises Ltd Item Start Date End Date Cases AD Price Per C…" at bounding box center [889, 299] width 357 height 447
click at [834, 167] on button "Select Button" at bounding box center [889, 163] width 357 height 22
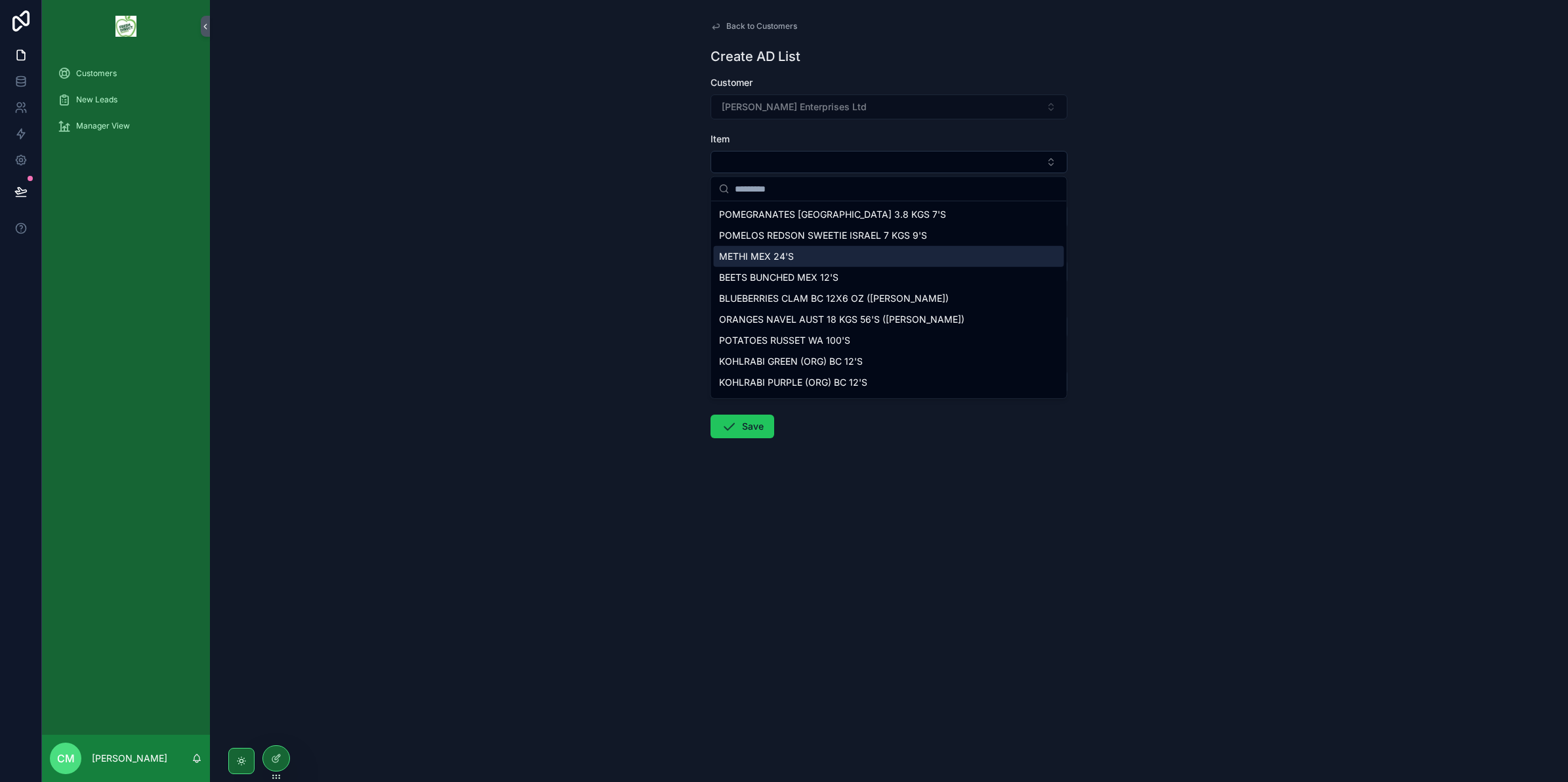
click at [824, 263] on div "METHI MEX 24'S" at bounding box center [888, 256] width 350 height 21
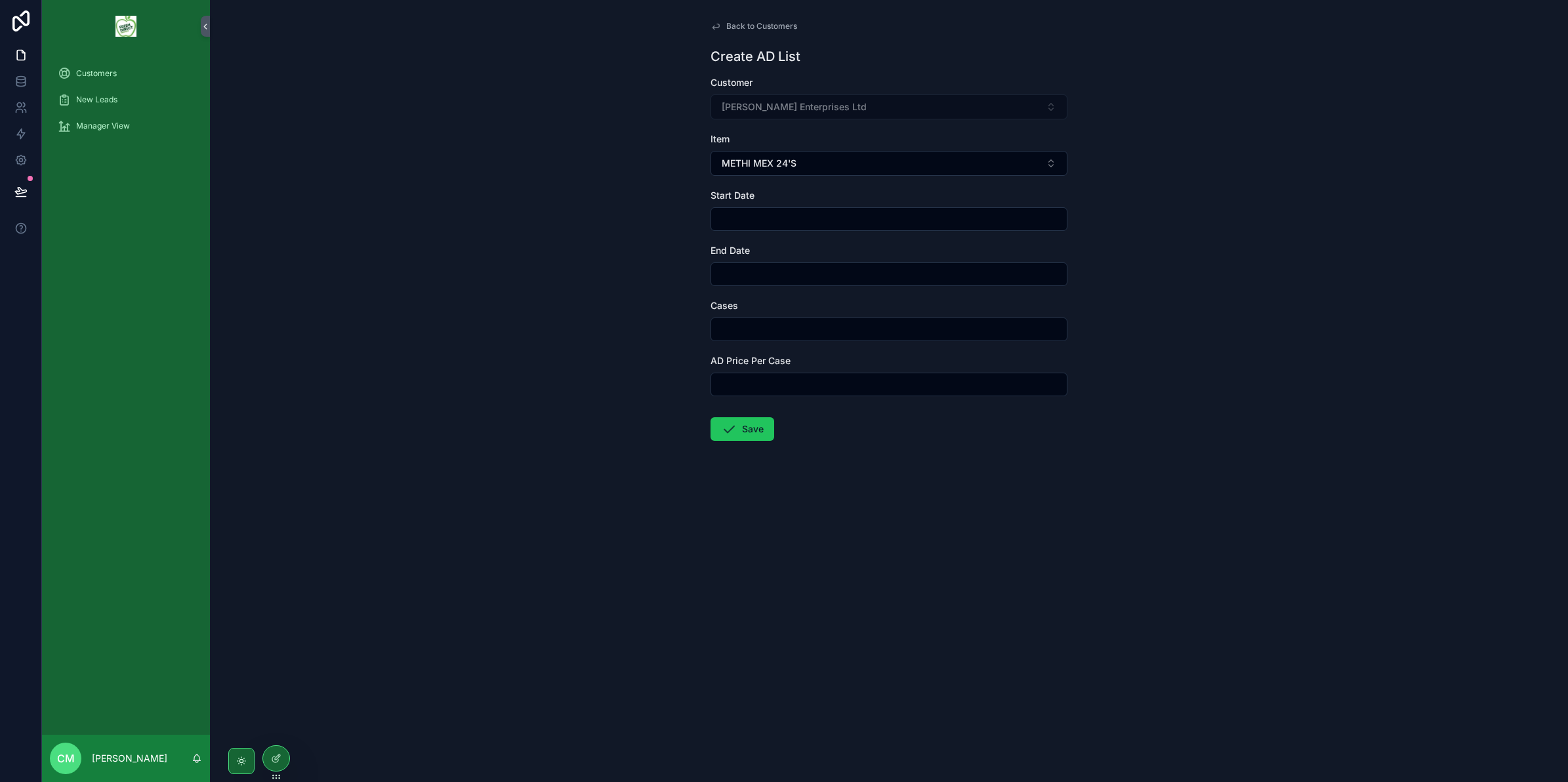
click at [861, 149] on div "Item METHI MEX 24'S" at bounding box center [889, 154] width 357 height 43
click at [861, 164] on button "METHI MEX 24'S" at bounding box center [889, 164] width 357 height 25
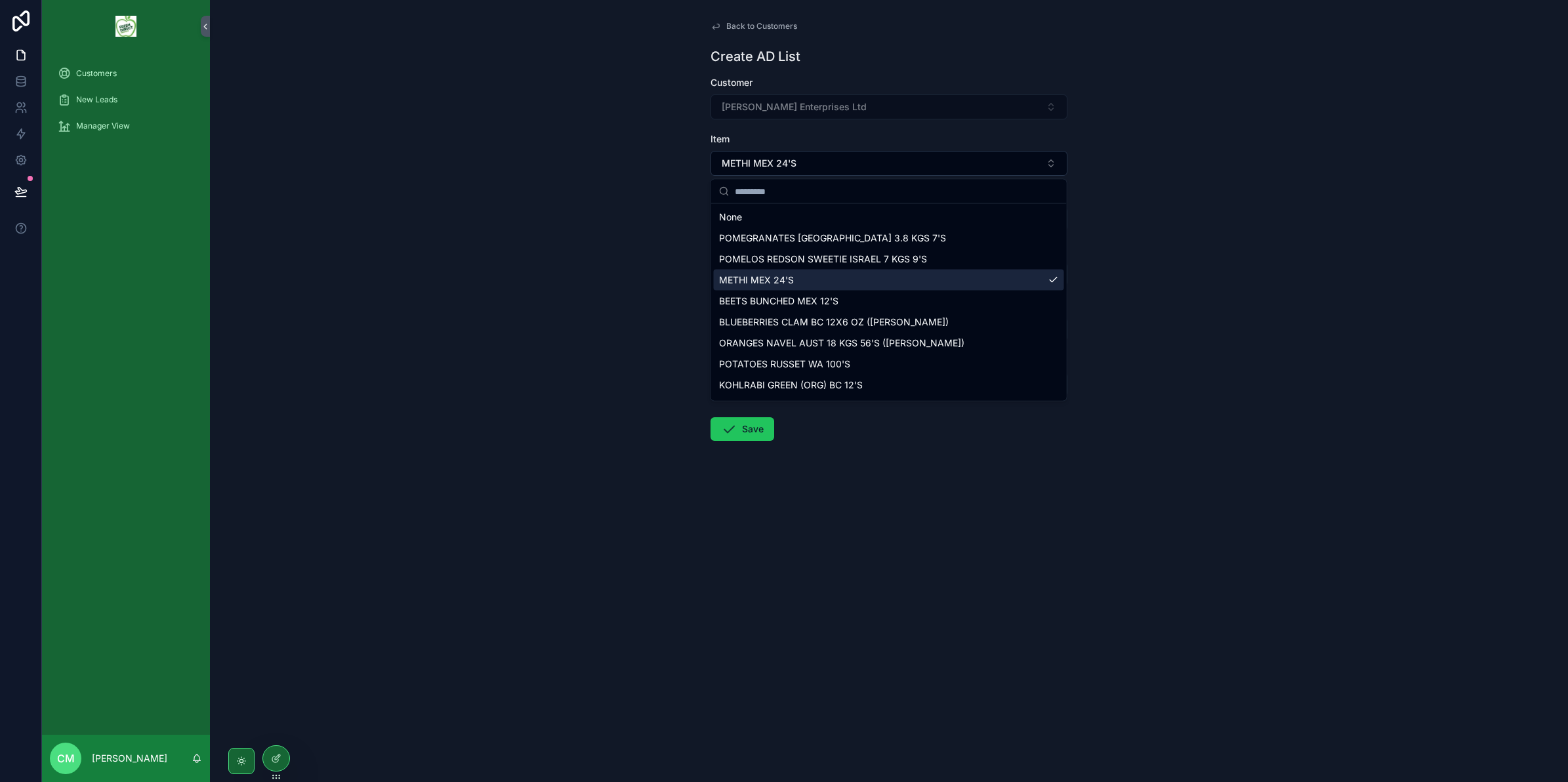
click at [825, 283] on div "METHI MEX 24'S" at bounding box center [888, 280] width 350 height 21
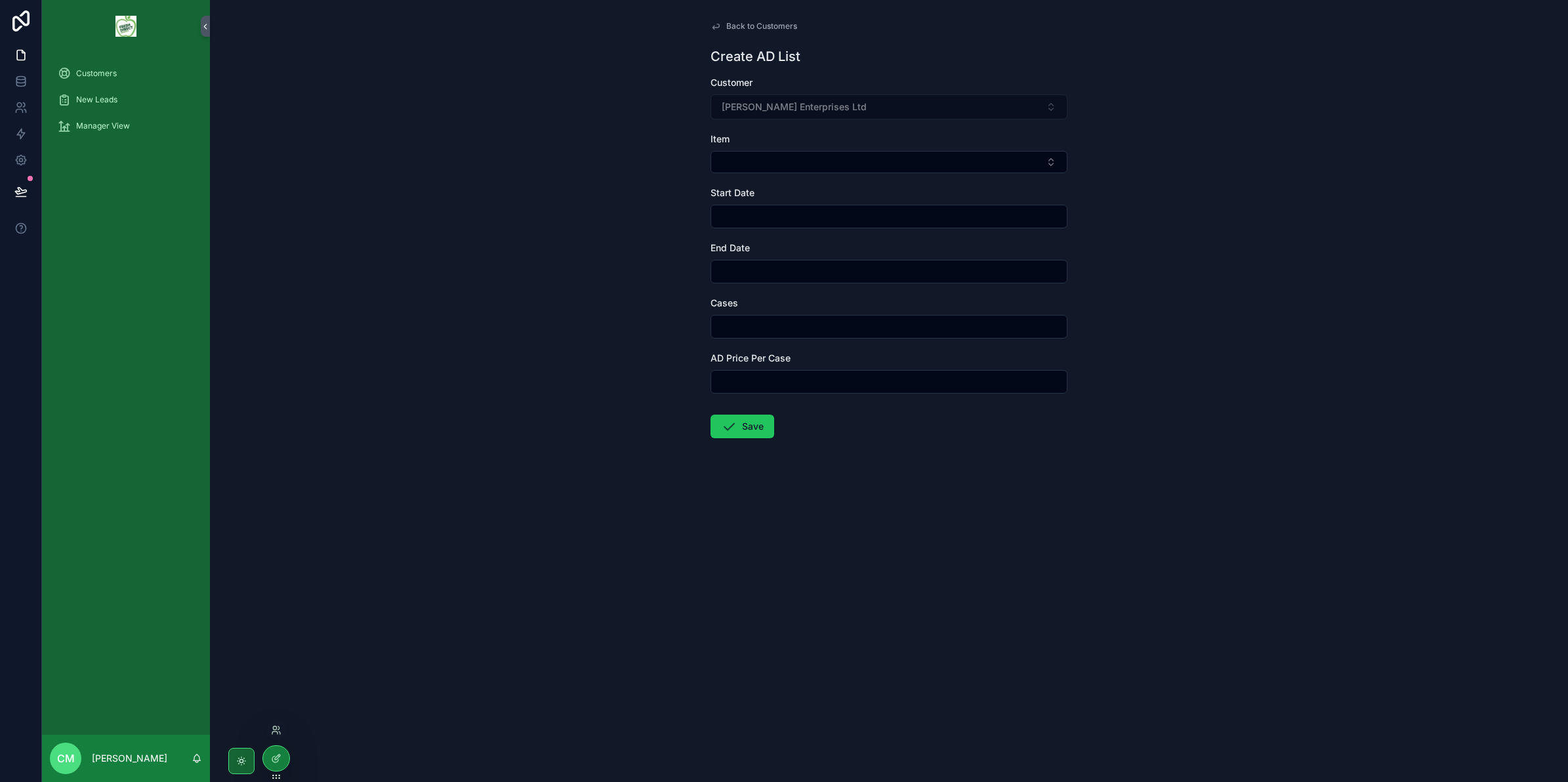
click at [288, 766] on div at bounding box center [275, 763] width 27 height 36
click at [277, 764] on div at bounding box center [276, 759] width 26 height 25
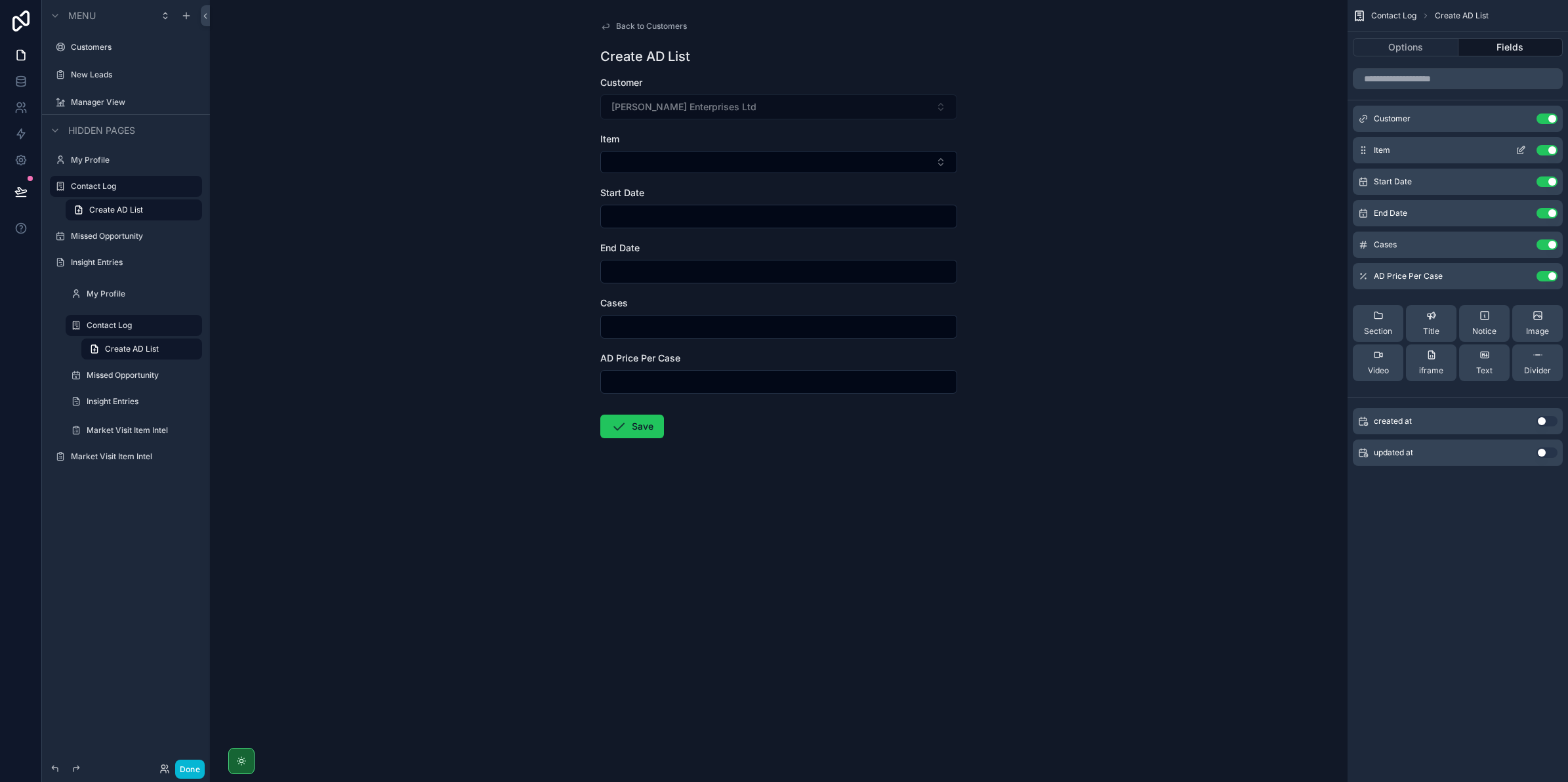
click at [1519, 149] on icon "scrollable content" at bounding box center [1522, 149] width 6 height 6
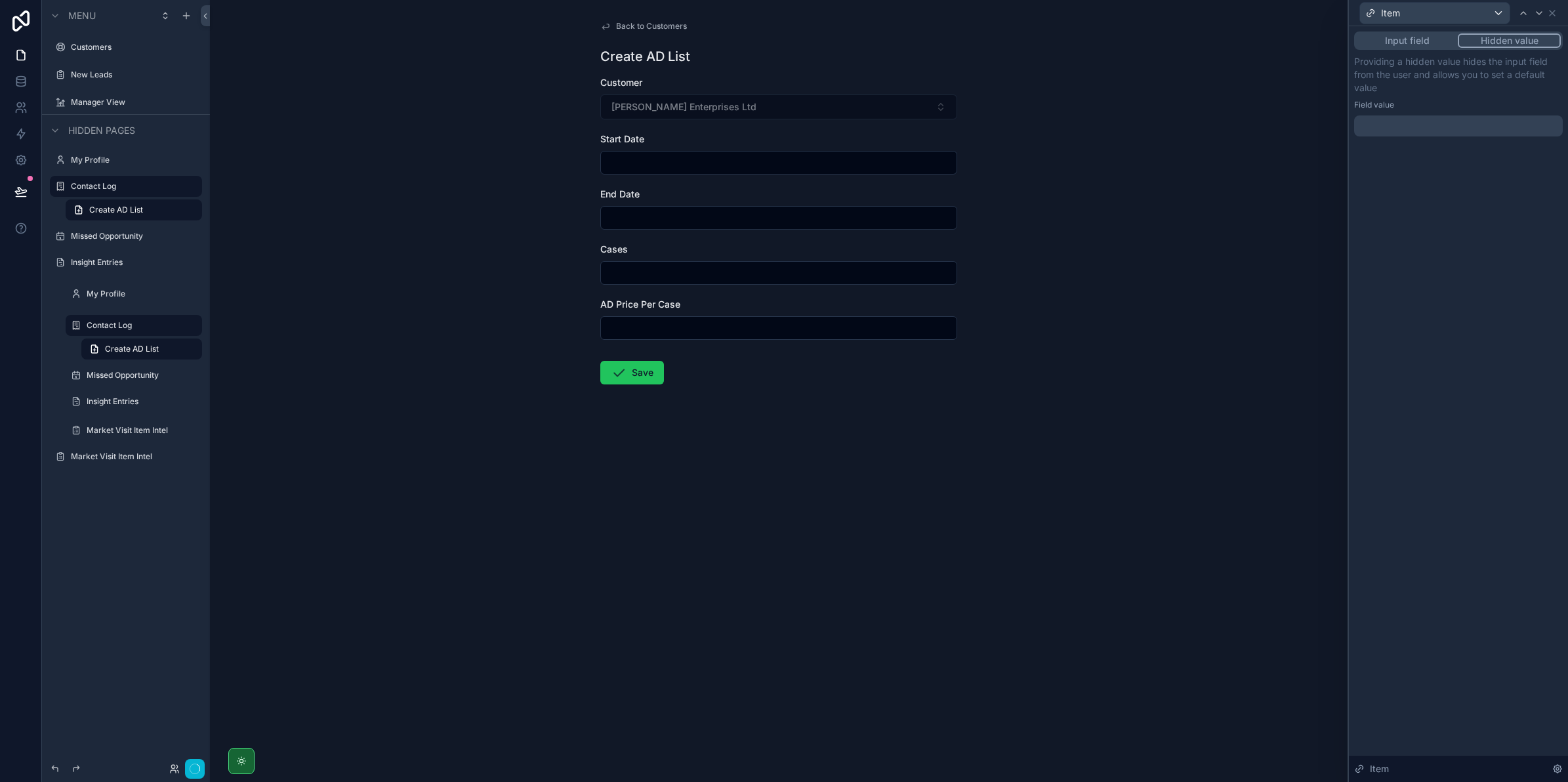
click at [1488, 43] on button "Hidden value" at bounding box center [1509, 40] width 103 height 14
click at [1445, 43] on button "Input field" at bounding box center [1406, 40] width 102 height 14
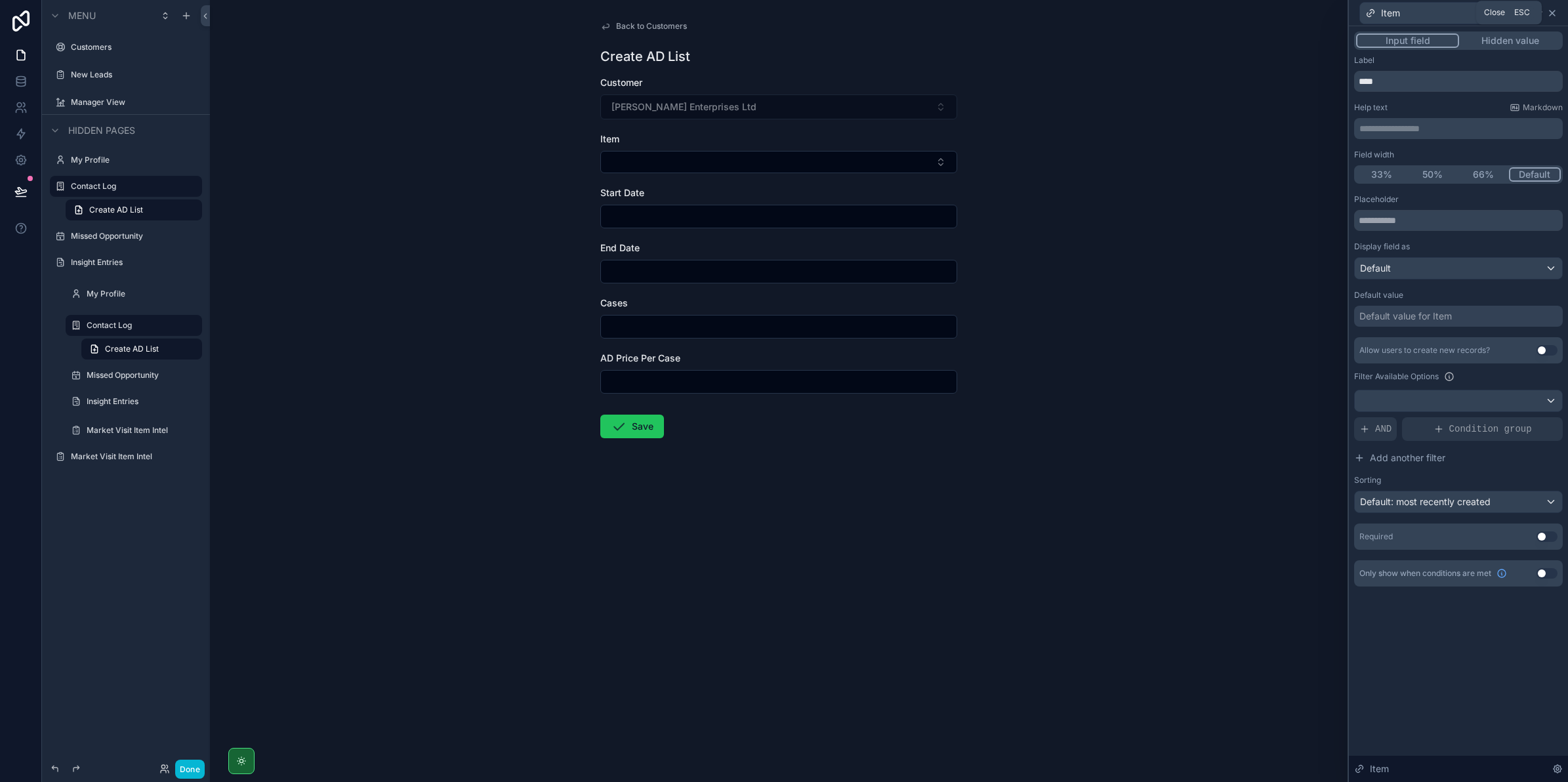
click at [1551, 17] on icon at bounding box center [1551, 12] width 10 height 10
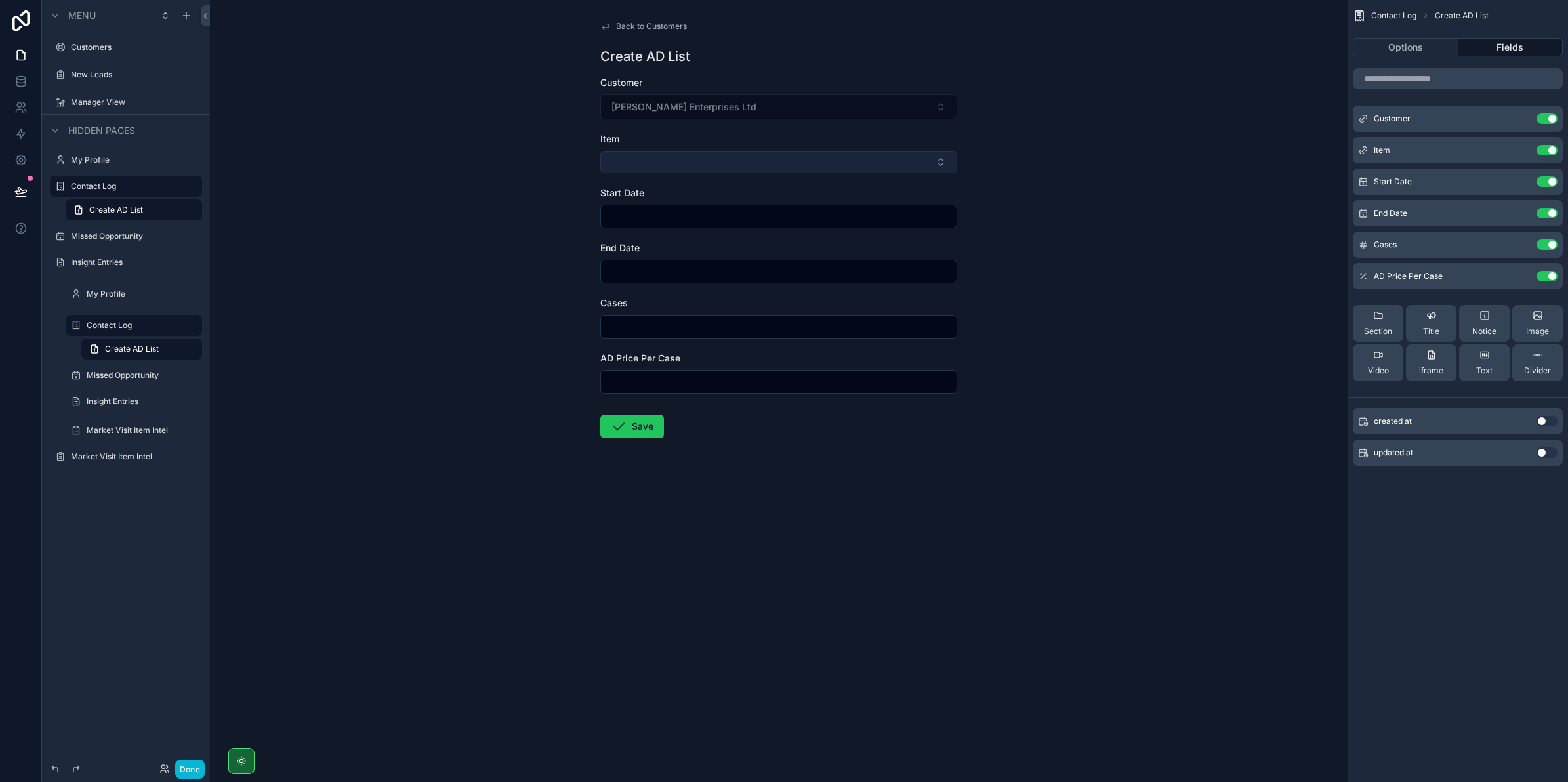
click at [801, 166] on button "Select Button" at bounding box center [779, 163] width 357 height 22
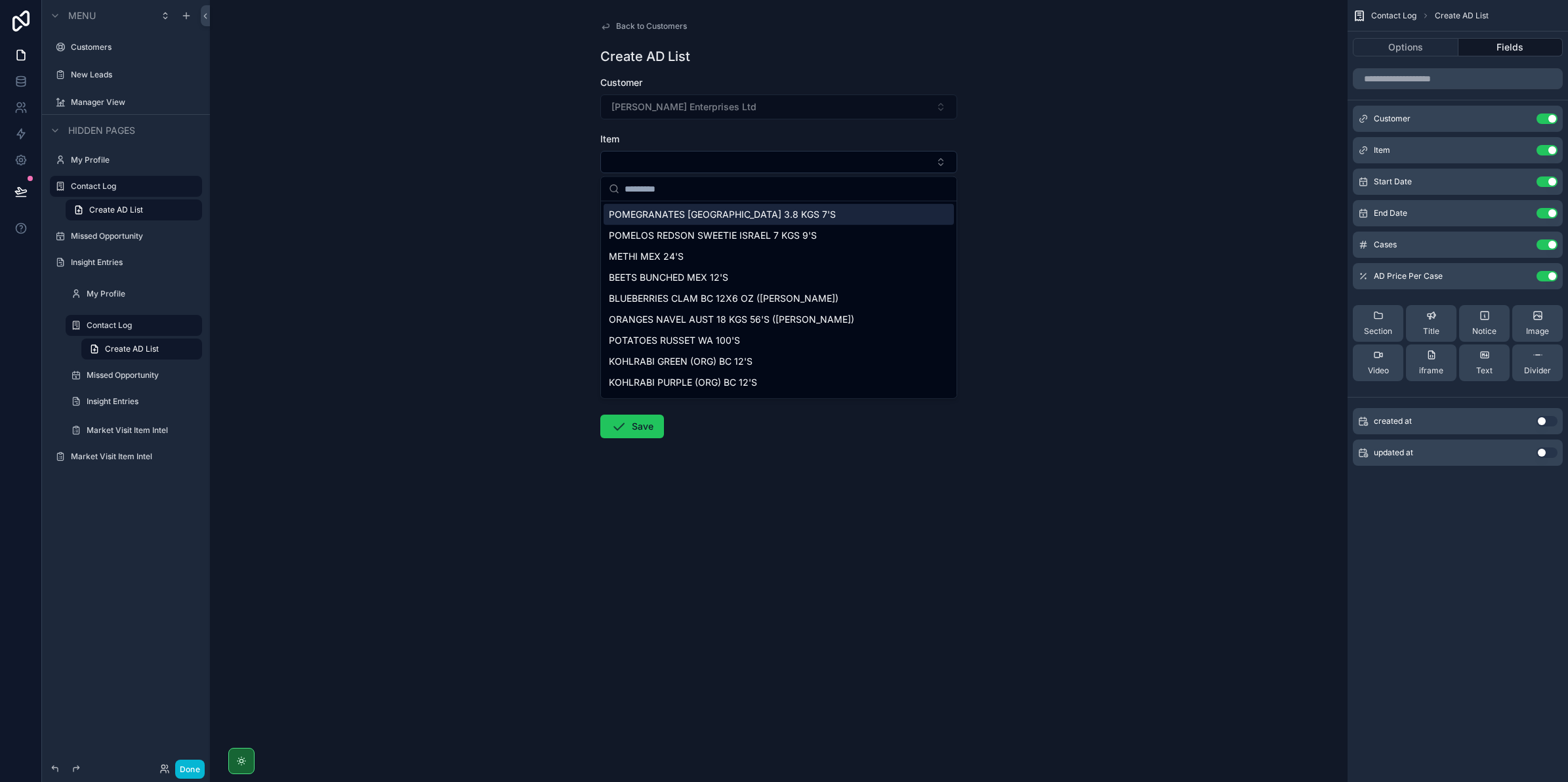
click at [628, 21] on span "Back to Customers" at bounding box center [651, 25] width 71 height 10
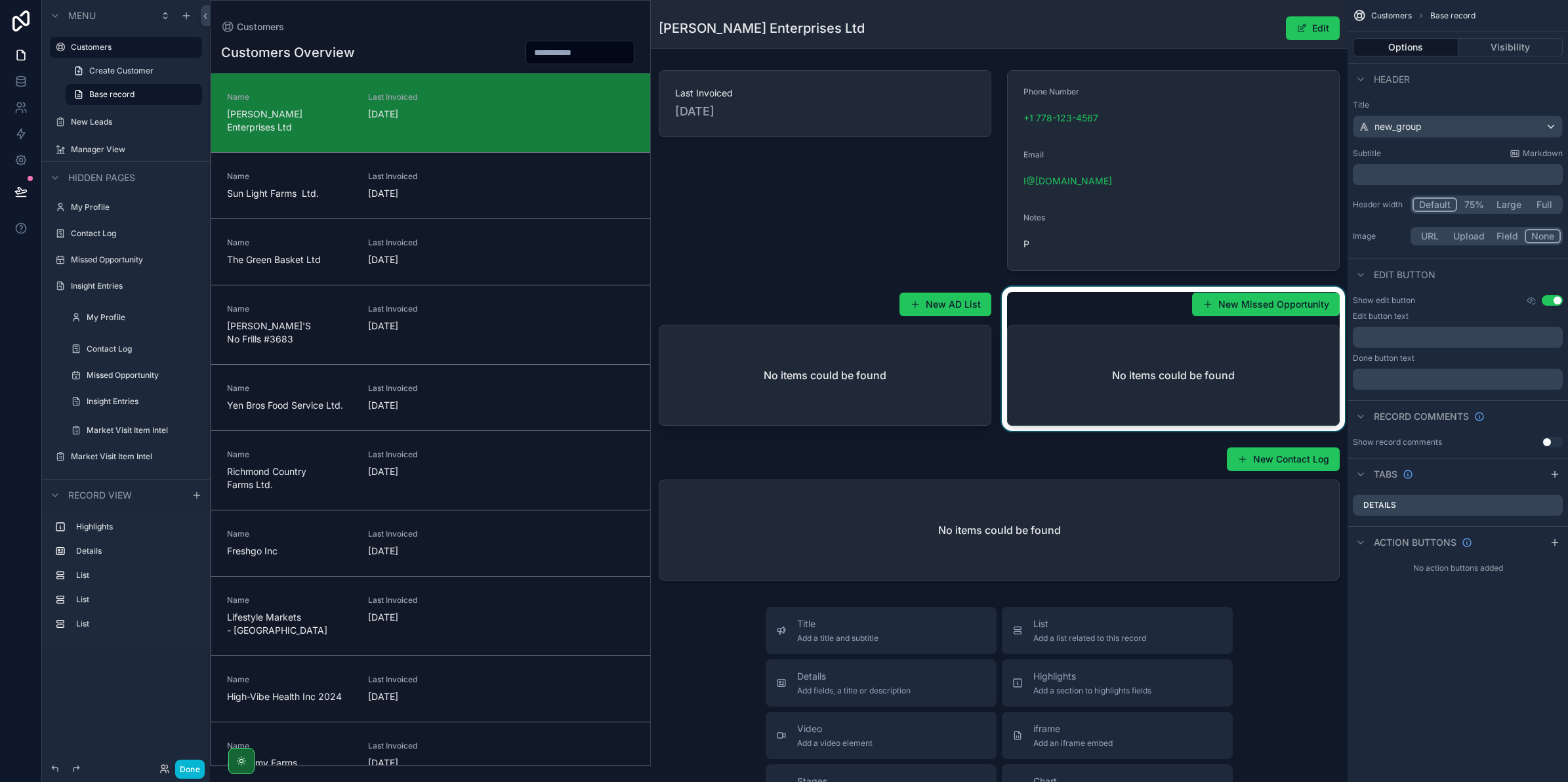
click at [1241, 308] on div "scrollable content" at bounding box center [1173, 359] width 348 height 145
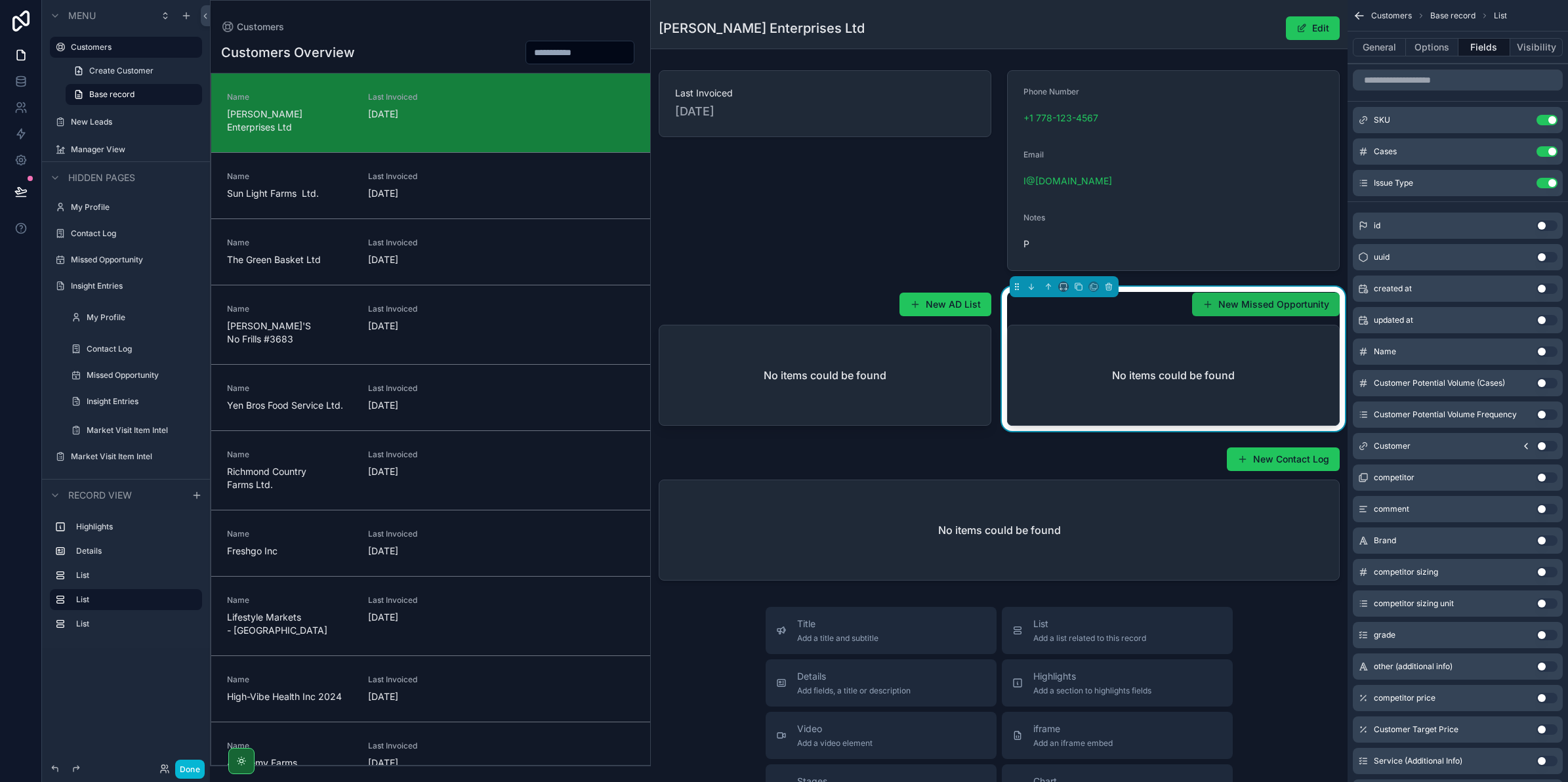
click at [1249, 303] on button "New Missed Opportunity" at bounding box center [1265, 304] width 148 height 23
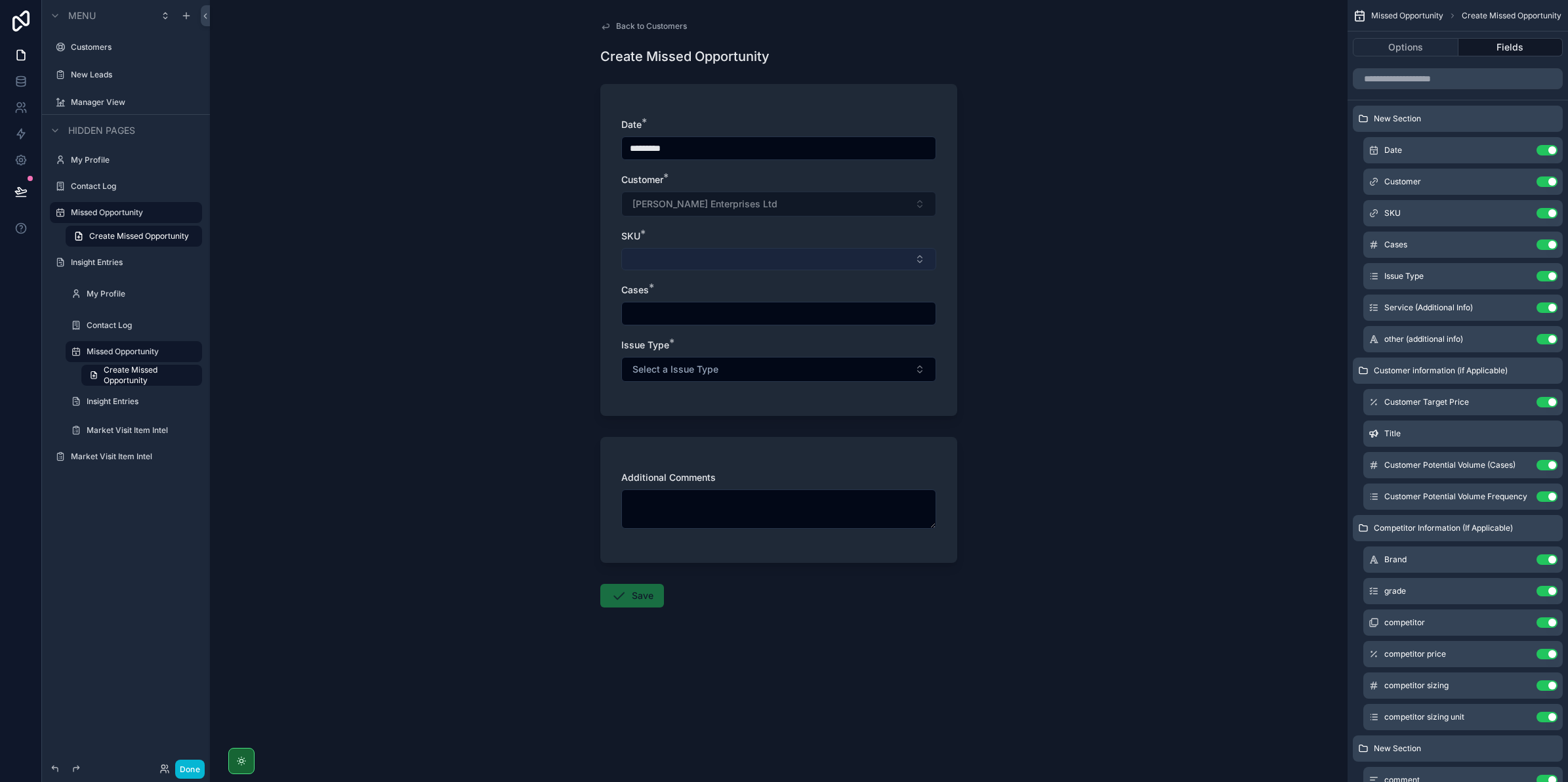
click at [801, 263] on button "Select Button" at bounding box center [778, 259] width 315 height 22
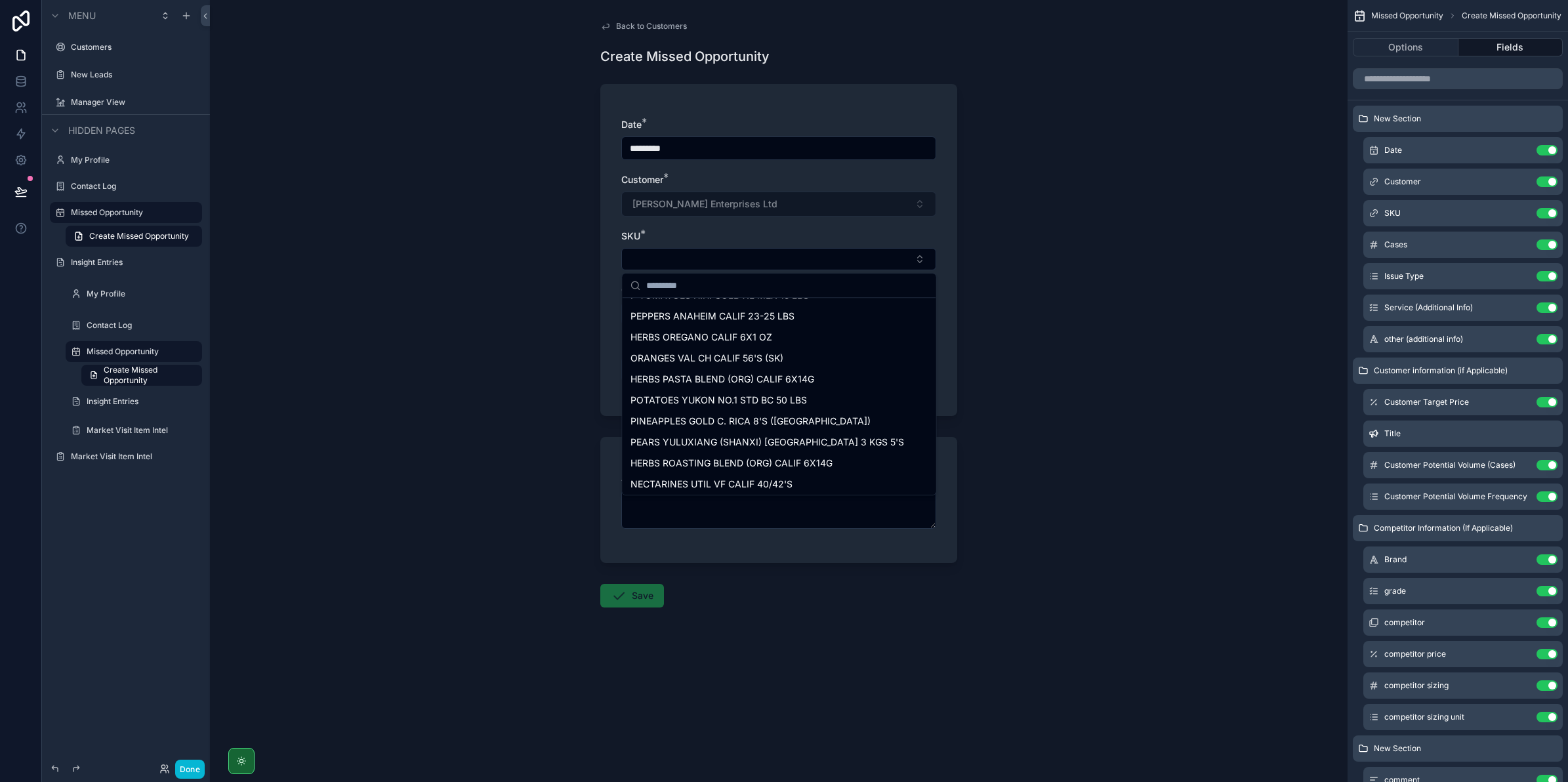
scroll to position [1939, 0]
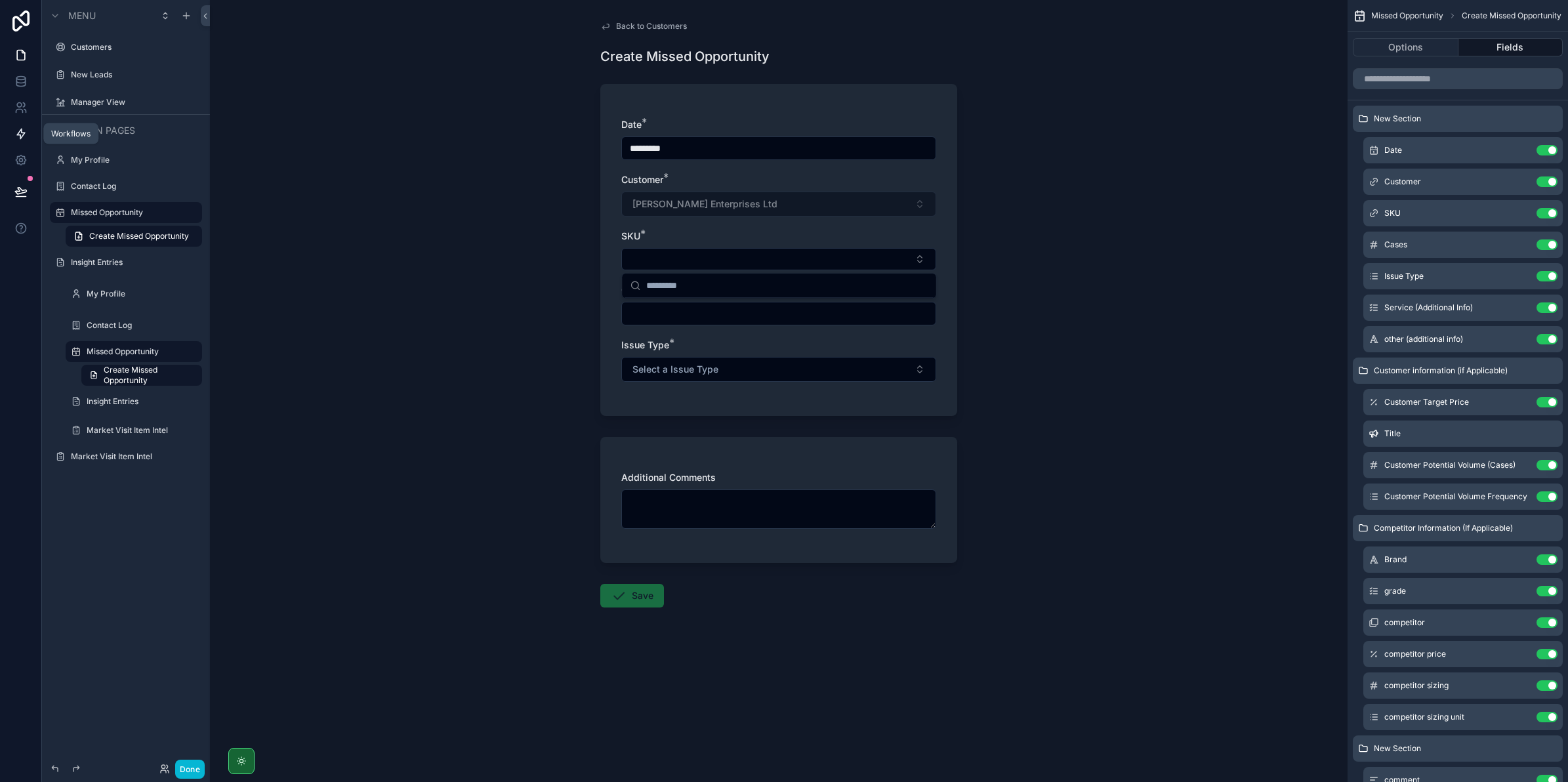
click at [27, 130] on icon at bounding box center [21, 134] width 13 height 13
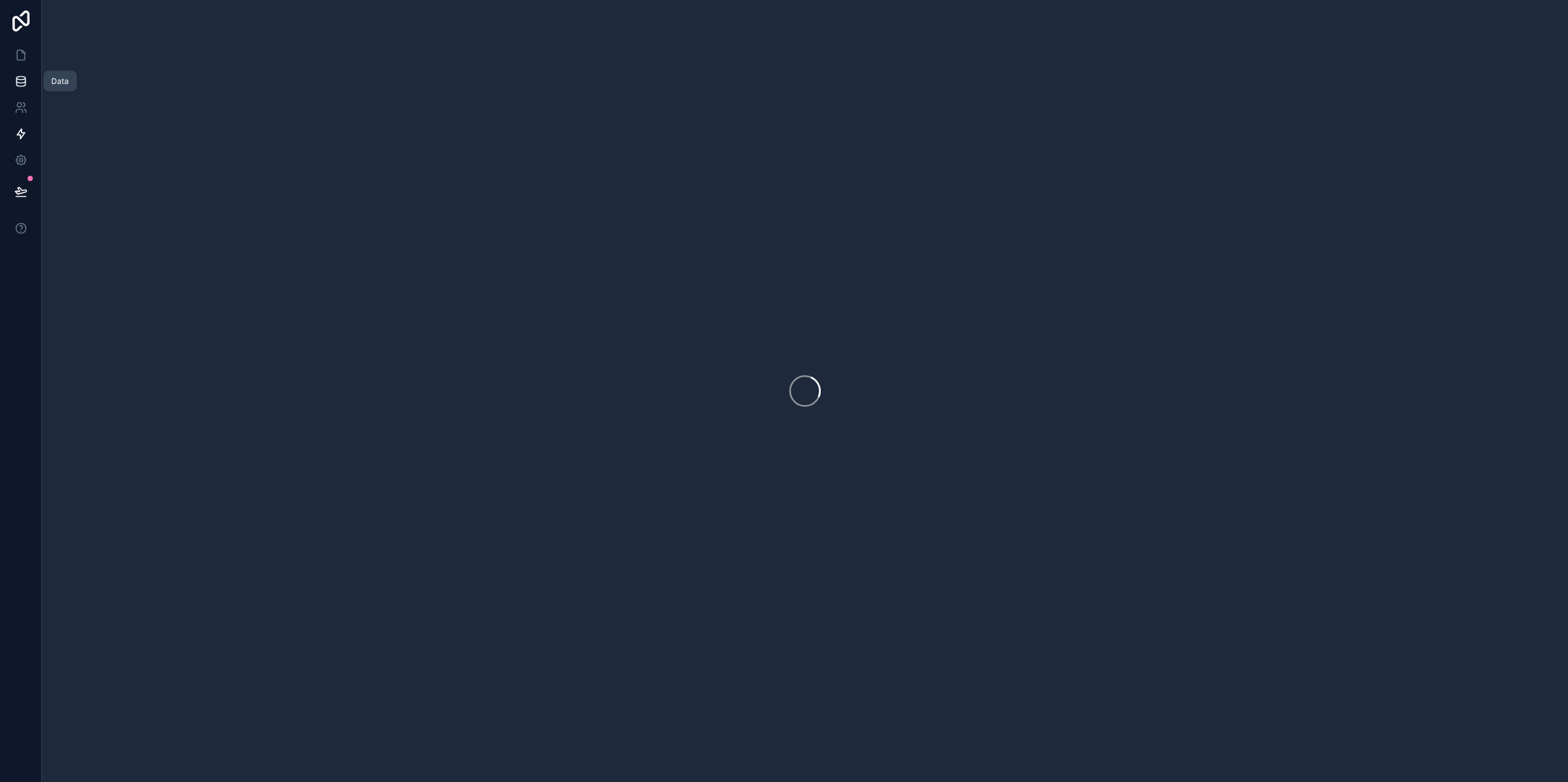
click at [17, 87] on icon at bounding box center [21, 81] width 13 height 13
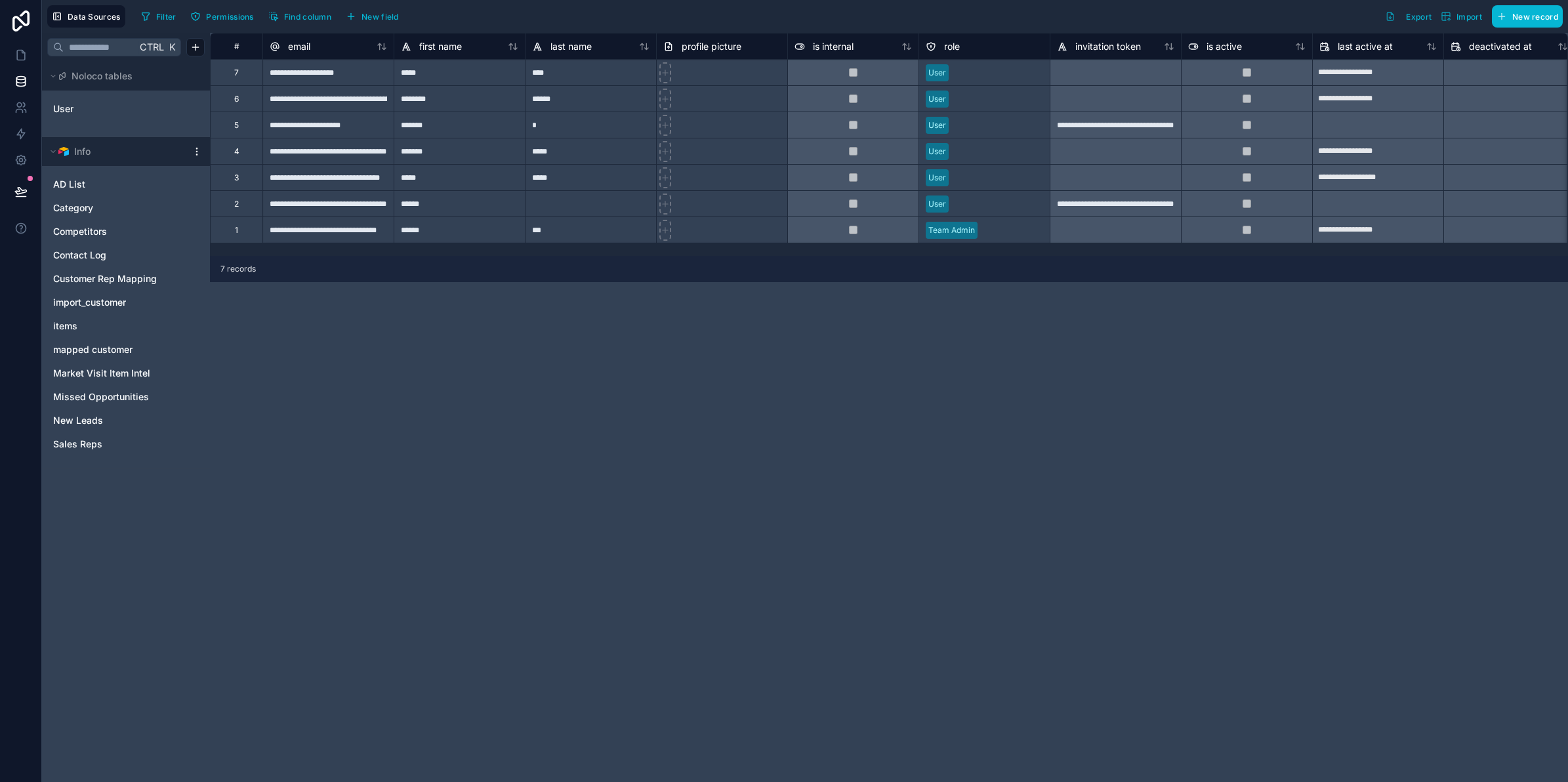
click at [96, 314] on div "AD List Category Competitors Contact Log Customer Rep Mapping import_customer i…" at bounding box center [126, 311] width 158 height 286
click at [96, 317] on div "items" at bounding box center [126, 326] width 158 height 21
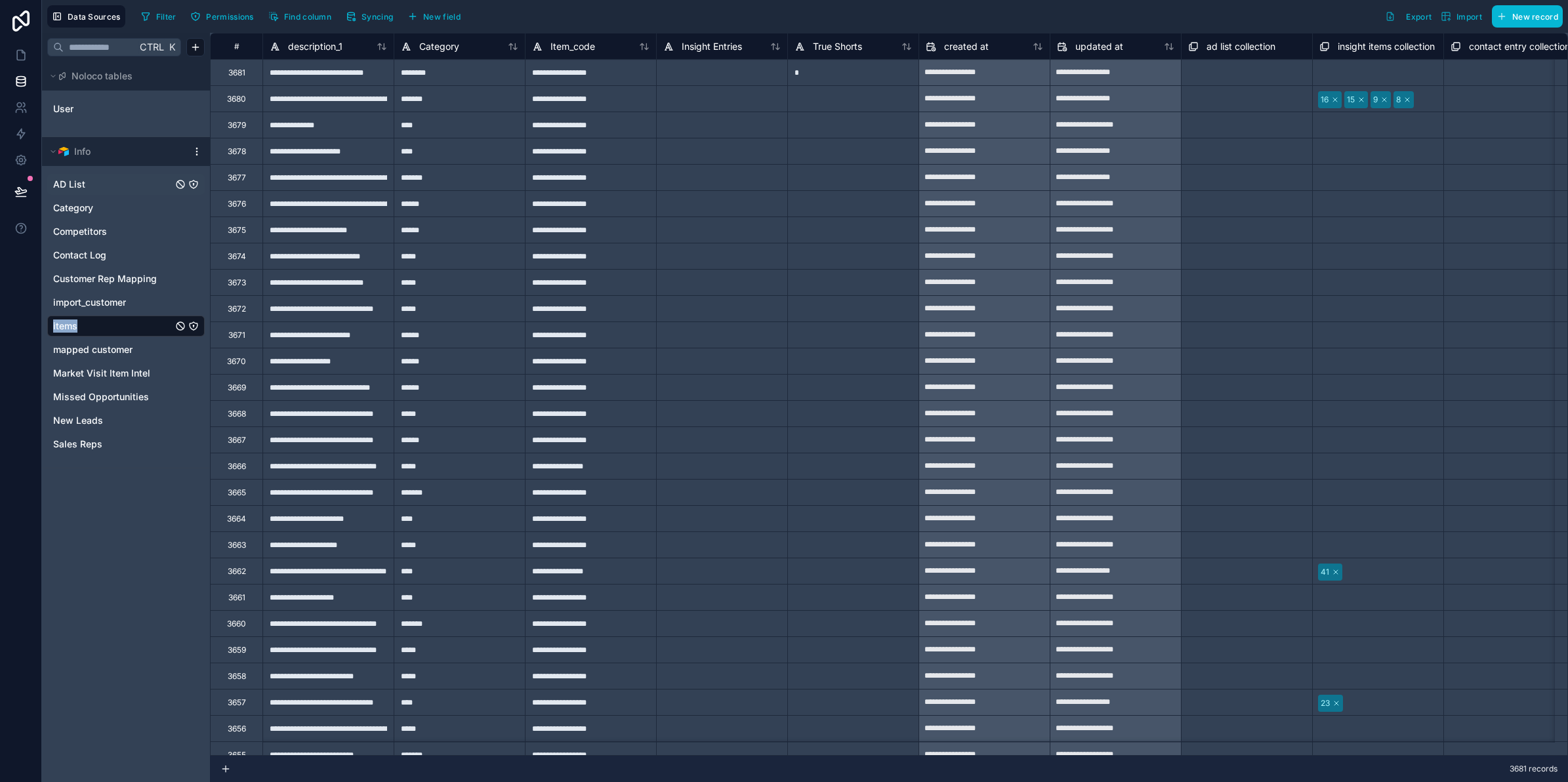
click at [114, 187] on link "AD List" at bounding box center [113, 184] width 120 height 13
